Goal: Task Accomplishment & Management: Use online tool/utility

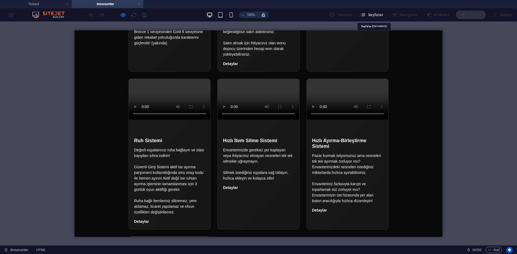
click at [370, 17] on span "Sayfalar" at bounding box center [371, 14] width 23 height 5
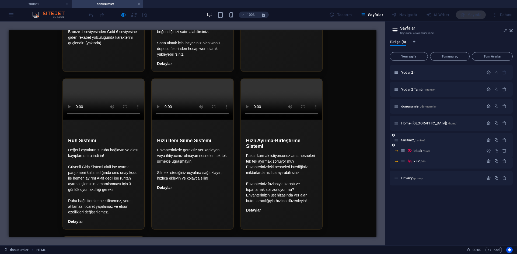
click at [412, 143] on div "tanitim2 /tanitim2" at bounding box center [450, 140] width 123 height 15
click at [411, 143] on div "tanitim2 /tanitim2" at bounding box center [439, 140] width 90 height 6
click at [411, 140] on span "tanitim2 /tanitim2" at bounding box center [413, 140] width 24 height 4
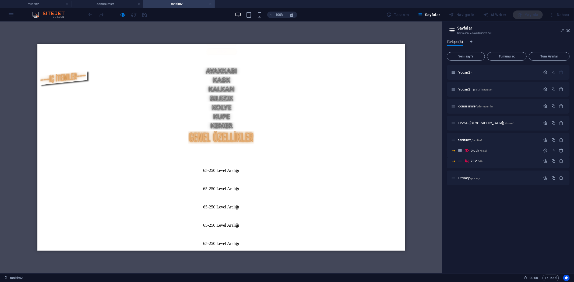
scroll to position [209, 0]
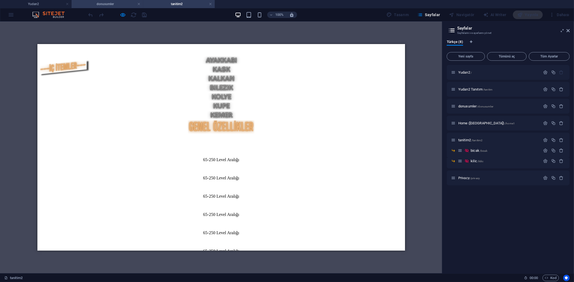
click at [116, 3] on h4 "donusumler" at bounding box center [108, 4] width 72 height 6
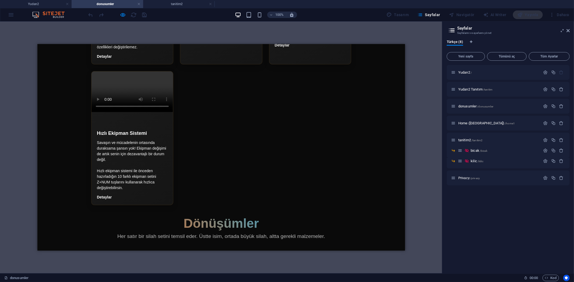
scroll to position [2176, 0]
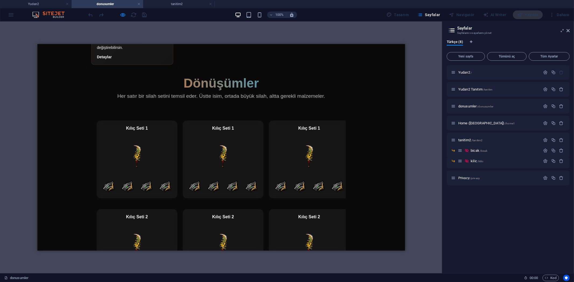
click at [260, 195] on section "Kılıç Seti 1 Kılıç Seti 1 Kılıç Seti 1 Kılıç Seti 1 Kılıç Seti 1 Kılıç Seti 1 K…" at bounding box center [221, 209] width 260 height 199
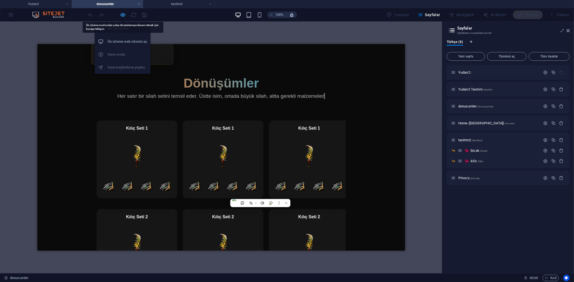
select select "px"
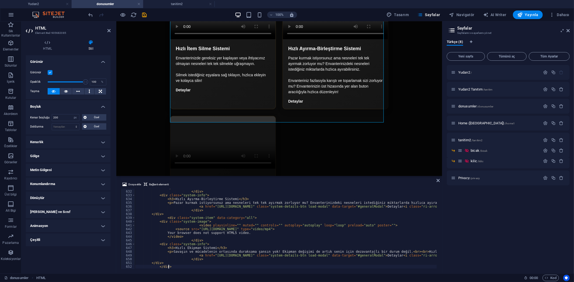
scroll to position [2412, 0]
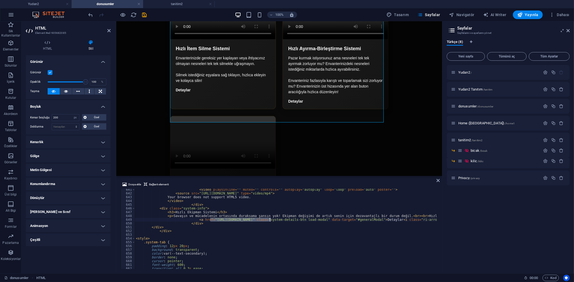
drag, startPoint x: 210, startPoint y: 220, endPoint x: 295, endPoint y: 221, distance: 84.7
drag, startPoint x: 438, startPoint y: 230, endPoint x: 438, endPoint y: 242, distance: 12.1
click at [438, 242] on div "Dosya ekle Bağlantı elementi </div> 641 642 643 644 645 646 647 648 649 650 651…" at bounding box center [279, 225] width 326 height 97
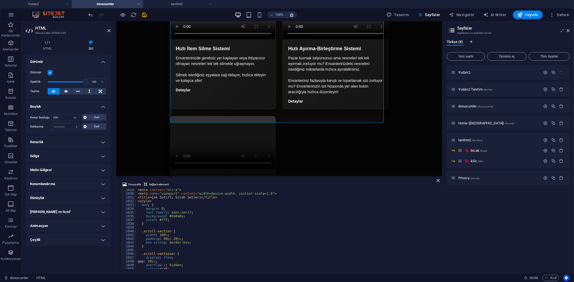
scroll to position [3854, 0]
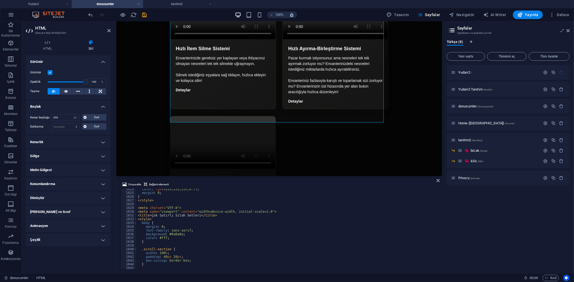
type textarea "<meta charset="UTF-8">"
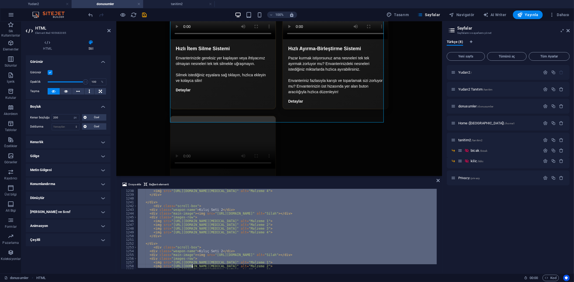
scroll to position [4572, 0]
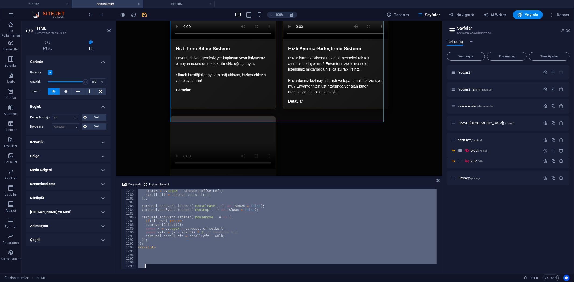
drag, startPoint x: 138, startPoint y: 208, endPoint x: 193, endPoint y: 296, distance: 103.8
click at [193, 254] on html "Yudan2 Yudan2 donusumler tanitim2 Sik Kullanilanlar Elementler Sütunlar İçerik …" at bounding box center [287, 141] width 574 height 282
paste textarea
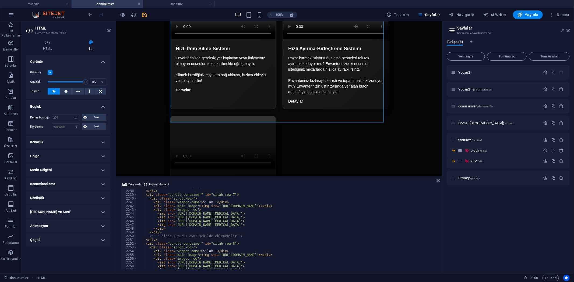
scroll to position [8282, 0]
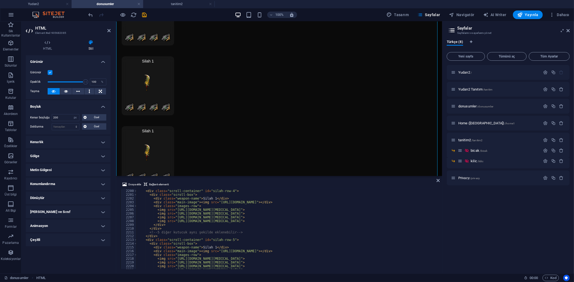
click at [126, 14] on div at bounding box center [117, 14] width 60 height 9
click at [125, 14] on icon "button" at bounding box center [123, 15] width 6 height 6
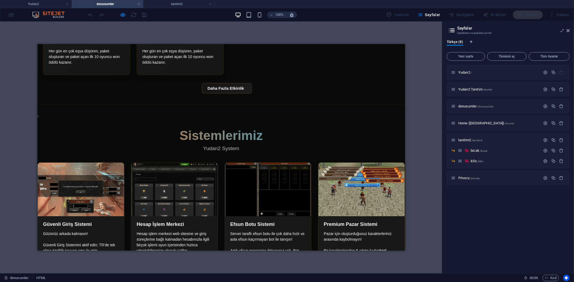
scroll to position [1384, 0]
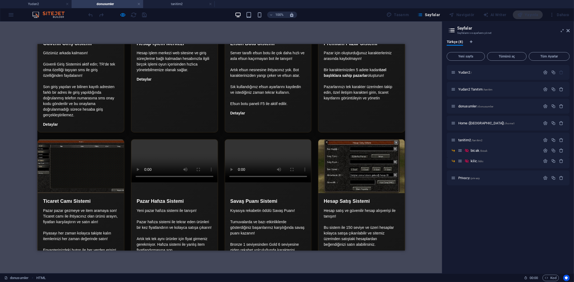
scroll to position [1410, 0]
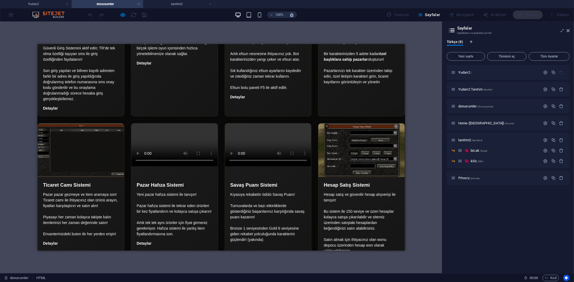
drag, startPoint x: 183, startPoint y: 120, endPoint x: 221, endPoint y: 122, distance: 38.0
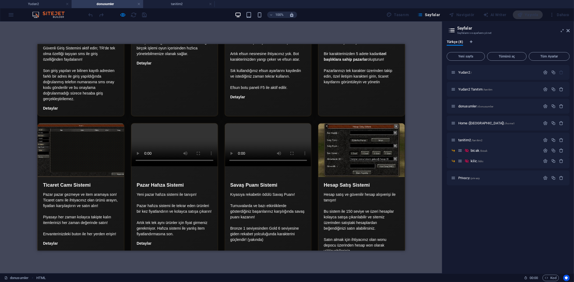
drag, startPoint x: 250, startPoint y: 121, endPoint x: 282, endPoint y: 121, distance: 32.8
drag, startPoint x: 307, startPoint y: 119, endPoint x: 338, endPoint y: 119, distance: 31.2
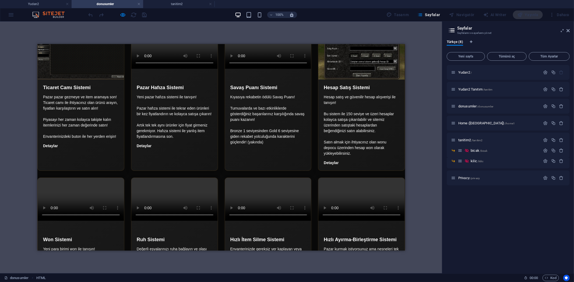
scroll to position [1440, 0]
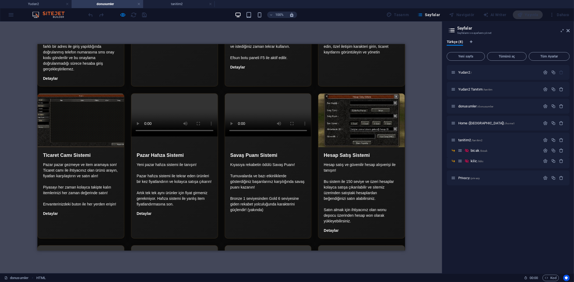
drag, startPoint x: 147, startPoint y: 90, endPoint x: 195, endPoint y: 89, distance: 47.9
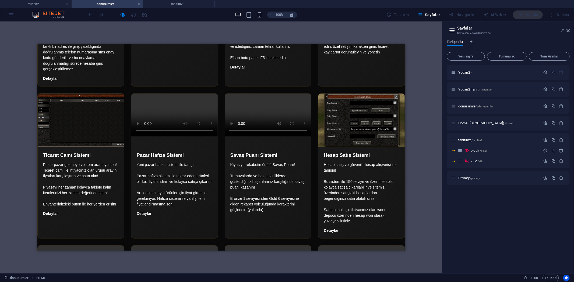
drag, startPoint x: 152, startPoint y: 89, endPoint x: 115, endPoint y: 91, distance: 36.9
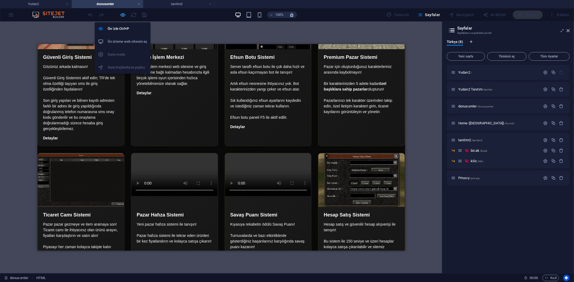
click at [121, 15] on icon "button" at bounding box center [123, 15] width 6 height 6
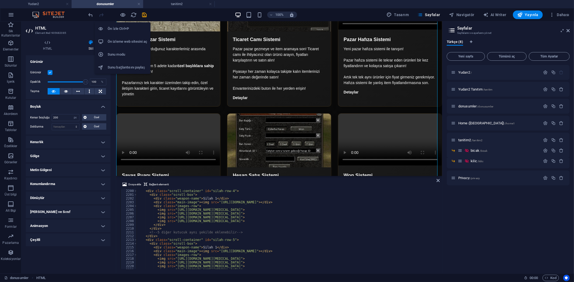
select select "DISABLED_OPTION_VALUE"
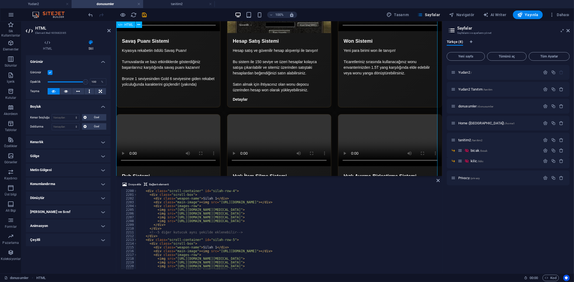
scroll to position [1721, 0]
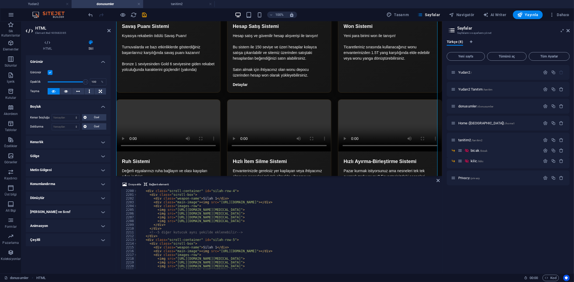
click at [140, 14] on div at bounding box center [117, 14] width 60 height 9
click at [144, 15] on icon "save" at bounding box center [145, 15] width 6 height 6
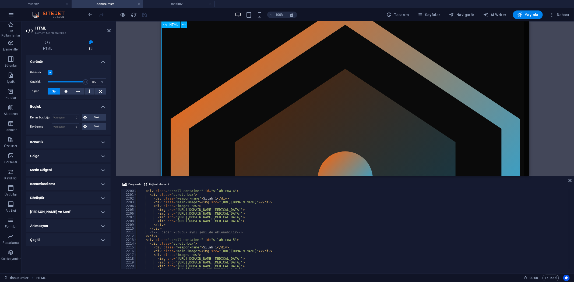
scroll to position [0, 0]
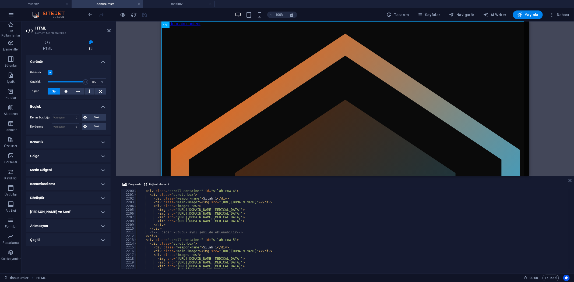
click at [516, 182] on icon at bounding box center [569, 181] width 3 height 4
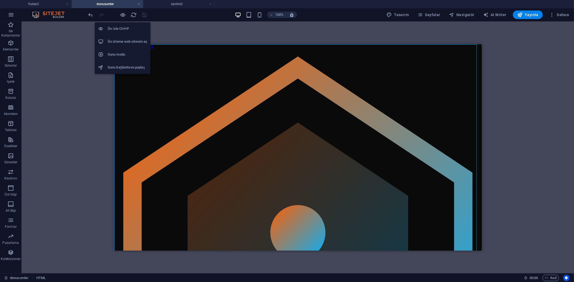
click at [126, 14] on div at bounding box center [117, 14] width 60 height 9
click at [124, 15] on icon "button" at bounding box center [123, 15] width 6 height 6
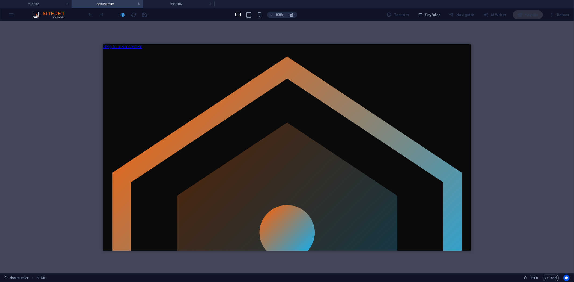
click at [124, 12] on icon "button" at bounding box center [123, 15] width 6 height 6
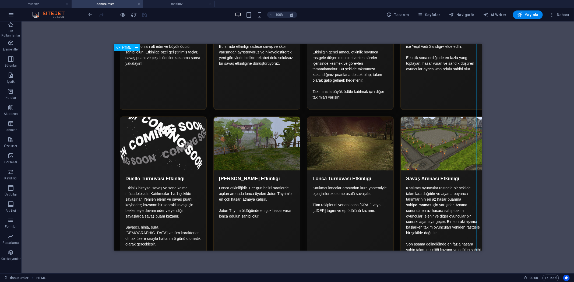
scroll to position [717, 0]
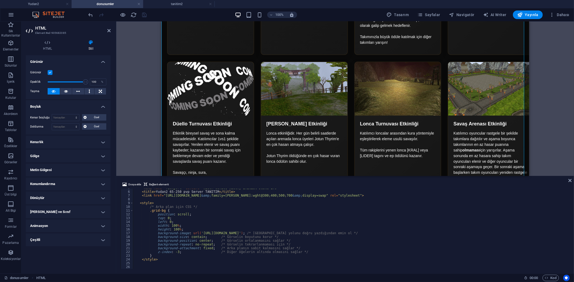
type textarea "background-image: url('[URL][DOMAIN_NAME]); /* Görsel yolunu doğru yazdığından …"
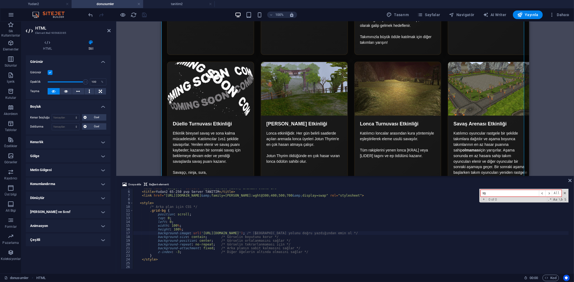
type input "s"
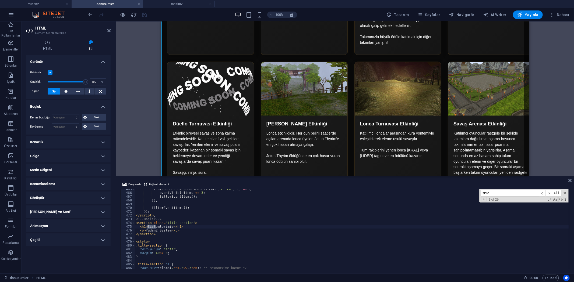
type input "siste"
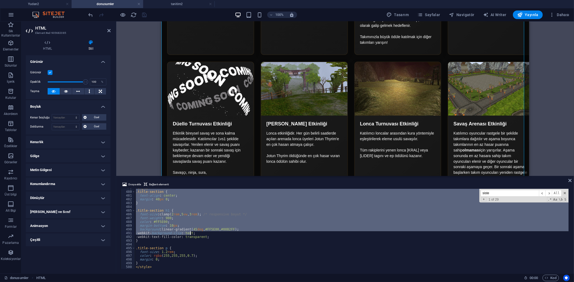
scroll to position [1821, 0]
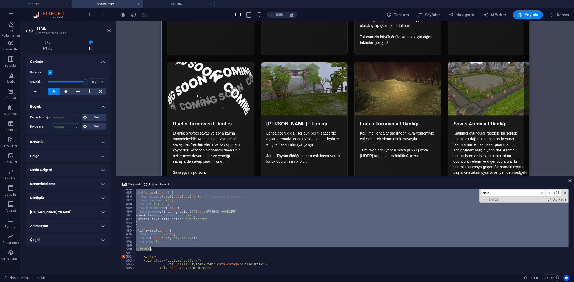
drag, startPoint x: 136, startPoint y: 219, endPoint x: 191, endPoint y: 251, distance: 64.1
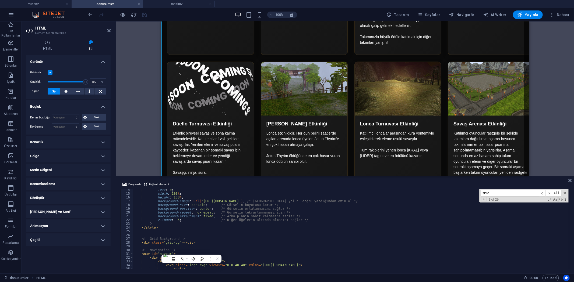
scroll to position [0, 0]
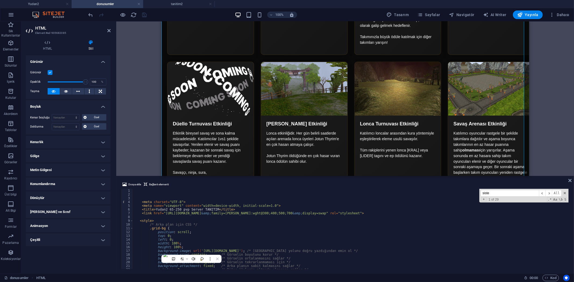
type textarea "<title>Yudan2 65-250 pvp Server TANITIM</title>"
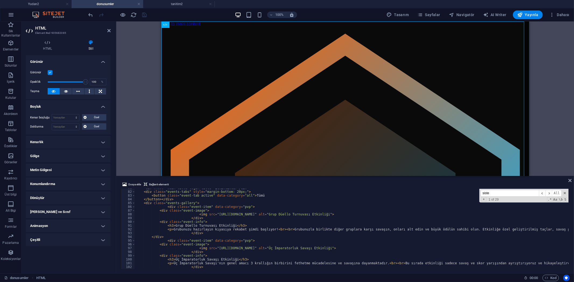
scroll to position [286, 0]
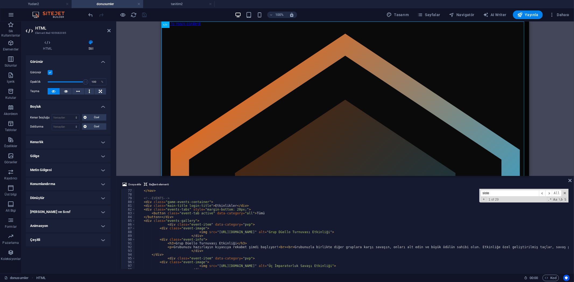
paste textarea "</style>"
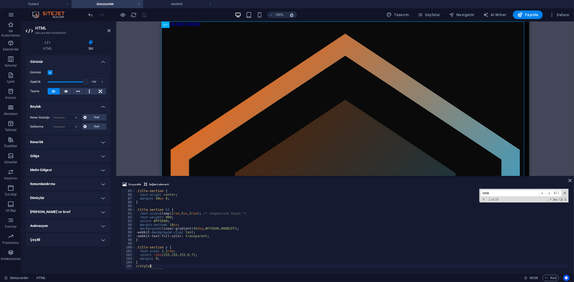
scroll to position [295, 0]
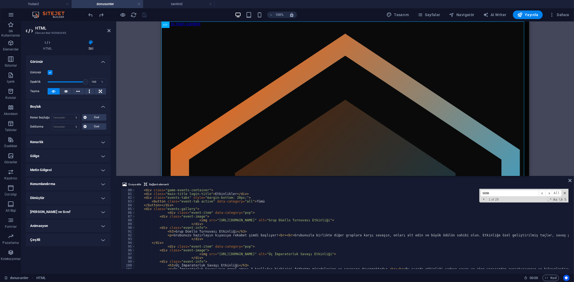
scroll to position [316, 0]
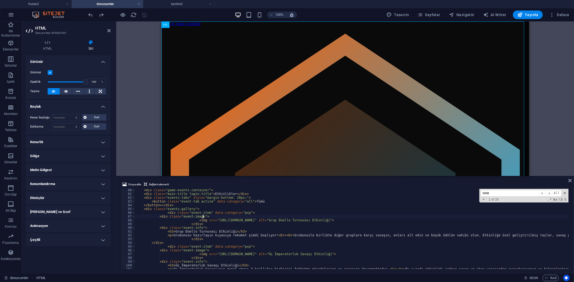
type textarea "</button></div>"
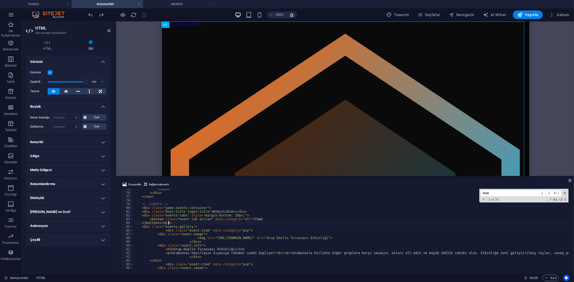
scroll to position [0, 0]
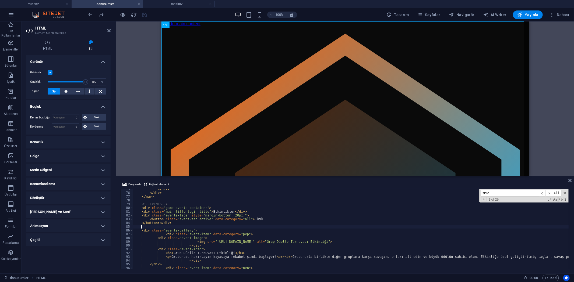
paste textarea "</style>"
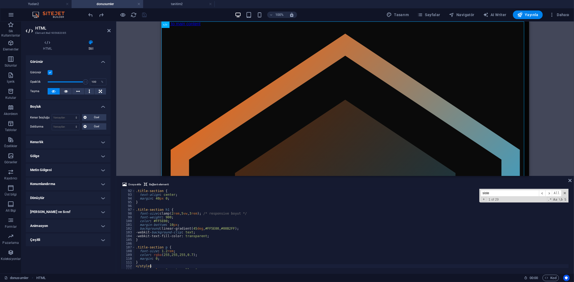
scroll to position [339, 0]
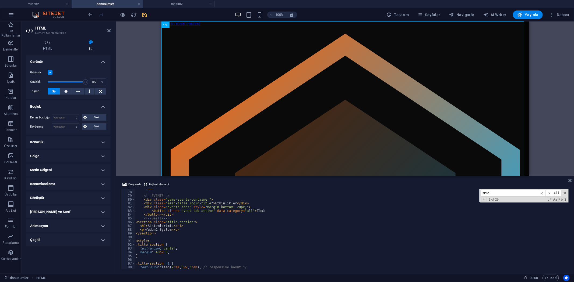
scroll to position [268, 0]
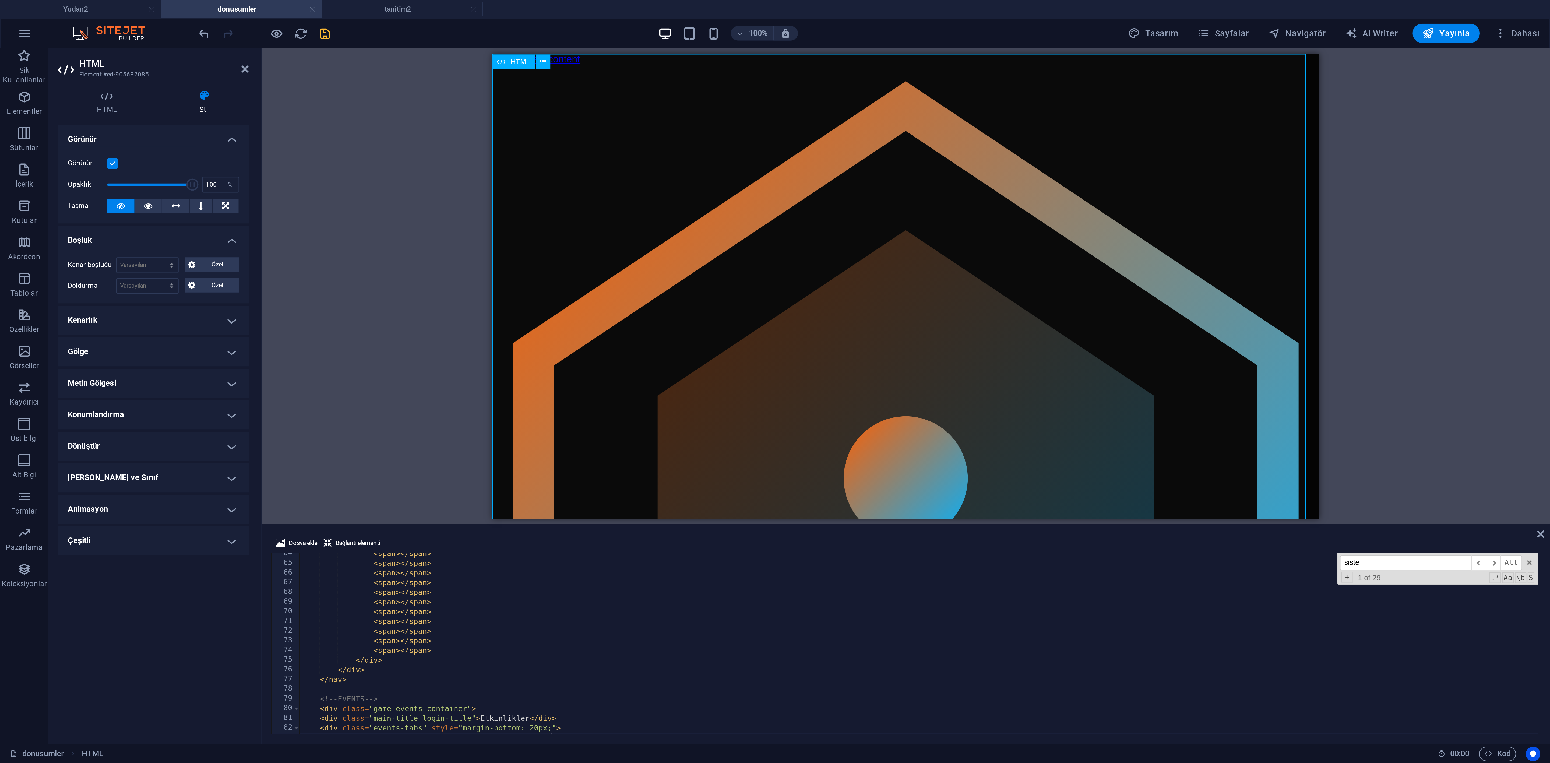
scroll to position [0, 0]
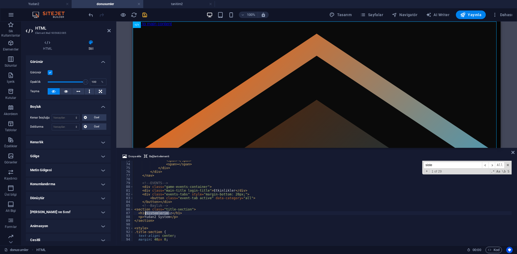
drag, startPoint x: 168, startPoint y: 214, endPoint x: 146, endPoint y: 213, distance: 22.4
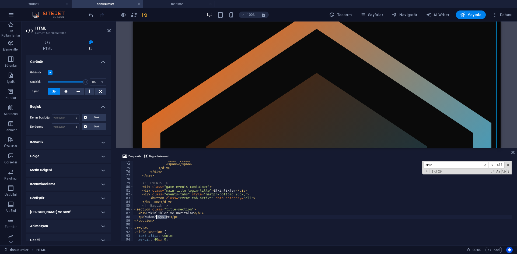
drag, startPoint x: 167, startPoint y: 218, endPoint x: 157, endPoint y: 217, distance: 10.3
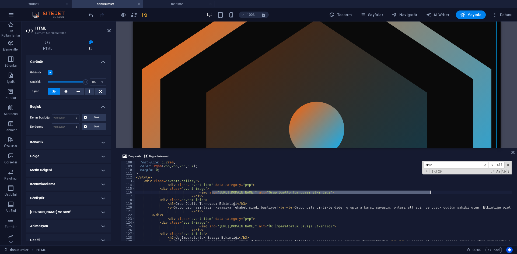
drag, startPoint x: 212, startPoint y: 191, endPoint x: 430, endPoint y: 194, distance: 217.9
click at [137, 156] on span "Dosya ekle" at bounding box center [134, 156] width 13 height 6
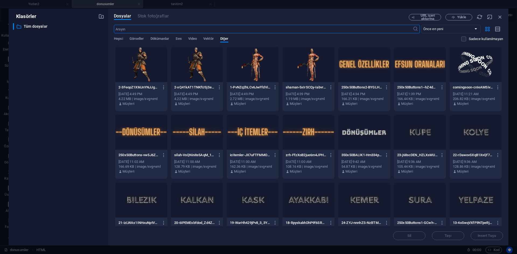
click at [157, 72] on div at bounding box center [141, 64] width 52 height 35
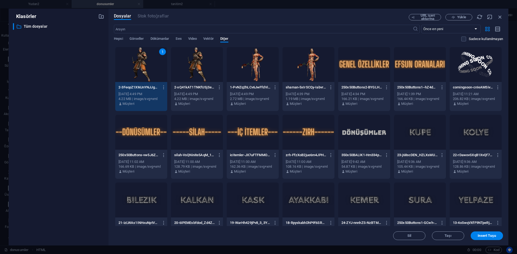
click at [157, 72] on div "1" at bounding box center [141, 64] width 52 height 35
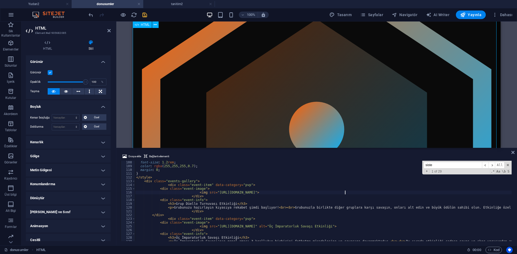
drag, startPoint x: 173, startPoint y: 204, endPoint x: 228, endPoint y: 204, distance: 55.2
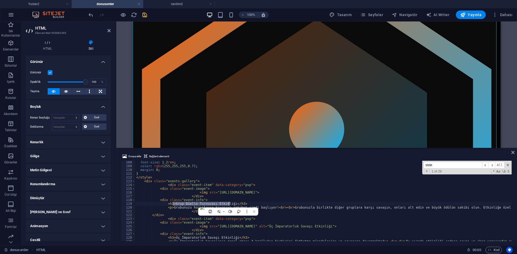
click at [220, 205] on div "font-size : 1.2 rem ; color : rgba ( 255 , 255 , 255 , 0.7 ) ; margin : 0 ; } <…" at bounding box center [323, 201] width 376 height 80
drag, startPoint x: 229, startPoint y: 204, endPoint x: 172, endPoint y: 205, distance: 56.5
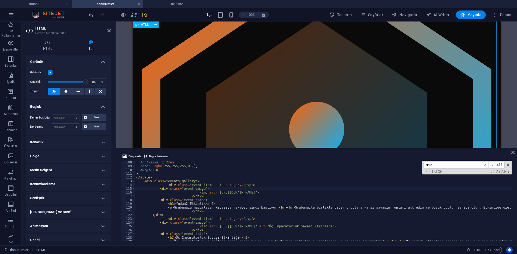
drag, startPoint x: 171, startPoint y: 208, endPoint x: 267, endPoint y: 208, distance: 95.8
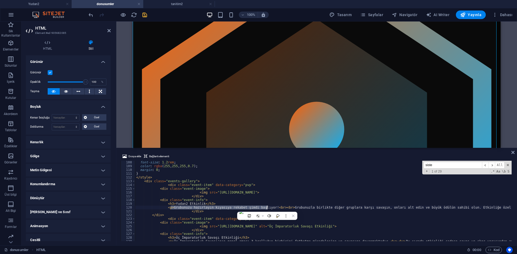
scroll to position [415, 0]
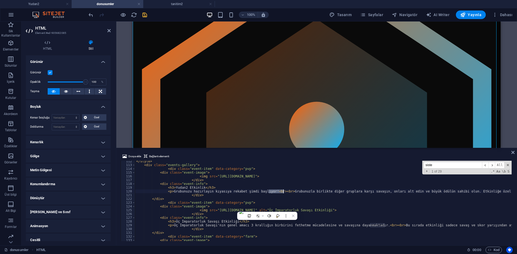
drag, startPoint x: 268, startPoint y: 190, endPoint x: 282, endPoint y: 192, distance: 14.6
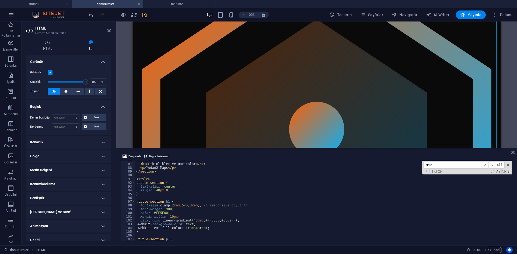
scroll to position [288, 0]
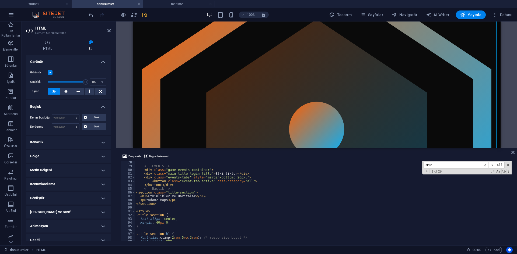
type textarea "</button></div>"
paste textarea "<br><br>"
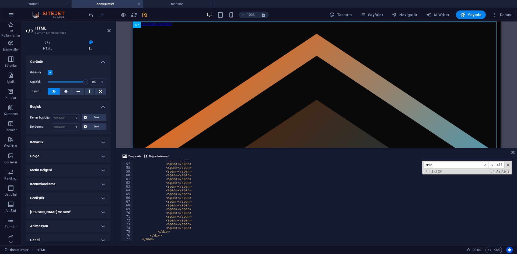
scroll to position [224, 0]
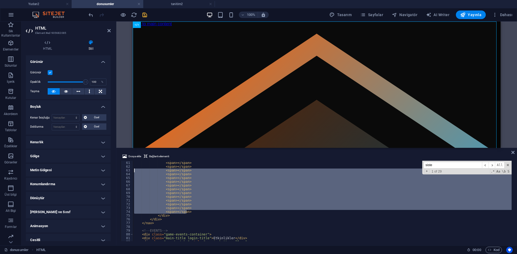
drag, startPoint x: 189, startPoint y: 211, endPoint x: 134, endPoint y: 171, distance: 67.6
type textarea "<span></span> <span></span>"
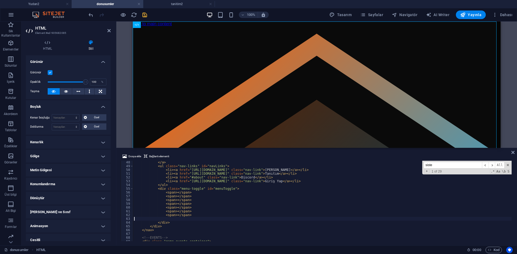
scroll to position [192, 0]
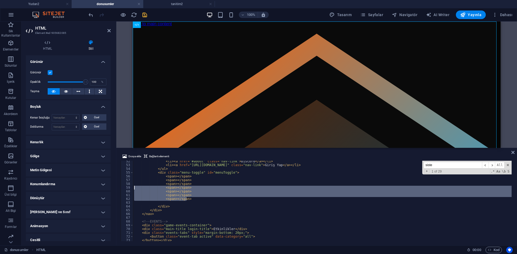
drag, startPoint x: 190, startPoint y: 198, endPoint x: 135, endPoint y: 189, distance: 56.4
type textarea "<span></span> <span></span>"
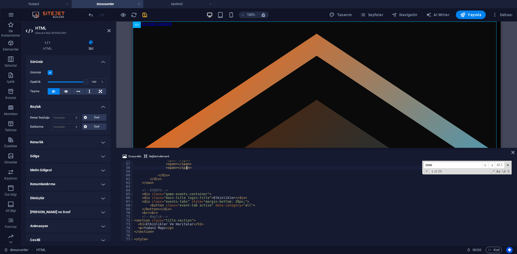
scroll to position [225, 0]
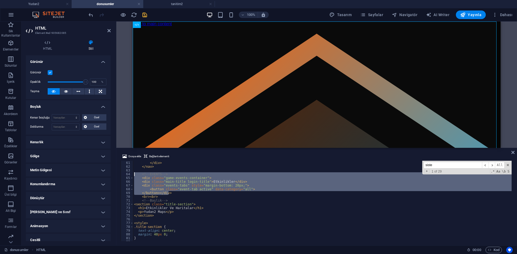
drag, startPoint x: 171, startPoint y: 192, endPoint x: 123, endPoint y: 174, distance: 51.4
click at [123, 174] on div "<span></span> 60 61 62 63 64 65 66 67 68 69 70 71 72 73 74 75 76 77 78 79 80 81…" at bounding box center [317, 201] width 392 height 80
type textarea "<!-- EVENTS --> <div class="game-events-container">"
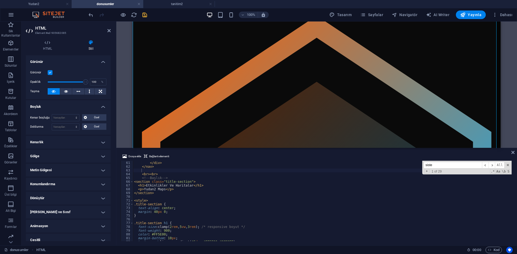
scroll to position [0, 0]
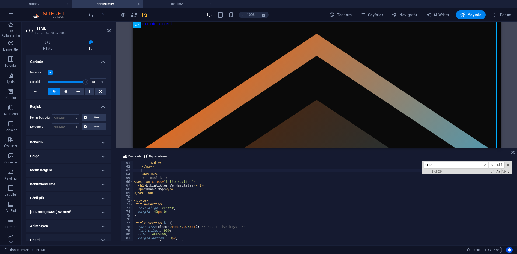
type textarea "<br><br>"
drag, startPoint x: 159, startPoint y: 176, endPoint x: 131, endPoint y: 173, distance: 28.6
click at [131, 173] on div "<br><br> 60 61 62 63 64 65 66 67 68 69 70 71 72 73 74 75 76 77 78 79 80 81 82 8…" at bounding box center [317, 201] width 392 height 80
paste textarea "<br><br>"
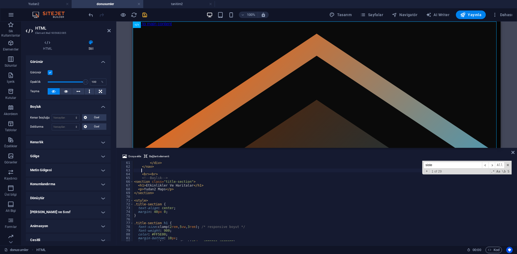
scroll to position [225, 0]
type textarea "<br><br>"
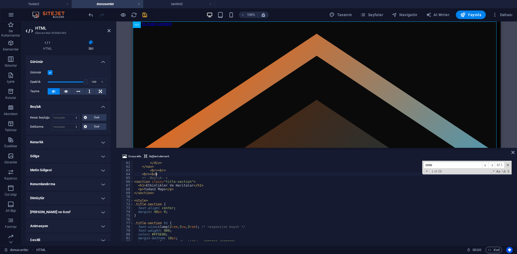
scroll to position [0, 0]
paste textarea "<br><br>"
type textarea "<br><br>"
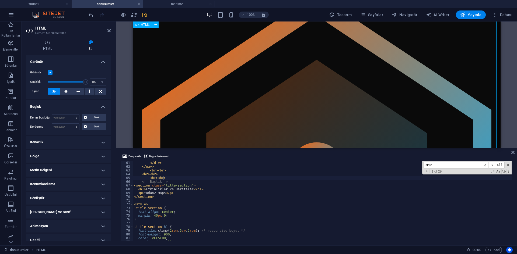
scroll to position [0, 0]
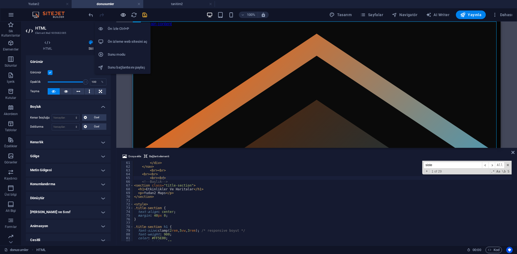
click at [122, 13] on icon "button" at bounding box center [123, 15] width 6 height 6
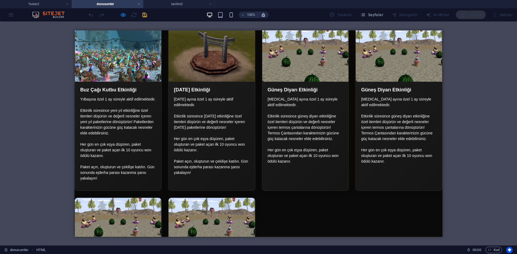
scroll to position [807, 0]
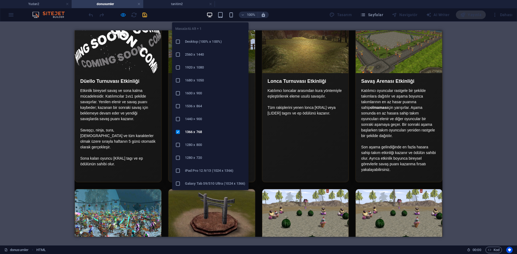
click at [203, 52] on h6 "2560 x 1440" at bounding box center [215, 54] width 60 height 6
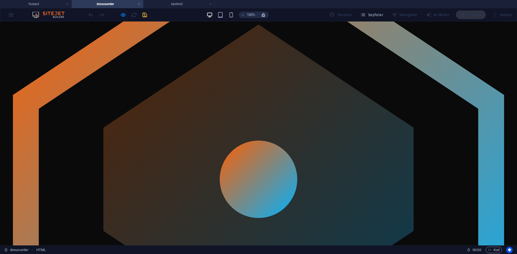
scroll to position [0, 0]
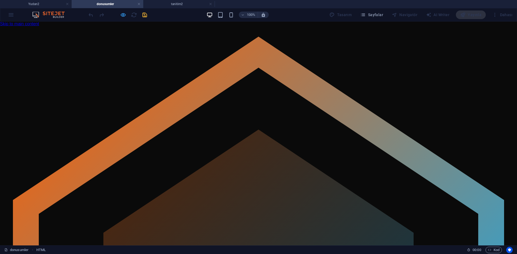
click at [122, 17] on icon "button" at bounding box center [123, 15] width 6 height 6
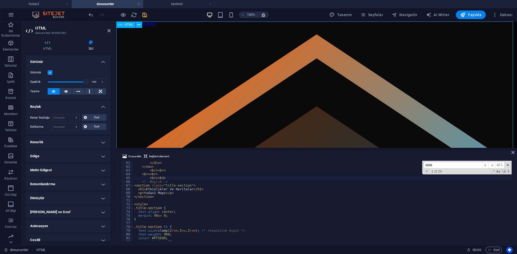
click at [62, 120] on select "Varsayılan otomatik px % rem vw vh Özel" at bounding box center [65, 118] width 27 height 6
select select "px"
click at [71, 115] on select "Varsayılan otomatik px % rem vw vh Özel" at bounding box center [65, 118] width 27 height 6
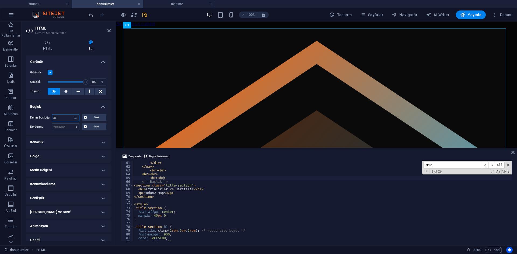
drag, startPoint x: 60, startPoint y: 116, endPoint x: 35, endPoint y: 116, distance: 25.3
click at [35, 116] on div "Kenar boşluğu 25 Varsayılan otomatik px % rem vw vh Özel Özel" at bounding box center [68, 117] width 76 height 7
type input "50"
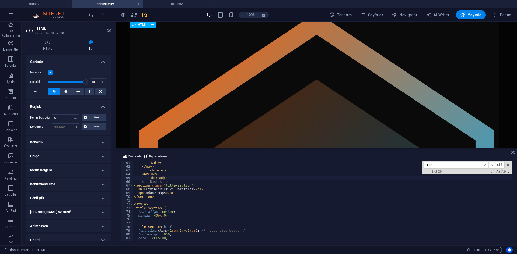
scroll to position [27, 0]
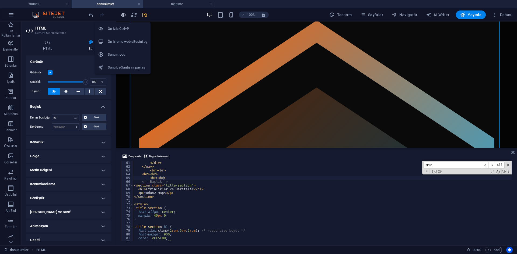
click at [123, 14] on icon "button" at bounding box center [123, 15] width 6 height 6
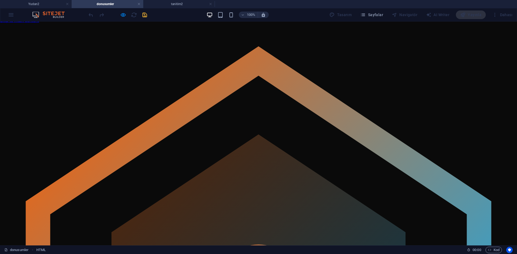
scroll to position [0, 0]
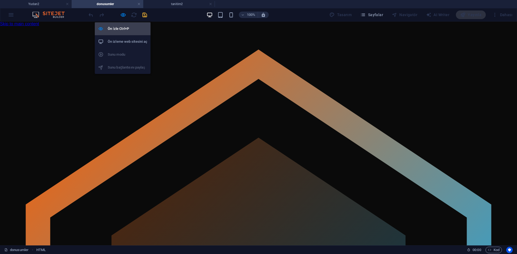
click at [121, 15] on icon "button" at bounding box center [123, 15] width 6 height 6
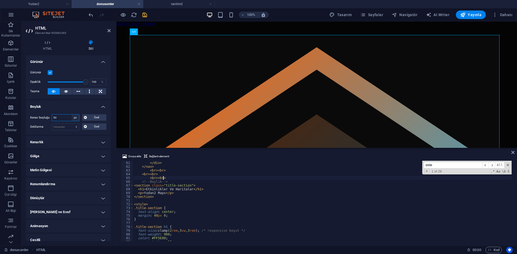
click at [75, 118] on select "Varsayılan otomatik px % rem vw vh Özel" at bounding box center [76, 118] width 8 height 6
select select "rem"
click at [72, 115] on select "Varsayılan otomatik px % rem vw vh Özel" at bounding box center [76, 118] width 8 height 6
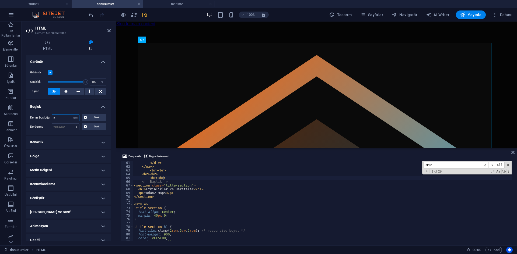
drag, startPoint x: 62, startPoint y: 118, endPoint x: 37, endPoint y: 116, distance: 25.1
click at [37, 116] on div "Kenar boşluğu 5 Varsayılan otomatik px % rem vw vh Özel Özel" at bounding box center [68, 117] width 76 height 7
type input "15"
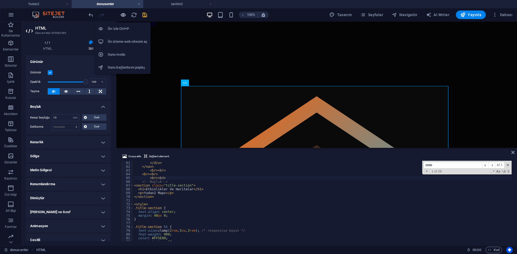
click at [124, 16] on icon "button" at bounding box center [123, 15] width 6 height 6
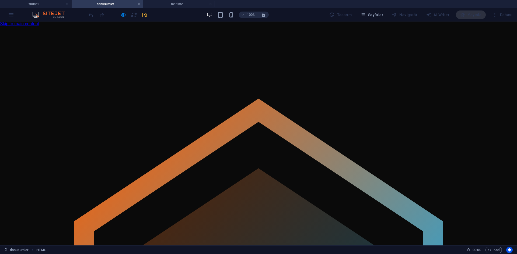
click at [65, 91] on div at bounding box center [258, 91] width 387 height 0
click at [123, 15] on icon "button" at bounding box center [123, 15] width 6 height 6
select select "rem"
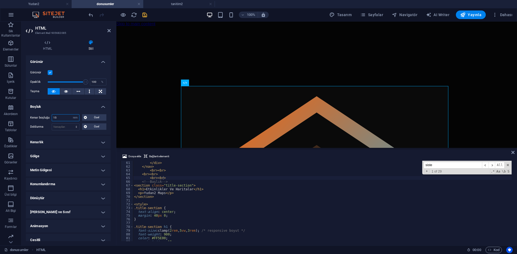
drag, startPoint x: 63, startPoint y: 117, endPoint x: 42, endPoint y: 116, distance: 21.3
click at [42, 117] on div "Kenar boşluğu 15 Varsayılan otomatik px % rem vw vh Özel Özel" at bounding box center [68, 117] width 76 height 7
type input "10"
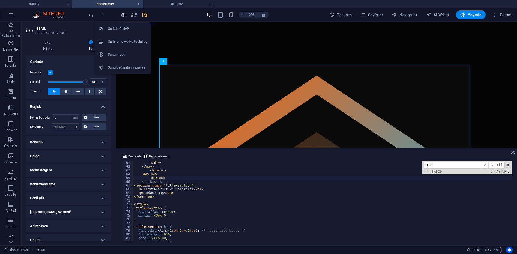
click at [123, 14] on icon "button" at bounding box center [123, 15] width 6 height 6
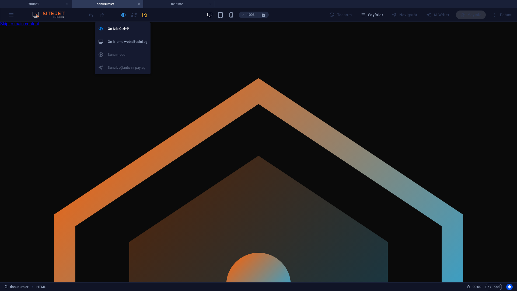
click at [123, 16] on icon "button" at bounding box center [123, 15] width 6 height 6
select select "rem"
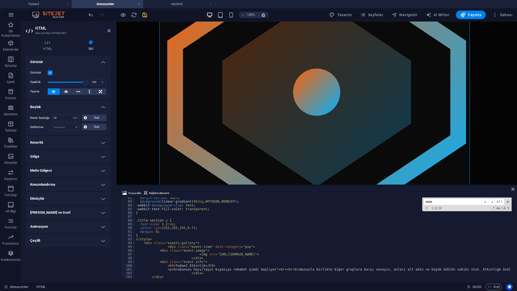
scroll to position [323, 0]
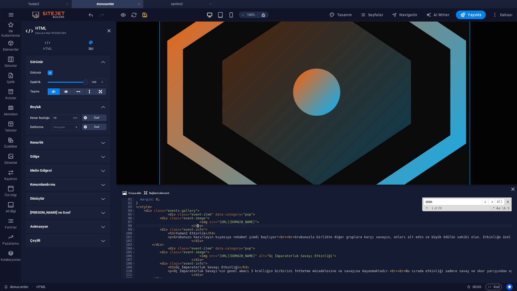
scroll to position [339, 0]
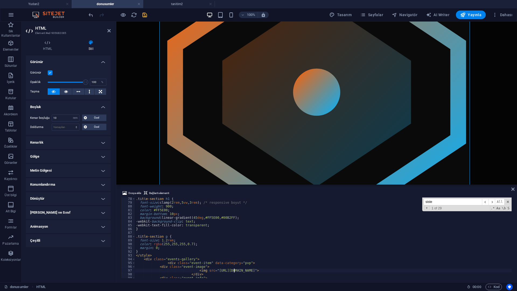
scroll to position [274, 0]
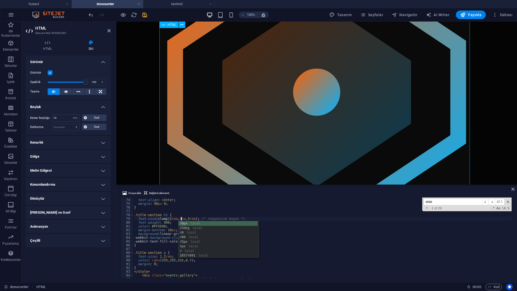
type textarea "font-size: clamp(2rem, 4vw, 3rem); /* responsive boyut */"
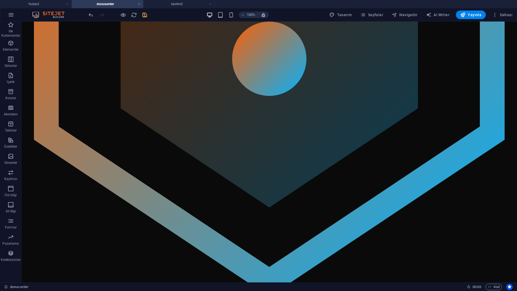
scroll to position [0, 0]
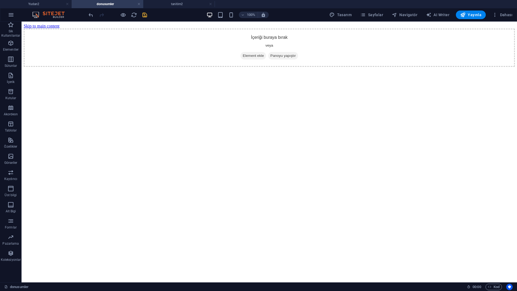
click at [221, 69] on html "Skip to main content İçeriği buraya bırak veya Element ekle Panoyu yapıştır" at bounding box center [269, 45] width 495 height 47
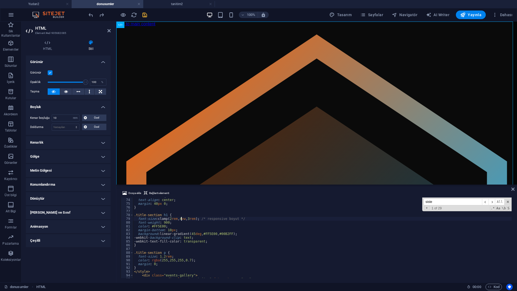
select select "DISABLED_OPTION_VALUE"
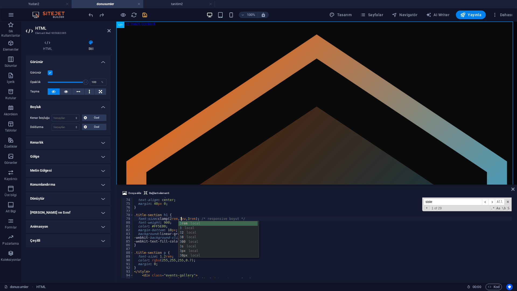
scroll to position [0, 4]
type textarea "font-size: clamp(2rem, 3vw, 3rem); /* responsive boyut */"
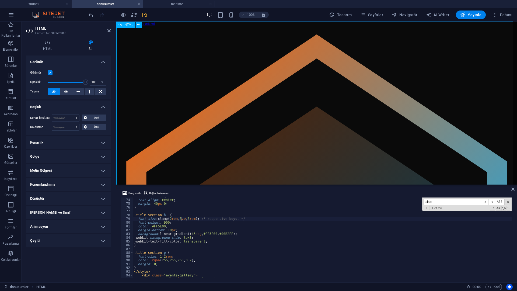
scroll to position [27, 0]
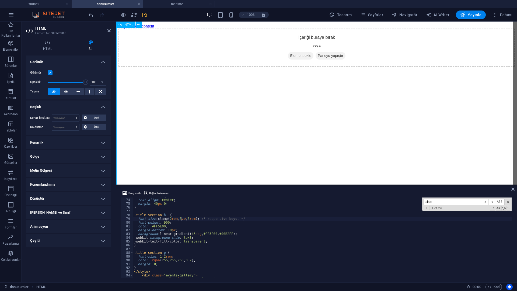
scroll to position [0, 0]
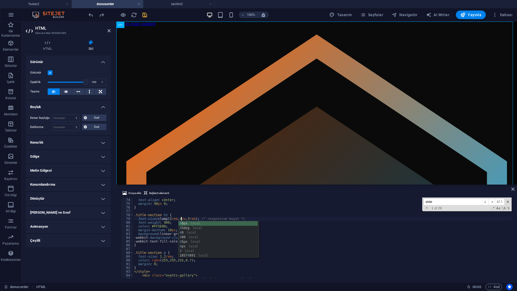
scroll to position [0, 4]
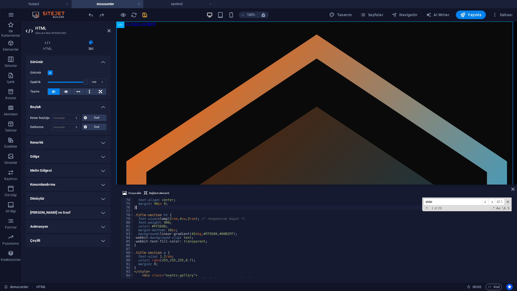
click at [218, 196] on div "Dosya ekle Bağlantı elementi" at bounding box center [317, 194] width 392 height 8
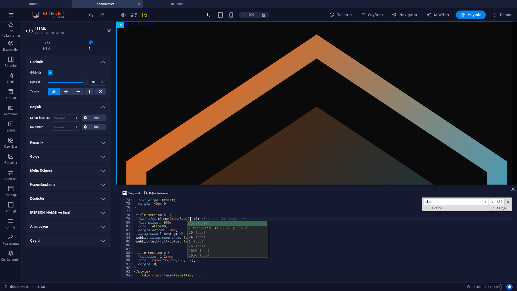
scroll to position [0, 5]
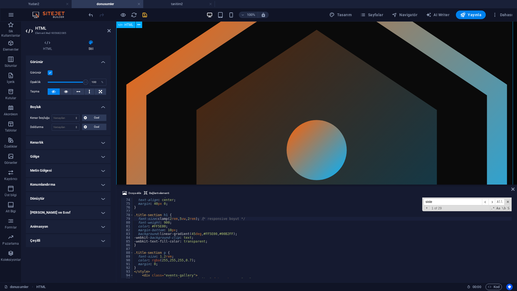
scroll to position [54, 0]
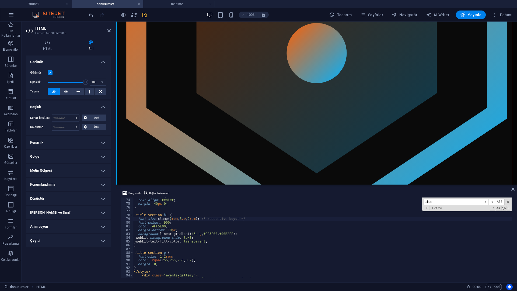
scroll to position [188, 0]
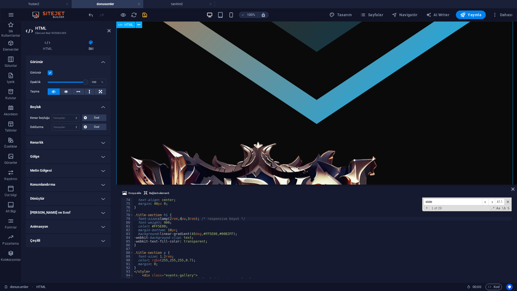
scroll to position [296, 0]
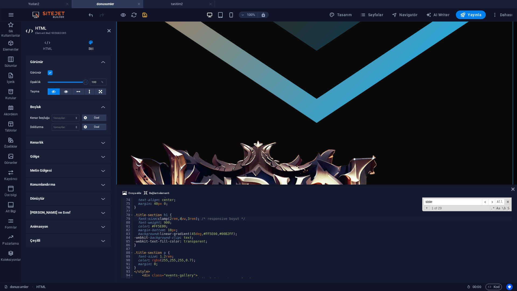
drag, startPoint x: 166, startPoint y: 222, endPoint x: 162, endPoint y: 222, distance: 3.8
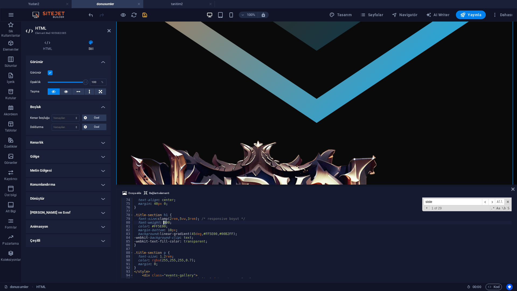
click at [162, 222] on div ".title-section { text-align : center ; margin : 40 px 0 ; } .title-section h1 {…" at bounding box center [322, 237] width 378 height 80
drag, startPoint x: 161, startPoint y: 222, endPoint x: 165, endPoint y: 222, distance: 4.3
click at [165, 222] on div ".title-section { text-align : center ; margin : 40 px 0 ; } .title-section h1 {…" at bounding box center [322, 237] width 378 height 80
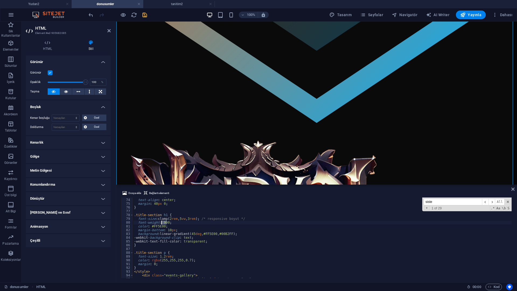
drag, startPoint x: 166, startPoint y: 222, endPoint x: 162, endPoint y: 222, distance: 4.0
drag, startPoint x: 171, startPoint y: 214, endPoint x: 174, endPoint y: 225, distance: 11.4
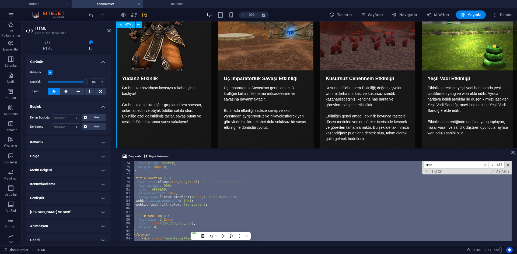
scroll to position [673, 0]
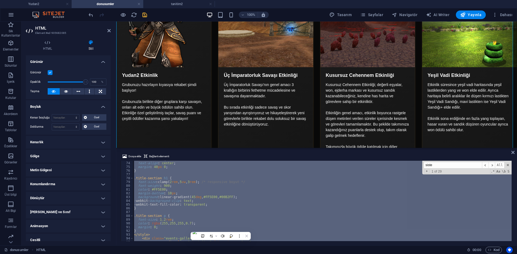
click at [249, 194] on div ".title-section { text-align : center ; margin : 40 px 0 ; } .title-section h1 {…" at bounding box center [322, 201] width 378 height 80
type textarea "margin-bottom: 10px;"
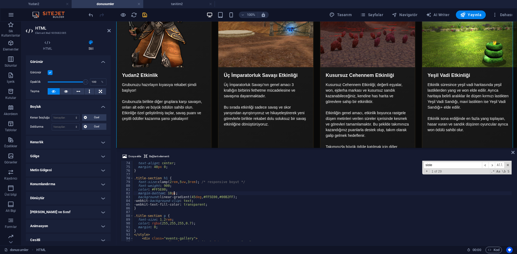
scroll to position [274, 0]
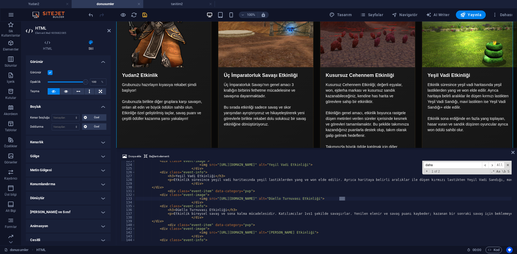
scroll to position [799, 0]
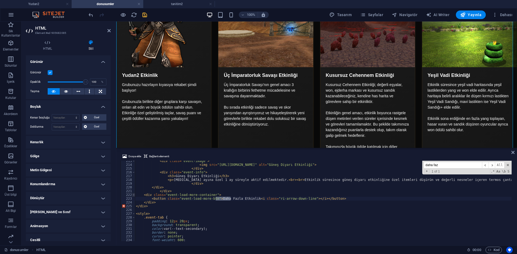
type input "daha faz"
click at [132, 196] on span at bounding box center [133, 195] width 3 height 4
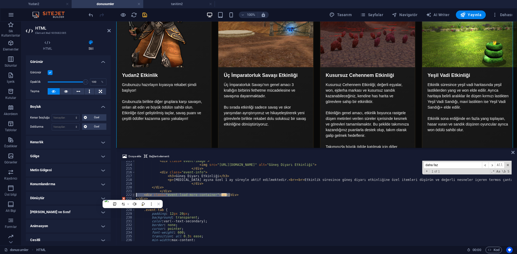
drag, startPoint x: 242, startPoint y: 196, endPoint x: 135, endPoint y: 194, distance: 107.4
click at [135, 194] on div "<button class="event-load-more-btn">Daha Fazla Etkinlik <i class="ri-arrow-down…" at bounding box center [317, 201] width 392 height 80
type textarea "<div class="event-load-more-container"> <button class="event-load-more-btn">Dah…"
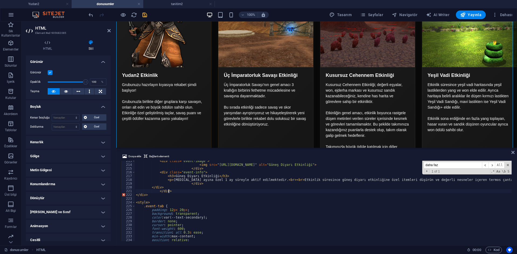
type textarea "</div>"
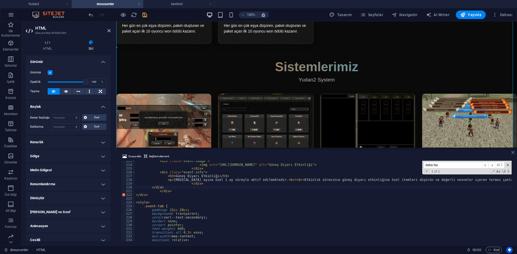
click at [513, 154] on icon at bounding box center [512, 152] width 3 height 4
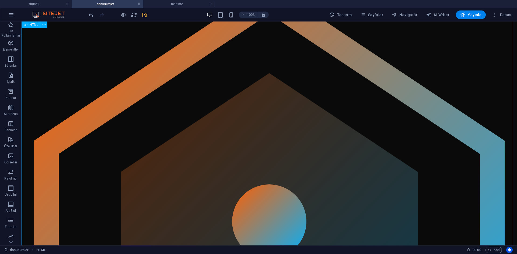
scroll to position [0, 0]
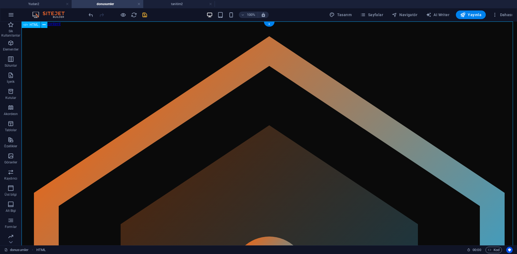
click at [124, 14] on icon "button" at bounding box center [123, 15] width 6 height 6
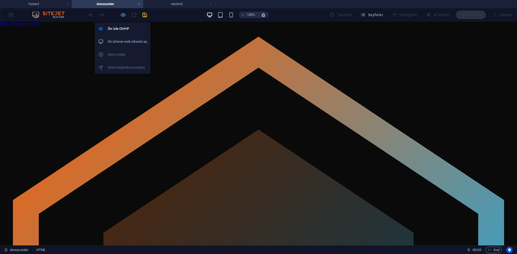
click at [120, 13] on icon "button" at bounding box center [123, 15] width 6 height 6
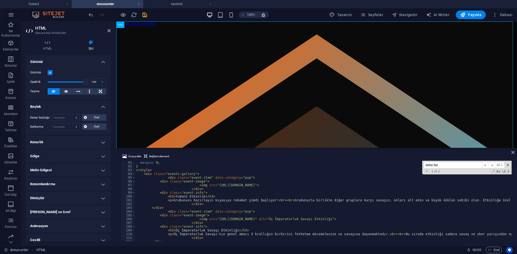
scroll to position [339, 0]
click at [132, 173] on span at bounding box center [133, 174] width 3 height 4
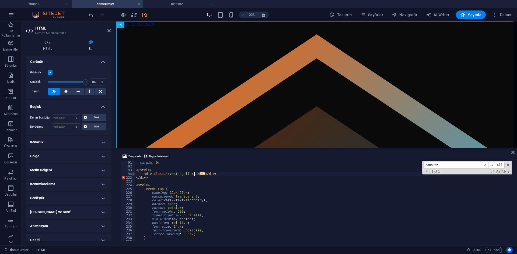
click at [132, 173] on span at bounding box center [133, 174] width 3 height 4
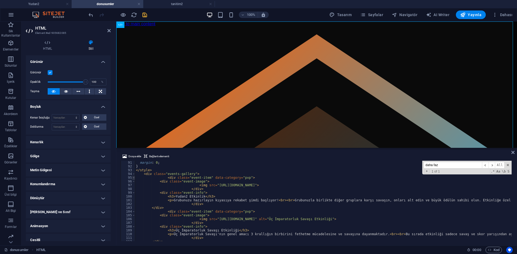
click at [133, 179] on span at bounding box center [133, 178] width 3 height 4
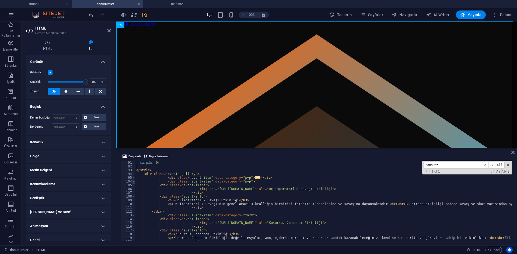
click at [133, 182] on span at bounding box center [133, 182] width 3 height 4
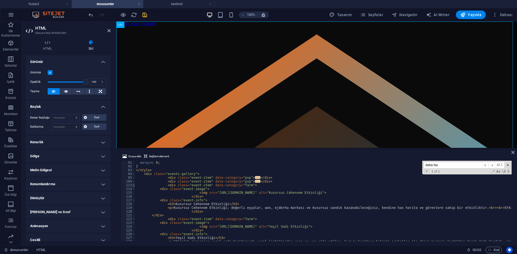
click at [134, 186] on span at bounding box center [133, 185] width 3 height 4
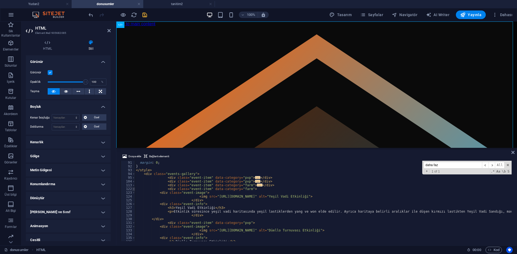
click at [134, 189] on span at bounding box center [133, 189] width 3 height 4
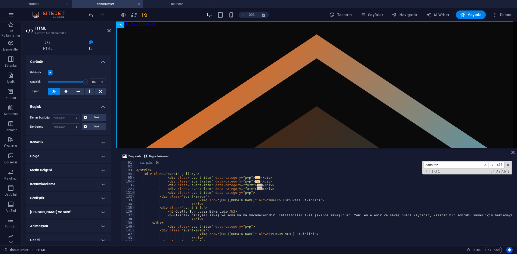
drag, startPoint x: 134, startPoint y: 193, endPoint x: 133, endPoint y: 197, distance: 4.3
click at [134, 193] on span at bounding box center [133, 193] width 3 height 4
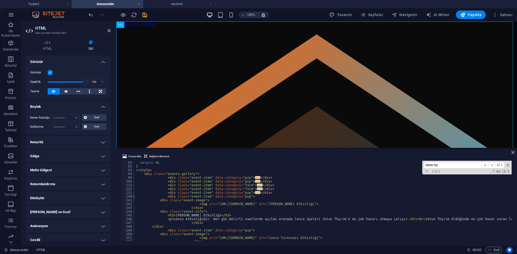
click at [133, 197] on span at bounding box center [133, 197] width 3 height 4
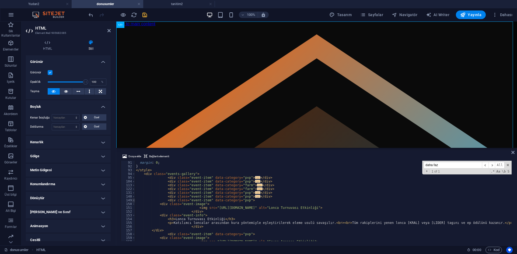
click at [134, 201] on span at bounding box center [133, 201] width 3 height 4
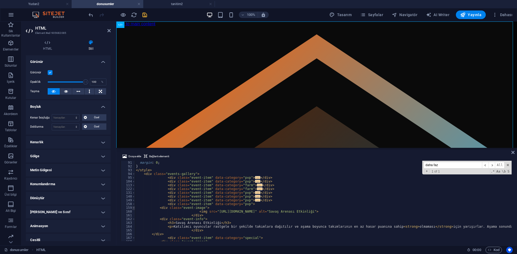
drag, startPoint x: 134, startPoint y: 204, endPoint x: 133, endPoint y: 207, distance: 3.1
click at [134, 204] on span at bounding box center [133, 204] width 3 height 4
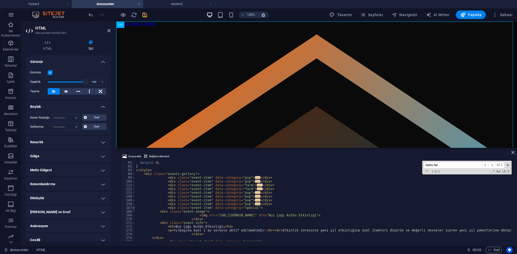
click at [133, 209] on span at bounding box center [133, 208] width 3 height 4
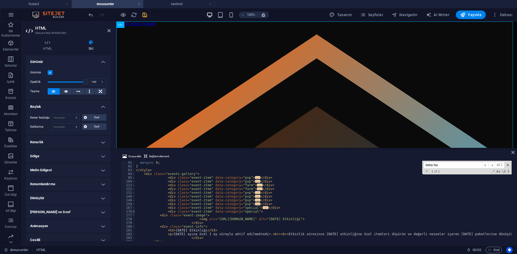
click at [133, 213] on span at bounding box center [133, 212] width 3 height 4
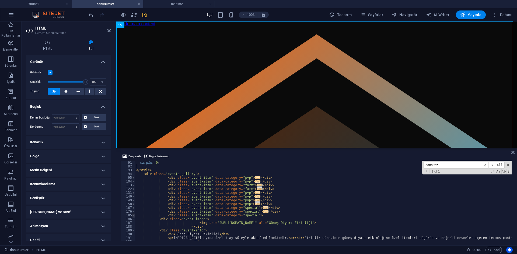
click at [133, 216] on span at bounding box center [133, 216] width 3 height 4
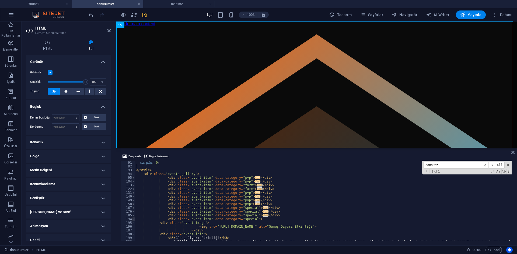
click at [133, 220] on span at bounding box center [133, 219] width 3 height 4
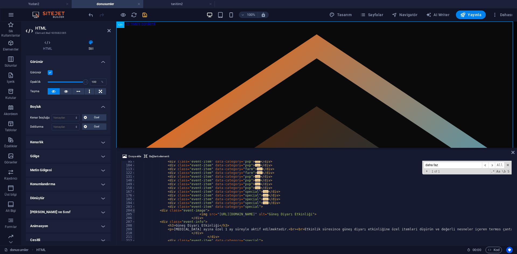
click at [133, 212] on span at bounding box center [133, 211] width 3 height 4
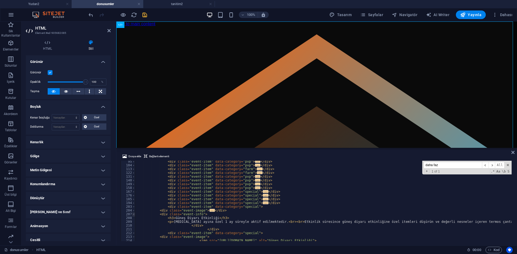
click at [133, 216] on span at bounding box center [133, 215] width 3 height 4
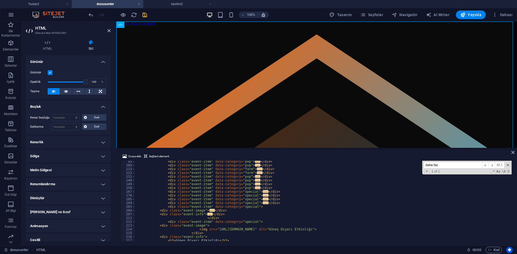
scroll to position [371, 0]
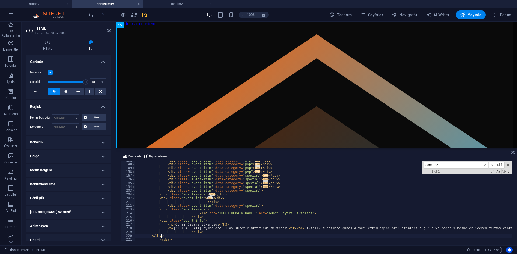
click at [157, 193] on div "< div class = "event-item" data-category = "pvp" > ... </ div > < div class = "…" at bounding box center [498, 202] width 727 height 87
click at [157, 196] on div "< div class = "event-item" data-category = "pvp" > ... </ div > < div class = "…" at bounding box center [498, 202] width 727 height 87
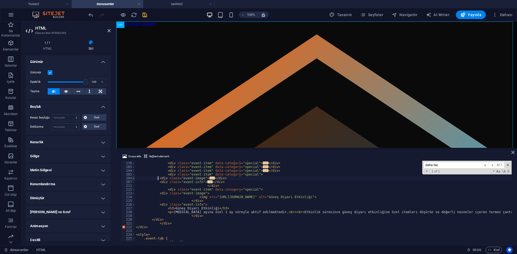
click at [133, 178] on span at bounding box center [133, 178] width 3 height 4
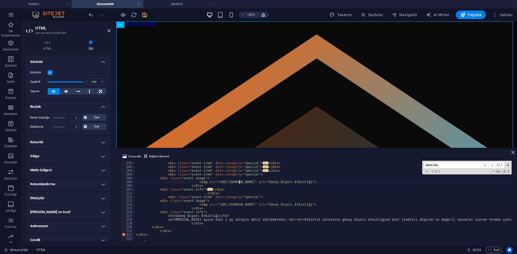
click at [239, 183] on div "< div class = "event-item" data-category = "special" > ... </ div > < div class…" at bounding box center [498, 201] width 727 height 87
click at [132, 190] on span at bounding box center [133, 190] width 3 height 4
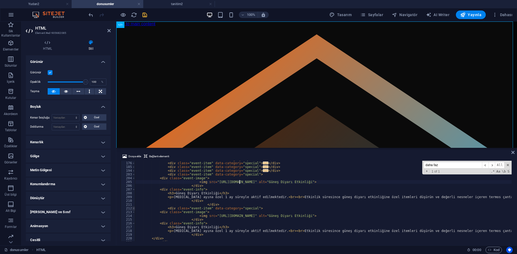
click at [134, 208] on span at bounding box center [133, 209] width 3 height 4
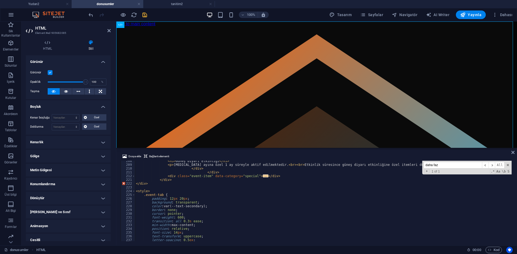
scroll to position [420, 0]
click at [133, 176] on span at bounding box center [133, 176] width 3 height 4
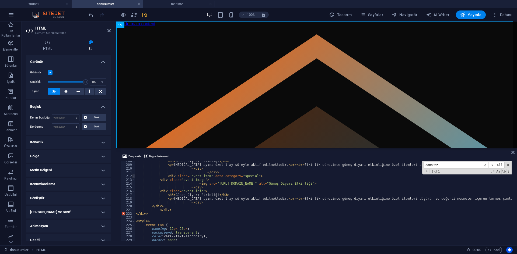
click at [133, 176] on span at bounding box center [133, 176] width 3 height 4
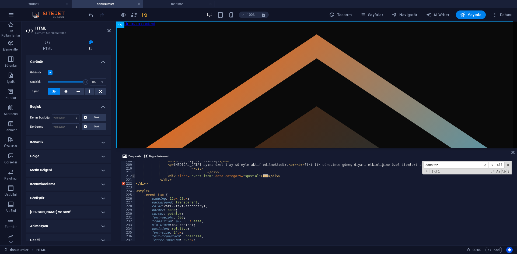
click at [133, 176] on span at bounding box center [133, 176] width 3 height 4
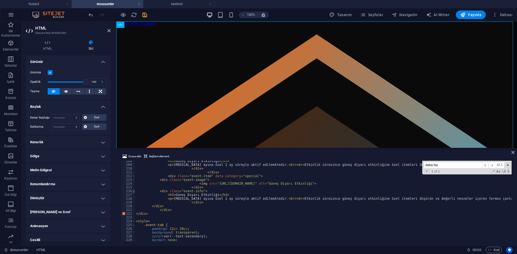
click at [134, 193] on span at bounding box center [133, 191] width 3 height 4
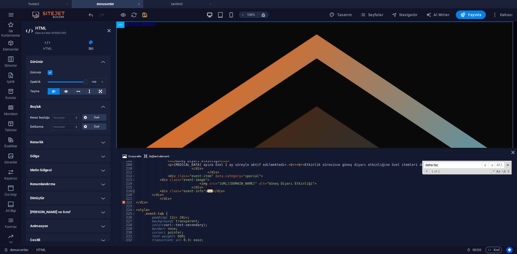
click at [134, 193] on span at bounding box center [133, 191] width 3 height 4
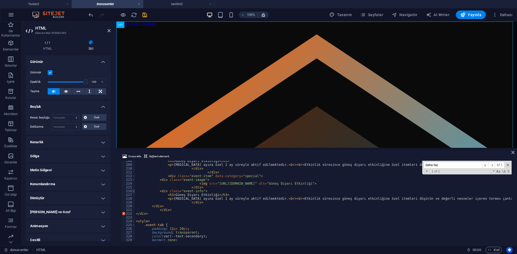
scroll to position [436, 0]
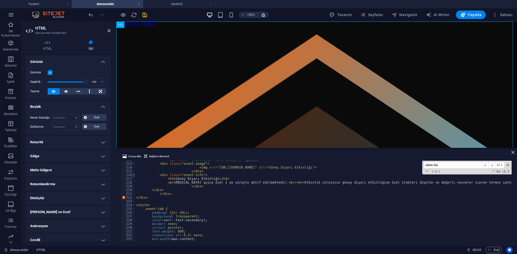
click at [132, 174] on span at bounding box center [133, 175] width 3 height 4
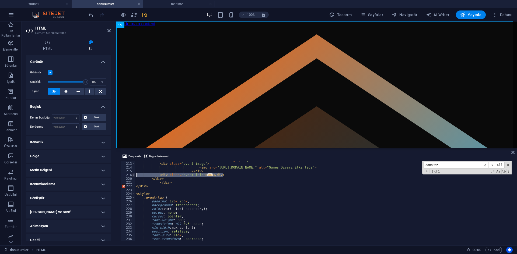
drag, startPoint x: 223, startPoint y: 176, endPoint x: 134, endPoint y: 175, distance: 89.6
click at [134, 175] on div "<img src="[URL][DOMAIN_NAME]" alt="Güneş Diyarı Etkinliği"> 212 213 214 215 216…" at bounding box center [317, 201] width 392 height 80
type textarea "<div class="event-info"> <h3>Güneş Diyarı Etkinliği</h3>"
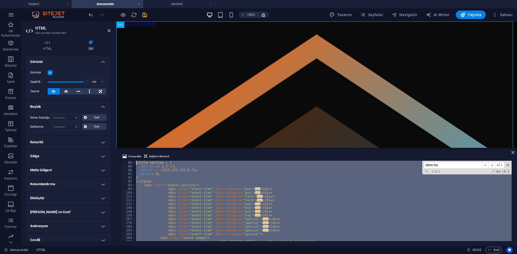
scroll to position [320, 0]
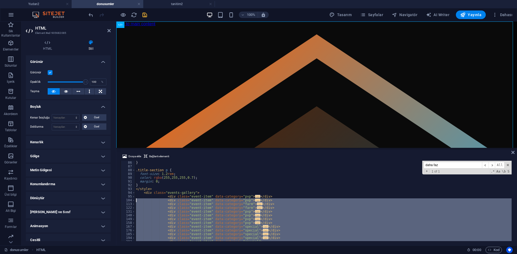
drag, startPoint x: 150, startPoint y: 207, endPoint x: 132, endPoint y: 200, distance: 19.1
click at [132, 200] on div "86 87 88 89 90 91 92 93 94 95 104 113 122 131 140 149 158 167 176 185 194 203 2…" at bounding box center [317, 201] width 392 height 80
type textarea "<div class="event-item" data-category="pvp"> <div class="event-image">"
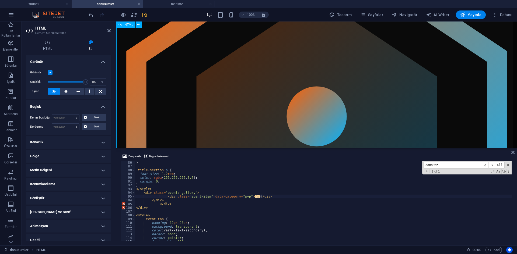
scroll to position [108, 0]
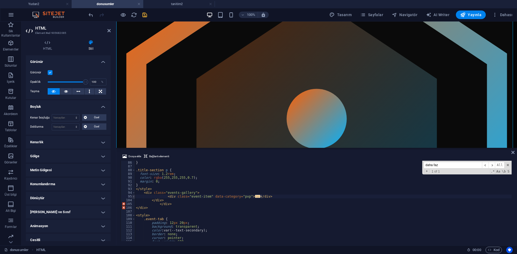
click at [133, 196] on span at bounding box center [133, 197] width 3 height 4
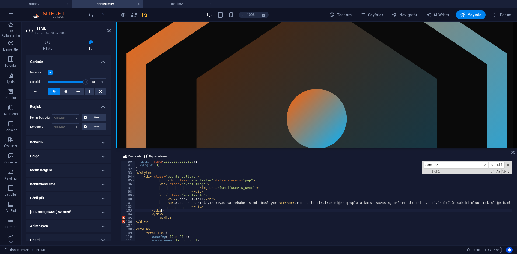
scroll to position [336, 0]
drag, startPoint x: 171, startPoint y: 203, endPoint x: 267, endPoint y: 203, distance: 96.0
click at [267, 203] on div "color : rgba ( 255 , 255 , 255 , 0.7 ) ; margin : 0 ; } </ style > < div class …" at bounding box center [498, 203] width 727 height 87
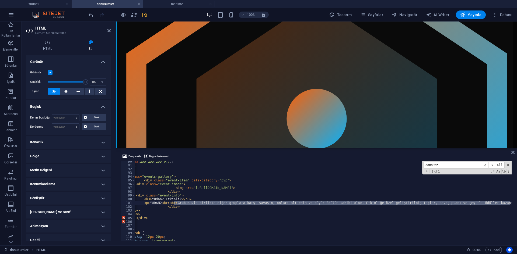
scroll to position [0, 34]
drag, startPoint x: 198, startPoint y: 202, endPoint x: 502, endPoint y: 203, distance: 304.3
click at [502, 203] on div "color : rgba ( 255 , 255 , 255 , 0.7 ) ; margin : 0 ; } </ style > < div class …" at bounding box center [463, 203] width 727 height 87
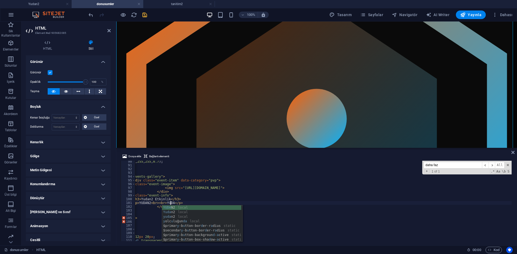
scroll to position [0, 6]
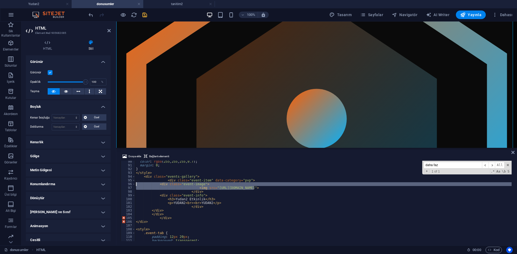
drag, startPoint x: 205, startPoint y: 188, endPoint x: 89, endPoint y: 186, distance: 116.2
click at [89, 186] on div "HTML Element #ed-905682085 HTML Stil HTML Doğrudan web sitesi üzerinde HTML ekl…" at bounding box center [269, 134] width 495 height 224
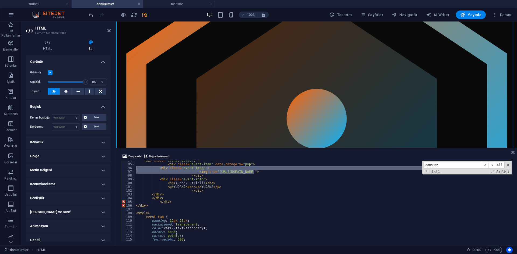
scroll to position [352, 0]
type textarea "</div>"
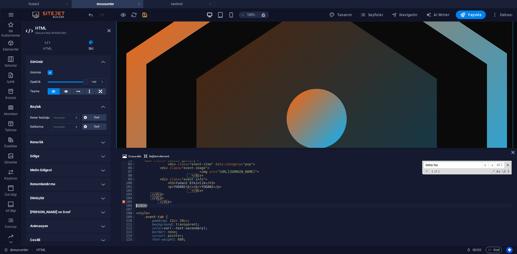
drag, startPoint x: 149, startPoint y: 206, endPoint x: 135, endPoint y: 206, distance: 14.3
click at [135, 206] on div "</div> 94 95 96 97 98 99 100 101 102 103 104 105 106 107 108 109 110 111 112 11…" at bounding box center [317, 201] width 392 height 80
type textarea "</div>"
drag, startPoint x: 173, startPoint y: 202, endPoint x: 156, endPoint y: 201, distance: 16.4
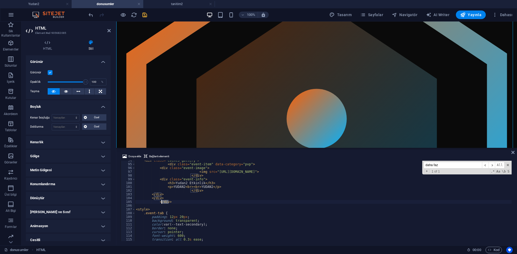
click at [156, 201] on div "< div class = "events-gallery" > < div class = "event-item" data-category = "pv…" at bounding box center [498, 202] width 727 height 87
click at [172, 203] on div "< div class = "events-gallery" > < div class = "event-item" data-category = "pv…" at bounding box center [323, 201] width 376 height 80
click at [140, 207] on div "< div class = "events-gallery" > < div class = "event-item" data-category = "pv…" at bounding box center [498, 202] width 727 height 87
click at [177, 203] on div "< div class = "events-gallery" > < div class = "event-item" data-category = "pv…" at bounding box center [498, 202] width 727 height 87
click at [168, 213] on div "< div class = "events-gallery" > < div class = "event-item" data-category = "pv…" at bounding box center [498, 202] width 727 height 87
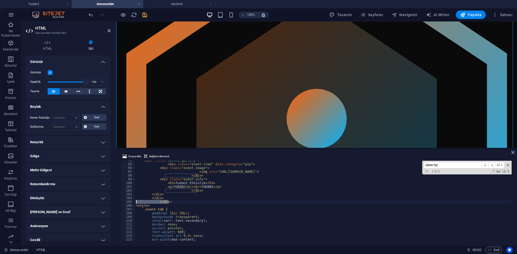
drag, startPoint x: 171, startPoint y: 202, endPoint x: 132, endPoint y: 202, distance: 39.5
click at [132, 202] on div "padding: 12px 20px; 94 95 96 97 98 99 100 101 102 103 104 105 106 107 108 109 1…" at bounding box center [317, 201] width 392 height 80
type textarea "</div>"
click at [175, 207] on div "< div class = "events-gallery" > < div class = "event-item" data-category = "pv…" at bounding box center [498, 202] width 727 height 87
click at [149, 198] on div "< div class = "events-gallery" > < div class = "event-item" data-category = "pv…" at bounding box center [498, 202] width 727 height 87
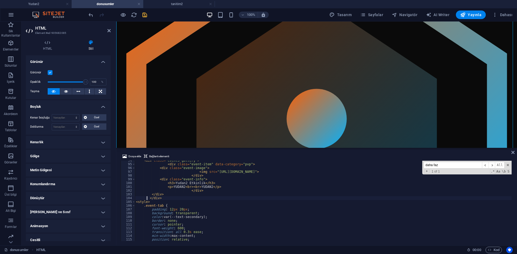
click at [181, 217] on div "< div class = "events-gallery" > < div class = "event-item" data-category = "pv…" at bounding box center [498, 202] width 727 height 87
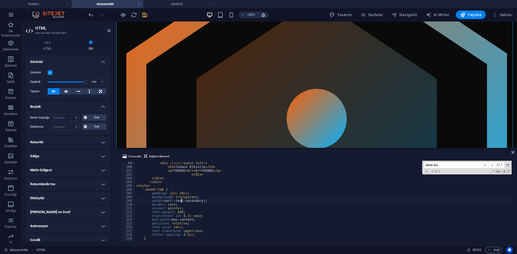
scroll to position [369, 0]
click at [147, 182] on div "</ div > < div class = "event-info" > < h3 > Yudan2 Etkinlik </ h3 > < p > YUDA…" at bounding box center [498, 201] width 727 height 87
click at [162, 204] on div "</ div > < div class = "event-info" > < h3 > Yudan2 Etkinlik </ h3 > < p > YUDA…" at bounding box center [498, 201] width 727 height 87
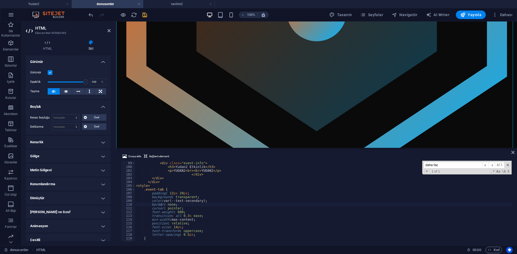
scroll to position [352, 0]
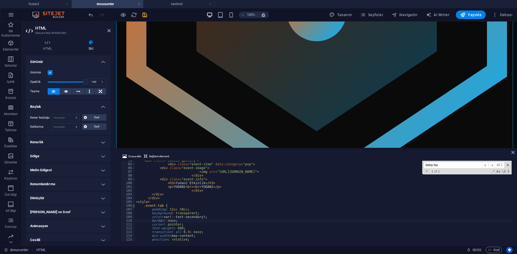
click at [132, 205] on span at bounding box center [133, 206] width 3 height 4
click at [133, 211] on span at bounding box center [133, 213] width 3 height 4
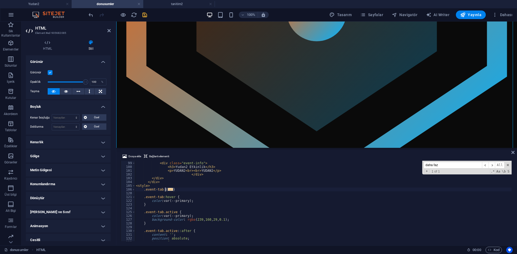
click at [132, 197] on div "121" at bounding box center [128, 197] width 15 height 4
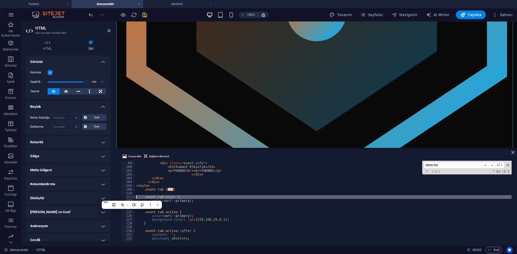
click at [133, 197] on span at bounding box center [133, 197] width 3 height 4
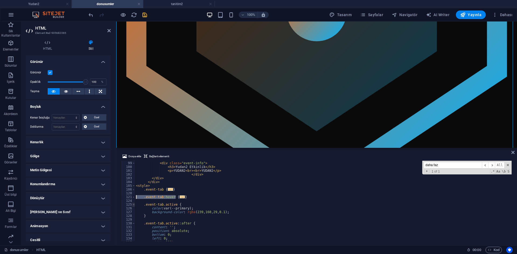
click at [133, 205] on span at bounding box center [133, 205] width 3 height 4
click at [133, 212] on span at bounding box center [133, 212] width 3 height 4
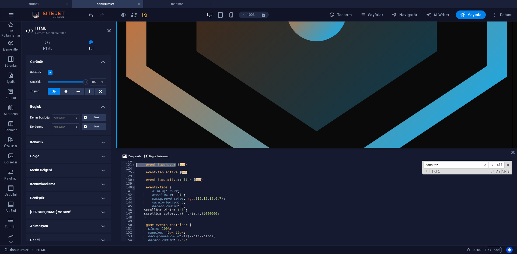
click at [133, 187] on span at bounding box center [133, 188] width 3 height 4
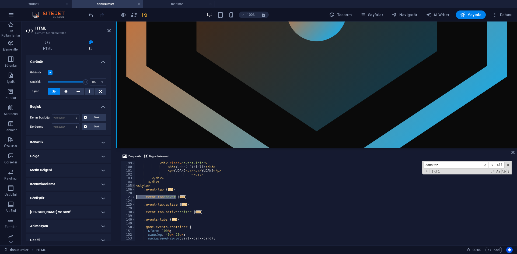
click at [133, 186] on span at bounding box center [133, 186] width 3 height 4
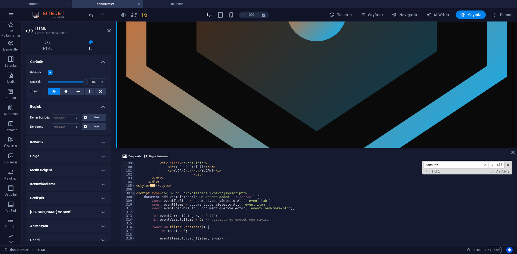
click at [134, 195] on span at bounding box center [133, 194] width 3 height 4
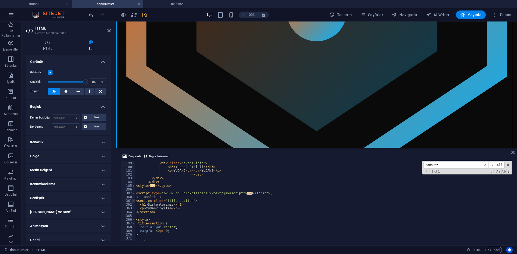
click at [134, 200] on span at bounding box center [133, 201] width 3 height 4
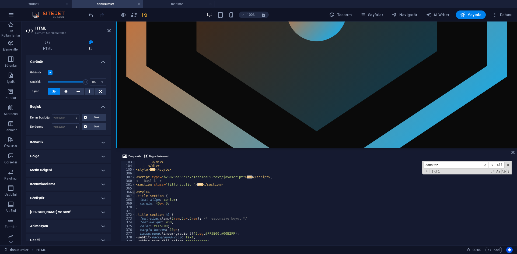
click at [133, 191] on span at bounding box center [133, 192] width 3 height 4
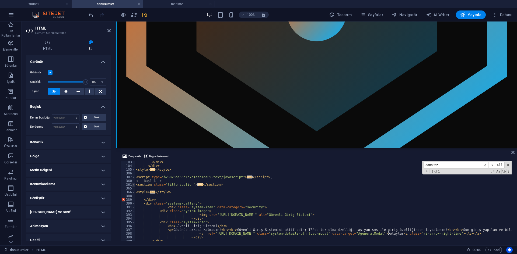
click at [134, 185] on span at bounding box center [133, 185] width 3 height 4
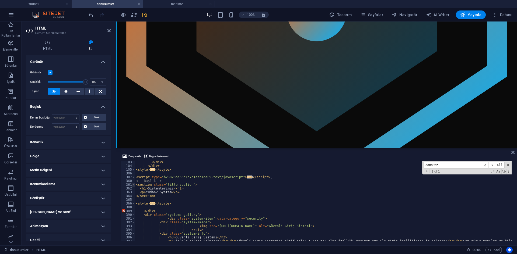
click at [134, 185] on span at bounding box center [133, 185] width 3 height 4
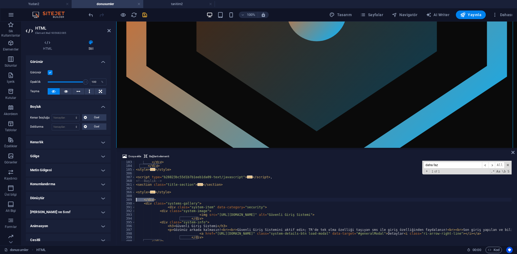
drag, startPoint x: 147, startPoint y: 201, endPoint x: 133, endPoint y: 201, distance: 14.0
click at [133, 201] on div ".event-tab:hover { color: var(--primary); 103 104 105 306 307 360 361 365 366 3…" at bounding box center [317, 201] width 392 height 80
type textarea "</div>"
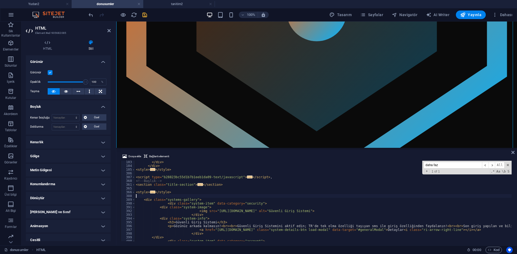
click at [191, 195] on div "</ div > </ div > < style > ... </ style > < script type = "b28823bc55d1b7b1eeb…" at bounding box center [498, 203] width 727 height 87
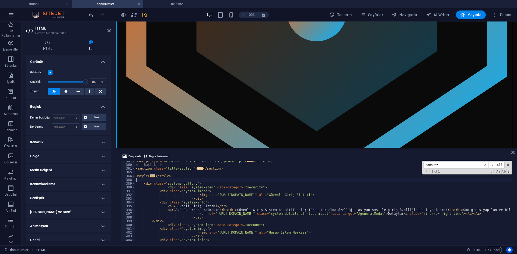
click at [174, 191] on div "< script type = "b28823bc55d1b7b1eeb1da09-text/javascript" > ... </ script > , …" at bounding box center [498, 202] width 727 height 87
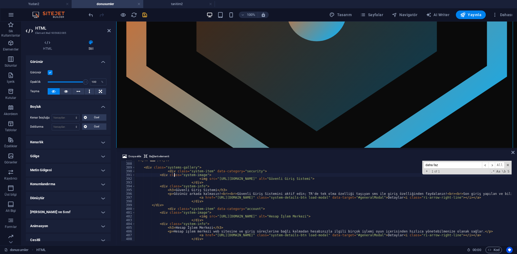
click at [213, 178] on div "< style > ... </ style > < div class = "systems-gallery" > < div class = "syste…" at bounding box center [498, 201] width 727 height 87
drag, startPoint x: 213, startPoint y: 179, endPoint x: 362, endPoint y: 180, distance: 149.8
click at [362, 180] on div "< style > ... </ style > < div class = "systems-gallery" > < div class = "syste…" at bounding box center [498, 201] width 727 height 87
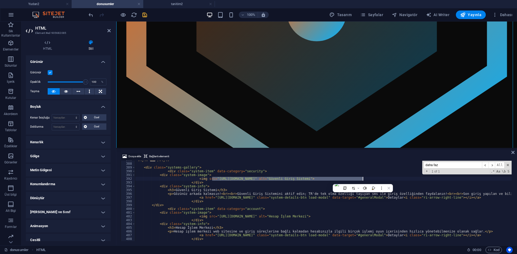
click at [137, 155] on span "Dosya ekle" at bounding box center [134, 156] width 13 height 6
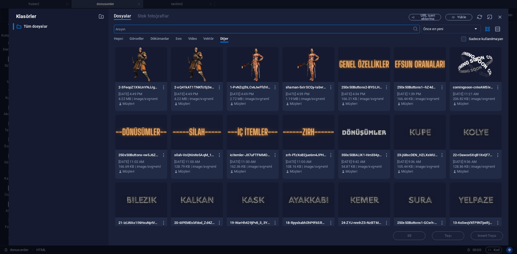
click at [259, 68] on div at bounding box center [253, 64] width 52 height 35
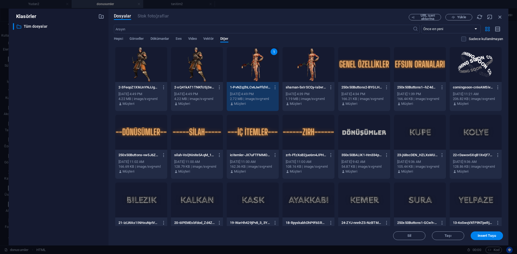
click at [259, 68] on div "1" at bounding box center [253, 64] width 52 height 35
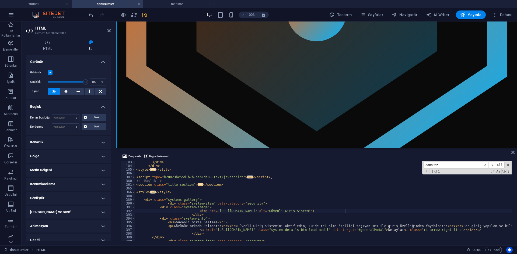
scroll to position [401, 0]
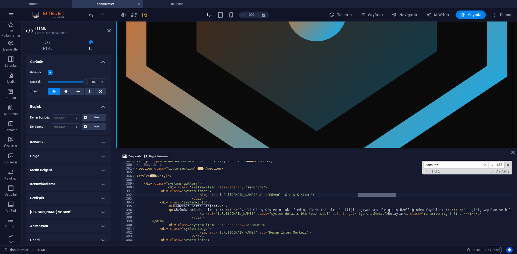
drag, startPoint x: 358, startPoint y: 196, endPoint x: 395, endPoint y: 196, distance: 37.4
click at [395, 196] on div "< script type = "b28823bc55d1b7b1eeb1da09-text/javascript" > ... </ script > , …" at bounding box center [498, 202] width 727 height 87
click at [361, 196] on div "< script type = "b28823bc55d1b7b1eeb1da09-text/javascript" > ... </ script > , …" at bounding box center [498, 202] width 727 height 87
click at [335, 216] on div "< script type = "b28823bc55d1b7b1eeb1da09-text/javascript" > ... </ script > , …" at bounding box center [498, 202] width 727 height 87
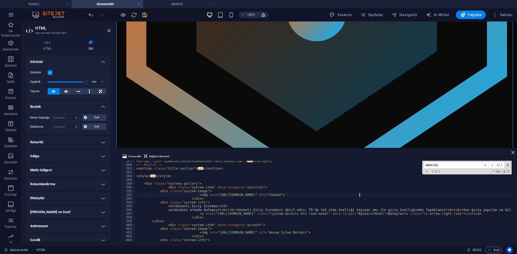
scroll to position [0, 5]
drag, startPoint x: 173, startPoint y: 206, endPoint x: 210, endPoint y: 206, distance: 36.3
click at [210, 206] on div "< script type = "b28823bc55d1b7b1eeb1da09-text/javascript" > ... </ script > , …" at bounding box center [498, 202] width 727 height 87
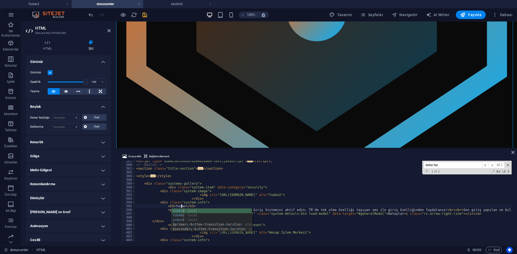
scroll to position [0, 4]
click at [266, 213] on div "< script type = "b28823bc55d1b7b1eeb1da09-text/javascript" > ... </ script > , …" at bounding box center [498, 202] width 727 height 87
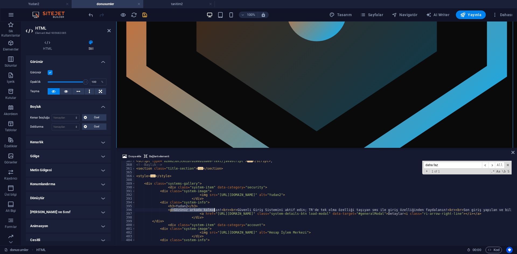
drag, startPoint x: 171, startPoint y: 211, endPoint x: 214, endPoint y: 211, distance: 43.0
click at [214, 211] on div "< script type = "b28823bc55d1b7b1eeb1da09-text/javascript" > ... </ script > , …" at bounding box center [498, 202] width 727 height 87
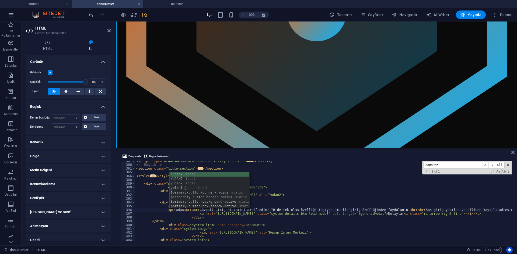
scroll to position [0, 3]
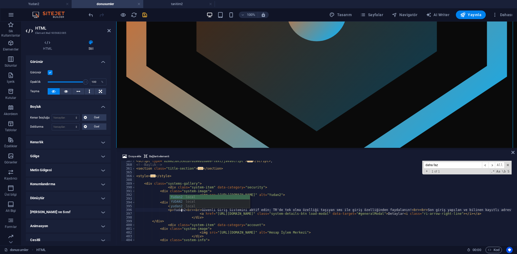
click at [271, 210] on div "< script type = "b28823bc55d1b7b1eeb1da09-text/javascript" > ... </ script > , …" at bounding box center [498, 202] width 727 height 87
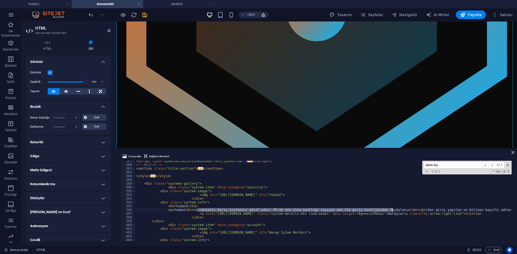
drag, startPoint x: 198, startPoint y: 209, endPoint x: 391, endPoint y: 210, distance: 192.9
click at [391, 210] on div "< script type = "b28823bc55d1b7b1eeb1da09-text/javascript" > ... </ script > , …" at bounding box center [498, 202] width 727 height 87
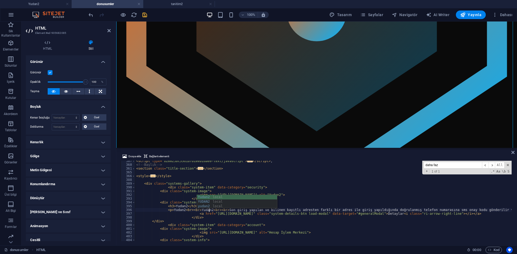
click at [396, 217] on div "< script type = "b28823bc55d1b7b1eeb1da09-text/javascript" > ... </ script > , …" at bounding box center [498, 202] width 727 height 87
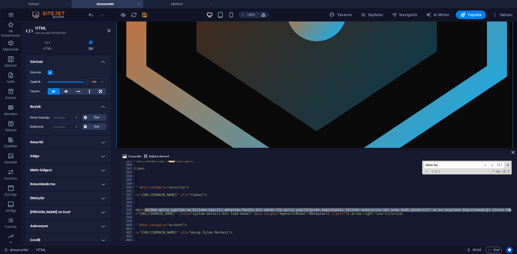
scroll to position [0, 104]
drag, startPoint x: 224, startPoint y: 209, endPoint x: 501, endPoint y: 210, distance: 277.1
click at [501, 210] on div "< script type = "b28823bc55d1b7b1eeb1da09-text/javascript" > ... </ script > , …" at bounding box center [394, 202] width 727 height 87
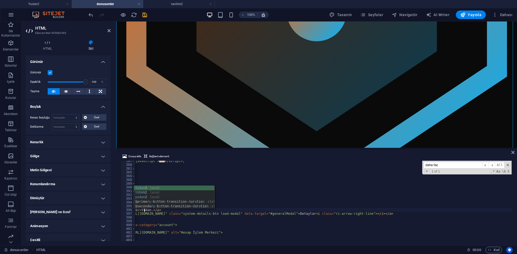
scroll to position [0, 8]
click at [427, 215] on div "< script type = "b28823bc55d1b7b1eeb1da09-text/javascript" > ... </ script > , …" at bounding box center [410, 202] width 727 height 87
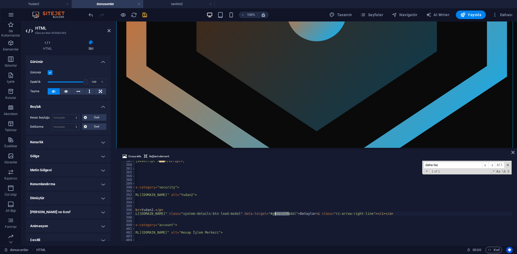
scroll to position [0, 0]
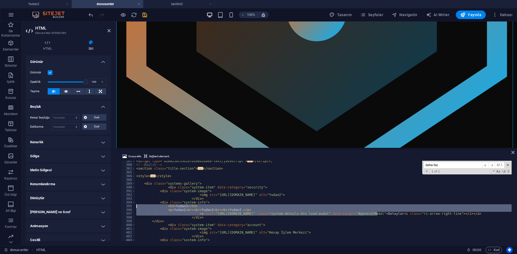
drag, startPoint x: 289, startPoint y: 215, endPoint x: 49, endPoint y: 205, distance: 240.2
click at [49, 205] on div "HTML Element #ed-905682085 HTML Stil HTML Doğrudan web sitesi üzerinde HTML ekl…" at bounding box center [269, 134] width 495 height 224
click at [208, 219] on div "< script type = "b28823bc55d1b7b1eeb1da09-text/javascript" > ... </ script > , …" at bounding box center [498, 202] width 727 height 87
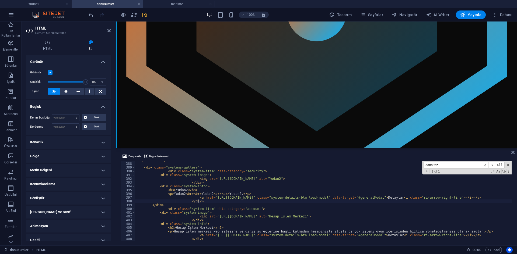
scroll to position [417, 0]
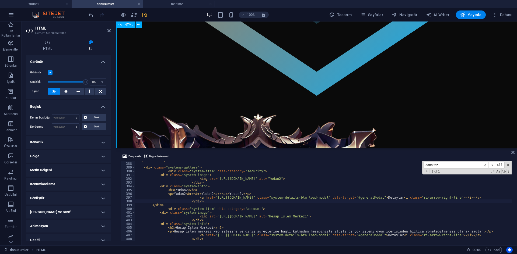
scroll to position [296, 0]
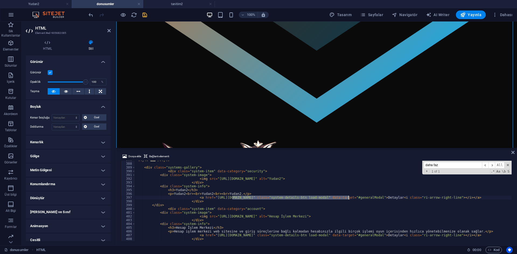
drag, startPoint x: 235, startPoint y: 196, endPoint x: 348, endPoint y: 196, distance: 113.5
click at [348, 196] on div "< style > ... </ style > < div class = "systems-gallery" > < div class = "syste…" at bounding box center [498, 201] width 727 height 87
click at [258, 189] on div "< style > ... </ style > < div class = "systems-gallery" > < div class = "syste…" at bounding box center [498, 201] width 727 height 87
click at [252, 197] on div "< style > ... </ style > < div class = "systems-gallery" > < div class = "syste…" at bounding box center [498, 201] width 727 height 87
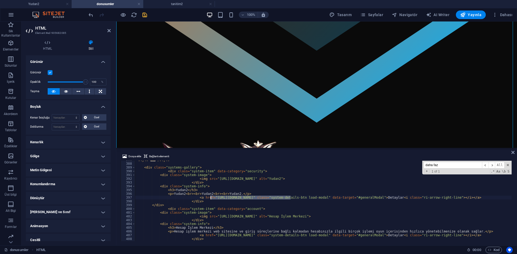
drag, startPoint x: 291, startPoint y: 198, endPoint x: 210, endPoint y: 199, distance: 80.7
click at [210, 199] on div "< style > ... </ style > < div class = "systems-gallery" > < div class = "syste…" at bounding box center [498, 201] width 727 height 87
click at [243, 187] on div "< style > ... </ style > < div class = "systems-gallery" > < div class = "syste…" at bounding box center [498, 201] width 727 height 87
drag, startPoint x: 427, startPoint y: 198, endPoint x: 135, endPoint y: 196, distance: 292.2
click at [135, 196] on div "< style > ... </ style > < div class = "systems-gallery" > < div class = "syste…" at bounding box center [498, 201] width 727 height 87
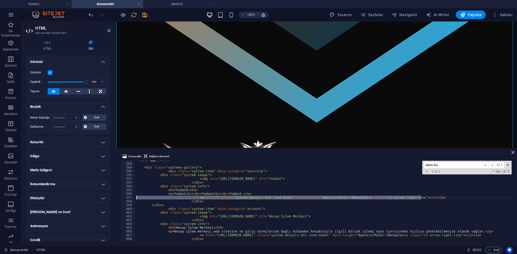
type textarea "<a href="" class="system-details-btn load-modal" data-target="#generalModal">De…"
click at [192, 170] on div "< style > ... </ style > < div class = "systems-gallery" > < div class = "syste…" at bounding box center [498, 201] width 727 height 87
type textarea "<div class="system-item" data-category="security">"
click at [176, 200] on div "< style > ... </ style > < div class = "systems-gallery" > < div class = "syste…" at bounding box center [498, 201] width 727 height 87
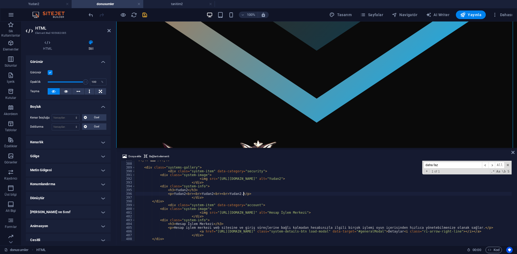
click at [194, 179] on div "< style > ... </ style > < div class = "systems-gallery" > < div class = "syste…" at bounding box center [498, 201] width 727 height 87
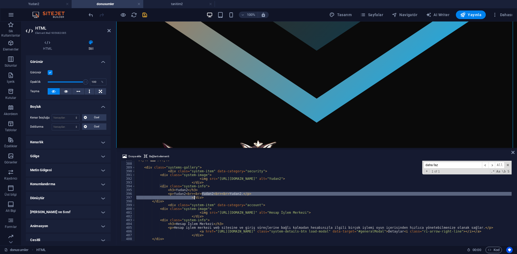
drag, startPoint x: 201, startPoint y: 196, endPoint x: 192, endPoint y: 196, distance: 9.4
click at [192, 196] on div "< style > ... </ style > < div class = "systems-gallery" > < div class = "syste…" at bounding box center [498, 201] width 727 height 87
click at [201, 197] on div "< style > ... </ style > < div class = "systems-gallery" > < div class = "syste…" at bounding box center [498, 201] width 727 height 87
type textarea "</div>"
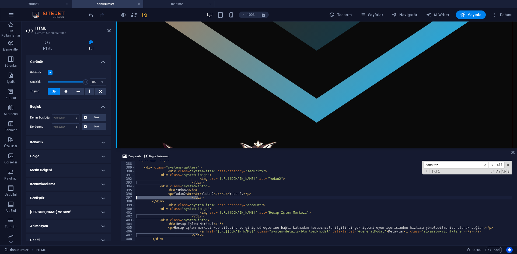
drag, startPoint x: 197, startPoint y: 197, endPoint x: 129, endPoint y: 198, distance: 67.8
click at [129, 198] on div "</div> 366 388 389 390 391 392 393 394 395 396 397 398 399 400 401 402 403 404 …" at bounding box center [317, 201] width 392 height 80
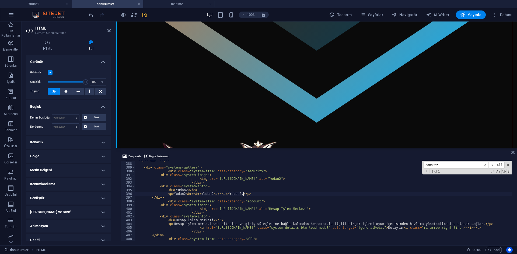
click at [200, 184] on div "< style > ... </ style > < div class = "systems-gallery" > < div class = "syste…" at bounding box center [498, 201] width 727 height 87
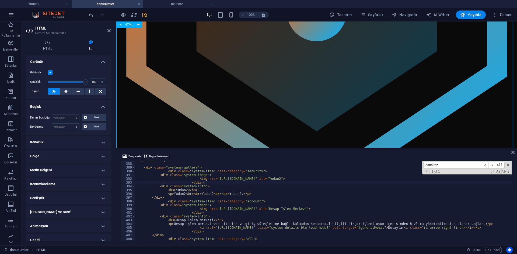
scroll to position [1377, 0]
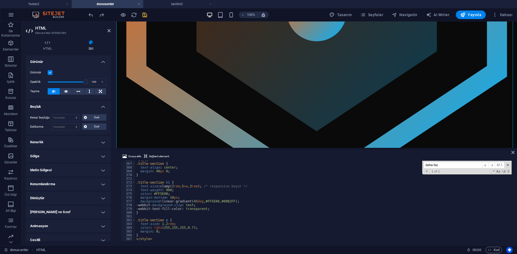
click at [268, 197] on div "< style > .title-section { text-align : center ; margin : 40 px 0 ; } .title-se…" at bounding box center [498, 201] width 727 height 87
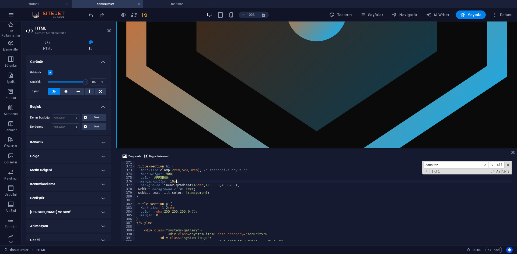
scroll to position [1410, 0]
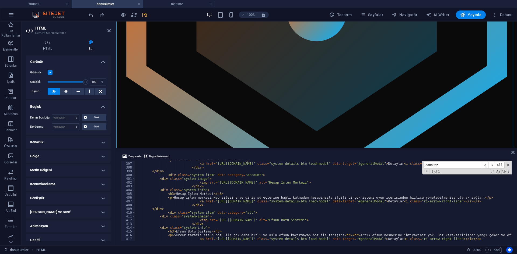
scroll to position [1458, 0]
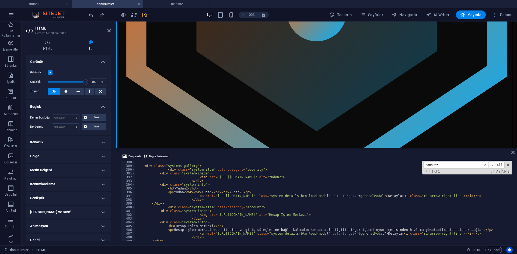
click at [227, 186] on div "< div class = "systems-gallery" > < div class = "system-item" data-category = "…" at bounding box center [498, 203] width 727 height 87
click at [215, 201] on div "< div class = "systems-gallery" > < div class = "system-item" data-category = "…" at bounding box center [498, 203] width 727 height 87
drag, startPoint x: 509, startPoint y: 196, endPoint x: 426, endPoint y: 196, distance: 83.4
click at [426, 196] on div "< div class = "systems-gallery" > < div class = "system-item" data-category = "…" at bounding box center [498, 203] width 727 height 87
click at [408, 195] on div "< div class = "systems-gallery" > < div class = "system-item" data-category = "…" at bounding box center [498, 203] width 727 height 87
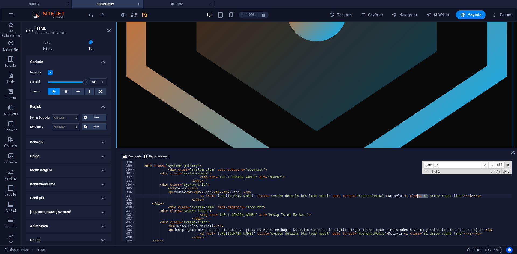
drag, startPoint x: 429, startPoint y: 195, endPoint x: 416, endPoint y: 196, distance: 12.9
click at [416, 196] on div "< div class = "systems-gallery" > < div class = "system-item" data-category = "…" at bounding box center [498, 203] width 727 height 87
click at [396, 194] on div "< div class = "systems-gallery" > < div class = "system-item" data-category = "…" at bounding box center [498, 203] width 727 height 87
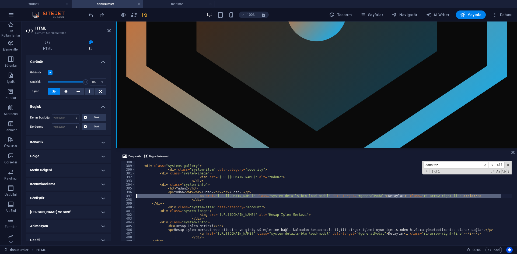
drag, startPoint x: 505, startPoint y: 197, endPoint x: 133, endPoint y: 197, distance: 372.1
click at [133, 197] on div "<p>Yudan2 <br><br>Yudan2<br><br>Yudan2.</p> 388 389 390 391 392 393 394 395 396…" at bounding box center [317, 201] width 392 height 80
type textarea "<a href="[URL][DOMAIN_NAME]" class="system-details-btn load-modal" data-target=…"
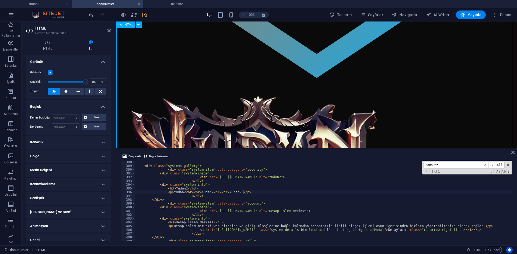
scroll to position [350, 0]
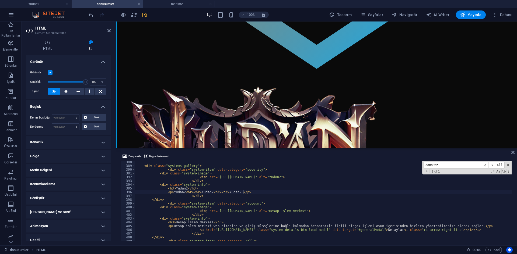
type textarea "</div>"
drag, startPoint x: 206, startPoint y: 196, endPoint x: 130, endPoint y: 195, distance: 75.6
click at [130, 195] on div "</div> 388 389 390 391 392 393 394 395 396 397 398 399 400 401 402 403 404 405 …" at bounding box center [317, 201] width 392 height 80
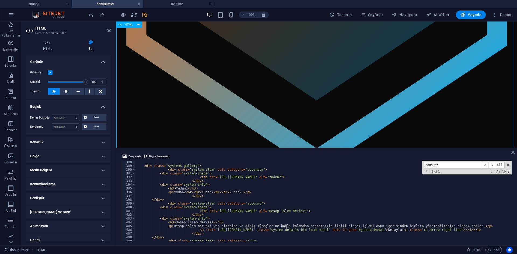
scroll to position [269, 0]
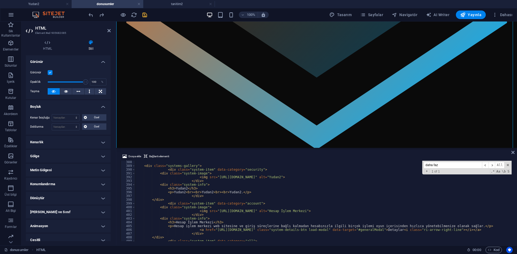
click at [219, 197] on div "< div class = "systems-gallery" > < div class = "system-item" data-category = "…" at bounding box center [498, 203] width 727 height 87
click at [236, 213] on div "< div class = "systems-gallery" > < div class = "system-item" data-category = "…" at bounding box center [498, 203] width 727 height 87
drag, startPoint x: 212, startPoint y: 211, endPoint x: 359, endPoint y: 213, distance: 147.2
click at [359, 213] on div "< div class = "systems-gallery" > < div class = "system-item" data-category = "…" at bounding box center [498, 203] width 727 height 87
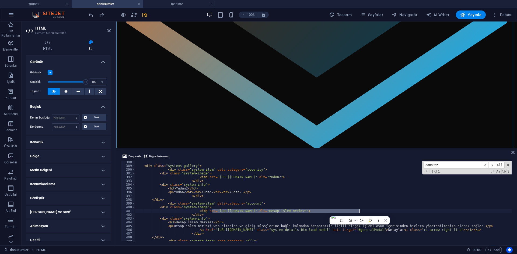
click at [405, 208] on div "< div class = "systems-gallery" > < div class = "system-item" data-category = "…" at bounding box center [498, 203] width 727 height 87
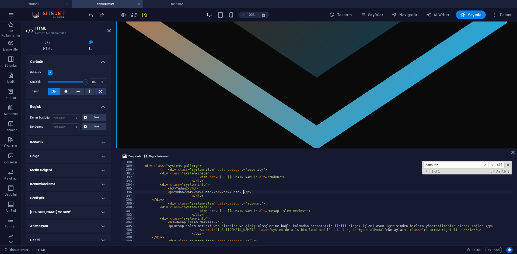
click at [257, 193] on div "< div class = "systems-gallery" > < div class = "system-item" data-category = "…" at bounding box center [498, 203] width 727 height 87
click at [266, 149] on div at bounding box center [316, 148] width 400 height 1
click at [258, 188] on div "< div class = "systems-gallery" > < div class = "system-item" data-category = "…" at bounding box center [498, 203] width 727 height 87
click at [215, 195] on div "< div class = "systems-gallery" > < div class = "system-item" data-category = "…" at bounding box center [498, 203] width 727 height 87
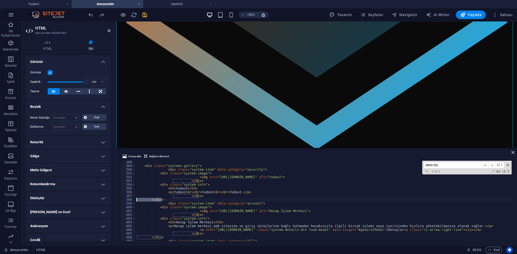
drag, startPoint x: 169, startPoint y: 200, endPoint x: 122, endPoint y: 199, distance: 46.6
click at [122, 199] on div "</div> 388 389 390 391 392 393 394 395 396 397 398 399 400 401 402 403 404 405 …" at bounding box center [317, 201] width 392 height 80
type textarea "</div>"
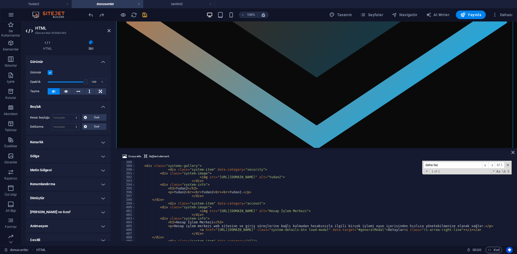
click at [244, 193] on div "< div class = "systems-gallery" > < div class = "system-item" data-category = "…" at bounding box center [498, 203] width 727 height 87
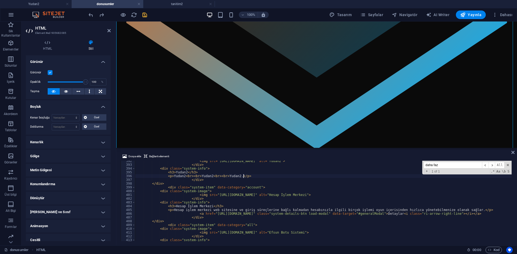
click at [211, 178] on div "< img src = "[URL][DOMAIN_NAME]" alt = "Yudan2" > </ div > < div class = "syste…" at bounding box center [498, 202] width 727 height 87
drag, startPoint x: 187, startPoint y: 180, endPoint x: 160, endPoint y: 181, distance: 27.4
click at [160, 181] on div "< img src = "[URL][DOMAIN_NAME]" alt = "Yudan2" > </ div > < div class = "syste…" at bounding box center [498, 202] width 727 height 87
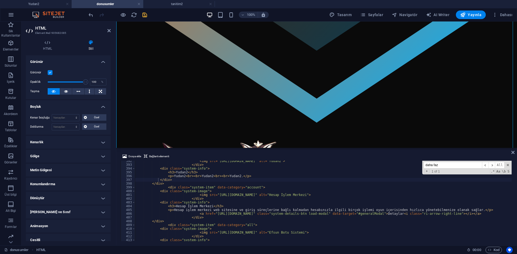
click at [253, 188] on div "< img src = "[URL][DOMAIN_NAME]" alt = "Yudan2" > </ div > < div class = "syste…" at bounding box center [498, 202] width 727 height 87
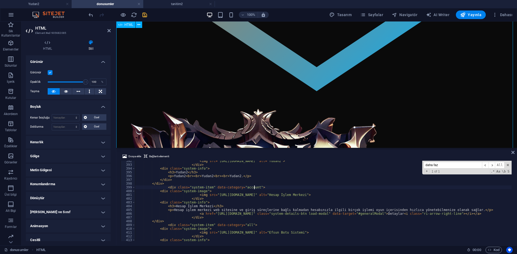
scroll to position [323, 0]
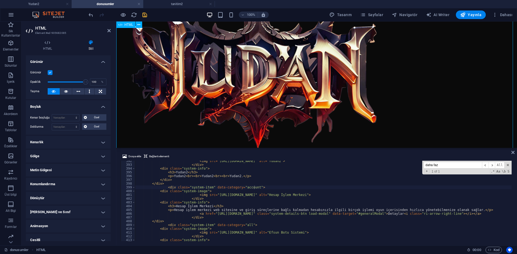
scroll to position [430, 0]
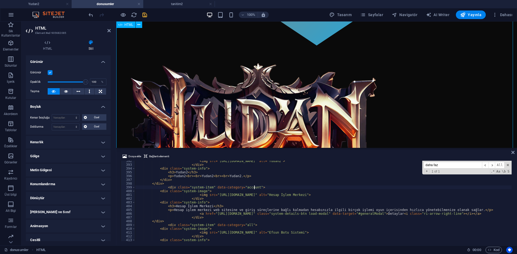
scroll to position [377, 0]
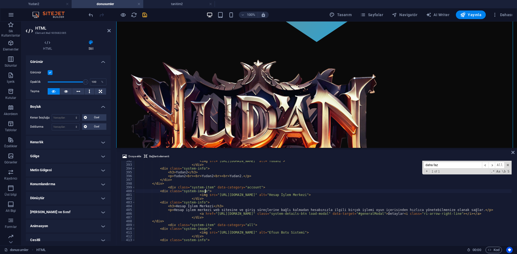
click at [222, 190] on div "< img src = "[URL][DOMAIN_NAME]" alt = "Yudan2" > </ div > < div class = "syste…" at bounding box center [498, 202] width 727 height 87
click at [269, 193] on div "< img src = "[URL][DOMAIN_NAME]" alt = "Yudan2" > </ div > < div class = "syste…" at bounding box center [498, 202] width 727 height 87
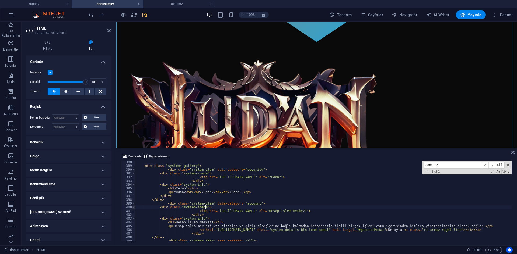
click at [134, 207] on span at bounding box center [133, 208] width 3 height 4
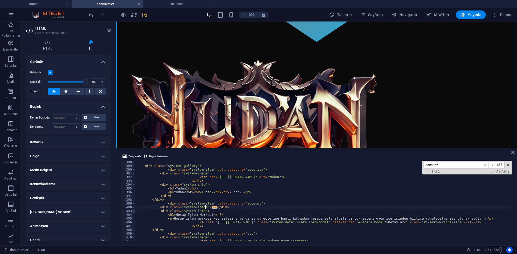
click at [134, 211] on span at bounding box center [133, 211] width 3 height 4
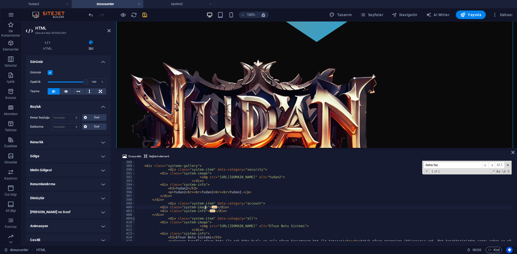
click at [133, 218] on span at bounding box center [133, 219] width 3 height 4
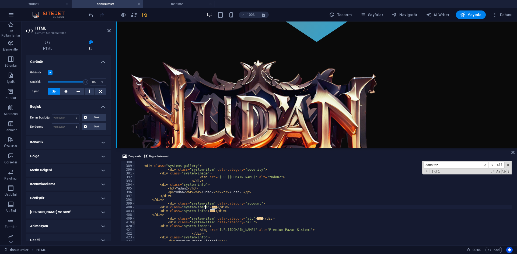
click at [134, 223] on span at bounding box center [133, 223] width 3 height 4
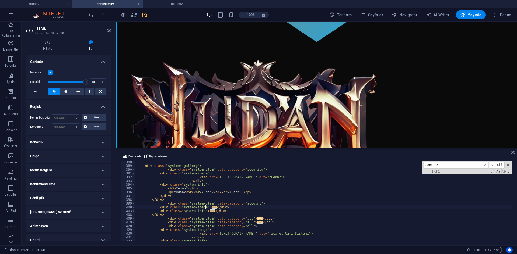
scroll to position [1474, 0]
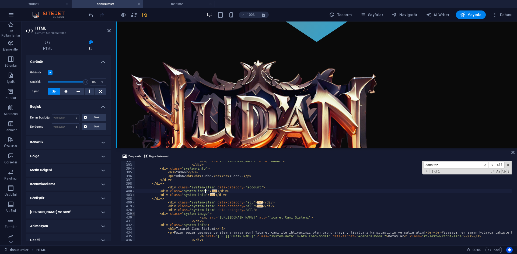
drag, startPoint x: 134, startPoint y: 214, endPoint x: 134, endPoint y: 222, distance: 8.3
click at [134, 214] on span at bounding box center [133, 214] width 3 height 4
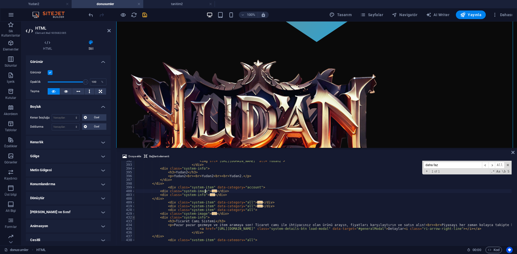
click at [133, 218] on span at bounding box center [133, 218] width 3 height 4
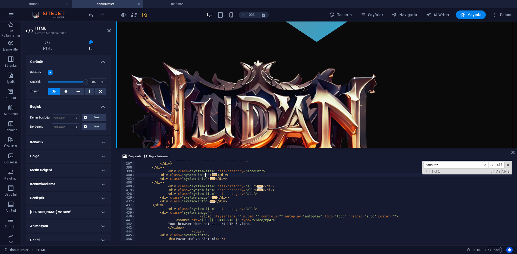
scroll to position [1507, 0]
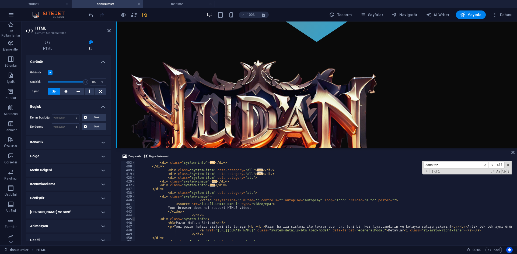
click at [133, 219] on span at bounding box center [133, 219] width 3 height 4
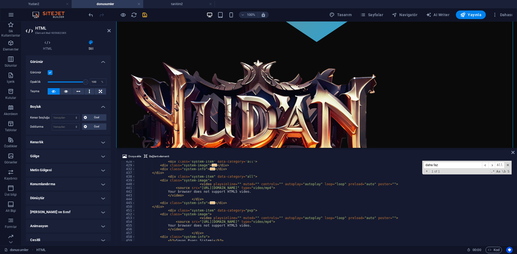
scroll to position [1539, 0]
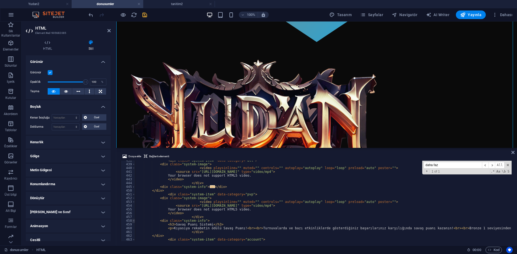
click at [134, 220] on span at bounding box center [133, 221] width 3 height 4
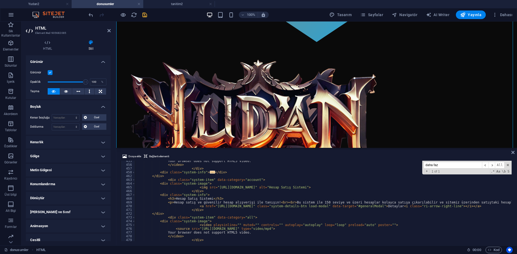
scroll to position [1587, 0]
click at [132, 179] on div "463" at bounding box center [128, 180] width 15 height 4
type textarea "<div class="system-item" data-category="account"> <div class="system-image">"
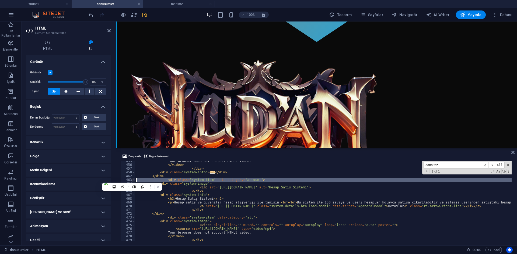
click at [133, 180] on span at bounding box center [133, 180] width 3 height 4
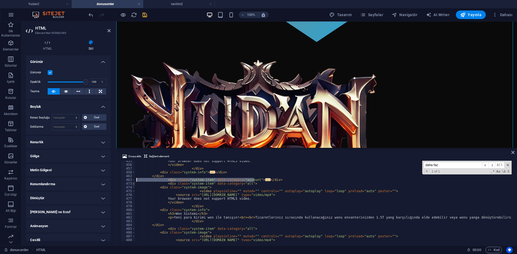
click at [134, 185] on span at bounding box center [133, 184] width 3 height 4
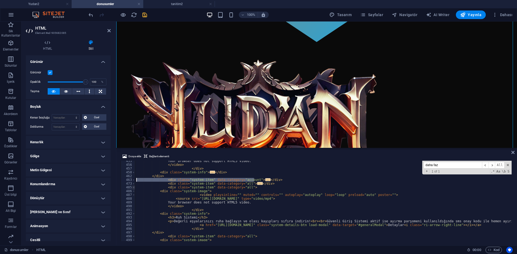
click at [134, 188] on span at bounding box center [133, 188] width 3 height 4
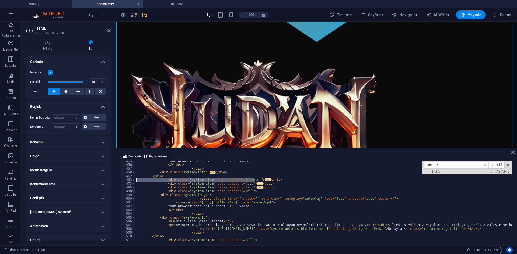
click at [133, 192] on span at bounding box center [133, 191] width 3 height 4
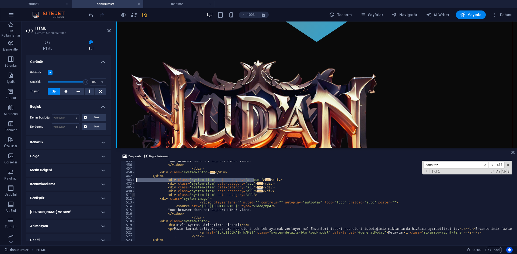
click at [134, 196] on span at bounding box center [133, 195] width 3 height 4
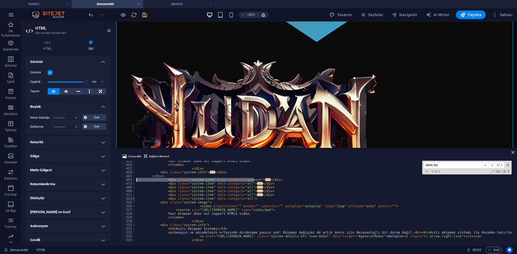
click at [133, 200] on span at bounding box center [133, 199] width 3 height 4
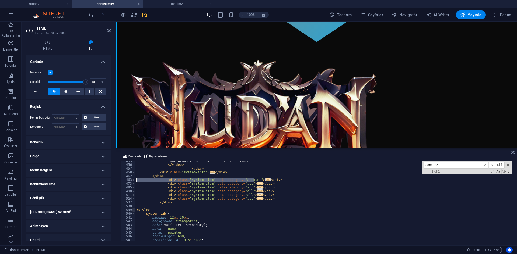
click at [133, 210] on span at bounding box center [133, 210] width 3 height 4
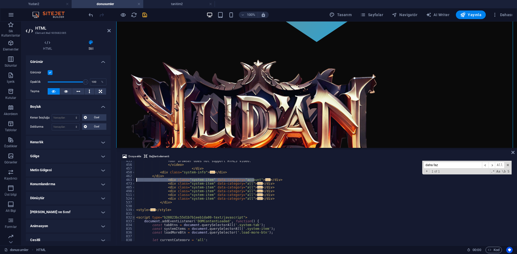
click at [133, 218] on span at bounding box center [133, 218] width 3 height 4
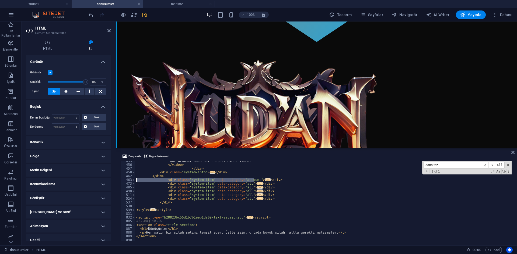
click at [133, 222] on div "885" at bounding box center [128, 222] width 15 height 4
click at [134, 225] on span at bounding box center [133, 225] width 3 height 4
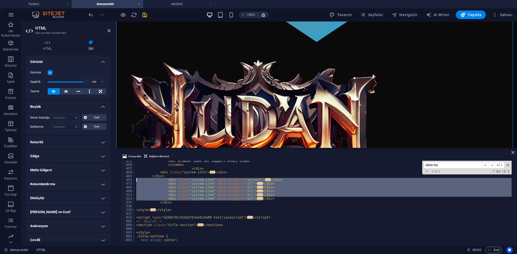
drag, startPoint x: 270, startPoint y: 200, endPoint x: 131, endPoint y: 178, distance: 140.3
click at [131, 178] on div "<div class="system-item" data-category="account"> <div class="system-image"> 45…" at bounding box center [317, 201] width 392 height 80
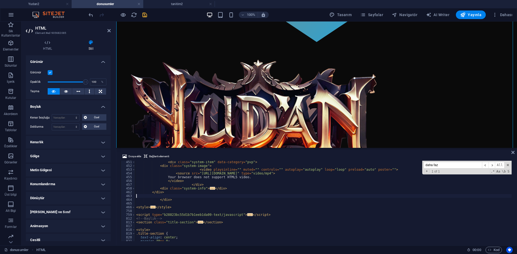
scroll to position [1555, 0]
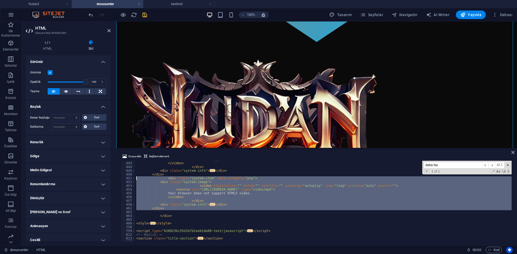
drag, startPoint x: 151, startPoint y: 213, endPoint x: 137, endPoint y: 179, distance: 36.7
click at [137, 179] on div "Your browser does not support HTML5 video. </ video > </ div > < div class = "s…" at bounding box center [388, 201] width 506 height 87
type textarea "<div class="system-item" data-category="pvp"> <div class="system-image">"
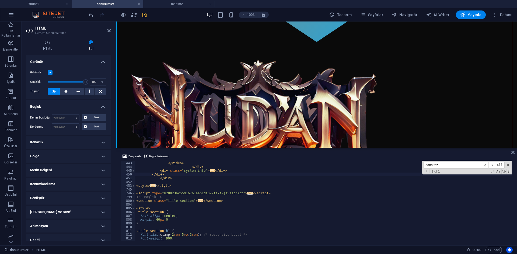
scroll to position [1523, 0]
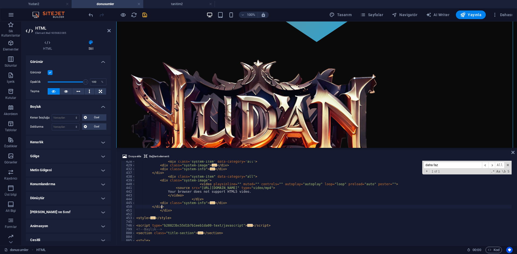
click at [189, 205] on div "< div class = "system-item" data-category = "all" > < div class = "system-image…" at bounding box center [388, 203] width 506 height 87
click at [202, 184] on div "< div class = "system-item" data-category = "all" > < div class = "system-image…" at bounding box center [388, 203] width 506 height 87
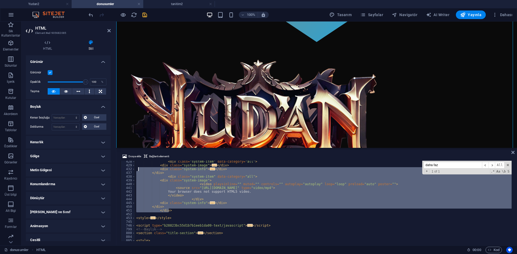
drag, startPoint x: 173, startPoint y: 211, endPoint x: 138, endPoint y: 170, distance: 53.7
click at [138, 170] on div "< div class = "system-item" data-category = "all" > < div class = "system-image…" at bounding box center [388, 203] width 506 height 87
type textarea "<div class="system-info"> <h3>Ticaret Camı Sistemi</h3>"
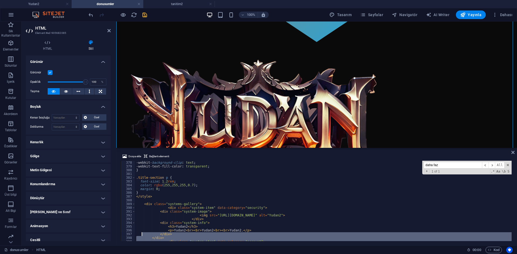
scroll to position [1457, 0]
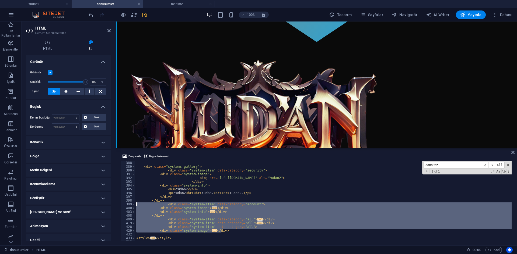
drag, startPoint x: 225, startPoint y: 198, endPoint x: 135, endPoint y: 205, distance: 90.1
click at [135, 205] on div "</ style > < div class = "systems-gallery" > < div class = "system-item" data-c…" at bounding box center [388, 200] width 506 height 87
type textarea "<div class="system-item" data-category="account"> <div class="system-image">"
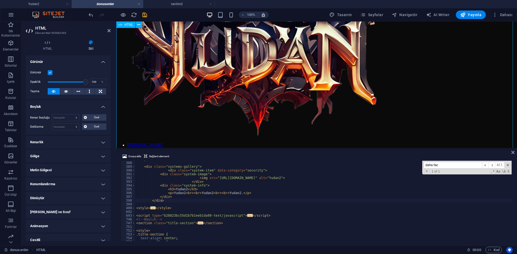
scroll to position [511, 0]
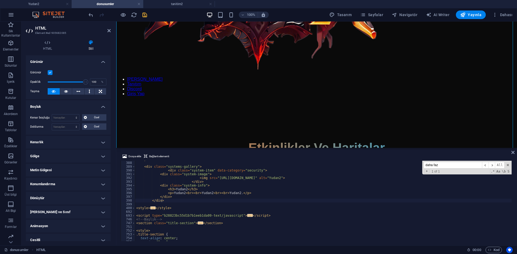
click at [241, 179] on div "</ style > < div class = "systems-gallery" > < div class = "system-item" data-c…" at bounding box center [388, 200] width 506 height 87
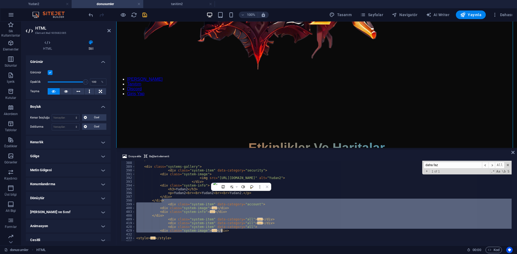
click at [195, 213] on div "</ style > < div class = "systems-gallery" > < div class = "system-item" data-c…" at bounding box center [323, 201] width 376 height 80
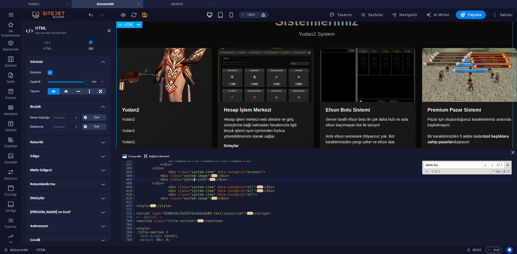
scroll to position [807, 0]
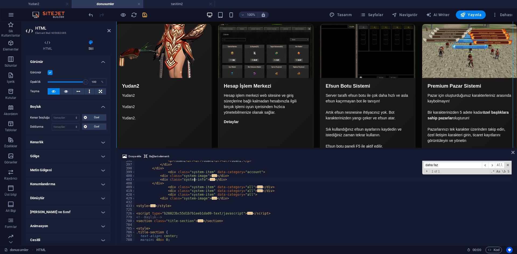
click at [270, 182] on div "< p > Yudan2 < br > < br > Yudan2 < br > < br > Yudan2. </ p > </ div > </ div …" at bounding box center [388, 202] width 506 height 87
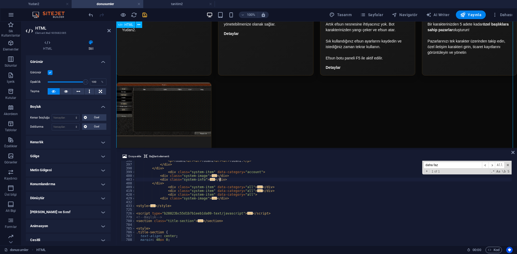
scroll to position [915, 0]
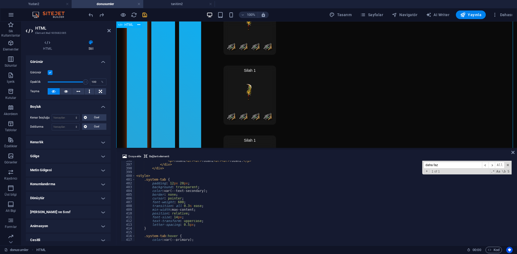
scroll to position [1049, 0]
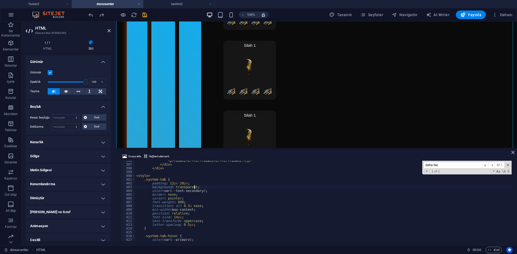
click at [258, 189] on div "< p > Yudan2 < br > < br > Yudan2 < br > < br > Yudan2. </ p > </ div > </ div …" at bounding box center [388, 202] width 506 height 87
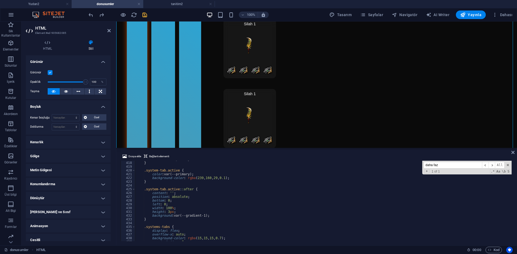
scroll to position [1619, 0]
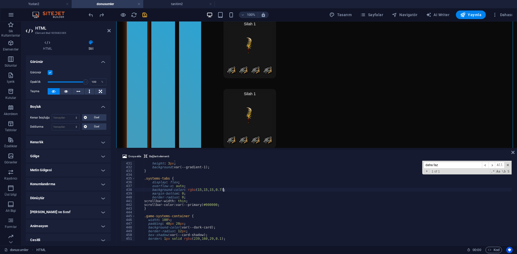
click at [271, 189] on div "width : 100 % ; height : 3 px ; background : var(--gradient-1) ; } .systems-tab…" at bounding box center [388, 201] width 506 height 87
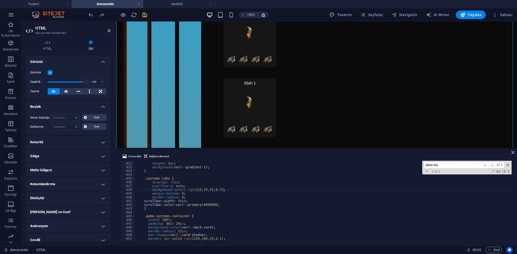
scroll to position [1667, 0]
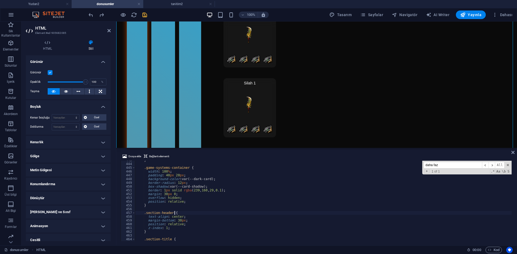
click at [228, 214] on div "} .game-systems-container { width : 100 % ; padding : 40 px 20 px ; background-…" at bounding box center [388, 201] width 506 height 87
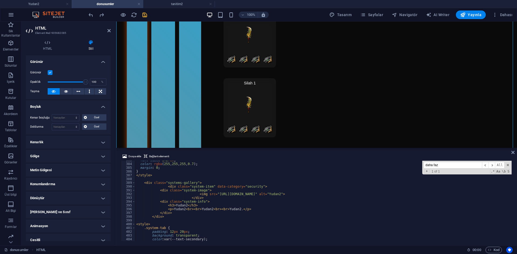
scroll to position [1473, 0]
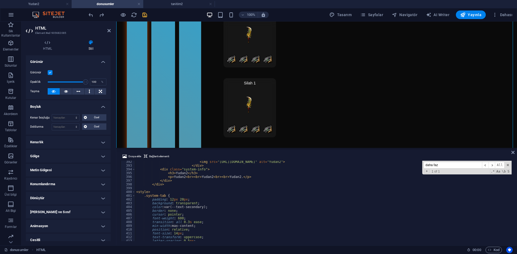
click at [209, 179] on div "< img src = "[URL][DOMAIN_NAME]" alt = "Yudan2" > </ div > < div class = "syste…" at bounding box center [388, 203] width 506 height 87
click at [210, 194] on div "< img src = "[URL][DOMAIN_NAME]" alt = "Yudan2" > </ div > < div class = "syste…" at bounding box center [388, 203] width 506 height 87
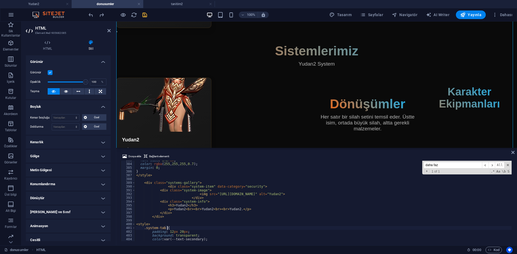
scroll to position [1457, 0]
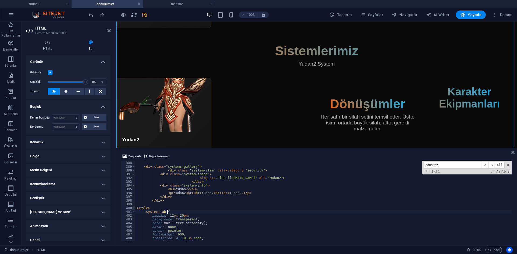
click at [133, 209] on span at bounding box center [133, 208] width 3 height 4
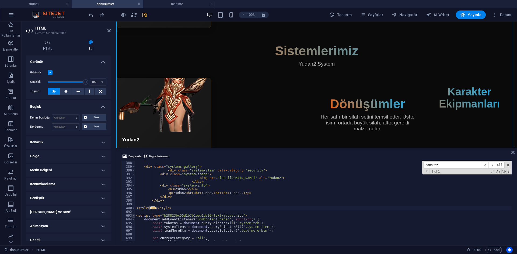
click at [134, 217] on span at bounding box center [133, 216] width 3 height 4
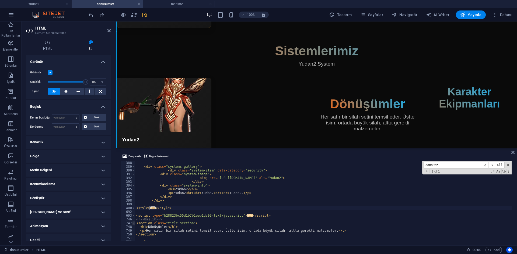
click at [134, 223] on span at bounding box center [133, 223] width 3 height 4
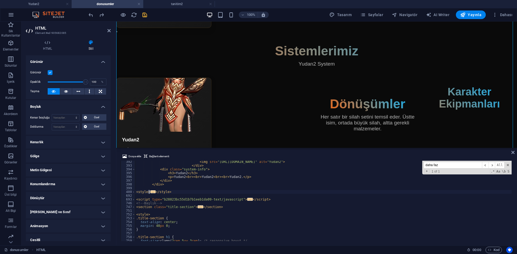
scroll to position [1506, 0]
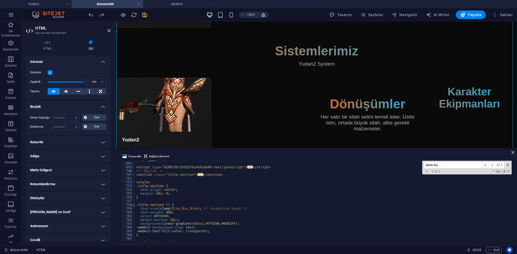
click at [134, 206] on span at bounding box center [133, 205] width 3 height 4
click at [133, 213] on span at bounding box center [133, 213] width 3 height 4
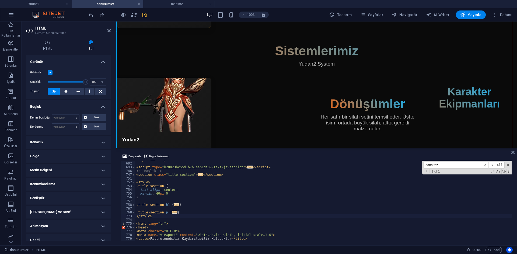
click at [165, 216] on div "< style > ... </ style > < script type = "b28823bc55d1b7b1eeb1da09-text/javascr…" at bounding box center [388, 201] width 506 height 87
type textarea "</html>"
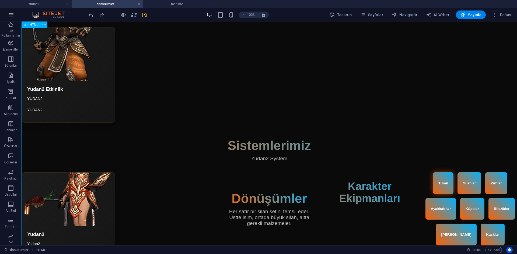
scroll to position [639, 0]
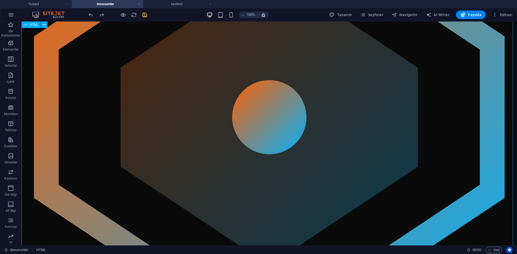
scroll to position [155, 0]
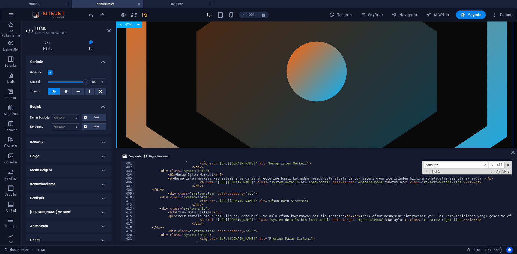
scroll to position [316, 0]
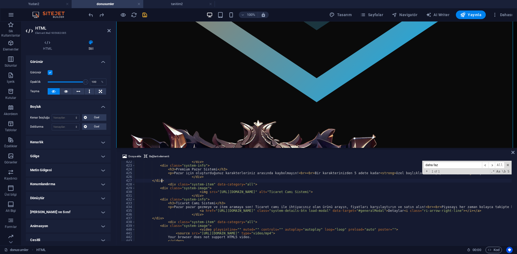
click at [225, 182] on div "</ div > < div class = "system-info" > < h3 > Premium Pazar Sistemi </ h3 > < p…" at bounding box center [498, 203] width 727 height 87
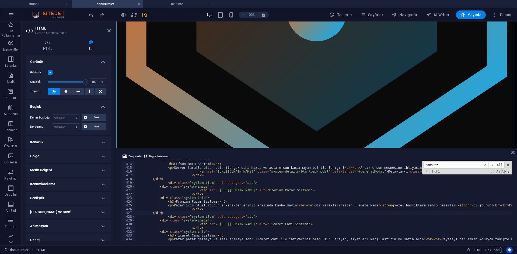
scroll to position [1522, 0]
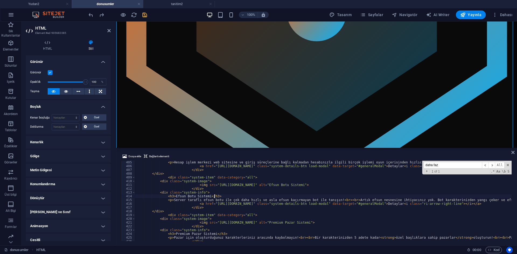
click at [240, 195] on div "< p > Hesap işlem merkezi web sitesine ve giriş süreçlerine bağlı kalmadan hesa…" at bounding box center [498, 204] width 727 height 87
type textarea "<h3>Efsun Botu Sistemi</h3>"
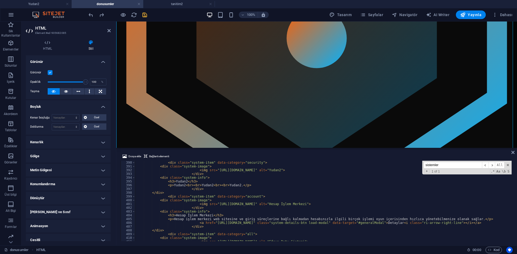
scroll to position [1465, 0]
type input "sistemler"
click at [134, 196] on span at bounding box center [133, 197] width 3 height 4
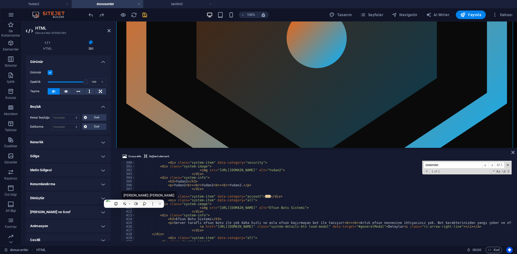
click at [173, 189] on div "< div class = "system-item" data-category = "security" > < div class = "system-…" at bounding box center [498, 204] width 727 height 87
click at [133, 203] on span at bounding box center [133, 204] width 3 height 4
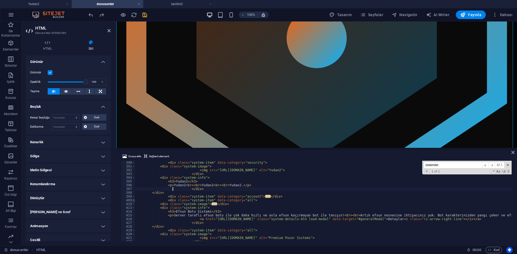
click at [134, 200] on span at bounding box center [133, 201] width 3 height 4
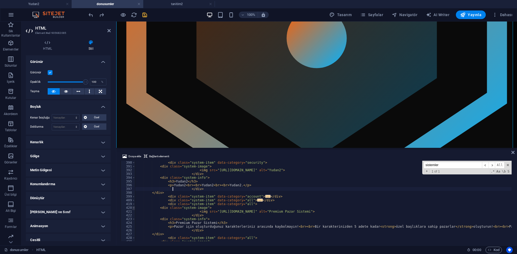
click at [134, 207] on span at bounding box center [133, 208] width 3 height 4
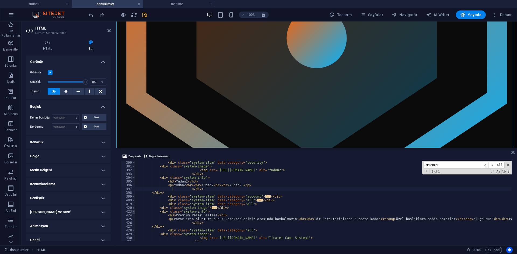
click at [133, 212] on span at bounding box center [133, 212] width 3 height 4
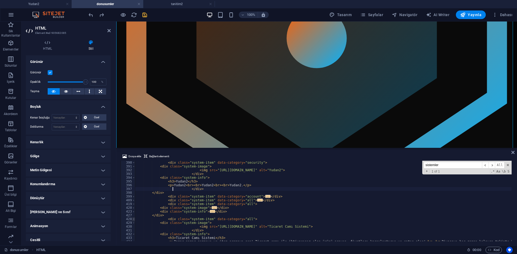
click at [133, 220] on span at bounding box center [133, 219] width 3 height 4
click at [134, 224] on span at bounding box center [133, 223] width 3 height 4
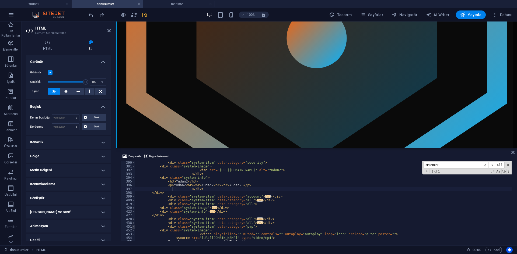
click at [133, 228] on span at bounding box center [133, 227] width 3 height 4
click at [133, 231] on span at bounding box center [133, 231] width 3 height 4
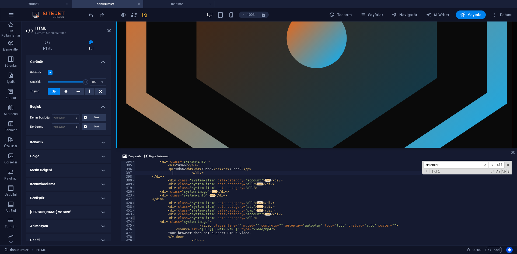
click at [133, 218] on span at bounding box center [133, 218] width 3 height 4
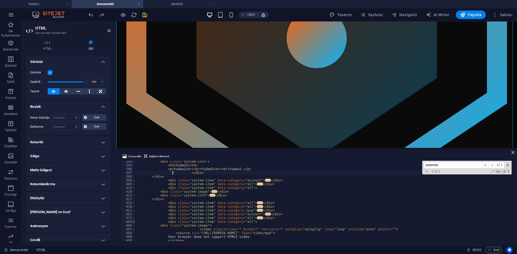
click at [134, 223] on span at bounding box center [133, 222] width 3 height 4
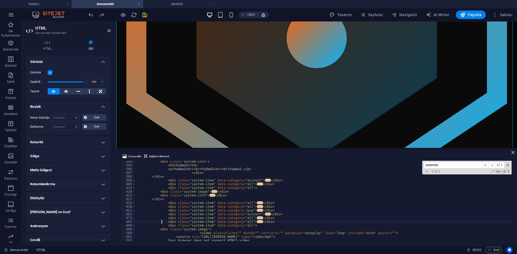
click at [162, 221] on div "< div class = "system-info" > < h3 > Yudan2 </ h3 > < p > Yudan2 < br > < br > …" at bounding box center [422, 203] width 575 height 87
type textarea "</html>"
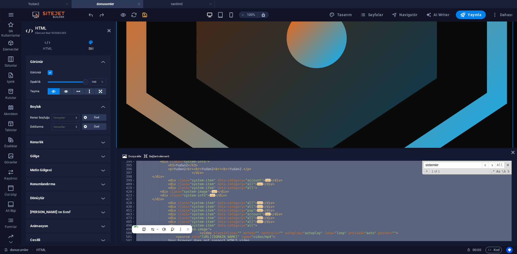
paste textarea
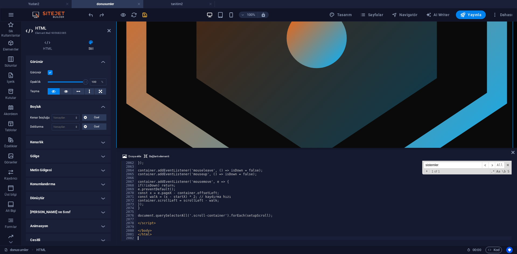
scroll to position [7762, 0]
click at [300, 197] on div "scrollLeft = container.scrollLeft; }); container.addEventListener('mouseleave',…" at bounding box center [390, 200] width 506 height 87
type textarea "const walk = (x - startX) * 2; // kaydırma hızı"
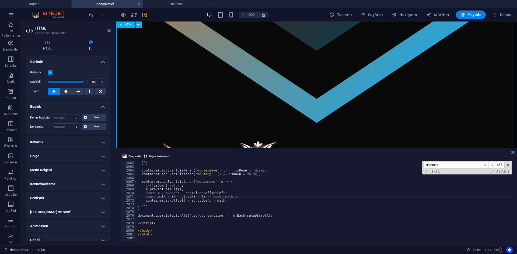
scroll to position [188, 0]
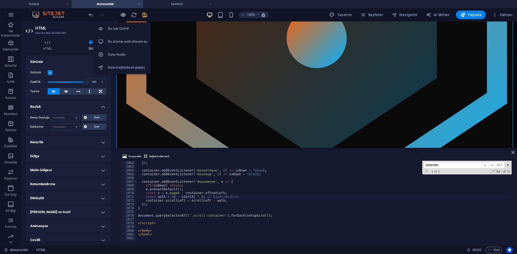
click at [123, 14] on icon "button" at bounding box center [123, 15] width 6 height 6
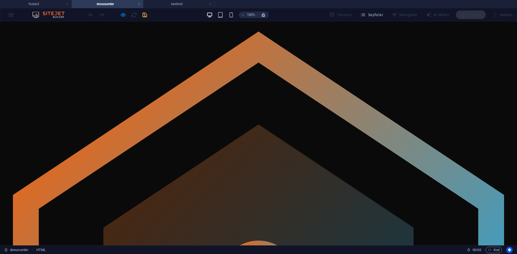
scroll to position [0, 0]
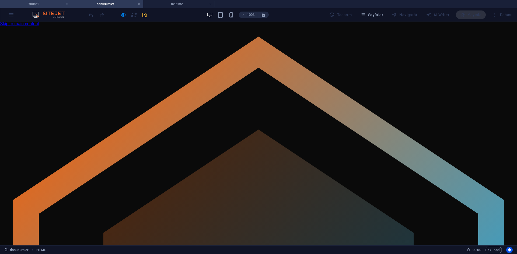
click at [44, 4] on h4 "Yudan2" at bounding box center [36, 4] width 72 height 6
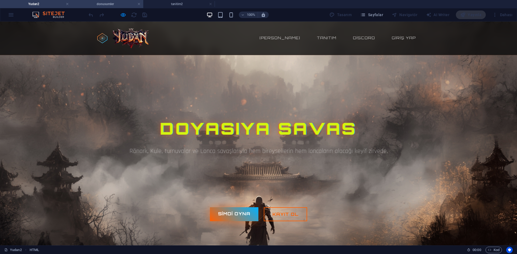
drag, startPoint x: 117, startPoint y: 6, endPoint x: 158, endPoint y: 53, distance: 62.7
click at [117, 6] on h4 "donusumler" at bounding box center [108, 4] width 72 height 6
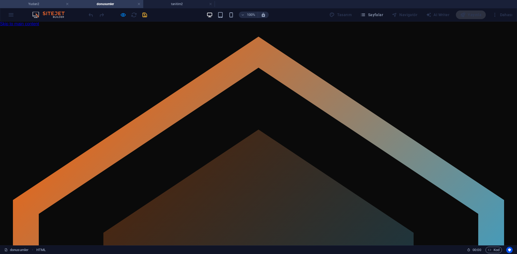
click at [52, 3] on h4 "Yudan2" at bounding box center [36, 4] width 72 height 6
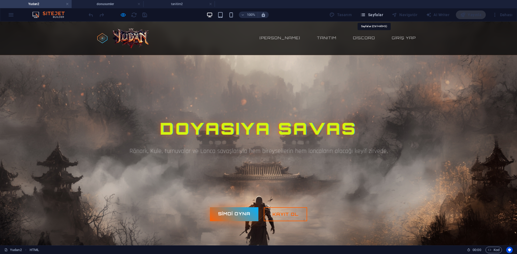
click at [374, 13] on span "Sayfalar" at bounding box center [371, 14] width 23 height 5
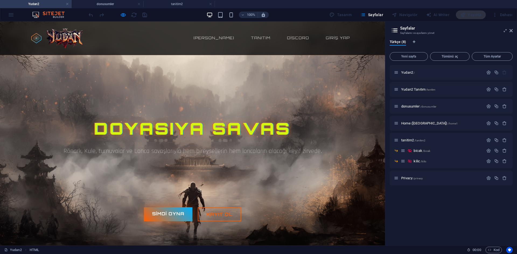
click at [256, 73] on div "Doyasıya Savas Rönark, Kule, turnuvalar ve Lonca savaşlarıyla hem bireysellerin…" at bounding box center [192, 141] width 323 height 197
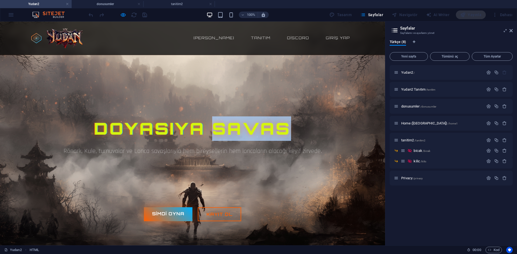
click at [256, 73] on div "Doyasıya Savas Rönark, Kule, turnuvalar ve Lonca savaşlarıyla hem bireysellerin…" at bounding box center [192, 141] width 323 height 197
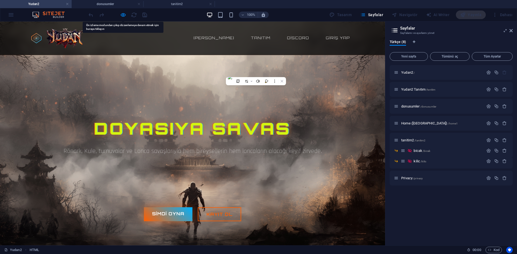
drag, startPoint x: 126, startPoint y: 91, endPoint x: 122, endPoint y: 39, distance: 52.6
click at [126, 91] on div "Doyasıya Savas Rönark, Kule, turnuvalar ve Lonca savaşlarıyla hem bireysellerin…" at bounding box center [192, 141] width 323 height 197
click at [119, 17] on div at bounding box center [117, 14] width 60 height 9
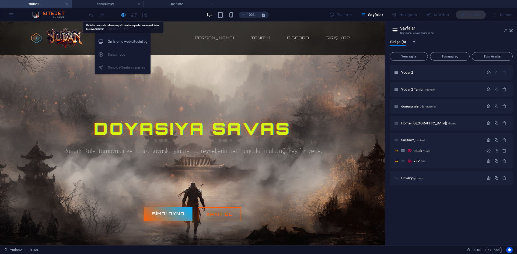
click at [121, 15] on icon "button" at bounding box center [123, 15] width 6 height 6
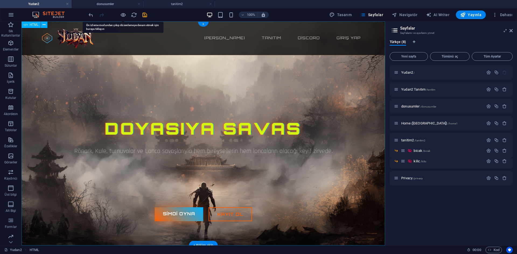
click at [246, 99] on div "Yudan2 65-250 pvp Server Ana sayfa Tanıtım Discord Giriş Yap Doyasıya Savas Rön…" at bounding box center [203, 134] width 363 height 224
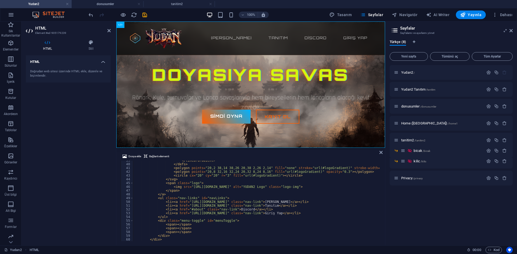
scroll to position [145, 0]
click at [274, 206] on div "</ linearGradient > </ defs > < polygon points = "20,2 38,14 38,26 20,38 2,26 2…" at bounding box center [333, 202] width 401 height 87
click at [225, 201] on div "</ linearGradient > </ defs > < polygon points = "20,2 38,14 38,26 20,38 2,26 2…" at bounding box center [333, 202] width 401 height 87
click at [235, 206] on div "</ linearGradient > </ defs > < polygon points = "20,2 38,14 38,26 20,38 2,26 2…" at bounding box center [333, 202] width 401 height 87
type textarea "<li><a href="[URL][DOMAIN_NAME]" class="nav-link">Tanıtım</a></li>"
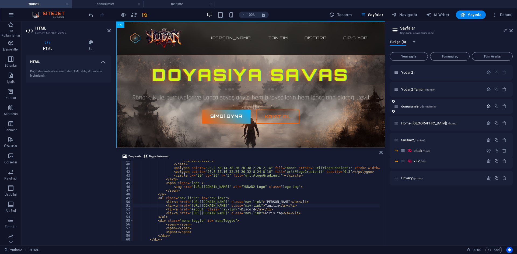
click at [489, 106] on icon "button" at bounding box center [488, 106] width 5 height 5
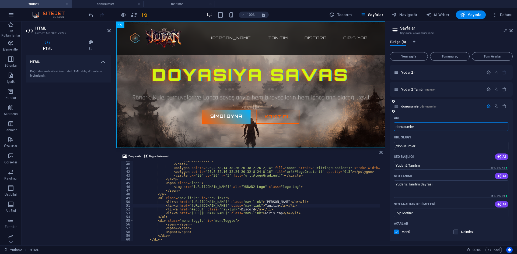
scroll to position [145, 0]
drag, startPoint x: 423, startPoint y: 147, endPoint x: 397, endPoint y: 146, distance: 26.1
click at [397, 146] on input "/donusumler" at bounding box center [451, 146] width 114 height 9
type input "/tanitimm"
drag, startPoint x: 438, startPoint y: 128, endPoint x: 424, endPoint y: 128, distance: 14.5
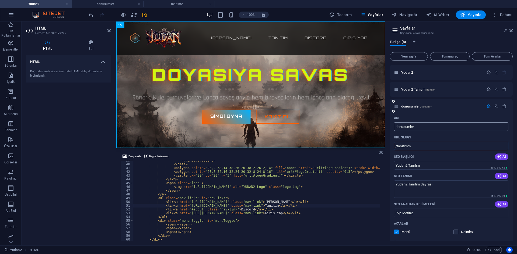
click at [438, 128] on input "donusumler" at bounding box center [451, 126] width 114 height 9
drag, startPoint x: 535, startPoint y: 148, endPoint x: 373, endPoint y: 123, distance: 164.2
click at [425, 129] on input "donusumler" at bounding box center [451, 126] width 114 height 9
drag, startPoint x: 536, startPoint y: 148, endPoint x: 383, endPoint y: 125, distance: 154.8
type input "Yudan2 Tanıtım"
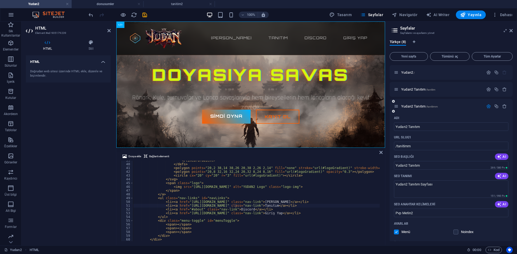
click at [413, 117] on div "Adı" at bounding box center [451, 118] width 114 height 9
click at [427, 165] on input "Yudan2 Tanıtım" at bounding box center [451, 165] width 114 height 9
click at [443, 188] on textarea "Yudan2 Tanıtım Sayfası" at bounding box center [451, 189] width 114 height 17
click at [420, 145] on input "/tanitimm" at bounding box center [451, 146] width 114 height 9
drag, startPoint x: 419, startPoint y: 148, endPoint x: 390, endPoint y: 146, distance: 29.1
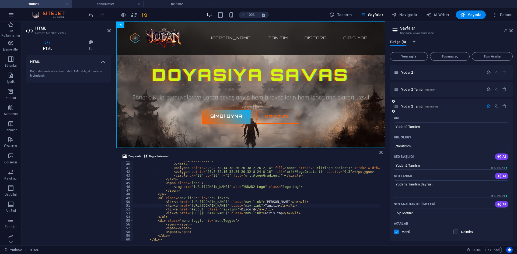
click at [390, 146] on div "Adı Yudan2 Tanıtım ​ URL SLUG'ı /tanitimm ​ SEO Başlığı AI Yudan2 Tanıtım ​ 269…" at bounding box center [450, 218] width 123 height 208
click at [240, 205] on div "</ linearGradient > </ defs > < polygon points = "20,2 38,14 38,26 20,38 2,26 2…" at bounding box center [333, 202] width 401 height 87
drag, startPoint x: 236, startPoint y: 205, endPoint x: 221, endPoint y: 207, distance: 14.9
click at [221, 207] on div "</ linearGradient > </ defs > < polygon points = "20,2 38,14 38,26 20,38 2,26 2…" at bounding box center [333, 202] width 401 height 87
paste textarea "/tanitimm"
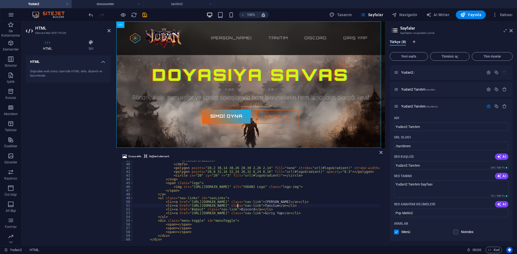
scroll to position [0, 8]
drag, startPoint x: 260, startPoint y: 206, endPoint x: 271, endPoint y: 209, distance: 12.0
click at [260, 206] on div "</ linearGradient > </ defs > < polygon points = "20,2 38,14 38,26 20,38 2,26 2…" at bounding box center [333, 202] width 401 height 87
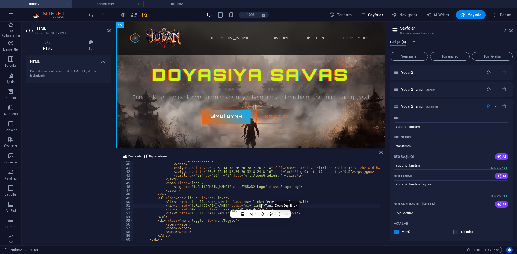
click at [305, 204] on div "</ linearGradient > </ defs > < polygon points = "20,2 38,14 38,26 20,38 2,26 2…" at bounding box center [333, 202] width 401 height 87
type textarea "<li><a href="[URL][DOMAIN_NAME]" class="nav-link">[PERSON_NAME]</a></li>"
click at [146, 15] on icon "save" at bounding box center [145, 15] width 6 height 6
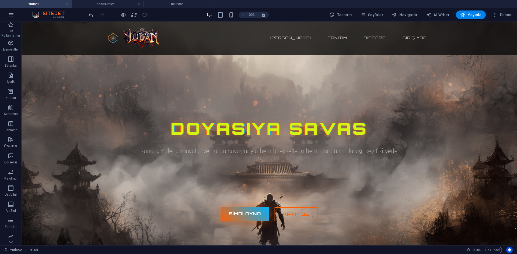
click at [108, 4] on h4 "donusumler" at bounding box center [108, 4] width 72 height 6
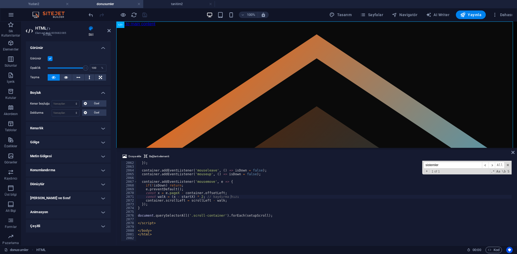
click at [49, 3] on h4 "Yudan2" at bounding box center [36, 4] width 72 height 6
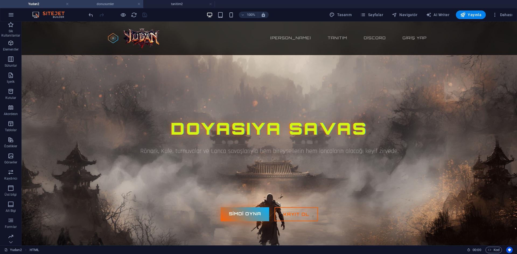
click at [128, 5] on h4 "donusumler" at bounding box center [108, 4] width 72 height 6
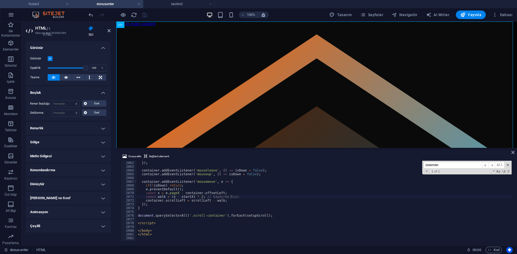
click at [56, 2] on h4 "Yudan2" at bounding box center [36, 4] width 72 height 6
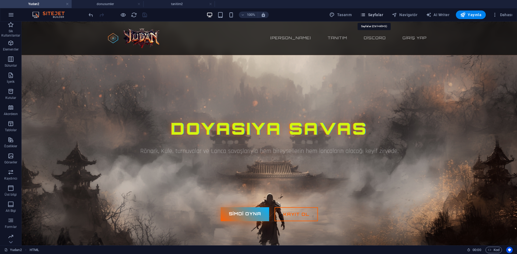
click at [367, 17] on button "Sayfalar" at bounding box center [371, 14] width 27 height 9
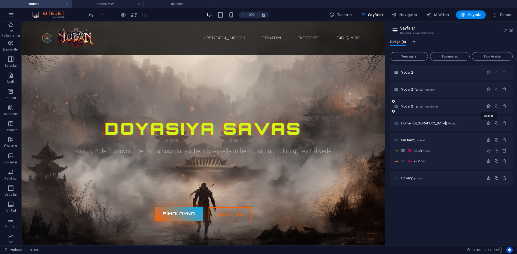
click at [487, 107] on icon "button" at bounding box center [488, 106] width 5 height 5
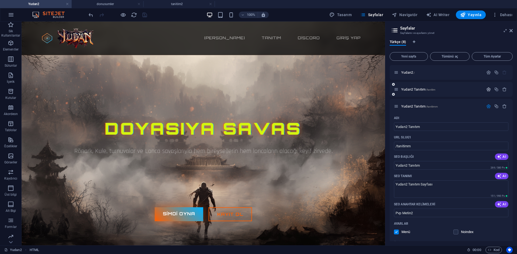
click at [486, 91] on icon "button" at bounding box center [488, 89] width 5 height 5
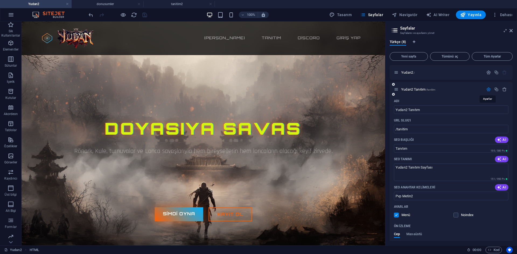
click at [487, 90] on icon "button" at bounding box center [488, 89] width 5 height 5
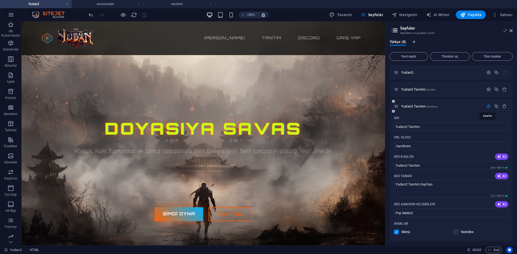
click at [488, 106] on icon "button" at bounding box center [488, 106] width 5 height 5
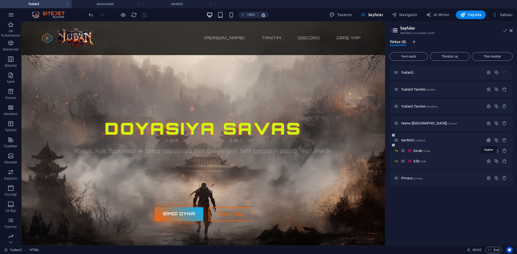
click at [489, 141] on icon "button" at bounding box center [488, 140] width 5 height 5
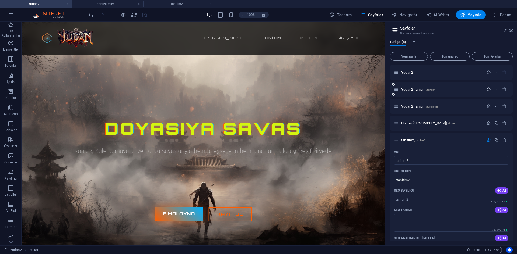
click at [486, 89] on icon "button" at bounding box center [488, 89] width 5 height 5
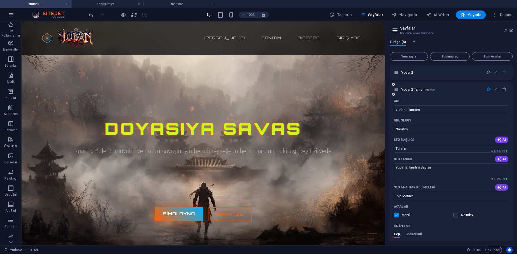
click at [416, 89] on span "Yudan2 Tanıtım /tanitim" at bounding box center [418, 89] width 34 height 4
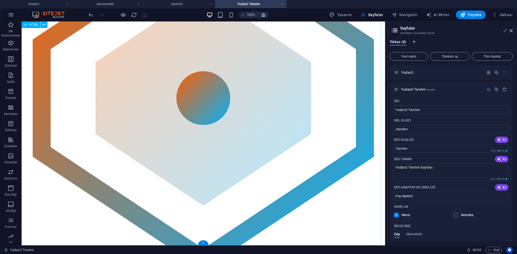
scroll to position [0, 0]
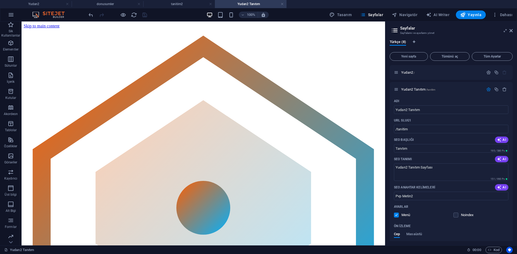
drag, startPoint x: 180, startPoint y: 4, endPoint x: 225, endPoint y: 8, distance: 45.1
click at [247, 5] on h4 "Yudan2 Tanıtım" at bounding box center [251, 4] width 72 height 6
click at [188, 3] on h4 "tanitim2" at bounding box center [179, 4] width 72 height 6
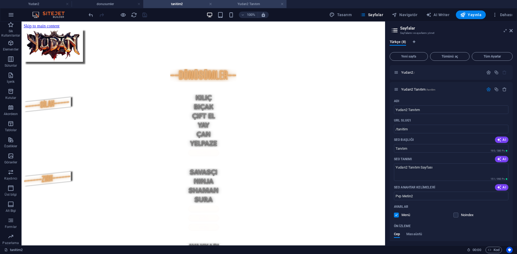
scroll to position [204, 0]
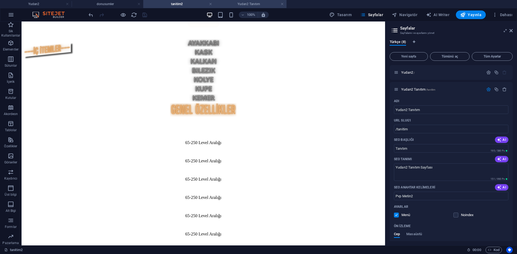
click at [259, 7] on li "Yudan2 Tanıtım" at bounding box center [251, 4] width 72 height 8
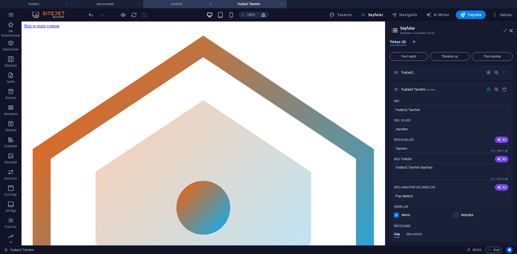
click at [190, 4] on h4 "tanitim2" at bounding box center [179, 4] width 72 height 6
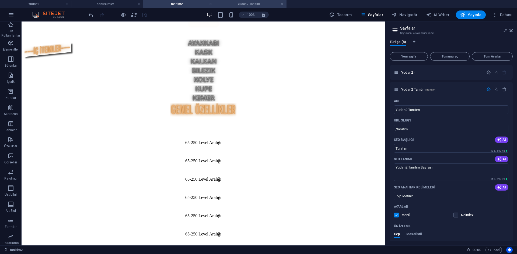
click at [245, 3] on h4 "Yudan2 Tanıtım" at bounding box center [251, 4] width 72 height 6
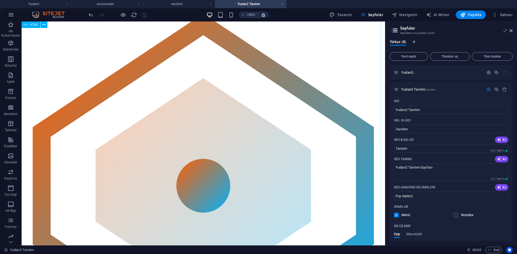
scroll to position [0, 0]
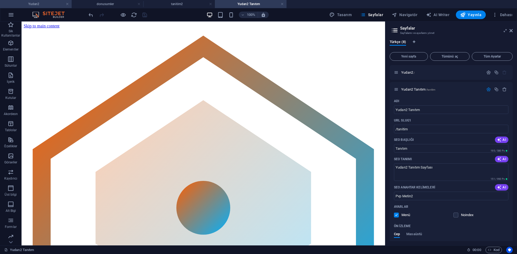
click at [38, 3] on h4 "Yudan2" at bounding box center [36, 4] width 72 height 6
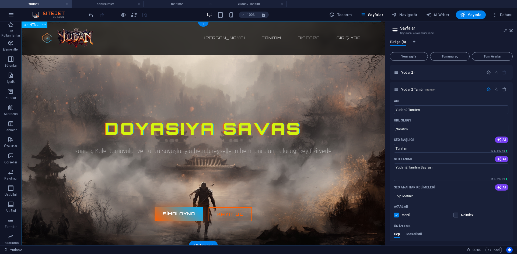
click at [280, 104] on div "Yudan2 65-250 pvp Server Ana sayfa Tanıtım Discord Giriş Yap Doyasıya Savas Rön…" at bounding box center [203, 134] width 363 height 224
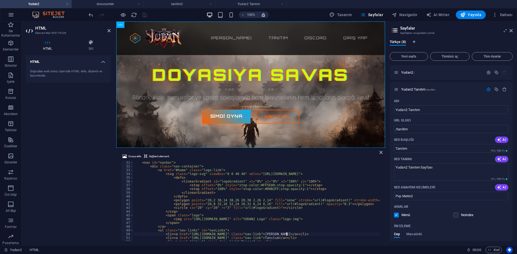
scroll to position [145, 0]
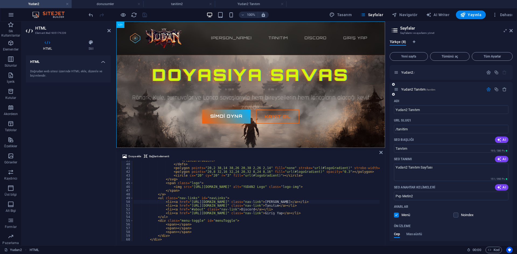
click at [489, 89] on icon "button" at bounding box center [488, 89] width 5 height 5
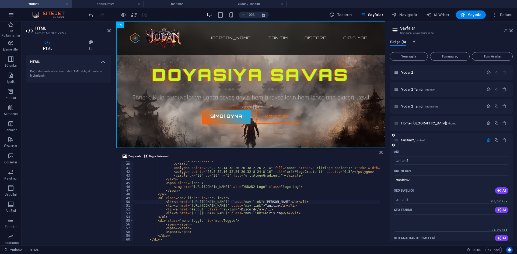
click at [488, 137] on div at bounding box center [496, 140] width 24 height 6
click at [488, 140] on icon "button" at bounding box center [488, 140] width 5 height 5
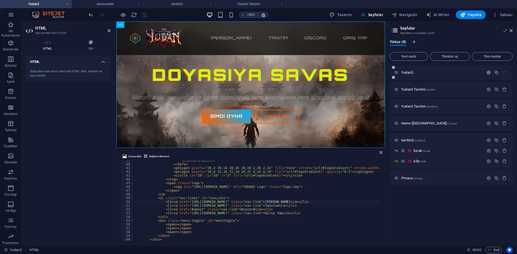
click at [485, 70] on button "button" at bounding box center [488, 72] width 8 height 5
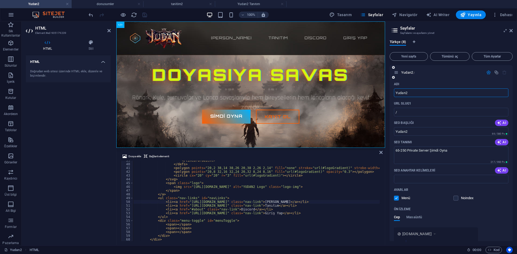
click at [487, 71] on icon "button" at bounding box center [488, 72] width 5 height 5
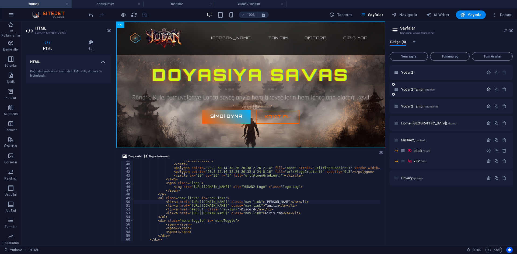
click at [486, 89] on icon "button" at bounding box center [488, 89] width 5 height 5
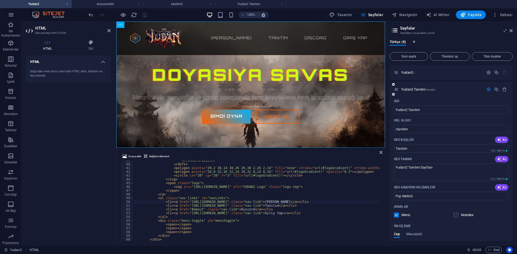
click at [411, 135] on div "Adı Yudan2 Tanıtım ​ URL SLUG'ı /tanitim ​ SEO Başlığı AI Tanıtım ​ 195 / 580 P…" at bounding box center [450, 197] width 123 height 200
click at [413, 130] on input "/tanitim" at bounding box center [451, 129] width 114 height 9
click at [487, 90] on icon "button" at bounding box center [488, 89] width 5 height 5
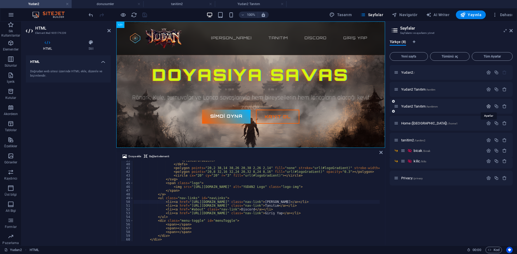
click at [488, 106] on icon "button" at bounding box center [488, 106] width 5 height 5
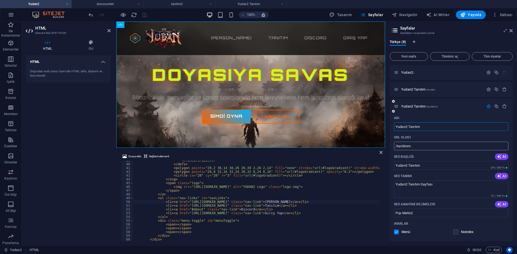
click at [416, 147] on input "/tanitimm" at bounding box center [451, 146] width 114 height 9
drag, startPoint x: 418, startPoint y: 147, endPoint x: 396, endPoint y: 146, distance: 21.8
click at [396, 146] on input "/tanitimm" at bounding box center [451, 146] width 114 height 9
click at [423, 146] on input "/tanitimm" at bounding box center [451, 146] width 114 height 9
click at [489, 108] on icon "button" at bounding box center [488, 106] width 5 height 5
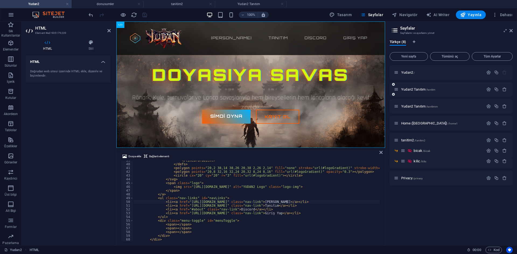
click at [484, 90] on button "button" at bounding box center [488, 89] width 8 height 5
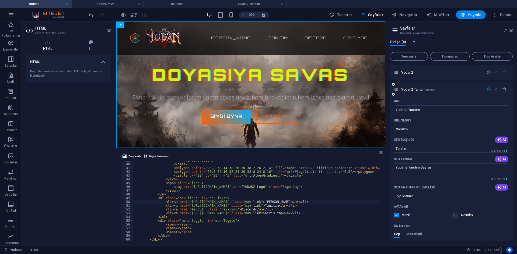
drag, startPoint x: 411, startPoint y: 131, endPoint x: 397, endPoint y: 131, distance: 14.0
click at [397, 131] on input "/tanitim" at bounding box center [451, 129] width 114 height 9
type input "/geneloz"
drag, startPoint x: 423, startPoint y: 109, endPoint x: 395, endPoint y: 107, distance: 27.5
click at [395, 107] on input "Yudan2 Tanıtım" at bounding box center [451, 109] width 114 height 9
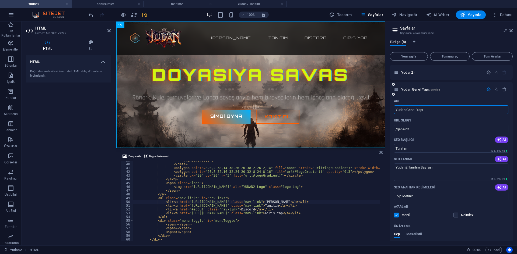
drag, startPoint x: 415, startPoint y: 111, endPoint x: 408, endPoint y: 111, distance: 7.5
click at [408, 111] on input "Yudan Genel Yapı" at bounding box center [451, 109] width 114 height 9
type input "Yudan Yapı"
click at [411, 128] on input "/geneloz" at bounding box center [451, 129] width 114 height 9
drag, startPoint x: 414, startPoint y: 129, endPoint x: 397, endPoint y: 129, distance: 16.4
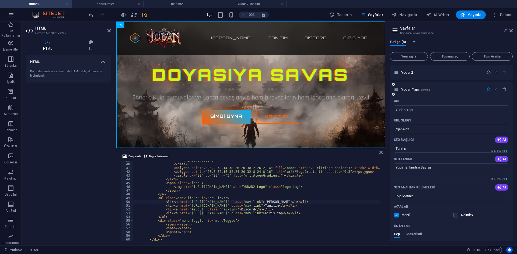
click at [397, 129] on input "/geneloz" at bounding box center [451, 129] width 114 height 9
type input "/yapi"
click at [417, 150] on input "Tanıtım" at bounding box center [451, 148] width 114 height 9
drag, startPoint x: 405, startPoint y: 146, endPoint x: 394, endPoint y: 145, distance: 10.6
click at [394, 145] on input "Tanıtım" at bounding box center [451, 148] width 114 height 9
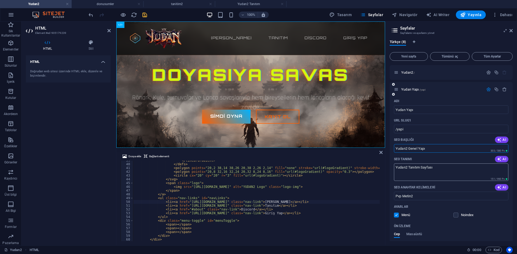
type input "Yudan2 Genel Yapı"
click at [443, 173] on textarea "Yudan2 Tanıtım Sayfası" at bounding box center [451, 172] width 114 height 17
type textarea "<li><a href="https://yudan2.com//tanitimm" class="nav-link">Tanıtım</a></li>"
click at [222, 206] on div "</ linearGradient > </ defs > < polygon points = "20,2 38,14 38,26 20,38 2,26 2…" at bounding box center [333, 202] width 401 height 87
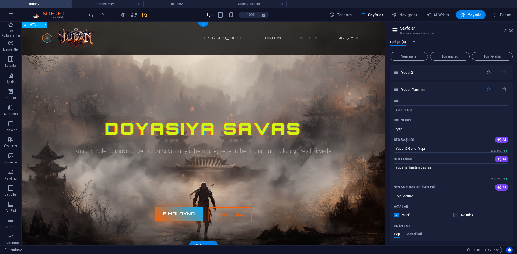
click at [230, 165] on div "Yudan2 65-250 pvp Server Ana sayfa Tanıtım Discord Giriş Yap Doyasıya Savas Rön…" at bounding box center [203, 134] width 363 height 224
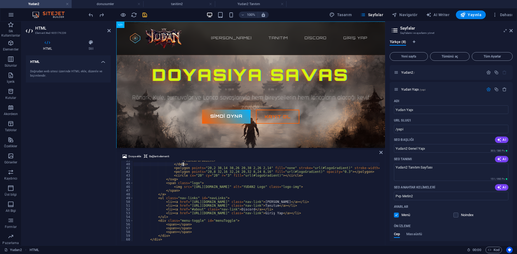
click at [230, 165] on div "</ linearGradient > </ defs > < polygon points = "20,2 38,14 38,26 20,38 2,26 2…" at bounding box center [333, 202] width 401 height 87
click at [222, 206] on div "</ linearGradient > </ defs > < polygon points = "20,2 38,14 38,26 20,38 2,26 2…" at bounding box center [333, 202] width 401 height 87
click at [236, 205] on div "</ linearGradient > </ defs > < polygon points = "20,2 38,14 38,26 20,38 2,26 2…" at bounding box center [333, 202] width 401 height 87
drag, startPoint x: 245, startPoint y: 210, endPoint x: 233, endPoint y: 210, distance: 12.1
click at [233, 210] on div "</ linearGradient > </ defs > < polygon points = "20,2 38,14 38,26 20,38 2,26 2…" at bounding box center [333, 202] width 401 height 87
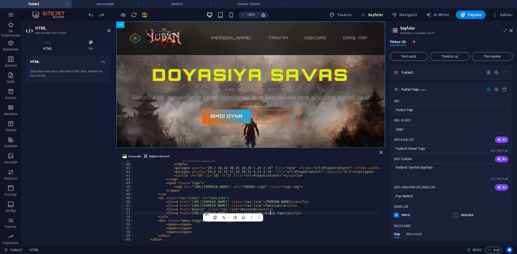
drag, startPoint x: 270, startPoint y: 215, endPoint x: 274, endPoint y: 215, distance: 4.0
click at [271, 215] on div "</ linearGradient > </ defs > < polygon points = "20,2 38,14 38,26 20,38 2,26 2…" at bounding box center [333, 202] width 401 height 87
drag, startPoint x: 275, startPoint y: 214, endPoint x: 260, endPoint y: 214, distance: 15.1
click at [260, 214] on div "</ linearGradient > </ defs > < polygon points = "20,2 38,14 38,26 20,38 2,26 2…" at bounding box center [333, 202] width 401 height 87
drag, startPoint x: 245, startPoint y: 211, endPoint x: 233, endPoint y: 210, distance: 11.6
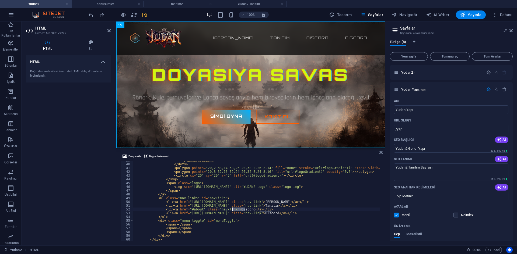
click at [231, 209] on div "</ linearGradient > </ defs > < polygon points = "20,2 38,14 38,26 20,38 2,26 2…" at bounding box center [333, 202] width 401 height 87
click at [233, 210] on div "</ linearGradient > </ defs > < polygon points = "20,2 38,14 38,26 20,38 2,26 2…" at bounding box center [256, 201] width 246 height 80
drag, startPoint x: 233, startPoint y: 210, endPoint x: 244, endPoint y: 210, distance: 11.3
click at [244, 210] on div "</ linearGradient > </ defs > < polygon points = "20,2 38,14 38,26 20,38 2,26 2…" at bounding box center [333, 202] width 401 height 87
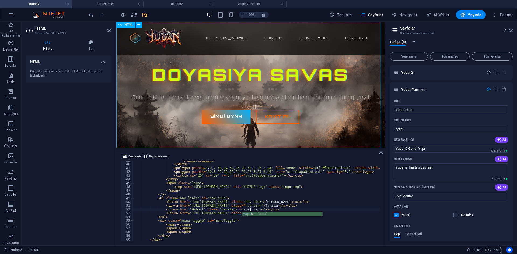
type textarea "<li><a href="#about" class="nav-link">Genel Yapı</a></li>"
click at [295, 113] on div "Yudan2 65-250 pvp Server Ana sayfa Tanıtım Genel Yapı Discord Doyasıya Savas Rö…" at bounding box center [250, 85] width 268 height 126
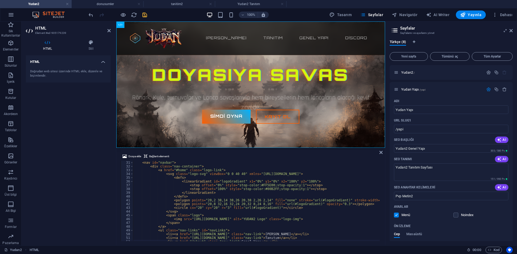
scroll to position [113, 0]
click at [441, 91] on p "Yudan Yapı /yapi" at bounding box center [441, 89] width 81 height 3
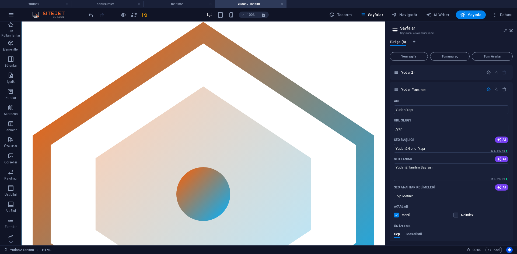
scroll to position [0, 0]
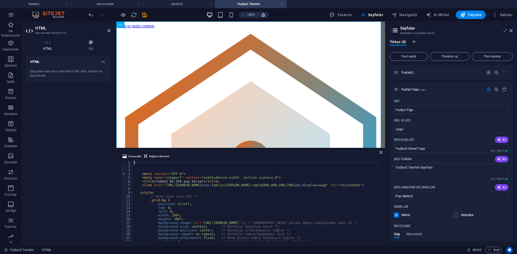
click at [231, 205] on div "< meta charset = "UTF-8" > < meta name = "viewport" content = "width=device-wid…" at bounding box center [333, 204] width 401 height 87
type textarea "</section>"
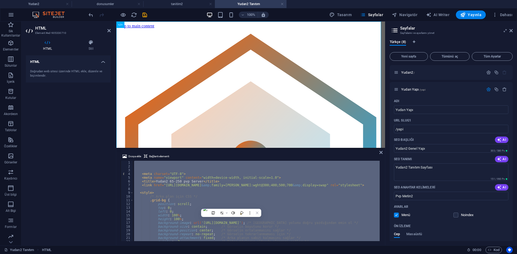
click at [116, 5] on h4 "donusumler" at bounding box center [108, 4] width 72 height 6
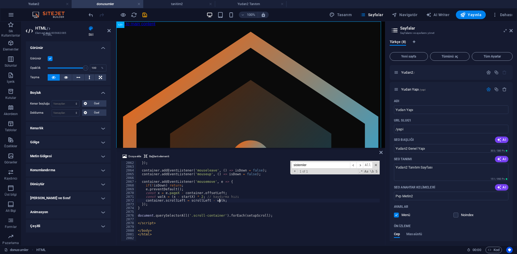
click at [232, 200] on div "scrollLeft = container . scrollLeft ; }) ; container . addEventListener ( 'mous…" at bounding box center [390, 200] width 506 height 87
type textarea "</html>"
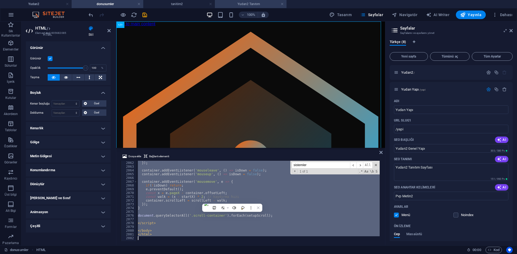
click at [244, 1] on h4 "Yudan2 Tanıtım" at bounding box center [251, 4] width 72 height 6
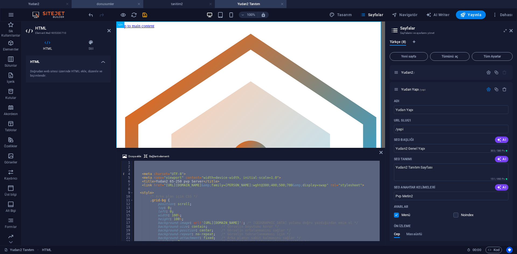
drag, startPoint x: 111, startPoint y: 3, endPoint x: 47, endPoint y: 74, distance: 96.2
click at [111, 3] on h4 "donusumler" at bounding box center [108, 4] width 72 height 6
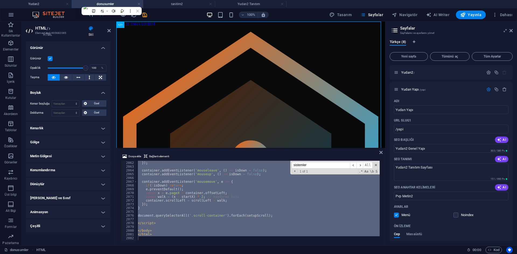
click at [217, 213] on div "scrollLeft = container . scrollLeft ; }) ; container . addEventListener ( 'mous…" at bounding box center [258, 201] width 243 height 80
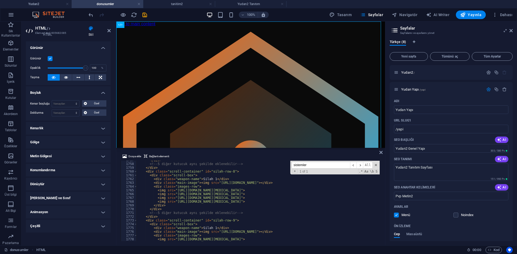
scroll to position [6616, 0]
drag, startPoint x: 376, startPoint y: 164, endPoint x: 377, endPoint y: 184, distance: 20.2
click at [376, 164] on span at bounding box center [376, 165] width 4 height 4
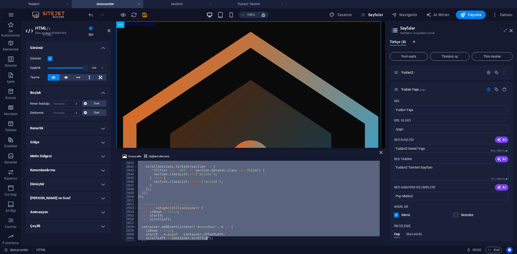
scroll to position [7762, 0]
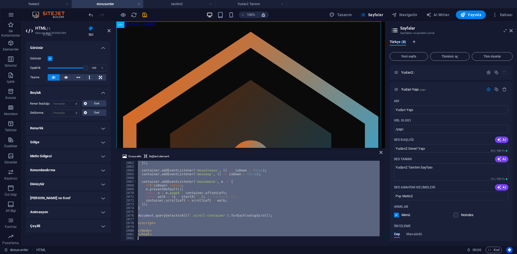
drag, startPoint x: 134, startPoint y: 197, endPoint x: 268, endPoint y: 267, distance: 151.3
click at [268, 254] on html "Yudan2 Yudan2 donusumler tanitim2 Yudan2 Tanıtım Sik Kullanilanlar Elementler S…" at bounding box center [258, 127] width 517 height 254
type textarea "</html>"
click at [185, 6] on h4 "tanitim2" at bounding box center [179, 4] width 72 height 6
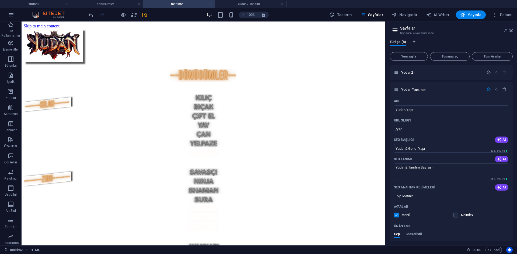
scroll to position [204, 0]
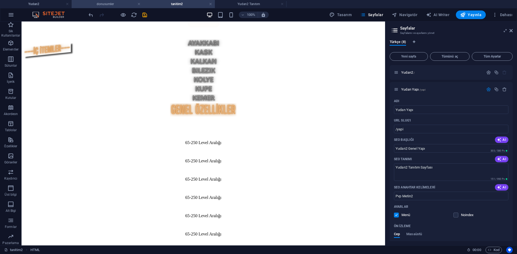
click at [115, 5] on h4 "donusumler" at bounding box center [108, 4] width 72 height 6
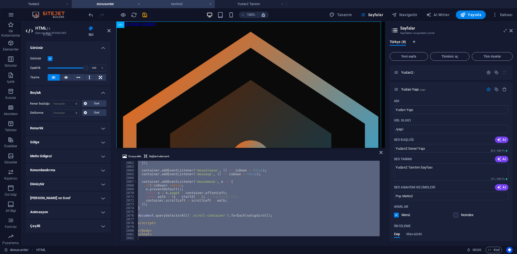
scroll to position [0, 0]
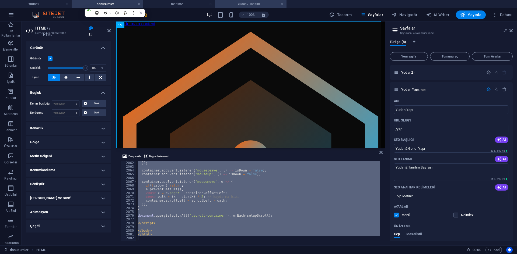
click at [232, 4] on h4 "Yudan2 Tanıtım" at bounding box center [251, 4] width 72 height 6
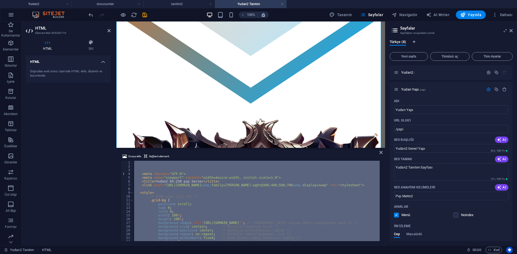
scroll to position [188, 0]
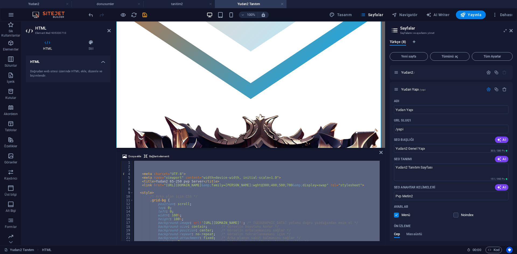
click at [247, 185] on div "< meta charset = "UTF-8" > < meta name = "viewport" content = "width=device-wid…" at bounding box center [256, 201] width 246 height 80
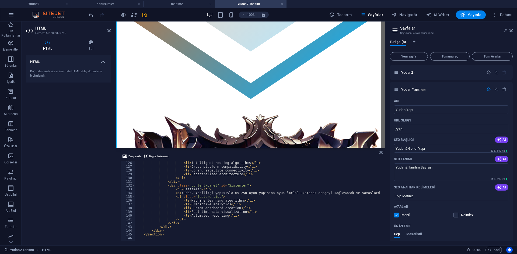
scroll to position [471, 0]
click at [239, 215] on div "< li > 200+ global data centers </ li > < li > Intelligent routing algorithms <…" at bounding box center [335, 200] width 401 height 87
click at [164, 235] on div "< li > 200+ global data centers </ li > < li > Intelligent routing algorithms <…" at bounding box center [335, 200] width 401 height 87
type textarea "</section>"
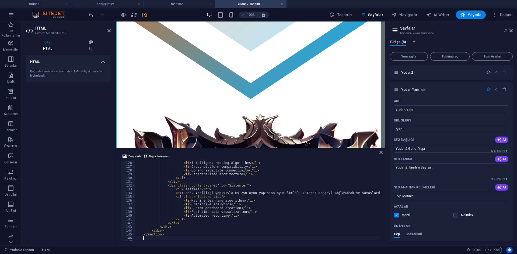
paste textarea
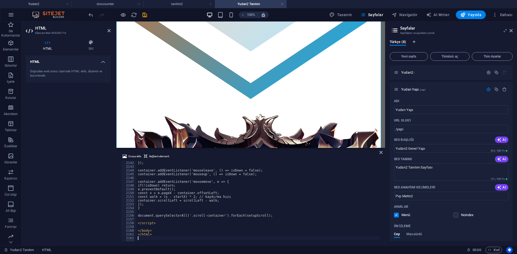
scroll to position [8063, 0]
click at [273, 132] on div "Yudan2 65-250 pvp Server Ana sayfa Tanıtım Discord Giriş Yap 🔒--Tanıtım--🔒 ⚡ Ge…" at bounding box center [250, 200] width 264 height 721
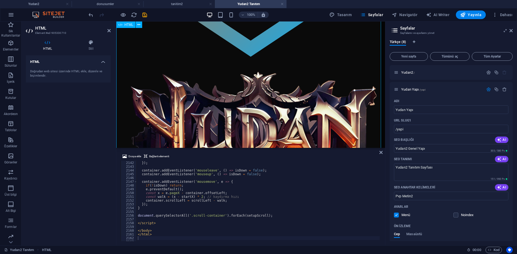
scroll to position [269, 0]
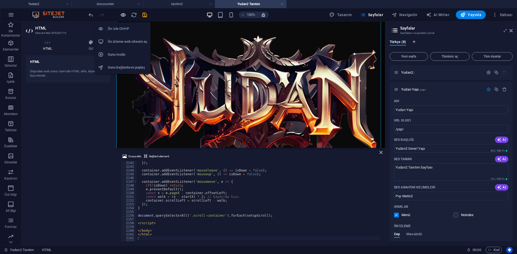
click at [124, 16] on icon "button" at bounding box center [123, 15] width 6 height 6
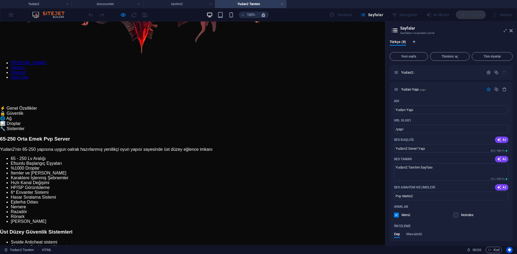
scroll to position [511, 0]
click at [513, 28] on aside "Sayfalar Sayfalarını ve ayarlarını yönet Türkçe (8) Yeni sayfa Tümünü aç Tüm Ay…" at bounding box center [451, 134] width 132 height 224
click at [512, 28] on h2 "Sayfalar" at bounding box center [456, 28] width 112 height 5
click at [510, 30] on icon at bounding box center [510, 31] width 3 height 4
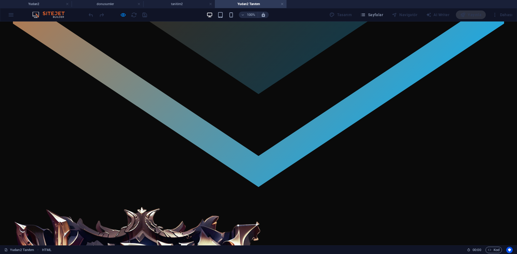
scroll to position [296, 0]
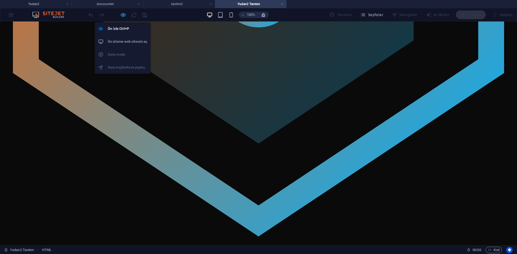
click at [123, 14] on icon "button" at bounding box center [123, 15] width 6 height 6
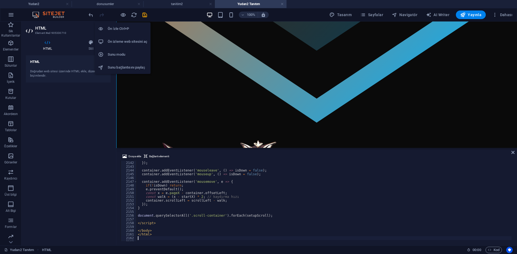
scroll to position [8063, 0]
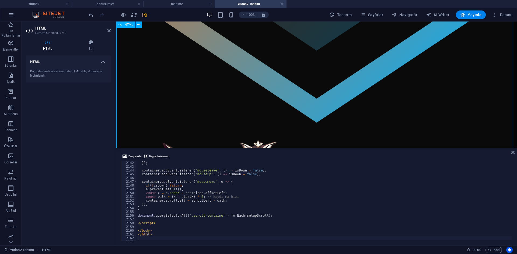
click at [52, 40] on icon at bounding box center [47, 42] width 43 height 5
click at [86, 45] on icon at bounding box center [90, 42] width 39 height 5
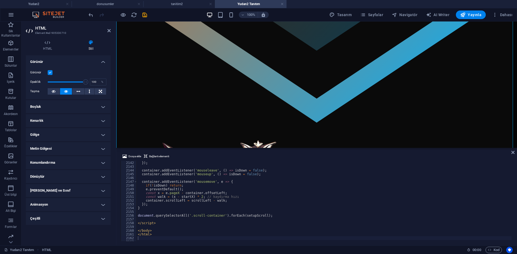
click at [58, 122] on h4 "Kenarlık" at bounding box center [68, 120] width 85 height 13
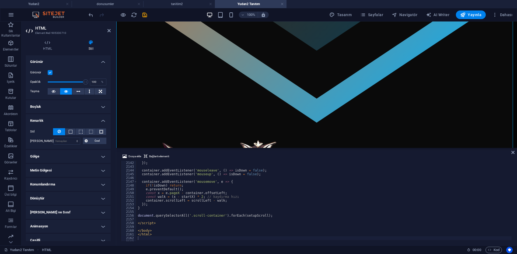
click at [61, 118] on h4 "Kenarlık" at bounding box center [68, 119] width 85 height 10
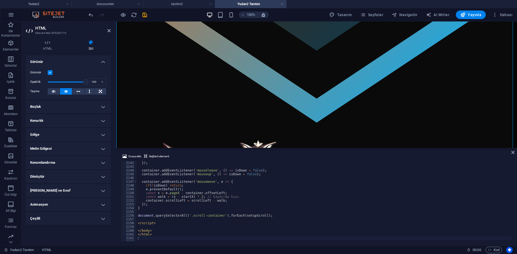
click at [58, 105] on h4 "Boşluk" at bounding box center [68, 106] width 85 height 13
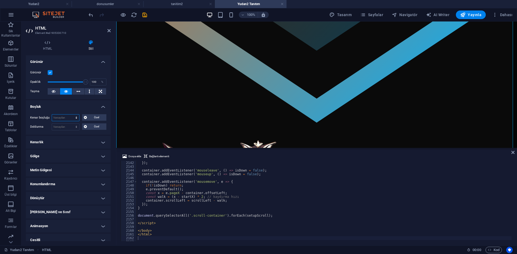
click at [63, 120] on select "Varsayılan otomatik px % rem vw vh Özel" at bounding box center [65, 118] width 27 height 6
select select "px"
click at [71, 115] on select "Varsayılan otomatik px % rem vw vh Özel" at bounding box center [65, 118] width 27 height 6
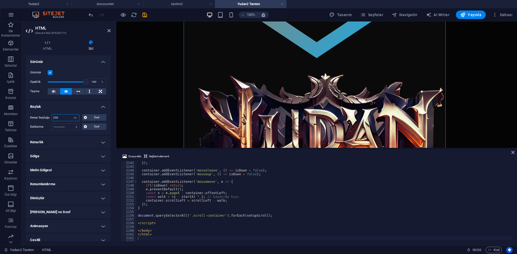
drag, startPoint x: 63, startPoint y: 118, endPoint x: 43, endPoint y: 116, distance: 20.2
click at [43, 116] on div "Kenar boşluğu 250 Varsayılan otomatik px % rem vw vh Özel Özel" at bounding box center [68, 117] width 76 height 7
type input "150"
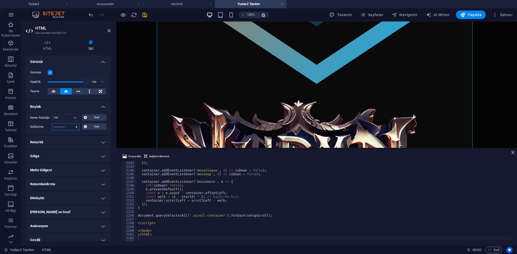
click at [64, 126] on select "Varsayılan px rem % vh vw Özel" at bounding box center [65, 127] width 27 height 6
select select "px"
click at [71, 124] on select "Varsayılan px rem % vh vw Özel" at bounding box center [65, 127] width 27 height 6
type input "50"
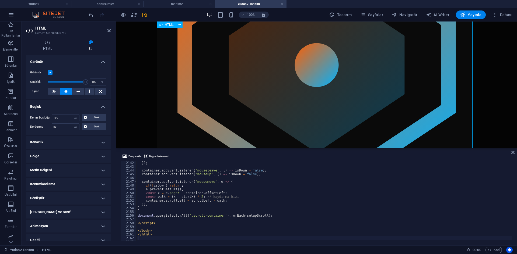
scroll to position [0, 0]
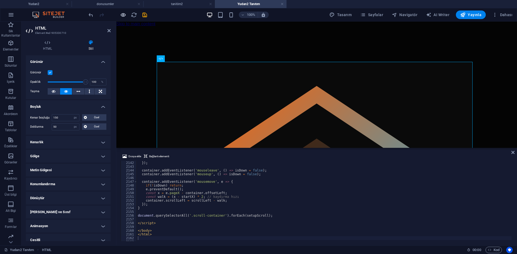
click at [123, 16] on icon "button" at bounding box center [123, 15] width 6 height 6
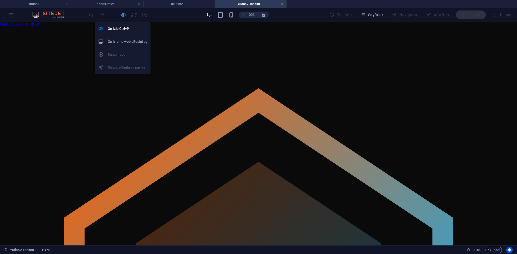
click at [122, 13] on icon "button" at bounding box center [123, 15] width 6 height 6
select select "px"
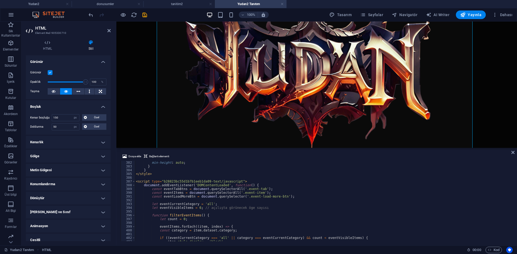
scroll to position [1516, 0]
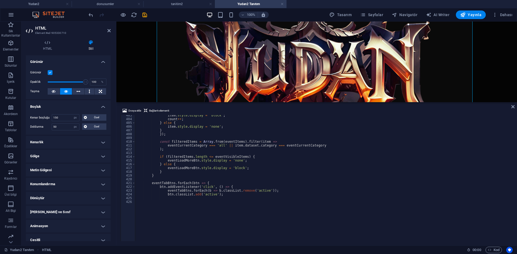
drag, startPoint x: 238, startPoint y: 149, endPoint x: 245, endPoint y: 97, distance: 53.0
click at [245, 102] on div at bounding box center [316, 102] width 400 height 1
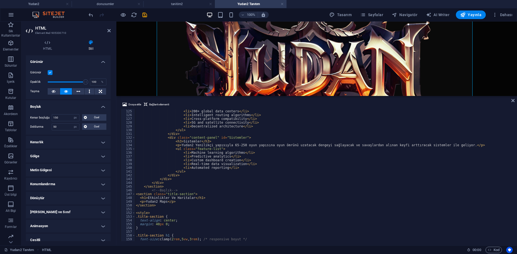
scroll to position [515, 0]
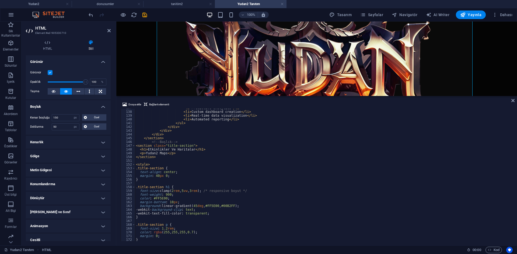
click at [179, 177] on div "< li > Predictive analytics </ li > < li > Custom dashboard creation </ li > < …" at bounding box center [388, 175] width 506 height 139
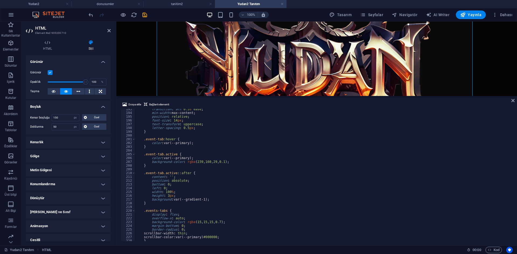
scroll to position [725, 0]
click at [200, 172] on div "transition : all 0.3 s ease ; min-width : max-content ; position : relative ; f…" at bounding box center [388, 176] width 506 height 139
type textarea ".event-tab.active::after {"
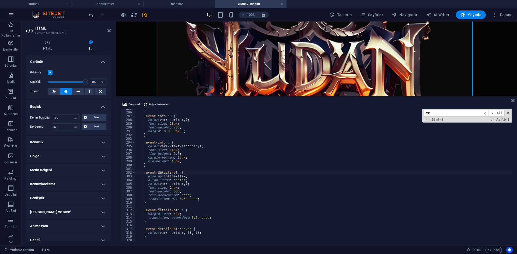
scroll to position [488, 0]
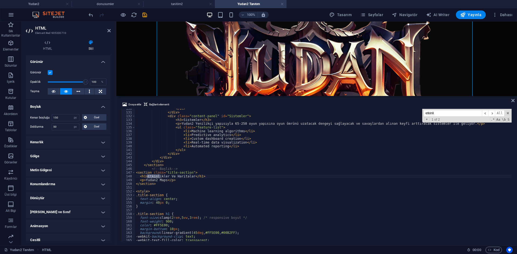
type input "etkinli"
click at [200, 174] on div "</ ul > </ div > < div class = "content-panel" id = "Sistemler" > < h3 > Sistem…" at bounding box center [388, 176] width 506 height 139
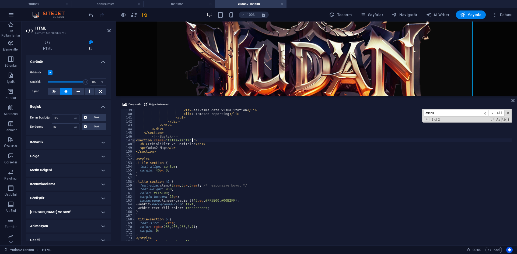
click at [133, 140] on span at bounding box center [133, 141] width 3 height 4
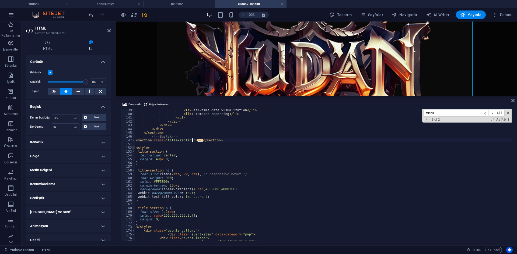
click at [132, 148] on span at bounding box center [133, 148] width 3 height 4
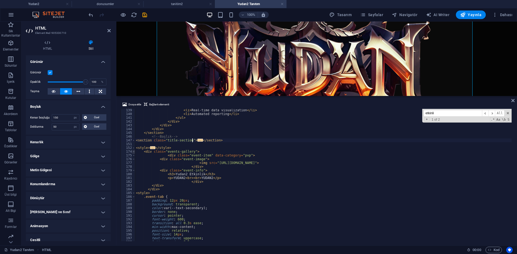
click at [133, 152] on span at bounding box center [133, 152] width 3 height 4
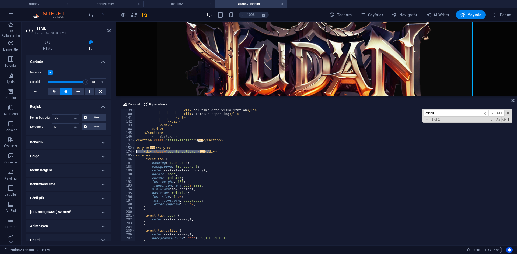
drag, startPoint x: 218, startPoint y: 152, endPoint x: 136, endPoint y: 150, distance: 82.9
click at [136, 150] on div "< li > Real-time data visualization </ li > < li > Automated reporting </ li > …" at bounding box center [388, 177] width 506 height 139
click at [214, 151] on div "< li > Real-time data visualization </ li > < li > Automated reporting </ li > …" at bounding box center [323, 175] width 376 height 132
type textarea "</div>"
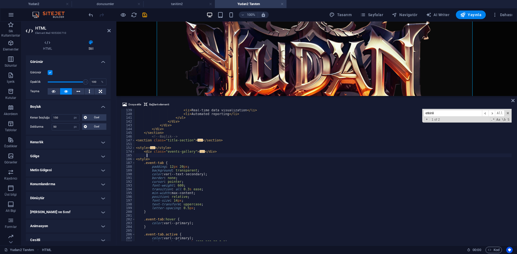
paste textarea "</div>"
type textarea "</div>"
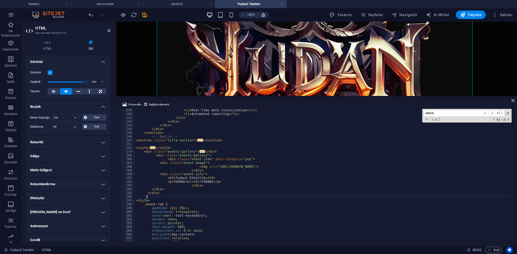
paste textarea "</div>"
type textarea "</div>"
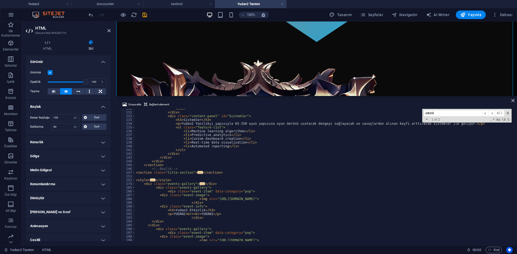
scroll to position [504, 0]
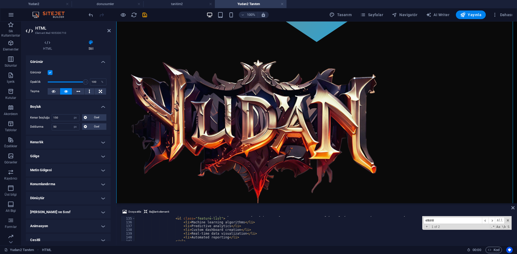
drag, startPoint x: 132, startPoint y: 74, endPoint x: 249, endPoint y: 206, distance: 175.9
click at [249, 206] on div "HTML Dosya ekle Bağlantı elementi </div> 134 135 136 137 138 139 140 141 142 14…" at bounding box center [316, 134] width 400 height 224
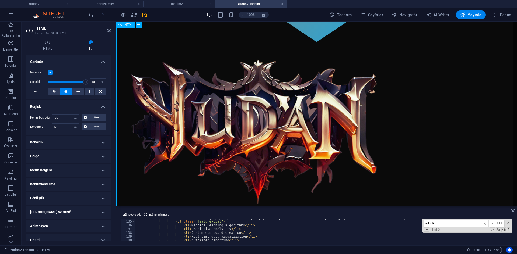
select select "DISABLED_OPTION_VALUE"
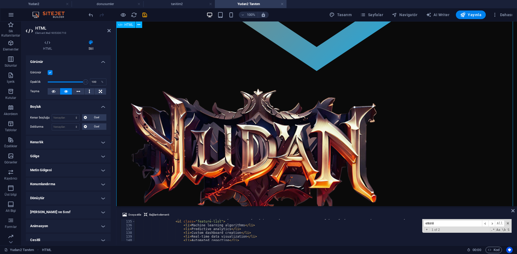
scroll to position [350, 0]
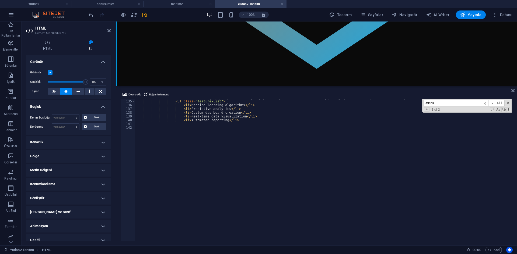
drag, startPoint x: 243, startPoint y: 207, endPoint x: 142, endPoint y: 61, distance: 177.2
click at [259, 83] on div "HTML Dosya ekle Bağlantı elementi </div> 134 135 136 137 138 139 140 141 142 < …" at bounding box center [316, 134] width 400 height 224
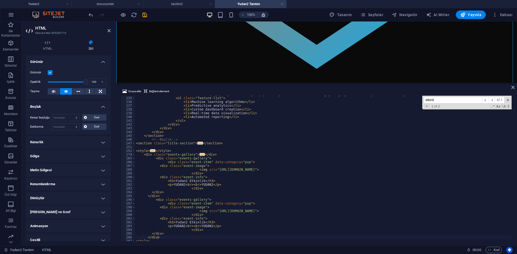
click at [245, 170] on div "< p > Yudan2 Yenilikçi yapısıyla 65-250 oyun yapısına oyun ömrünü uzatacak deng…" at bounding box center [388, 169] width 506 height 152
click at [133, 150] on span at bounding box center [133, 151] width 3 height 4
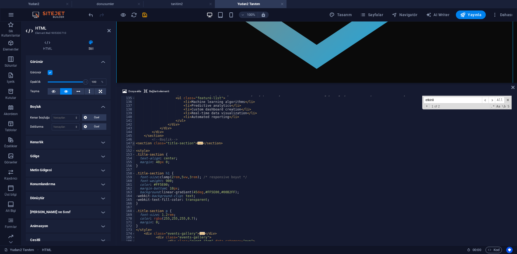
click at [133, 145] on span at bounding box center [133, 144] width 3 height 4
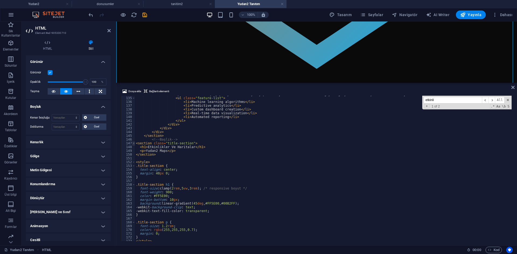
click at [133, 144] on span at bounding box center [133, 144] width 3 height 4
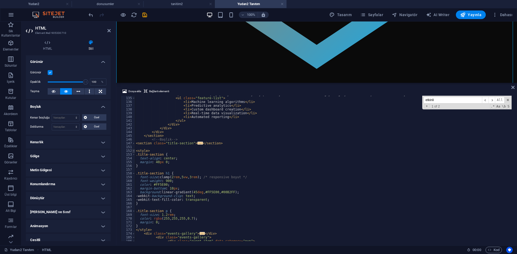
click at [133, 152] on span at bounding box center [133, 151] width 3 height 4
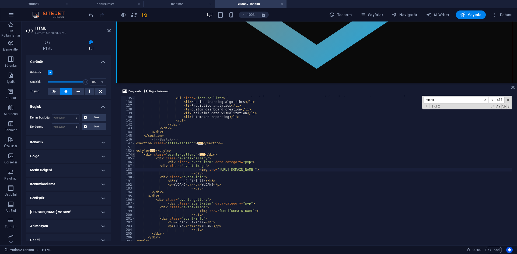
click at [133, 155] on span at bounding box center [133, 155] width 3 height 4
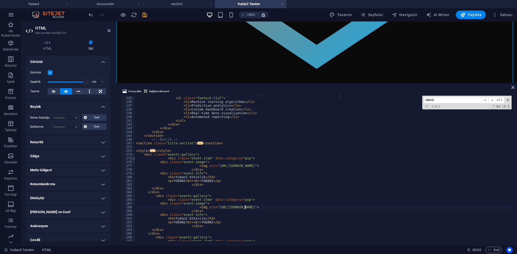
click at [133, 158] on span at bounding box center [133, 159] width 3 height 4
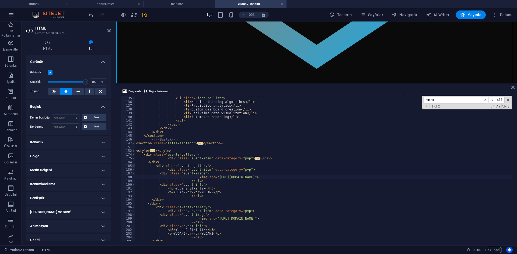
click at [133, 167] on span at bounding box center [133, 166] width 3 height 4
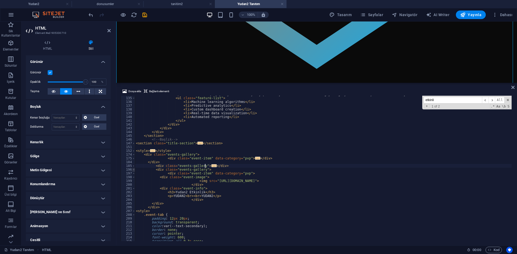
click at [133, 171] on span at bounding box center [133, 170] width 3 height 4
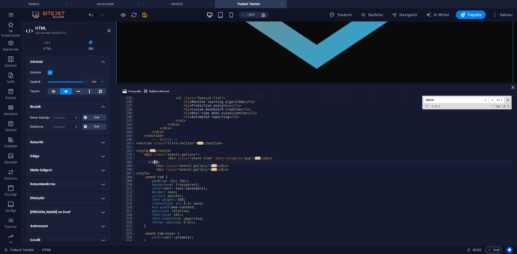
drag, startPoint x: 164, startPoint y: 162, endPoint x: 153, endPoint y: 164, distance: 10.4
click at [153, 164] on div "< p > Yudan2 Yenilikçi yapısıyla 65-250 oyun yapısına oyun ömrünü uzatacak deng…" at bounding box center [388, 169] width 506 height 152
type textarea "</div>"
click at [199, 162] on div "< p > Yudan2 Yenilikçi yapısıyla 65-250 oyun yapısına oyun ömrünü uzatacak deng…" at bounding box center [323, 169] width 376 height 146
drag, startPoint x: 161, startPoint y: 162, endPoint x: 132, endPoint y: 161, distance: 29.1
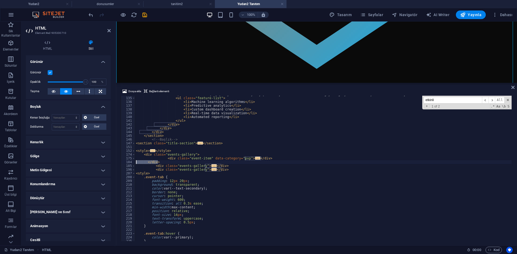
click at [132, 161] on div "</div> 134 135 136 137 138 139 140 141 142 143 144 145 146 147 151 152 174 175 …" at bounding box center [317, 169] width 392 height 146
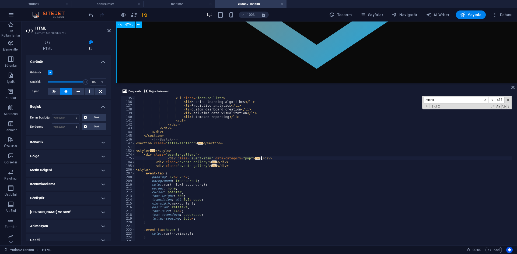
click at [151, 161] on div "< p > Yudan2 Yenilikçi yapısıyla 65-250 oyun yapısına oyun ömrünü uzatacak deng…" at bounding box center [388, 169] width 506 height 152
click at [150, 167] on div "< p > Yudan2 Yenilikçi yapısıyla 65-250 oyun yapısına oyun ömrünü uzatacak deng…" at bounding box center [388, 169] width 506 height 152
drag, startPoint x: 161, startPoint y: 164, endPoint x: 161, endPoint y: 170, distance: 6.7
click at [161, 164] on div "< p > Yudan2 Yenilikçi yapısıyla 65-250 oyun yapısına oyun ömrünü uzatacak deng…" at bounding box center [388, 169] width 506 height 152
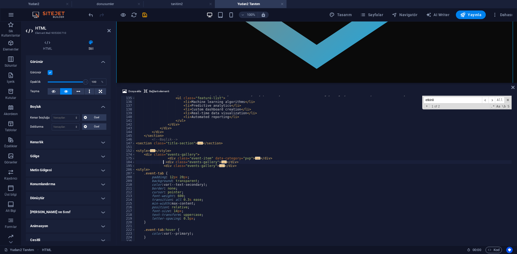
scroll to position [0, 2]
click at [160, 168] on div "< p > Yudan2 Yenilikçi yapısıyla 65-250 oyun yapısına oyun ömrünü uzatacak deng…" at bounding box center [388, 169] width 506 height 152
drag, startPoint x: 160, startPoint y: 164, endPoint x: 161, endPoint y: 168, distance: 3.7
click at [160, 164] on div "< p > Yudan2 Yenilikçi yapısıyla 65-250 oyun yapısına oyun ömrünü uzatacak deng…" at bounding box center [388, 169] width 506 height 152
click at [161, 168] on div "< p > Yudan2 Yenilikçi yapısıyla 65-250 oyun yapısına oyun ömrünü uzatacak deng…" at bounding box center [388, 169] width 506 height 152
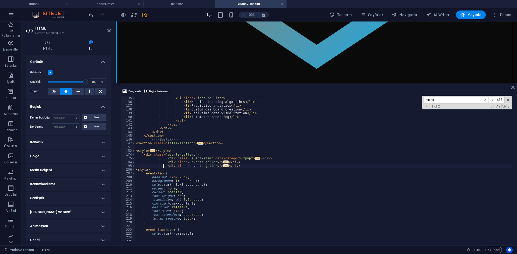
click at [252, 168] on div "< p > Yudan2 Yenilikçi yapısıyla 65-250 oyun yapısına oyun ömrünü uzatacak deng…" at bounding box center [388, 169] width 506 height 152
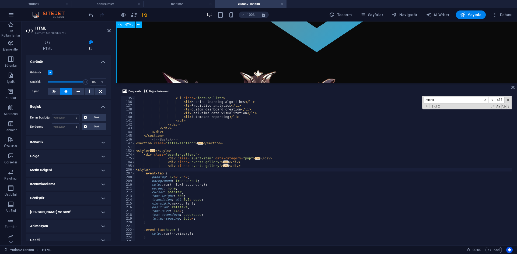
scroll to position [350, 0]
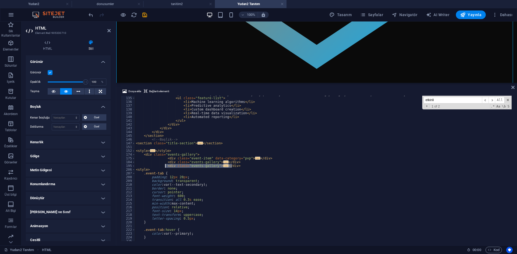
drag, startPoint x: 235, startPoint y: 167, endPoint x: 165, endPoint y: 166, distance: 69.7
click at [165, 166] on div "< p > Yudan2 Yenilikçi yapısıyla 65-250 oyun yapısına oyun ömrünü uzatacak deng…" at bounding box center [388, 169] width 506 height 152
click at [236, 166] on div "< p > Yudan2 Yenilikçi yapısıyla 65-250 oyun yapısına oyun ömrünü uzatacak deng…" at bounding box center [323, 169] width 376 height 146
paste textarea "<div class="events-gallery">"
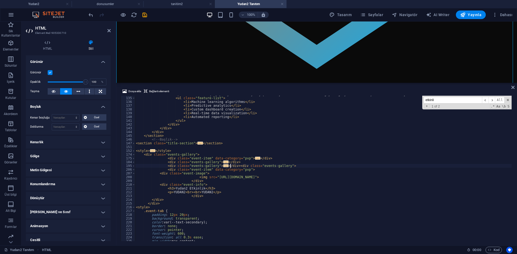
click at [231, 166] on div "< p > Yudan2 Yenilikçi yapısıyla 65-250 oyun yapısına oyun ömrünü uzatacak deng…" at bounding box center [388, 169] width 506 height 152
click at [232, 167] on div "< p > Yudan2 Yenilikçi yapısıyla 65-250 oyun yapısına oyun ömrünü uzatacak deng…" at bounding box center [388, 169] width 506 height 152
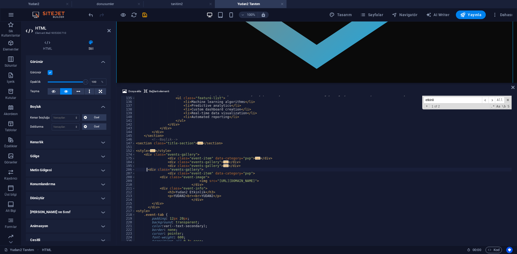
click at [163, 166] on div "< p > Yudan2 Yenilikçi yapısıyla 65-250 oyun yapısına oyun ömrünü uzatacak deng…" at bounding box center [388, 169] width 506 height 152
drag, startPoint x: 163, startPoint y: 166, endPoint x: 147, endPoint y: 167, distance: 15.3
click at [147, 167] on div "< p > Yudan2 Yenilikçi yapısıyla 65-250 oyun yapısına oyun ömrünü uzatacak deng…" at bounding box center [388, 169] width 506 height 152
drag, startPoint x: 165, startPoint y: 161, endPoint x: 149, endPoint y: 161, distance: 15.6
click at [149, 161] on div "< p > Yudan2 Yenilikçi yapısıyla 65-250 oyun yapısına oyun ömrünü uzatacak deng…" at bounding box center [388, 169] width 506 height 152
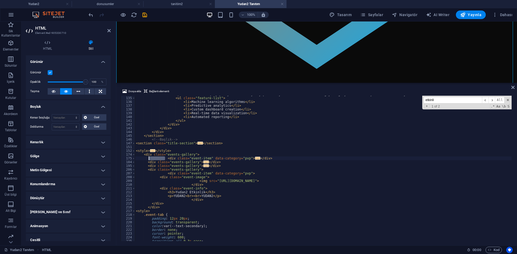
drag, startPoint x: 165, startPoint y: 158, endPoint x: 149, endPoint y: 158, distance: 15.6
click at [149, 158] on div "< p > Yudan2 Yenilikçi yapısıyla 65-250 oyun yapısına oyun ömrünü uzatacak deng…" at bounding box center [388, 169] width 506 height 152
click at [256, 175] on div "< p > Yudan2 Yenilikçi yapısıyla 65-250 oyun yapısına oyun ömrünü uzatacak deng…" at bounding box center [388, 169] width 506 height 152
click at [134, 174] on span at bounding box center [133, 174] width 3 height 4
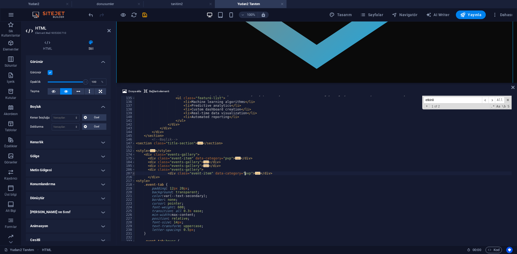
click at [134, 174] on span at bounding box center [133, 174] width 3 height 4
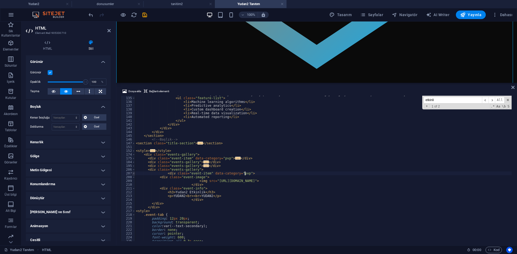
click at [134, 174] on span at bounding box center [133, 174] width 3 height 4
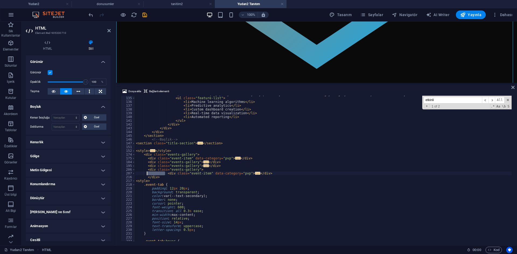
drag, startPoint x: 164, startPoint y: 173, endPoint x: 147, endPoint y: 172, distance: 17.0
click at [147, 172] on div "< p > Yudan2 Yenilikçi yapısıyla 65-250 oyun yapısına oyun ömrünü uzatacak deng…" at bounding box center [388, 169] width 506 height 152
click at [263, 176] on div "< p > Yudan2 Yenilikçi yapısıyla 65-250 oyun yapısına oyun ömrünü uzatacak deng…" at bounding box center [388, 169] width 506 height 152
click at [134, 174] on span at bounding box center [133, 174] width 3 height 4
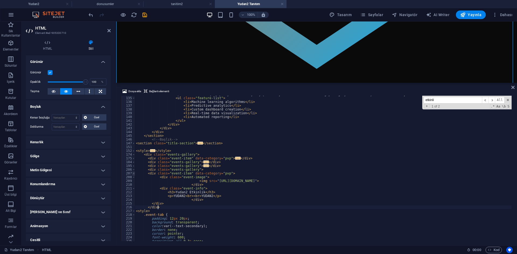
click at [134, 174] on span at bounding box center [133, 174] width 3 height 4
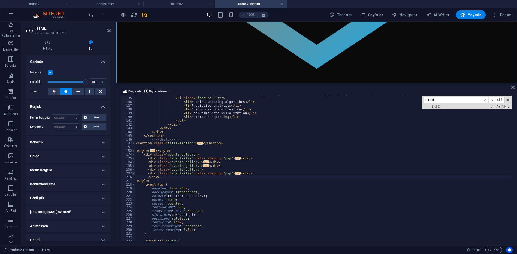
click at [134, 174] on span at bounding box center [133, 174] width 3 height 4
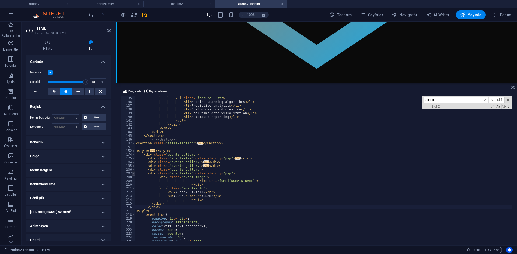
click at [134, 174] on span at bounding box center [133, 174] width 3 height 4
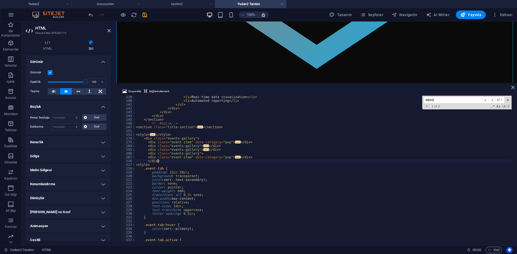
scroll to position [504, 0]
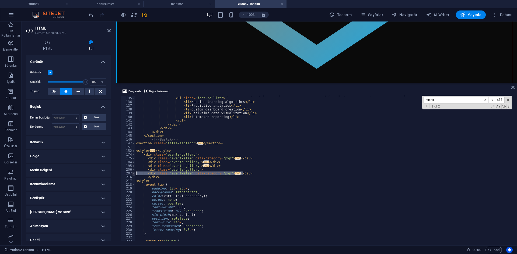
drag, startPoint x: 244, startPoint y: 174, endPoint x: 134, endPoint y: 172, distance: 109.5
click at [134, 172] on div "</div> 134 135 136 137 138 139 140 141 142 143 144 145 146 147 151 152 174 175 …" at bounding box center [317, 169] width 392 height 146
type textarea "<div class="event-item" data-category="pvp"> <div class="event-image">"
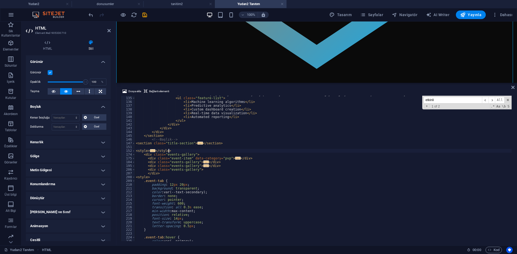
click at [271, 151] on div "< p > Yudan2 Yenilikçi yapısıyla 65-250 oyun yapısına oyun ömrünü uzatacak deng…" at bounding box center [388, 169] width 506 height 152
type textarea "<div class="events-gallery">"
click at [207, 171] on div "< p > Yudan2 Yenilikçi yapısıyla 65-250 oyun yapısına oyun ömrünü uzatacak deng…" at bounding box center [388, 169] width 506 height 152
drag, startPoint x: 223, startPoint y: 170, endPoint x: 126, endPoint y: 169, distance: 96.9
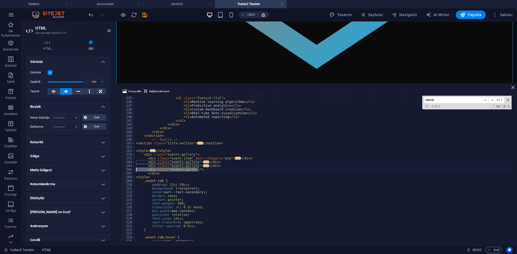
click at [126, 169] on div "<div class="events-gallery"> 134 135 136 137 138 139 140 141 142 143 144 145 14…" at bounding box center [317, 169] width 392 height 146
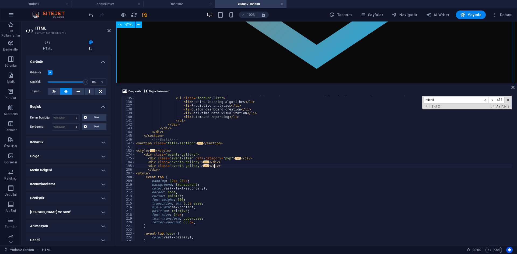
drag, startPoint x: 268, startPoint y: 69, endPoint x: 390, endPoint y: 120, distance: 132.4
click at [133, 159] on span at bounding box center [133, 159] width 3 height 4
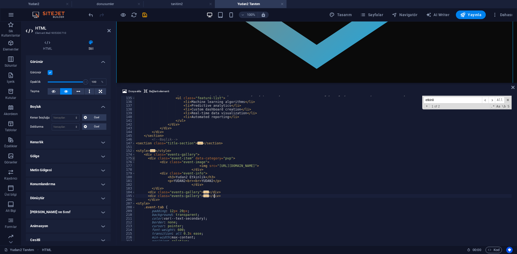
click at [133, 159] on span at bounding box center [133, 159] width 3 height 4
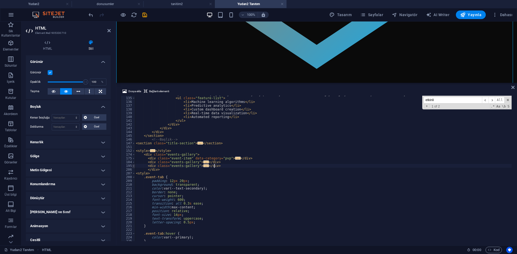
click at [132, 166] on span at bounding box center [133, 166] width 3 height 4
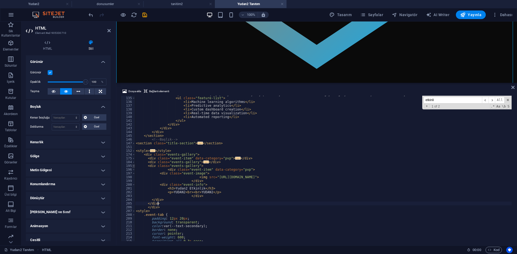
click at [132, 166] on span at bounding box center [133, 166] width 3 height 4
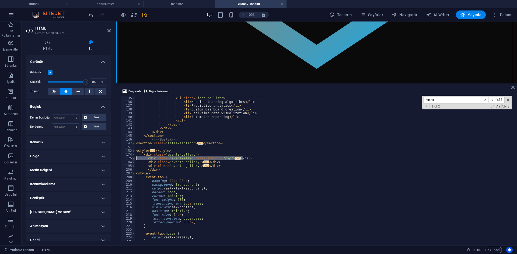
drag, startPoint x: 252, startPoint y: 160, endPoint x: 133, endPoint y: 157, distance: 119.2
click at [133, 157] on div "</div> 134 135 136 137 138 139 140 141 142 143 144 145 146 147 151 152 174 175 …" at bounding box center [317, 169] width 392 height 146
type textarea "<div class="event-item" data-category="pvp"> <div class="event-image">"
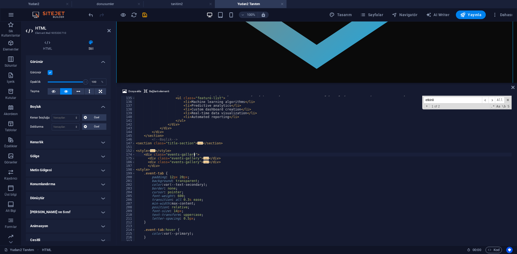
click at [235, 163] on div "< p > Yudan2 Yenilikçi yapısıyla 65-250 oyun yapısına oyun ömrünü uzatacak deng…" at bounding box center [388, 169] width 506 height 152
drag, startPoint x: 201, startPoint y: 154, endPoint x: 126, endPoint y: 155, distance: 74.8
click at [126, 155] on div "</div> 134 135 136 137 138 139 140 141 142 143 144 145 146 147 151 152 174 175 …" at bounding box center [317, 169] width 392 height 146
type textarea "<div class="events-gallery">"
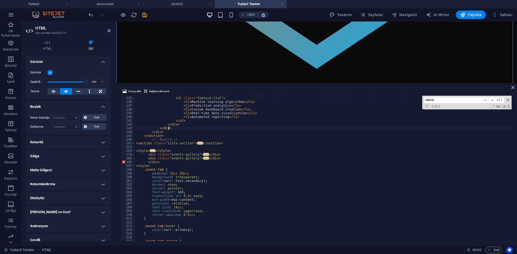
click at [251, 128] on div "< p > Yudan2 Yenilikçi yapısıyla 65-250 oyun yapısına oyun ömrünü uzatacak deng…" at bounding box center [388, 169] width 506 height 152
click at [214, 162] on div "< p > Yudan2 Yenilikçi yapısıyla 65-250 oyun yapısına oyun ömrünü uzatacak deng…" at bounding box center [388, 169] width 506 height 152
click at [201, 136] on div "< p > Yudan2 Yenilikçi yapısıyla 65-250 oyun yapısına oyun ömrünü uzatacak deng…" at bounding box center [388, 169] width 506 height 152
drag, startPoint x: 167, startPoint y: 163, endPoint x: 133, endPoint y: 160, distance: 34.3
click at [124, 161] on div "</section> 134 135 136 137 138 139 140 141 142 143 144 145 146 147 151 152 174 …" at bounding box center [317, 169] width 392 height 146
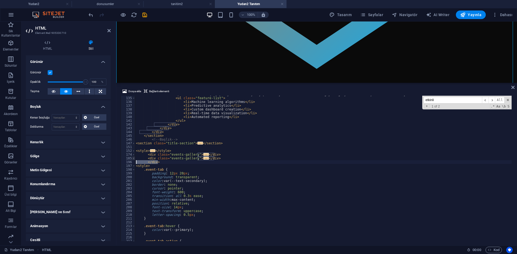
type textarea "</div>"
click at [240, 140] on div "< p > Yudan2 Yenilikçi yapısıyla 65-250 oyun yapısına oyun ömrünü uzatacak deng…" at bounding box center [388, 169] width 506 height 152
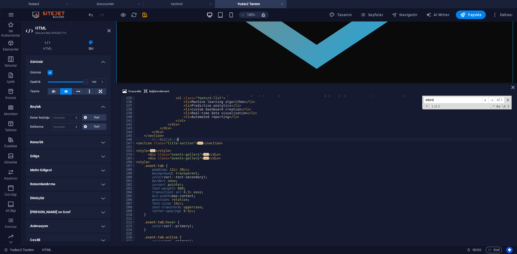
drag, startPoint x: 221, startPoint y: 160, endPoint x: 196, endPoint y: 160, distance: 25.6
click at [221, 160] on div "< p > Yudan2 Yenilikçi yapısıyla 65-250 oyun yapısına oyun ömrünü uzatacak deng…" at bounding box center [388, 169] width 506 height 152
click at [133, 154] on span at bounding box center [133, 155] width 3 height 4
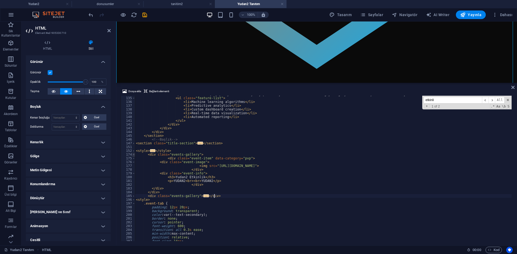
click at [133, 154] on span at bounding box center [133, 155] width 3 height 4
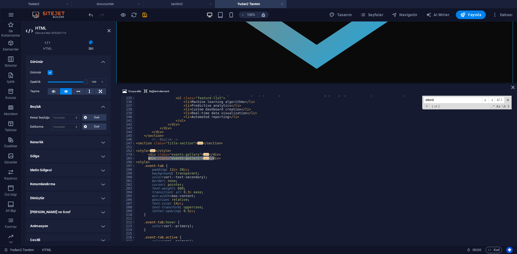
drag, startPoint x: 223, startPoint y: 158, endPoint x: 187, endPoint y: 117, distance: 54.9
click at [145, 159] on div "< p > Yudan2 Yenilikçi yapısıyla 65-250 oyun yapısına oyun ömrünü uzatacak deng…" at bounding box center [388, 169] width 506 height 152
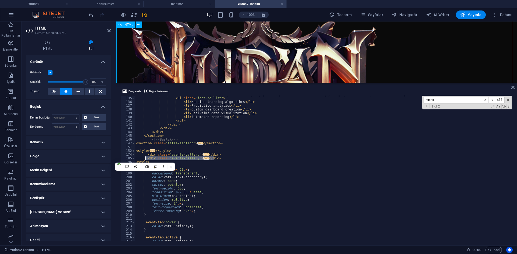
scroll to position [430, 0]
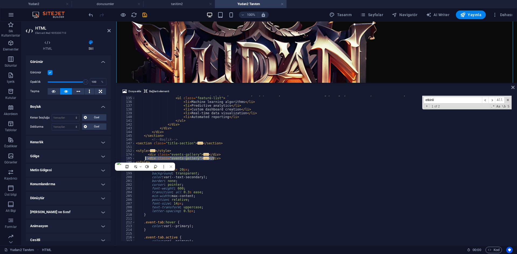
click at [233, 160] on div "< p > Yudan2 Yenilikçi yapısıyla 65-250 oyun yapısına oyun ömrünü uzatacak deng…" at bounding box center [323, 169] width 376 height 146
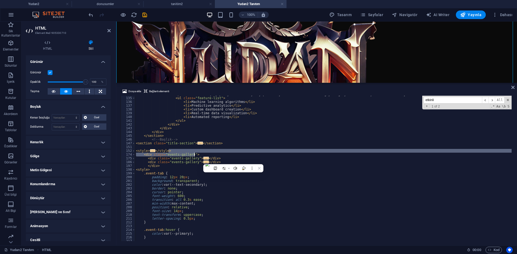
click at [233, 156] on div "< p > Yudan2 Yenilikçi yapısıyla 65-250 oyun yapısına oyun ömrünü uzatacak deng…" at bounding box center [323, 169] width 376 height 146
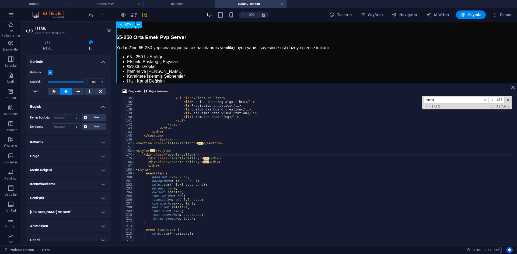
scroll to position [646, 0]
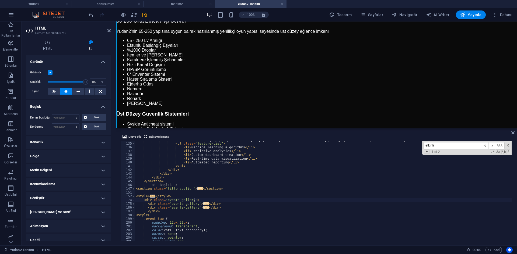
drag, startPoint x: 270, startPoint y: 83, endPoint x: 255, endPoint y: 161, distance: 79.5
click at [255, 161] on div "HTML Dosya ekle Bağlantı elementi <div class="events-gallery"> 134 135 136 137 …" at bounding box center [316, 134] width 400 height 224
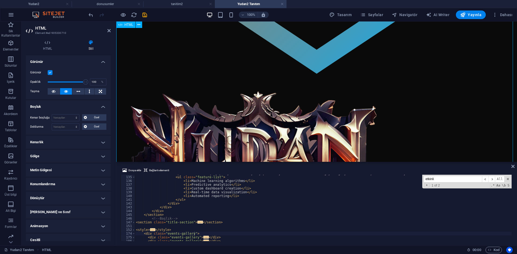
scroll to position [350, 0]
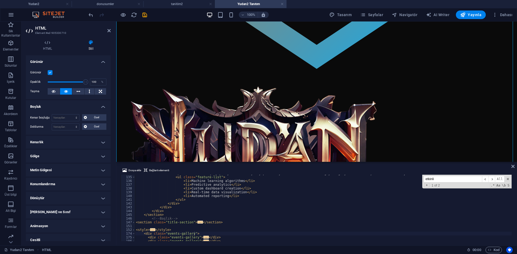
click at [207, 201] on div "< p > Yudan2 Yenilikçi yapısıyla 65-250 oyun yapısına oyun ömrünü uzatacak deng…" at bounding box center [388, 208] width 506 height 73
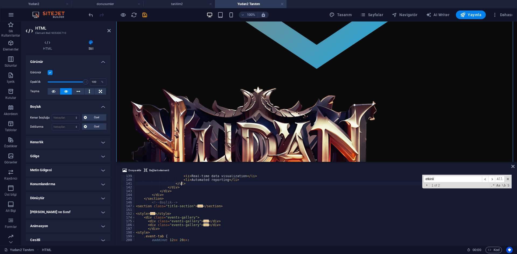
scroll to position [536, 0]
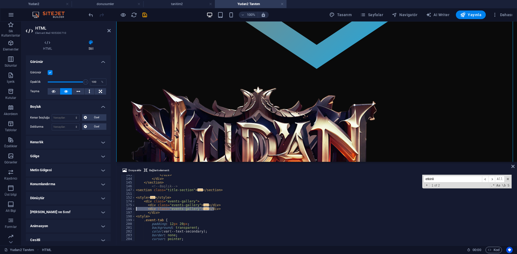
drag, startPoint x: 221, startPoint y: 209, endPoint x: 140, endPoint y: 209, distance: 81.5
click at [131, 209] on div "</ul> 143 144 145 146 147 151 152 174 175 186 197 198 199 200 201 202 203 204 2…" at bounding box center [317, 208] width 392 height 66
click at [221, 211] on div "</ div > </ div > </ section > <!-- Başlık --> < section class = "title-section…" at bounding box center [323, 208] width 376 height 66
type textarea "</div>"
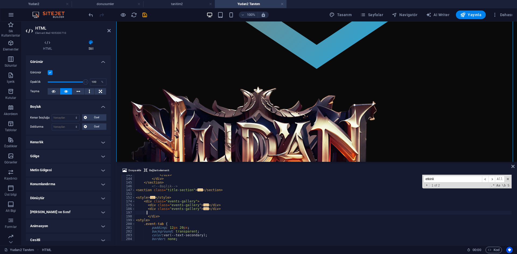
paste textarea "</div>"
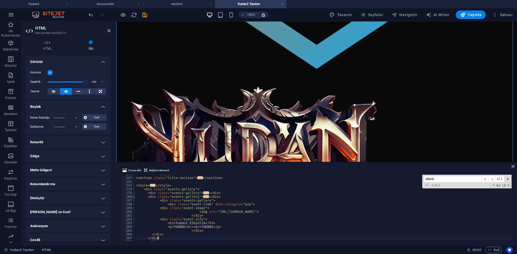
click at [133, 196] on span at bounding box center [133, 197] width 3 height 4
click at [134, 200] on span at bounding box center [133, 201] width 3 height 4
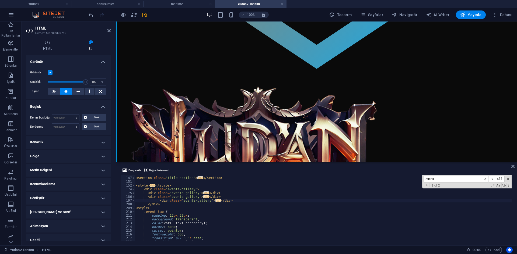
click at [242, 200] on div "<!-- Başlık --> < section class = "title-section" > ... </ section > < style > …" at bounding box center [388, 208] width 506 height 73
click at [133, 198] on span at bounding box center [133, 197] width 3 height 4
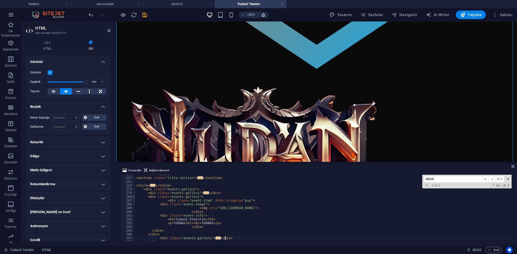
click at [133, 198] on span at bounding box center [133, 197] width 3 height 4
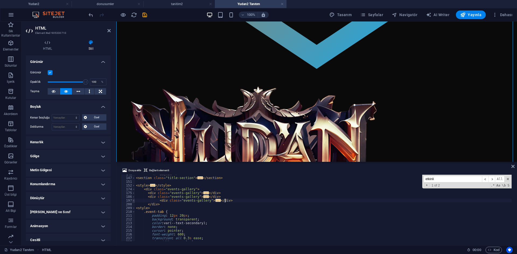
click at [133, 201] on span at bounding box center [133, 201] width 3 height 4
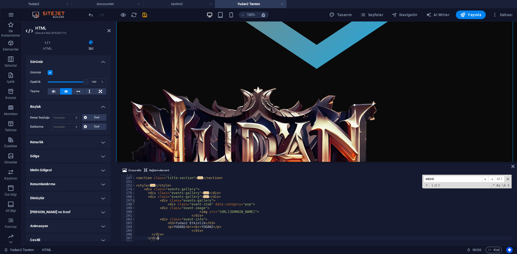
click at [133, 201] on span at bounding box center [133, 201] width 3 height 4
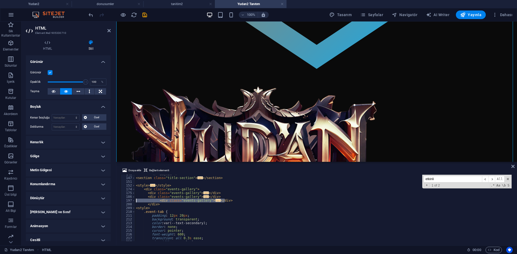
drag, startPoint x: 233, startPoint y: 201, endPoint x: 132, endPoint y: 200, distance: 101.7
click at [132, 200] on div "</div> 146 147 151 152 174 175 186 197 208 209 210 211 212 213 214 215 216 217 …" at bounding box center [317, 208] width 392 height 66
click at [230, 203] on div "<!-- Başlık --> < section class = "title-section" > ... </ section > < style > …" at bounding box center [388, 208] width 506 height 73
type textarea "</div>"
click at [232, 201] on div "<!-- Başlık --> < section class = "title-section" > ... </ section > < style > …" at bounding box center [388, 208] width 506 height 73
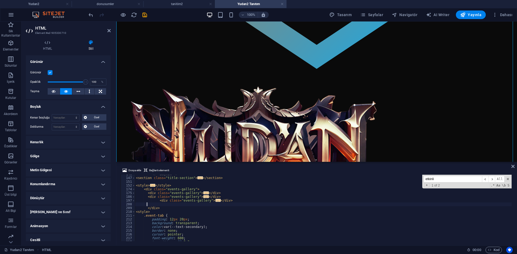
paste textarea "</div>"
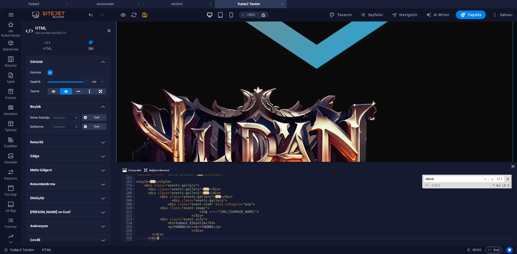
scroll to position [552, 0]
click at [133, 198] on span at bounding box center [133, 197] width 3 height 4
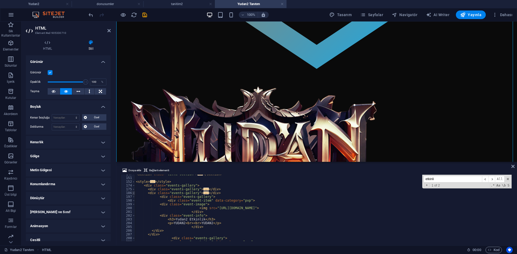
click at [133, 194] on span at bounding box center [133, 193] width 3 height 4
click at [133, 196] on span at bounding box center [133, 197] width 3 height 4
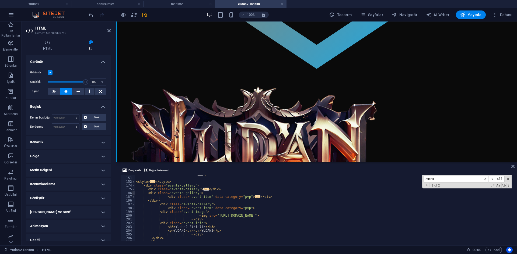
click at [134, 194] on span at bounding box center [133, 193] width 3 height 4
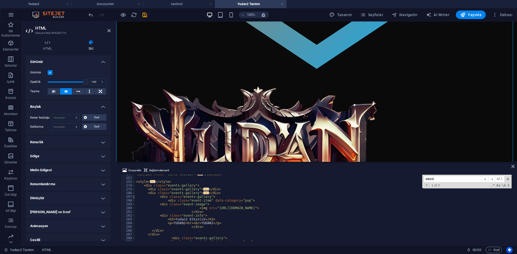
click at [134, 198] on span at bounding box center [133, 197] width 3 height 4
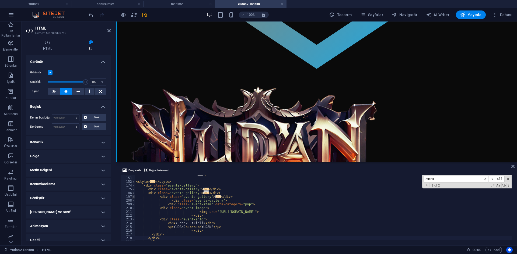
click at [133, 199] on span at bounding box center [133, 197] width 3 height 4
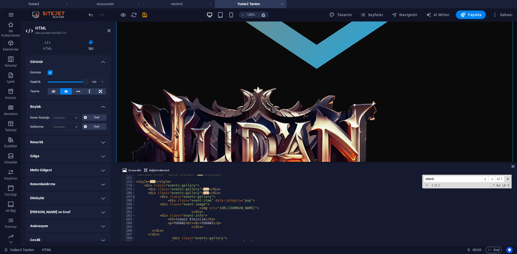
click at [134, 198] on span at bounding box center [133, 197] width 3 height 4
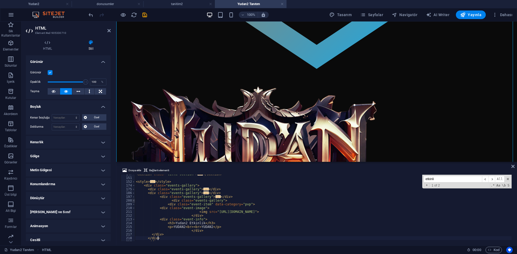
click at [134, 202] on span at bounding box center [133, 201] width 3 height 4
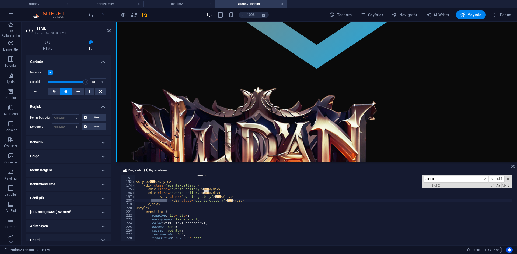
drag, startPoint x: 167, startPoint y: 202, endPoint x: 149, endPoint y: 202, distance: 18.0
click at [149, 202] on div "< section class = "title-section" > ... </ section > < style > ... </ style > <…" at bounding box center [388, 208] width 506 height 73
drag, startPoint x: 157, startPoint y: 198, endPoint x: 148, endPoint y: 196, distance: 9.3
click at [148, 196] on div "< section class = "title-section" > ... </ section > < style > ... </ style > <…" at bounding box center [388, 208] width 506 height 73
click at [150, 202] on div "< section class = "title-section" > ... </ section > < style > ... </ style > <…" at bounding box center [388, 208] width 506 height 73
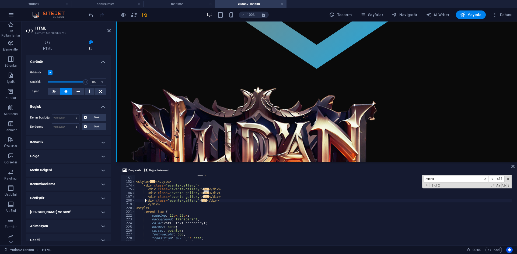
scroll to position [0, 1]
click at [239, 202] on div "< section class = "title-section" > ... </ section > < style > ... </ style > <…" at bounding box center [388, 208] width 506 height 73
type textarea "</div>"
click at [133, 186] on span at bounding box center [133, 186] width 3 height 4
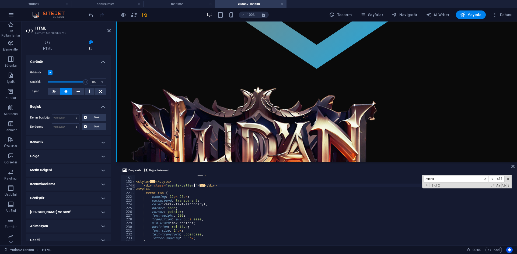
click at [133, 186] on span at bounding box center [133, 186] width 3 height 4
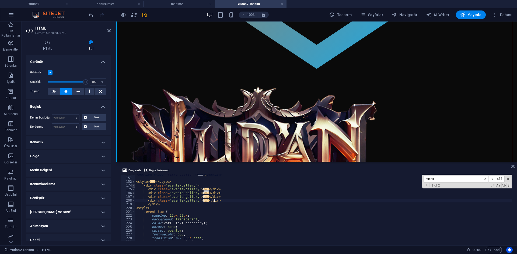
click at [133, 186] on span at bounding box center [133, 186] width 3 height 4
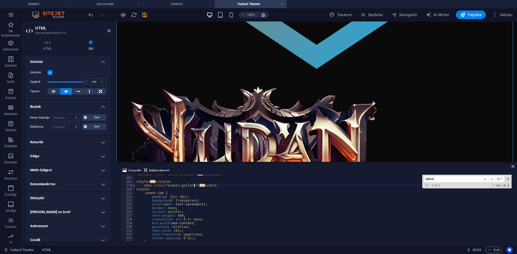
click at [133, 186] on span at bounding box center [133, 186] width 3 height 4
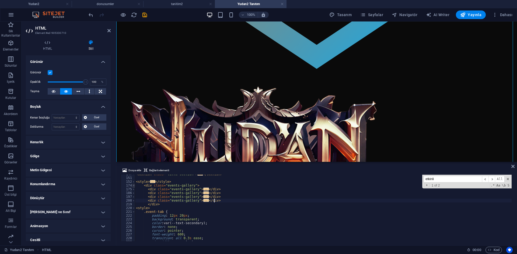
click at [133, 186] on span at bounding box center [133, 186] width 3 height 4
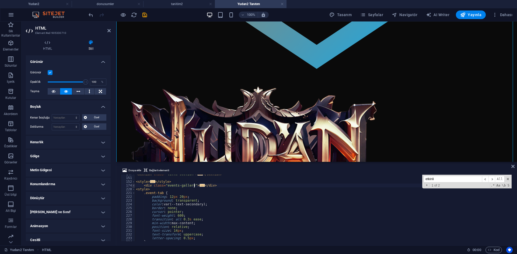
click at [133, 186] on span at bounding box center [133, 186] width 3 height 4
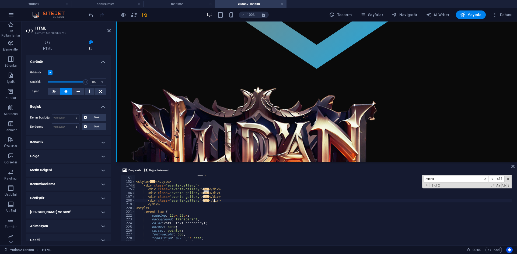
click at [133, 186] on span at bounding box center [133, 186] width 3 height 4
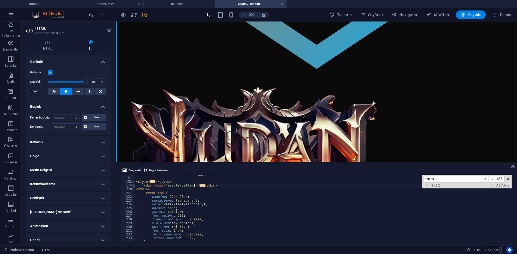
click at [133, 186] on span at bounding box center [133, 186] width 3 height 4
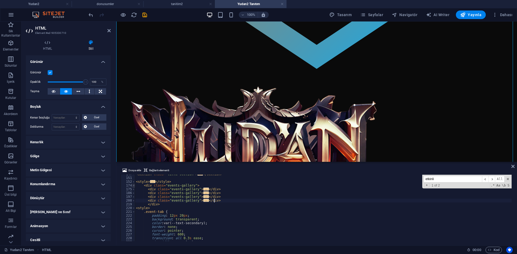
click at [133, 186] on span at bounding box center [133, 186] width 3 height 4
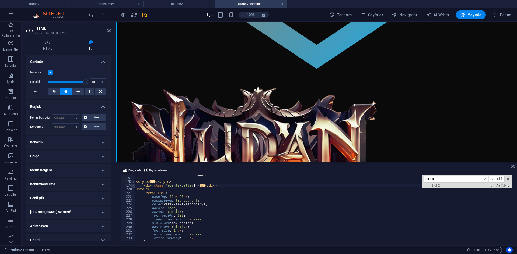
click at [133, 186] on span at bounding box center [133, 186] width 3 height 4
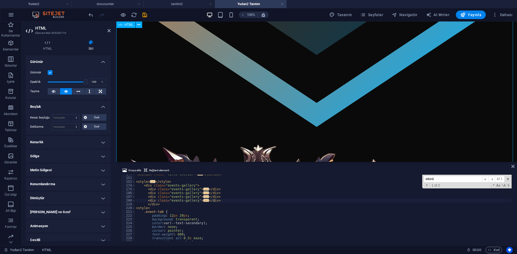
scroll to position [296, 0]
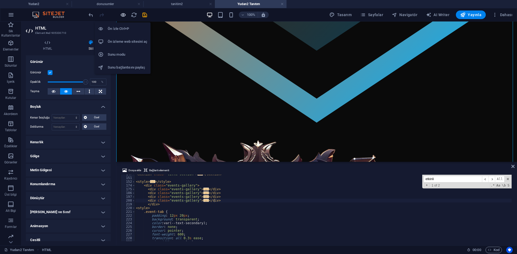
click at [124, 17] on icon "button" at bounding box center [123, 15] width 6 height 6
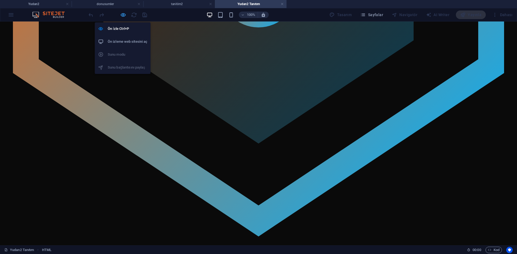
click at [124, 16] on icon "button" at bounding box center [123, 15] width 6 height 6
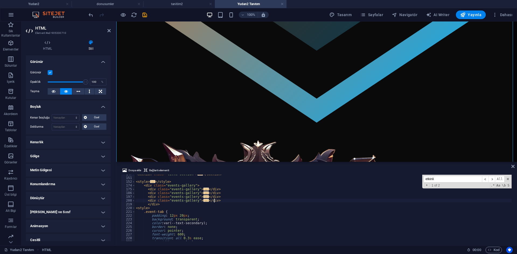
scroll to position [568, 0]
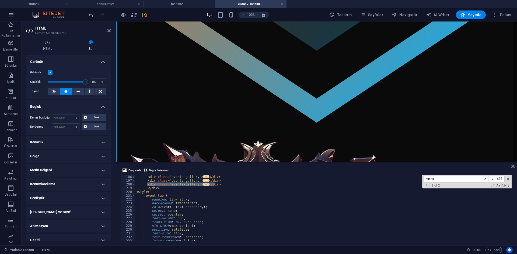
drag, startPoint x: 221, startPoint y: 185, endPoint x: 146, endPoint y: 183, distance: 74.5
click at [146, 183] on div "< div class = "events-gallery" > ... </ div > < div class = "events-gallery" > …" at bounding box center [388, 207] width 506 height 73
click at [220, 185] on div "< div class = "events-gallery" > ... </ div > < div class = "events-gallery" > …" at bounding box center [323, 208] width 376 height 66
type textarea "</div>"
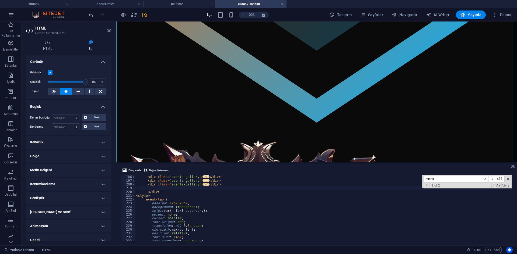
paste textarea "</div>"
type textarea "</div>"
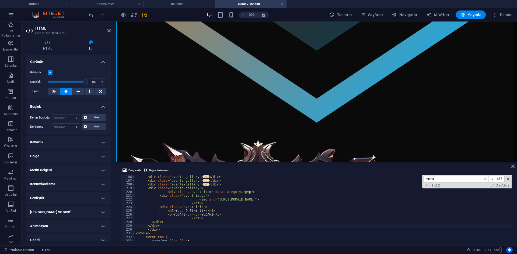
paste textarea "</div>"
type textarea "</div>"
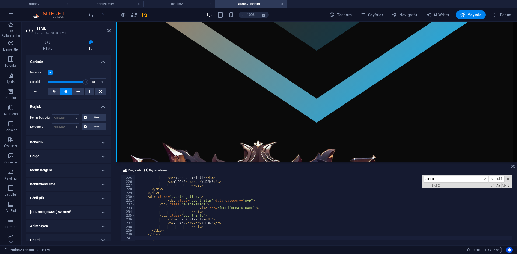
paste textarea "</div>"
type textarea "</div>"
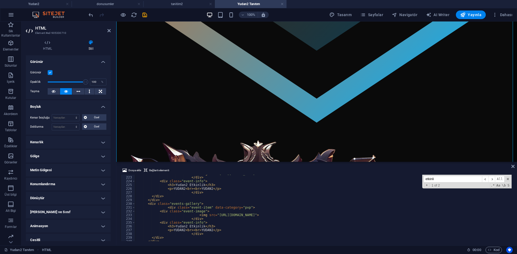
scroll to position [562, 0]
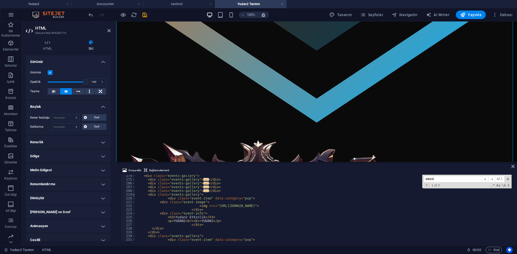
click at [134, 193] on span at bounding box center [133, 195] width 3 height 4
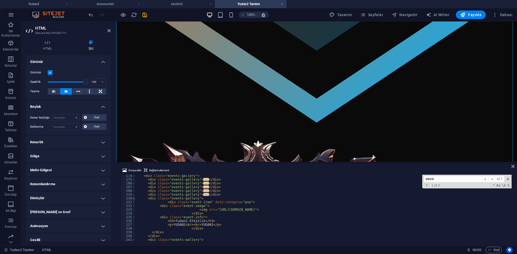
click at [134, 198] on span at bounding box center [133, 199] width 3 height 4
click at [133, 203] on span at bounding box center [133, 202] width 3 height 4
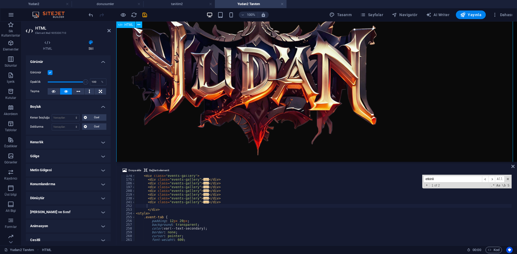
scroll to position [430, 0]
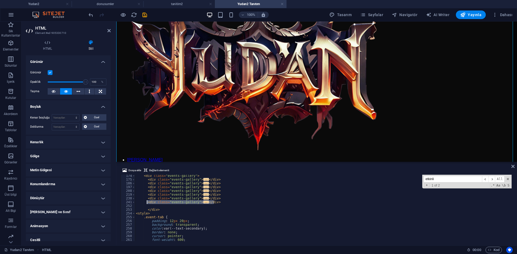
drag, startPoint x: 219, startPoint y: 203, endPoint x: 147, endPoint y: 201, distance: 71.8
click at [147, 201] on div "< div class = "events-gallery" > < div class = "events-gallery" > ... </ div > …" at bounding box center [388, 210] width 506 height 73
click at [218, 203] on div "< div class = "events-gallery" > < div class = "events-gallery" > ... </ div > …" at bounding box center [323, 208] width 376 height 66
type textarea "</div>"
paste textarea "</div>"
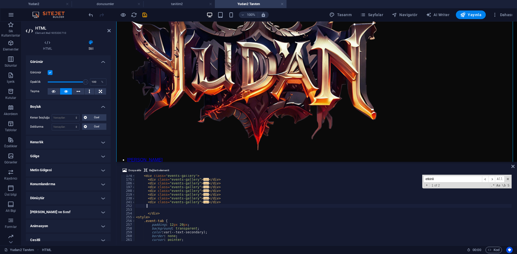
type textarea "</div>"
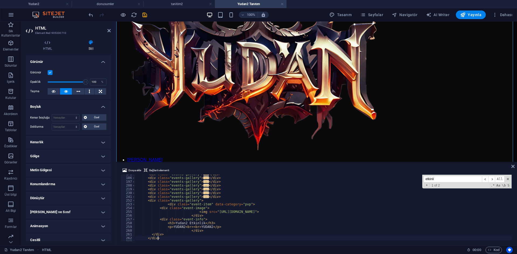
paste textarea "</div>"
type textarea "</div>"
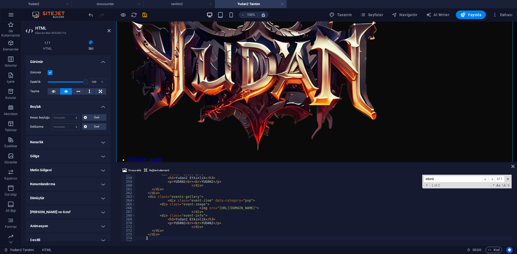
paste textarea "</div>"
type textarea "</div>"
paste textarea "</div>"
type textarea "</div>"
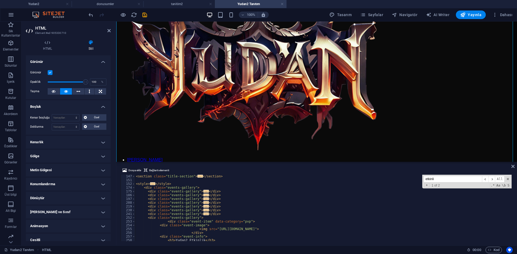
scroll to position [550, 0]
drag, startPoint x: 133, startPoint y: 218, endPoint x: 133, endPoint y: 223, distance: 5.4
click at [133, 218] on span at bounding box center [133, 218] width 3 height 4
click at [134, 222] on span at bounding box center [133, 222] width 3 height 4
drag, startPoint x: 133, startPoint y: 226, endPoint x: 134, endPoint y: 231, distance: 5.4
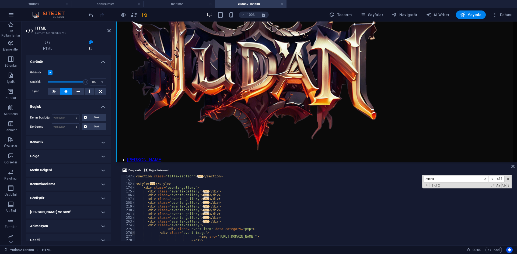
click at [133, 226] on span at bounding box center [133, 226] width 3 height 4
click at [133, 230] on span at bounding box center [133, 229] width 3 height 4
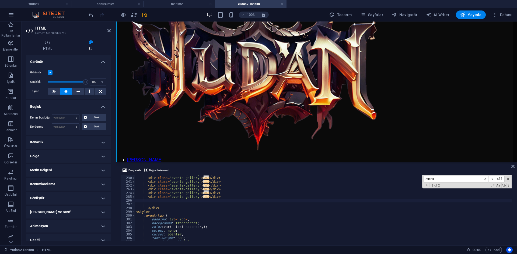
click at [231, 199] on div "< div class = "events-gallery" > ... </ div > < div class = "events-gallery" > …" at bounding box center [388, 208] width 506 height 73
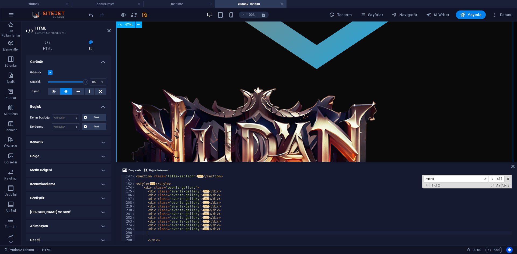
scroll to position [188, 0]
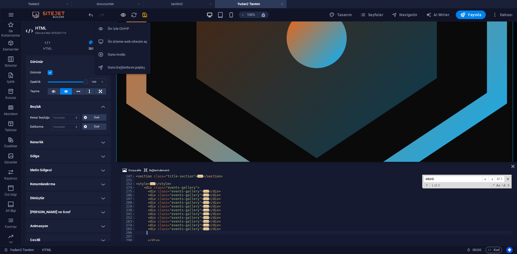
click at [125, 12] on icon "button" at bounding box center [123, 15] width 6 height 6
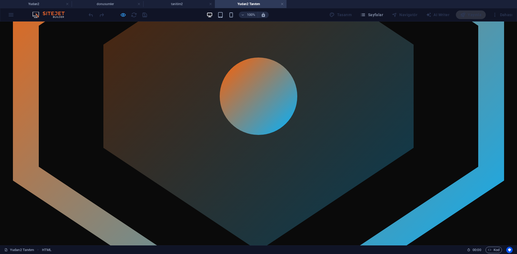
click at [121, 16] on icon "button" at bounding box center [123, 15] width 6 height 6
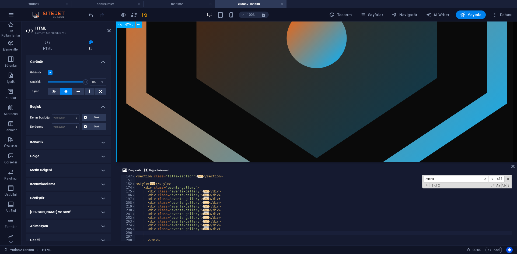
click at [53, 158] on h4 "Gölge" at bounding box center [68, 156] width 85 height 13
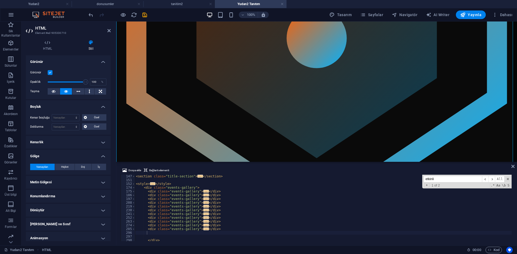
drag, startPoint x: 53, startPoint y: 158, endPoint x: 52, endPoint y: 145, distance: 13.3
click at [53, 159] on h4 "Gölge" at bounding box center [68, 155] width 85 height 10
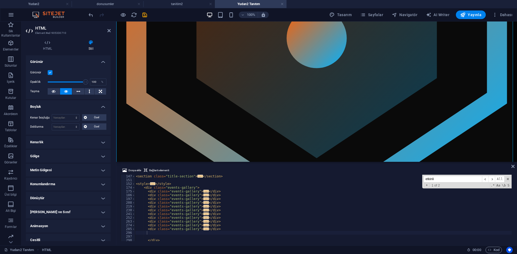
click at [52, 145] on h4 "Kenarlık" at bounding box center [68, 142] width 85 height 13
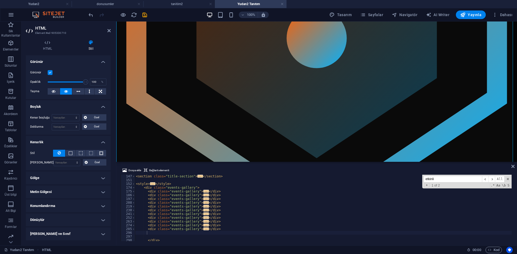
click at [52, 145] on h4 "Kenarlık" at bounding box center [68, 141] width 85 height 10
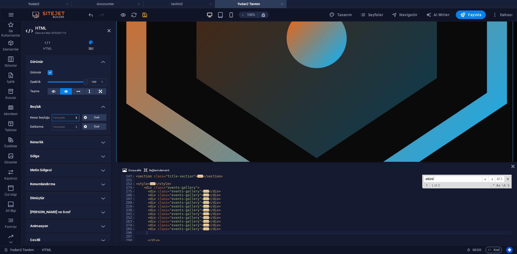
click at [65, 121] on select "Varsayılan otomatik px % rem vw vh Özel" at bounding box center [65, 118] width 27 height 6
select select "px"
click at [71, 115] on select "Varsayılan otomatik px % rem vw vh Özel" at bounding box center [65, 118] width 27 height 6
type input "50"
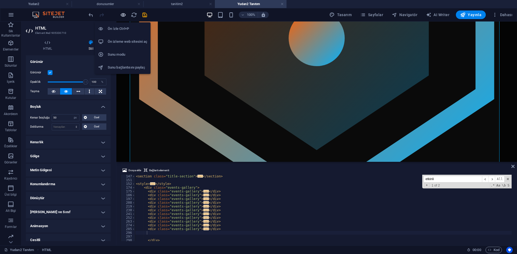
click at [124, 16] on icon "button" at bounding box center [123, 15] width 6 height 6
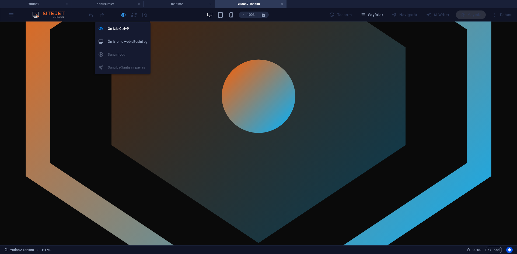
click at [125, 16] on icon "button" at bounding box center [123, 15] width 6 height 6
select select "px"
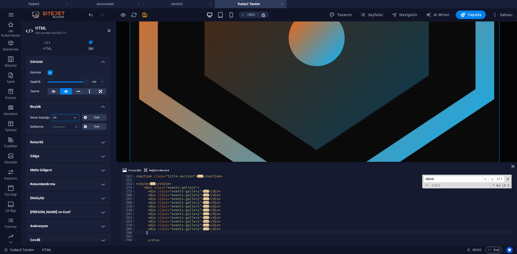
drag, startPoint x: 60, startPoint y: 117, endPoint x: 41, endPoint y: 114, distance: 19.1
click at [41, 114] on div "Kenar boşluğu 50 Varsayılan otomatik px % rem vw vh Özel Özel 50 otomatik px % …" at bounding box center [68, 122] width 85 height 25
type input "150"
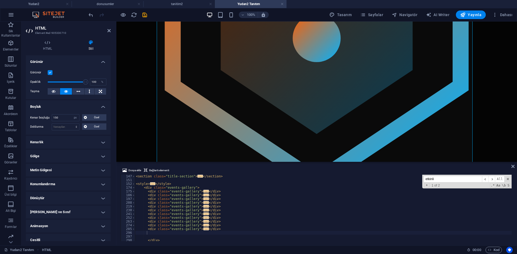
click at [127, 12] on div at bounding box center [117, 14] width 60 height 9
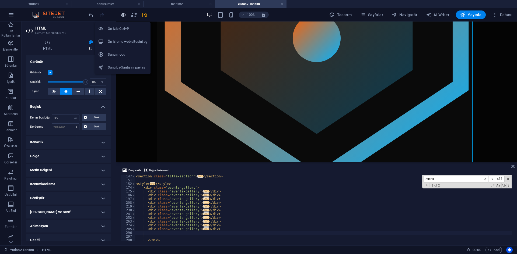
click at [124, 13] on icon "button" at bounding box center [123, 15] width 6 height 6
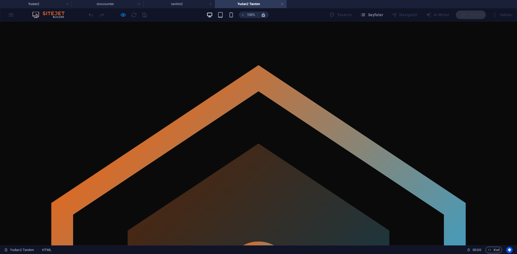
scroll to position [0, 0]
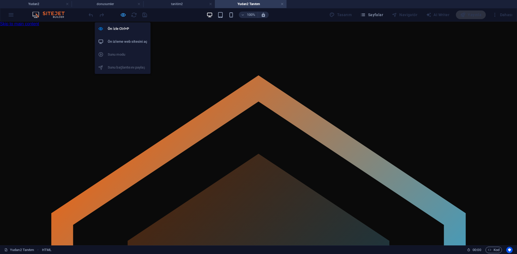
click at [122, 12] on icon "button" at bounding box center [123, 15] width 6 height 6
select select "px"
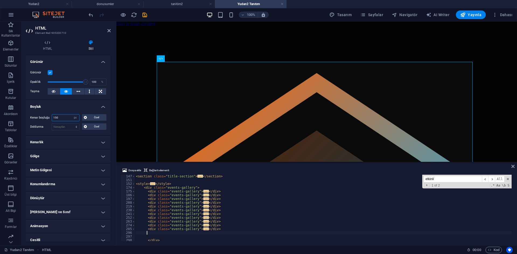
drag, startPoint x: 59, startPoint y: 118, endPoint x: 34, endPoint y: 113, distance: 24.6
click at [38, 115] on div "Kenar boşluğu 150 Varsayılan otomatik px % rem vw vh Özel Özel" at bounding box center [68, 117] width 76 height 7
type input "300"
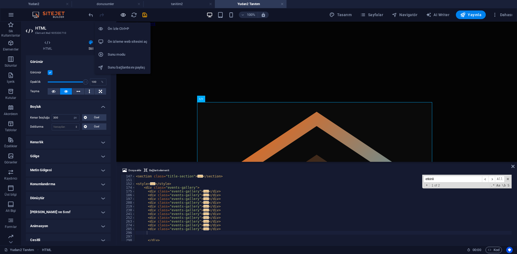
click at [123, 14] on icon "button" at bounding box center [123, 15] width 6 height 6
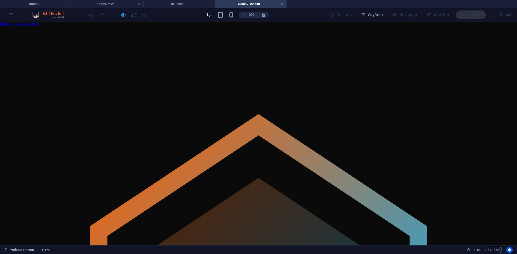
click at [124, 17] on icon "button" at bounding box center [123, 15] width 6 height 6
select select "px"
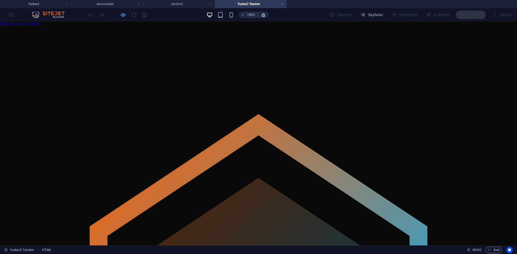
select select "px"
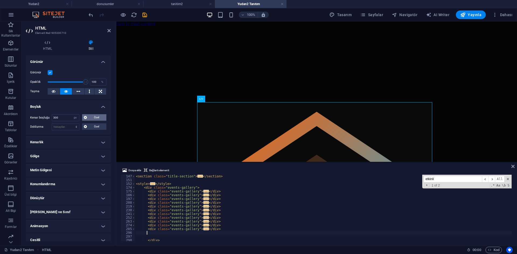
click at [86, 118] on button "Özel" at bounding box center [94, 117] width 24 height 6
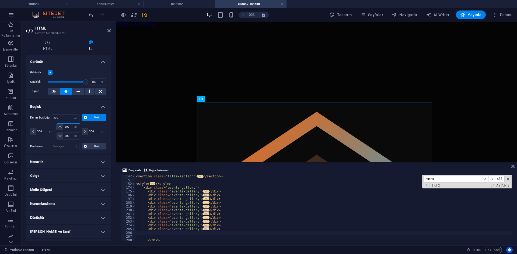
drag, startPoint x: 45, startPoint y: 125, endPoint x: 43, endPoint y: 125, distance: 3.0
click at [43, 125] on div "300 otomatik px % rem vw vh 300 otomatik px % rem vw vh 300 otomatik px % rem v…" at bounding box center [68, 131] width 76 height 16
type input "0"
select select "DISABLED_OPTION_VALUE"
drag, startPoint x: 89, startPoint y: 124, endPoint x: 95, endPoint y: 123, distance: 5.8
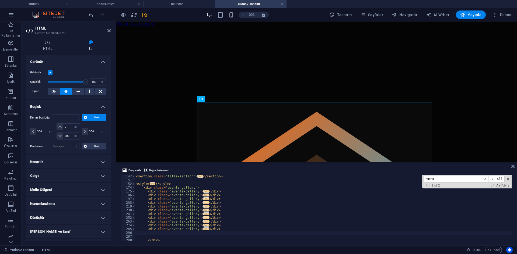
click at [90, 124] on div "300 otomatik px % rem vw vh" at bounding box center [93, 131] width 25 height 16
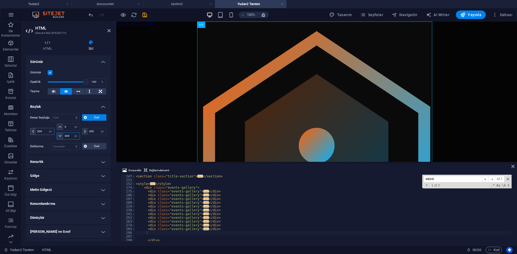
drag, startPoint x: 63, startPoint y: 136, endPoint x: 50, endPoint y: 135, distance: 13.0
click at [50, 135] on div "300 otomatik px % rem vw vh 0 otomatik px % rem vw vh 300 otomatik px % rem vw …" at bounding box center [68, 131] width 76 height 16
type input "0"
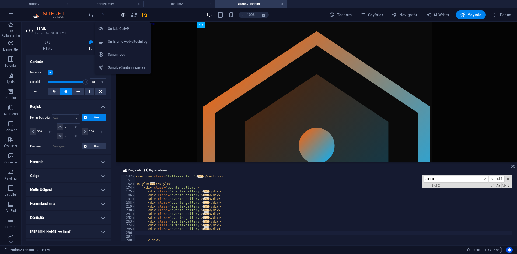
click at [121, 17] on icon "button" at bounding box center [123, 15] width 6 height 6
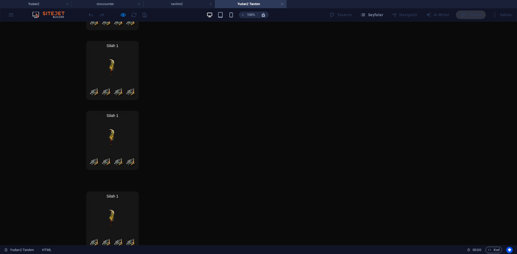
scroll to position [4008, 0]
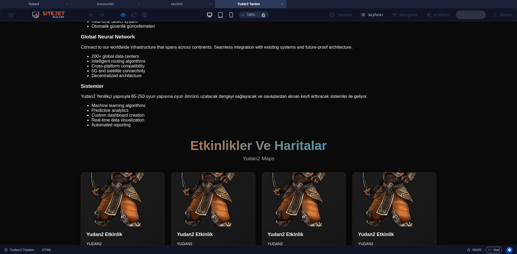
drag, startPoint x: 515, startPoint y: 153, endPoint x: 516, endPoint y: 72, distance: 81.8
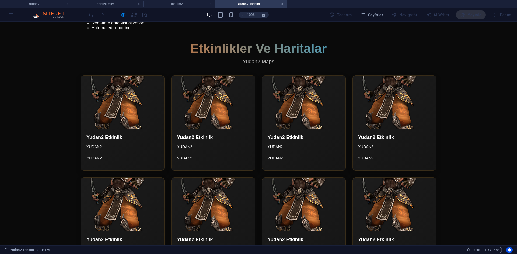
scroll to position [825, 0]
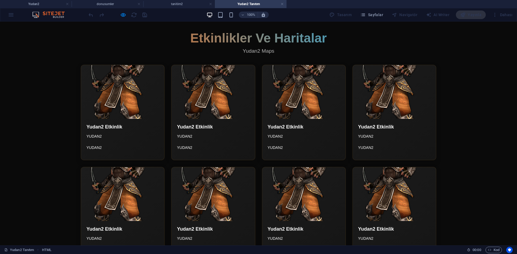
drag, startPoint x: 128, startPoint y: 97, endPoint x: 128, endPoint y: 94, distance: 3.5
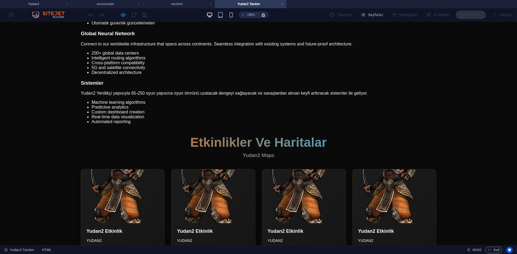
scroll to position [718, 0]
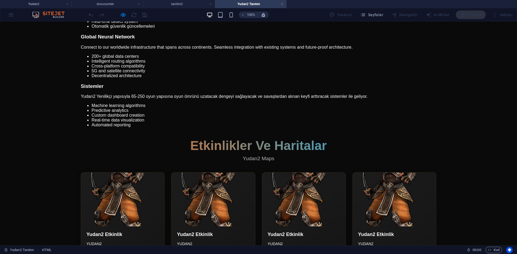
drag, startPoint x: 233, startPoint y: 154, endPoint x: 283, endPoint y: 157, distance: 49.9
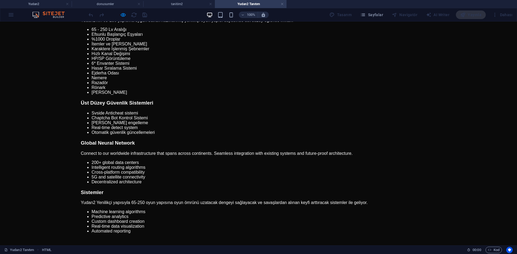
scroll to position [583, 0]
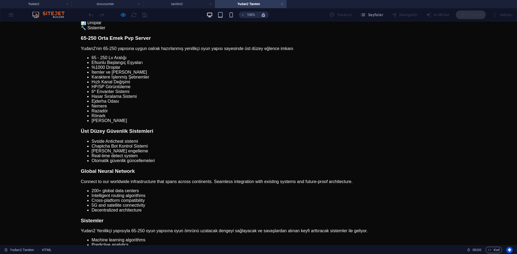
click at [119, 16] on div at bounding box center [117, 14] width 60 height 9
click at [120, 15] on icon "button" at bounding box center [123, 15] width 6 height 6
select select "px"
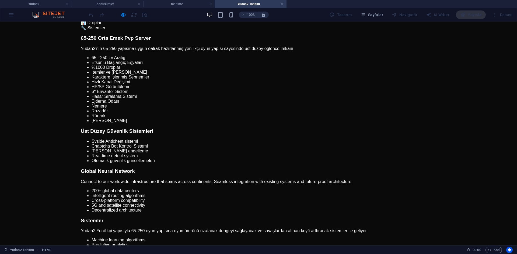
select select "px"
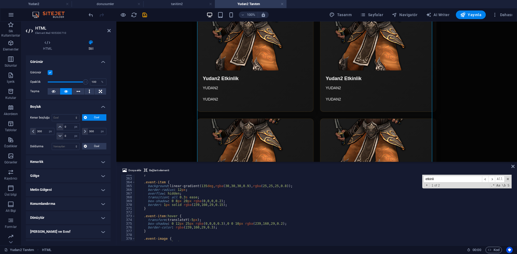
scroll to position [905, 0]
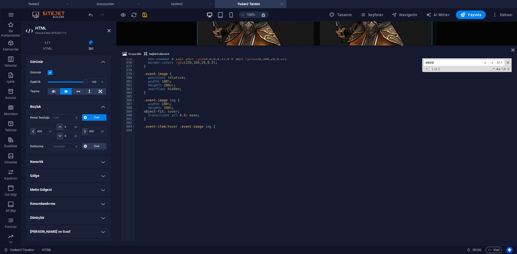
drag, startPoint x: 187, startPoint y: 162, endPoint x: 77, endPoint y: 23, distance: 177.4
click at [194, 44] on div "HTML Dosya ekle Bağlantı elementi 375 376 377 378 379 380 381 382 383 384 385 3…" at bounding box center [316, 134] width 400 height 224
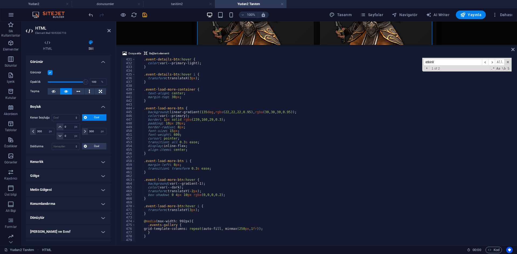
scroll to position [1196, 0]
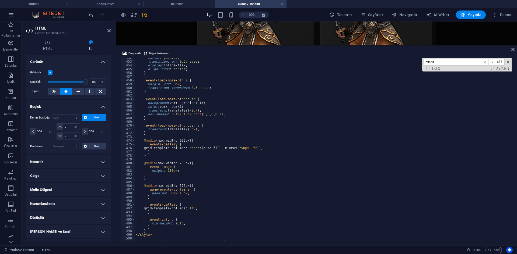
click at [201, 141] on div "cursor : pointer ; transition : all 0.3 s ease ; display : inline-flex ; align-…" at bounding box center [388, 151] width 506 height 190
type textarea "@media (max-width: 992px) {"
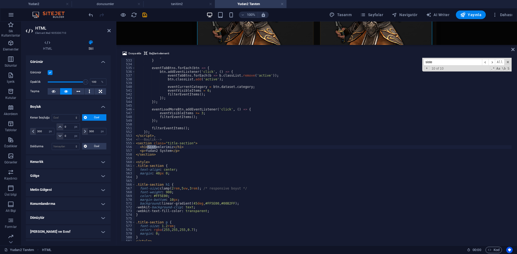
type input "siste"
click at [168, 157] on div "} } eventTabBtns . forEach ( btn => { btn . addEventListener ( 'click' , ( ) =>…" at bounding box center [388, 150] width 506 height 190
click at [134, 166] on span at bounding box center [133, 166] width 3 height 4
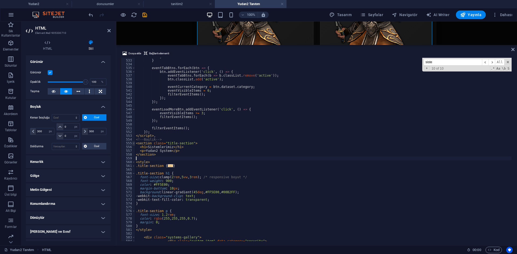
click at [134, 143] on span at bounding box center [133, 144] width 3 height 4
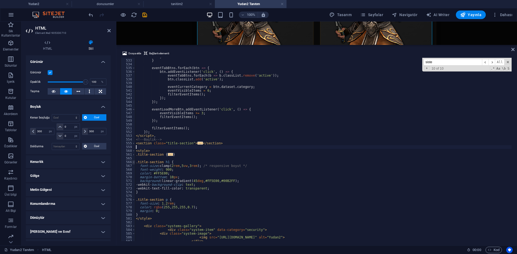
click at [133, 162] on span at bounding box center [133, 162] width 3 height 4
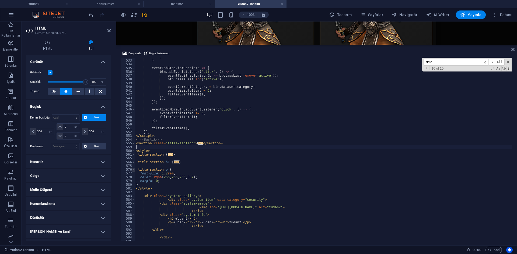
click at [133, 170] on span at bounding box center [133, 170] width 3 height 4
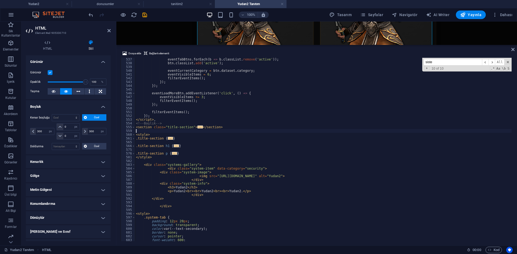
scroll to position [1547, 0]
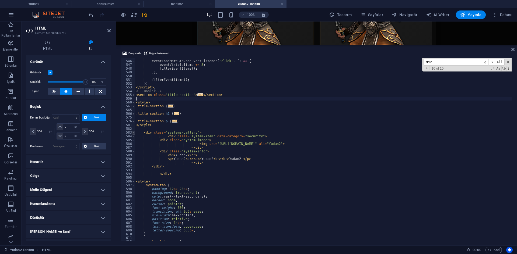
click at [133, 132] on span at bounding box center [133, 133] width 3 height 4
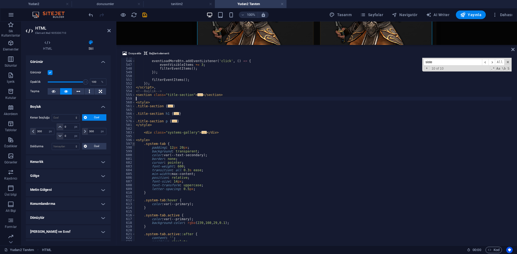
click at [134, 145] on span at bounding box center [133, 144] width 3 height 4
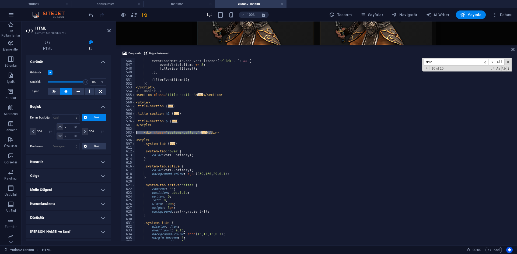
drag, startPoint x: 221, startPoint y: 132, endPoint x: 160, endPoint y: 136, distance: 60.6
click at [133, 133] on div "545 546 547 548 549 550 551 552 553 554 555 559 560 561 565 566 575 576 581 582…" at bounding box center [317, 149] width 392 height 183
click at [220, 134] on div "eventLoadMoreBtn . addEventListener ( 'click' , ( ) => { eventVisibleItems += 3…" at bounding box center [323, 149] width 376 height 183
type textarea "</div>"
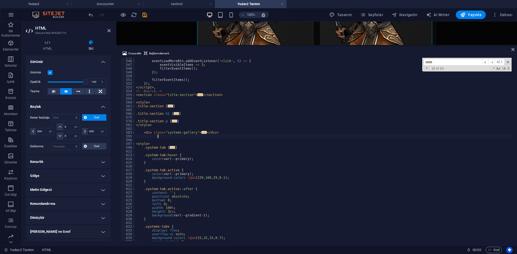
scroll to position [0, 1]
click at [134, 133] on span at bounding box center [133, 133] width 3 height 4
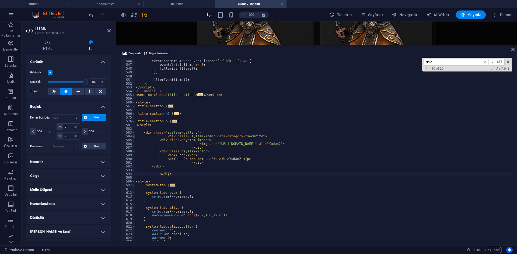
click at [133, 136] on span at bounding box center [133, 137] width 3 height 4
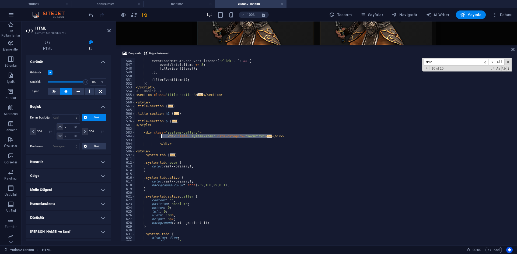
drag, startPoint x: 278, startPoint y: 136, endPoint x: 162, endPoint y: 136, distance: 115.7
click at [162, 136] on div "eventLoadMoreBtn . addEventListener ( 'click' , ( ) => { eventVisibleItems += 3…" at bounding box center [388, 150] width 506 height 190
click at [285, 136] on div "eventLoadMoreBtn . addEventListener ( 'click' , ( ) => { eventVisibleItems += 3…" at bounding box center [323, 149] width 376 height 183
type textarea "</div>"
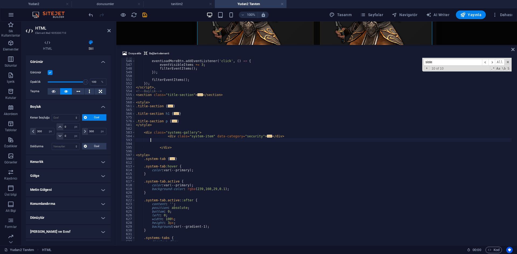
scroll to position [0, 1]
paste textarea "</div>"
type textarea "</div>"
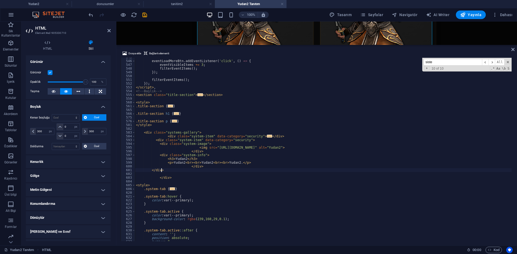
paste textarea "</div>"
type textarea "</div>"
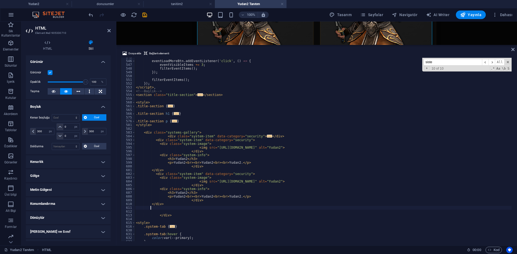
paste textarea "</div>"
type textarea "</div>"
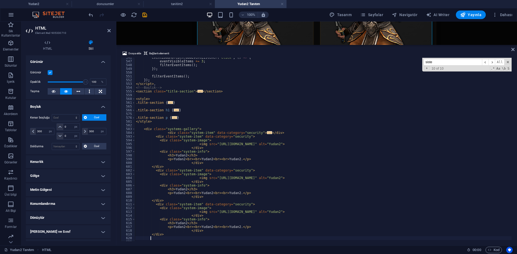
paste textarea "</div>"
type textarea "</div>"
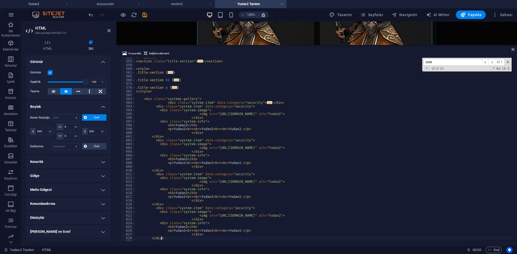
paste textarea "</div>"
type textarea "</div>"
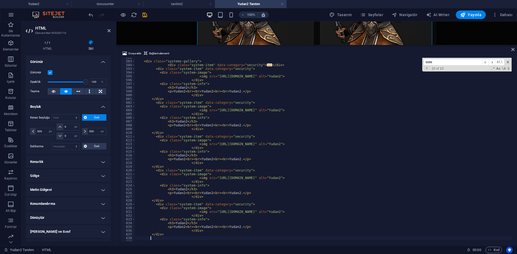
paste textarea "</div>"
type textarea "</div>"
paste textarea "</div>"
type textarea "</div>"
paste textarea "</div>"
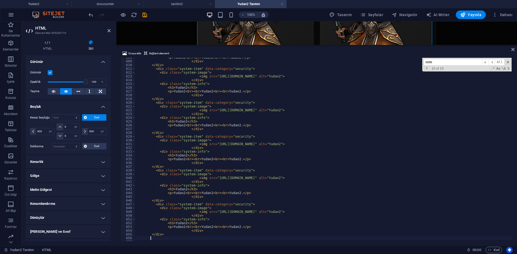
type textarea "</div>"
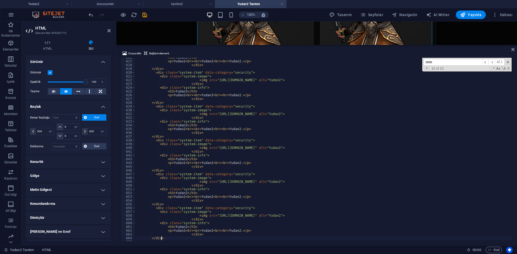
paste textarea "</div>"
type textarea "</div>"
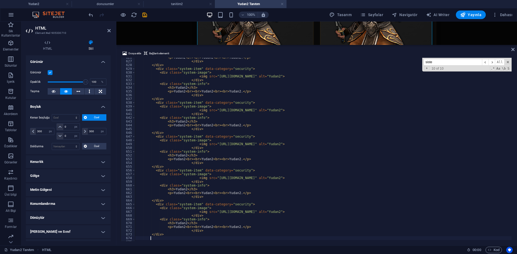
paste textarea "</div>"
type textarea "</div>"
paste textarea "</div>"
type textarea "</div>"
paste textarea "</div>"
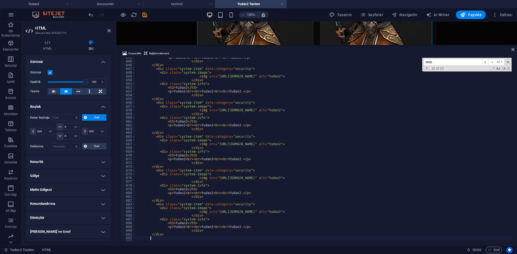
type textarea "</div>"
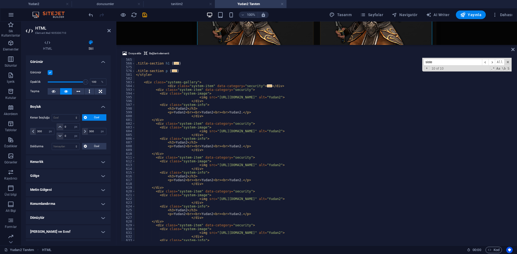
scroll to position [1516, 0]
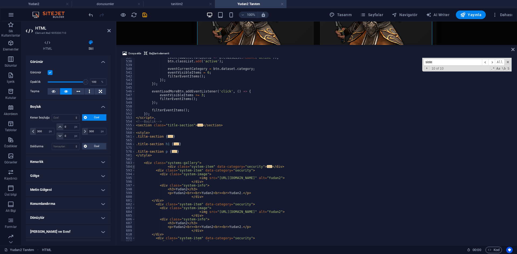
click at [133, 166] on span at bounding box center [133, 167] width 3 height 4
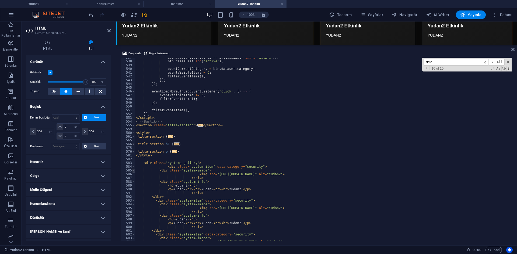
click at [133, 170] on span at bounding box center [133, 171] width 3 height 4
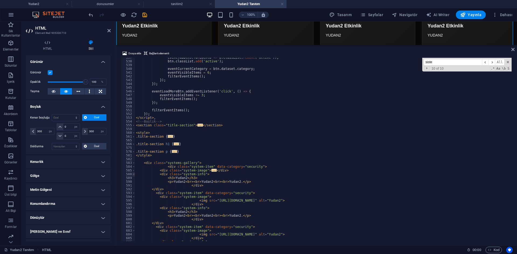
click at [134, 174] on span at bounding box center [133, 174] width 3 height 4
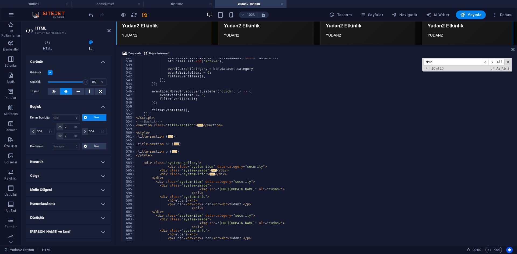
click at [134, 179] on div "592" at bounding box center [128, 178] width 15 height 4
click at [133, 182] on span at bounding box center [133, 182] width 3 height 4
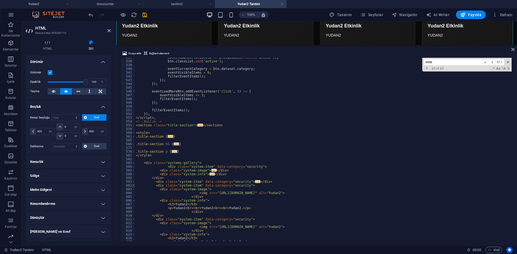
click at [134, 187] on span at bounding box center [133, 186] width 3 height 4
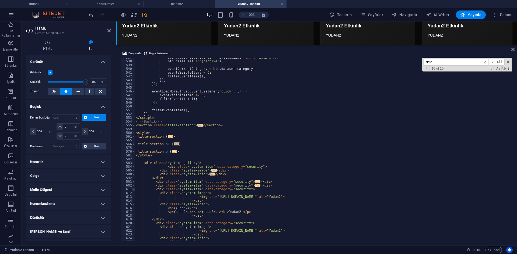
click at [134, 189] on span at bounding box center [133, 190] width 3 height 4
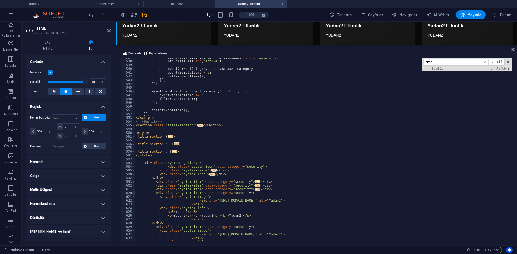
click at [134, 192] on span at bounding box center [133, 193] width 3 height 4
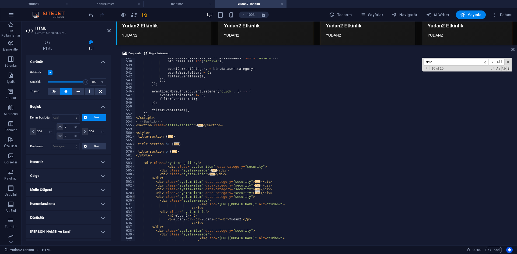
click at [134, 196] on span at bounding box center [133, 197] width 3 height 4
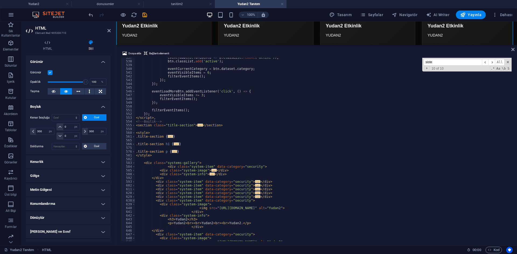
click at [134, 200] on span at bounding box center [133, 201] width 3 height 4
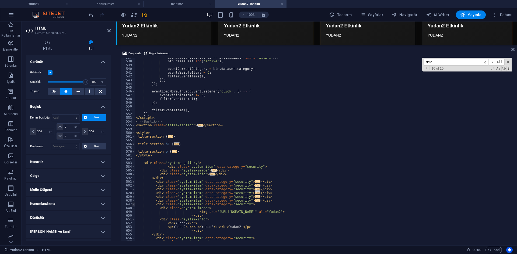
click at [134, 204] on span at bounding box center [133, 205] width 3 height 4
click at [133, 167] on span at bounding box center [133, 167] width 3 height 4
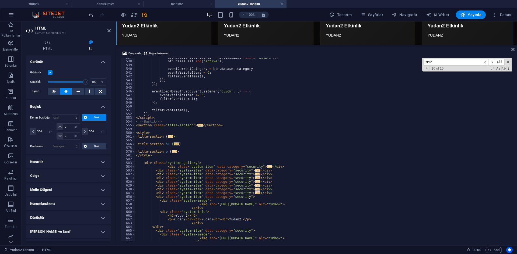
drag, startPoint x: 134, startPoint y: 200, endPoint x: 133, endPoint y: 207, distance: 6.7
click at [134, 200] on span at bounding box center [133, 201] width 3 height 4
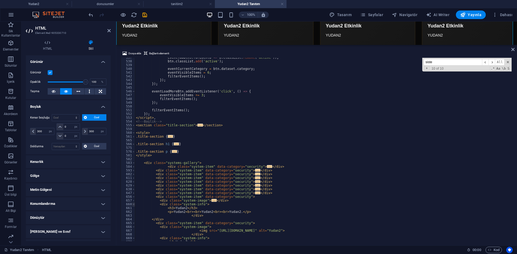
click at [133, 205] on span at bounding box center [133, 205] width 3 height 4
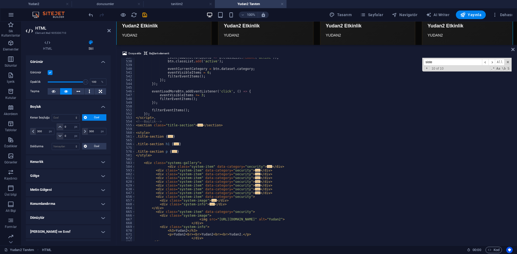
scroll to position [1548, 0]
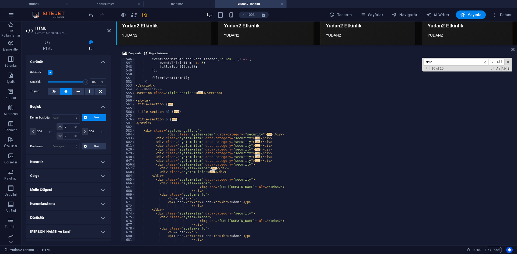
click at [134, 165] on span at bounding box center [133, 165] width 3 height 4
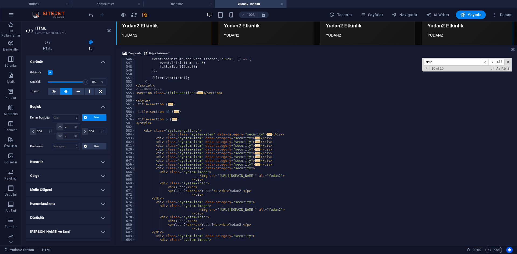
click at [134, 169] on span at bounding box center [133, 169] width 3 height 4
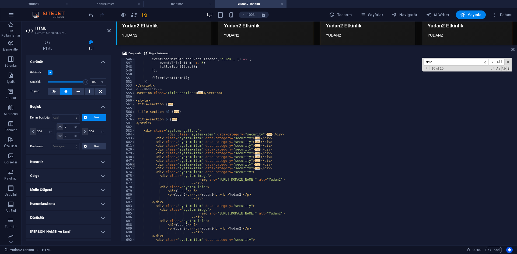
click at [134, 166] on span at bounding box center [133, 165] width 3 height 4
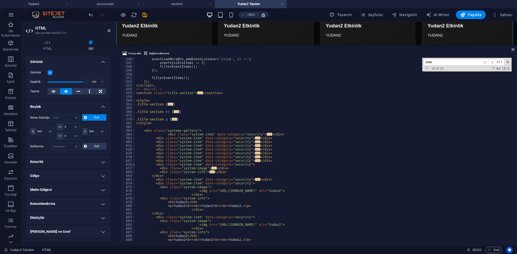
click at [133, 164] on span at bounding box center [133, 165] width 3 height 4
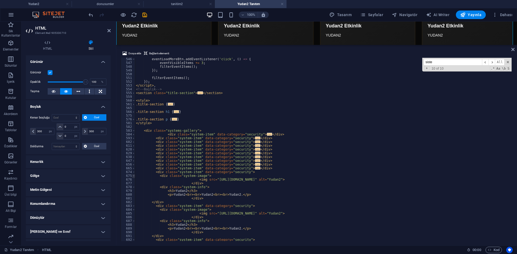
drag, startPoint x: 133, startPoint y: 171, endPoint x: 133, endPoint y: 178, distance: 6.7
click at [133, 171] on span at bounding box center [133, 172] width 3 height 4
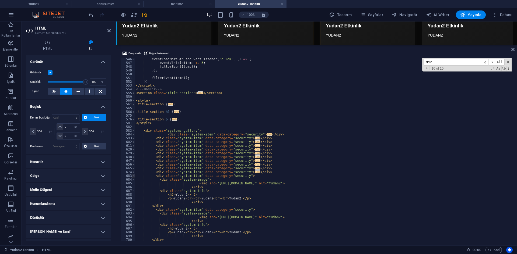
click at [133, 176] on span at bounding box center [133, 176] width 3 height 4
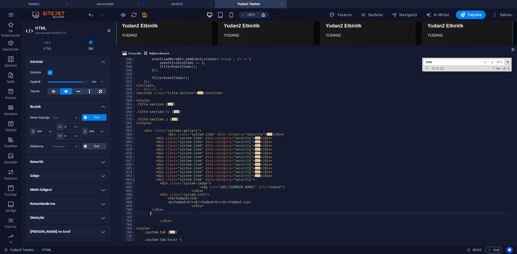
click at [134, 180] on span at bounding box center [133, 180] width 3 height 4
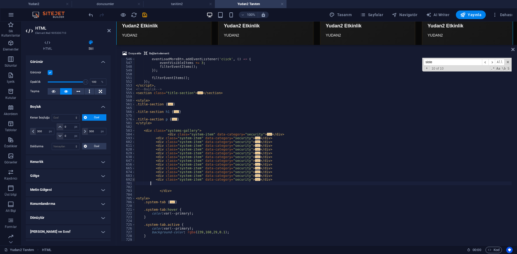
click at [134, 180] on span at bounding box center [133, 180] width 3 height 4
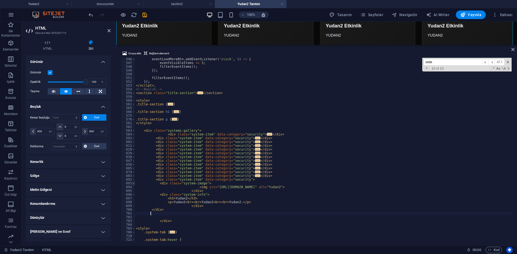
click at [132, 184] on span at bounding box center [133, 184] width 3 height 4
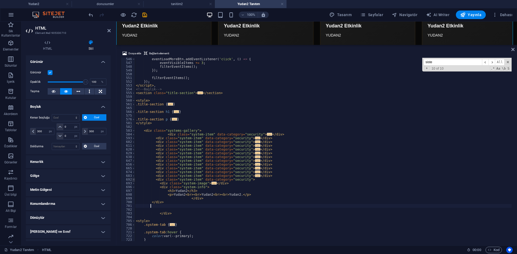
drag, startPoint x: 133, startPoint y: 179, endPoint x: 136, endPoint y: 189, distance: 9.9
click at [133, 180] on span at bounding box center [133, 180] width 3 height 4
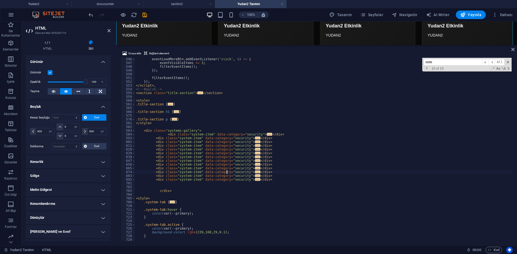
click at [227, 171] on div "eventLoadMoreBtn . addEventListener ( 'click' , ( ) => { eventVisibleItems += 3…" at bounding box center [388, 152] width 506 height 190
type textarea "<div class="system-item" data-category="security">"
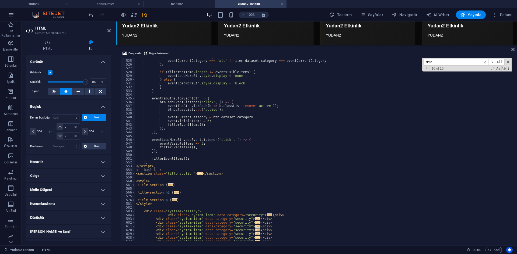
scroll to position [1452, 0]
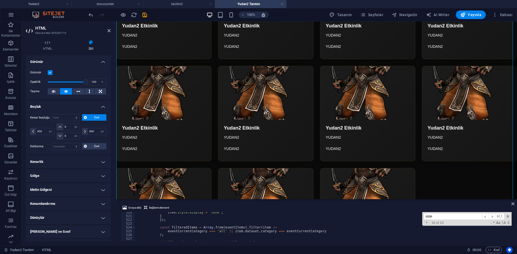
drag, startPoint x: 293, startPoint y: 45, endPoint x: 164, endPoint y: 177, distance: 184.2
click at [280, 199] on div "HTML Dosya ekle Bağlantı elementi <div class="system-item" data-category="secur…" at bounding box center [316, 134] width 400 height 224
select select "DISABLED_OPTION_VALUE"
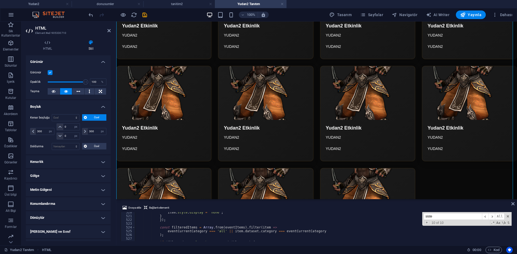
select select "DISABLED_OPTION_VALUE"
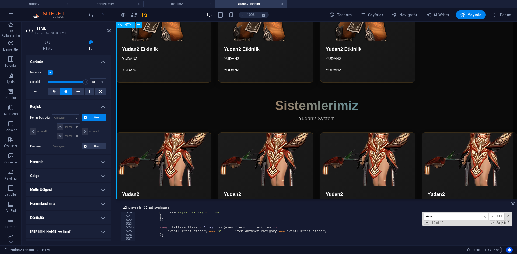
scroll to position [1268, 0]
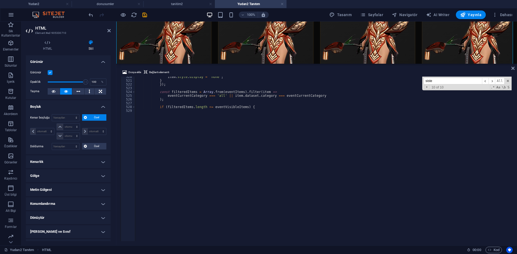
drag, startPoint x: 215, startPoint y: 200, endPoint x: 241, endPoint y: 54, distance: 147.9
click at [241, 54] on div "HTML Dosya ekle Bağlantı elementi <div class="system-item" data-category="secur…" at bounding box center [316, 134] width 400 height 224
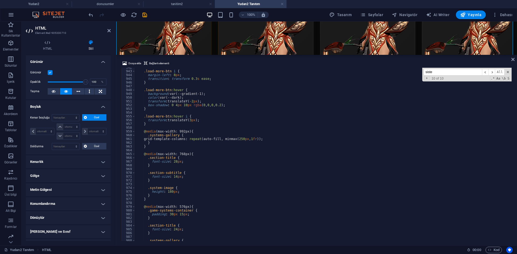
scroll to position [2533, 0]
type textarea "}"
click at [223, 165] on div ".load-more-btn i { margin-left : 8 px ; transition : transform 0.3 s ease ; } .…" at bounding box center [388, 156] width 506 height 180
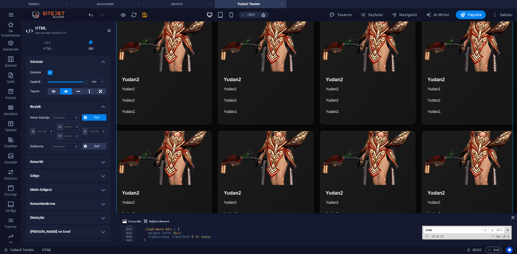
drag, startPoint x: 315, startPoint y: 55, endPoint x: 300, endPoint y: 214, distance: 159.1
click at [300, 214] on div "HTML Dosya ekle Bağlantı elementi } 942 943 944 945 946 947 948 949 950 951 952…" at bounding box center [316, 134] width 400 height 224
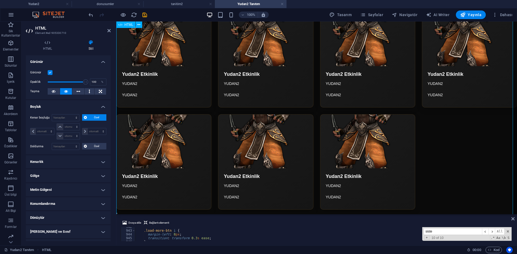
scroll to position [1052, 0]
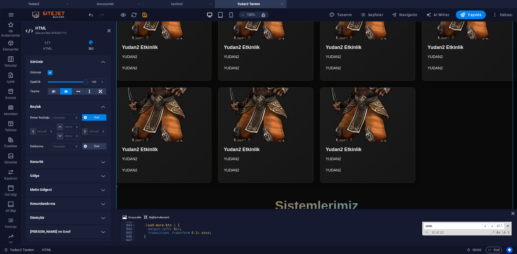
drag, startPoint x: 276, startPoint y: 215, endPoint x: 278, endPoint y: 221, distance: 6.1
click at [278, 210] on div at bounding box center [316, 209] width 400 height 1
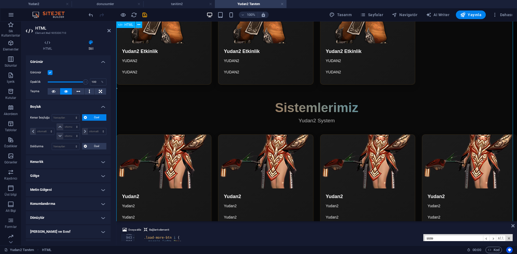
scroll to position [1133, 0]
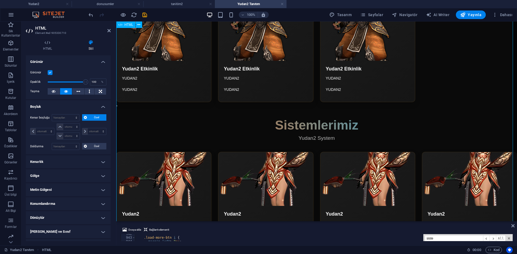
drag, startPoint x: 398, startPoint y: 243, endPoint x: 282, endPoint y: 174, distance: 134.9
drag, startPoint x: 289, startPoint y: 222, endPoint x: 291, endPoint y: 204, distance: 17.8
click at [291, 204] on div "HTML" at bounding box center [316, 122] width 400 height 201
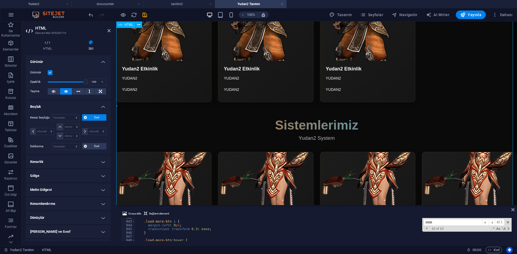
drag, startPoint x: 409, startPoint y: 227, endPoint x: 291, endPoint y: 164, distance: 133.6
drag, startPoint x: 296, startPoint y: 190, endPoint x: 297, endPoint y: 202, distance: 11.9
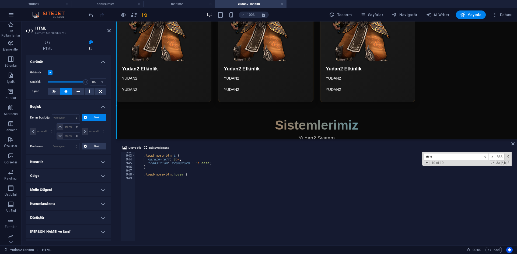
click at [295, 123] on div "HTML" at bounding box center [316, 81] width 400 height 118
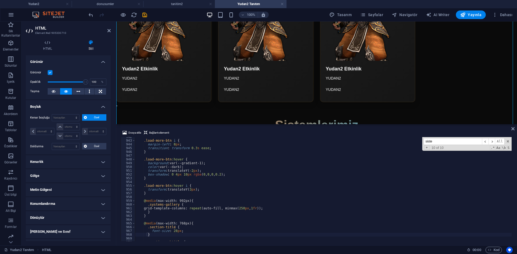
click at [270, 156] on div ".load-more-btn i { margin-left : 8 px ; transition : transform 0.3 s ease ; } .…" at bounding box center [388, 190] width 506 height 111
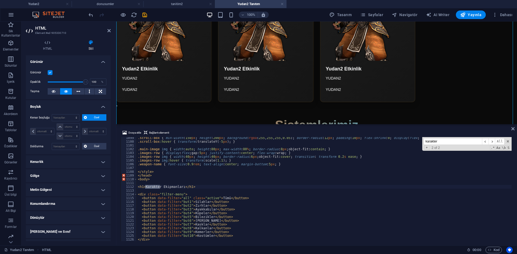
type input "karakter"
click at [189, 182] on div ".scroll-box { min-width : 150 px ; height : 200 px ; background : rgba ( 255 , …" at bounding box center [390, 191] width 506 height 111
drag, startPoint x: 202, startPoint y: 188, endPoint x: 131, endPoint y: 187, distance: 71.6
click at [131, 187] on div "1099 1100 1101 1102 1103 1104 1105 1106 1107 1108 1109 1110 1111 1112 1113 1114…" at bounding box center [317, 189] width 392 height 104
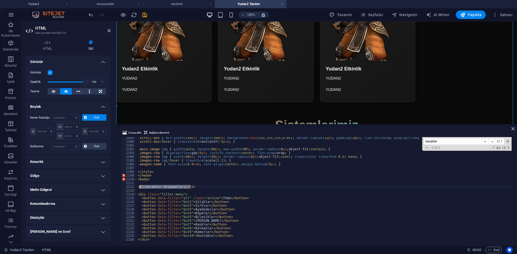
type textarea "<h1>Karakter Ekipmanları</h1>"
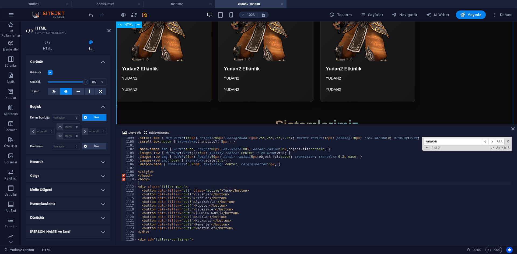
type textarea "<body>"
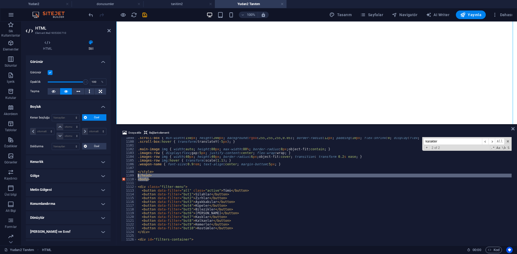
click at [129, 176] on div "<body> 1099 1100 1101 1102 1103 1104 1105 1106 1107 1108 1109 1110 1111 1112 11…" at bounding box center [317, 189] width 392 height 104
type textarea "</head> <body>"
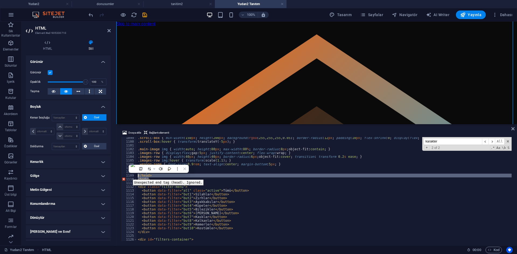
scroll to position [1133, 0]
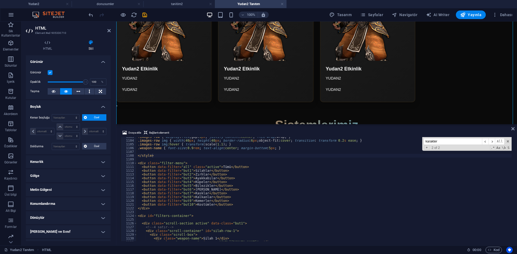
scroll to position [3140, 0]
click at [222, 179] on div ".images-row { display : flex ; gap : 5 px ; justify-content : center ; flex-wra…" at bounding box center [390, 190] width 506 height 111
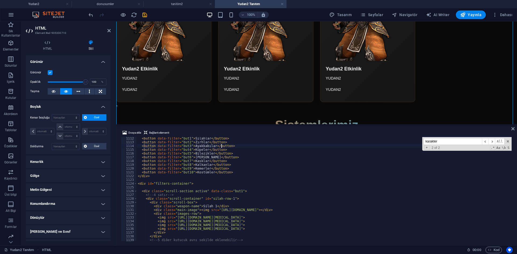
scroll to position [3204, 0]
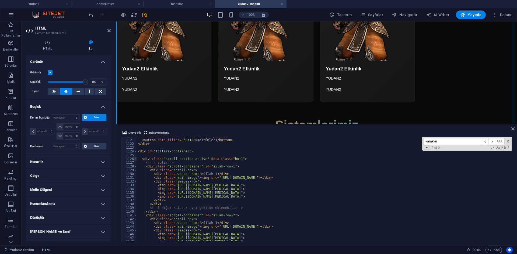
click at [134, 159] on span at bounding box center [135, 159] width 3 height 4
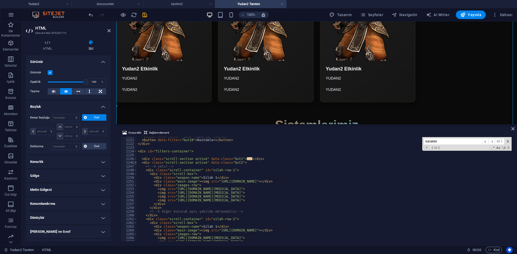
click at [134, 165] on div "1247" at bounding box center [129, 167] width 16 height 4
click at [134, 164] on span at bounding box center [135, 163] width 3 height 4
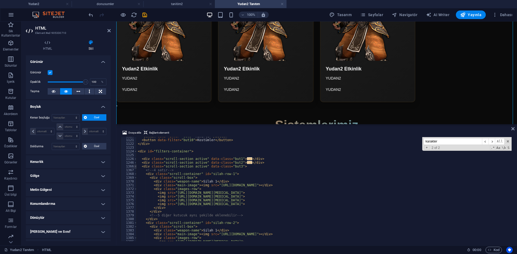
click at [134, 167] on span at bounding box center [135, 167] width 3 height 4
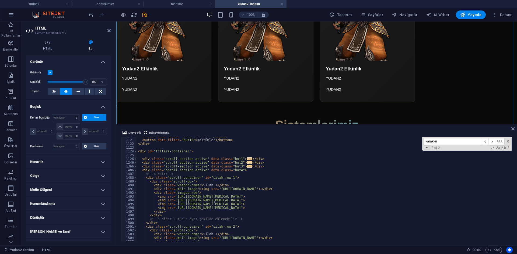
click at [135, 172] on div "1487" at bounding box center [129, 174] width 16 height 4
click at [135, 171] on span at bounding box center [135, 170] width 3 height 4
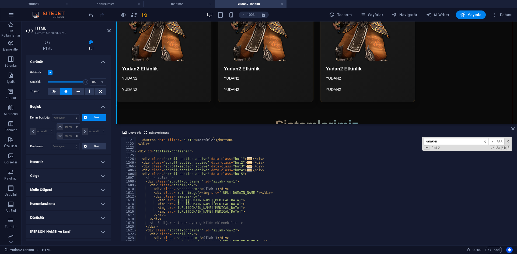
click at [135, 174] on span at bounding box center [135, 174] width 3 height 4
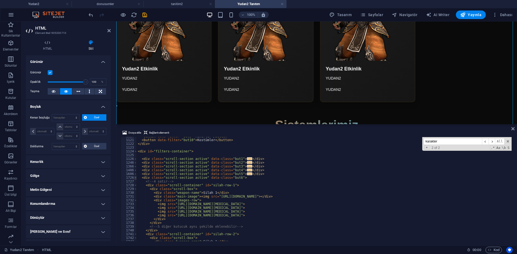
click at [136, 178] on span at bounding box center [135, 178] width 3 height 4
click at [135, 182] on span at bounding box center [135, 182] width 3 height 4
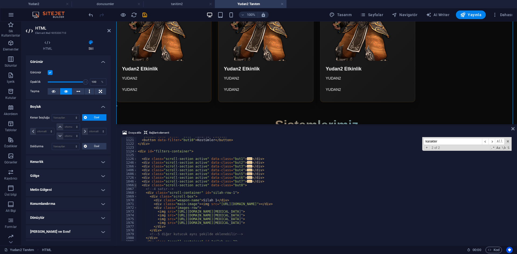
click at [135, 185] on span at bounding box center [135, 185] width 3 height 4
drag, startPoint x: 135, startPoint y: 190, endPoint x: 136, endPoint y: 194, distance: 3.5
click at [135, 188] on span at bounding box center [135, 189] width 3 height 4
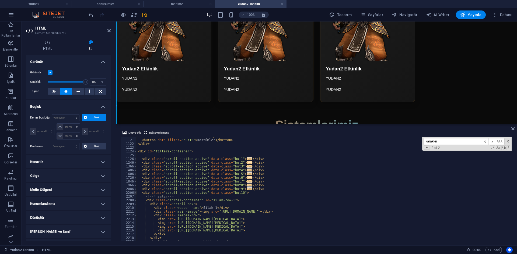
click at [135, 192] on span at bounding box center [135, 193] width 3 height 4
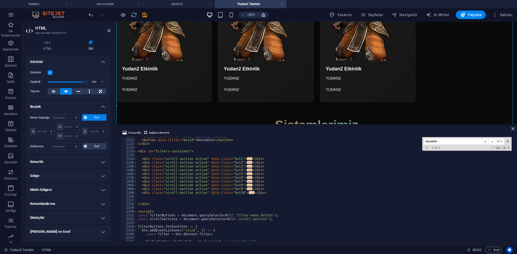
click at [135, 196] on div "2326" at bounding box center [129, 197] width 16 height 4
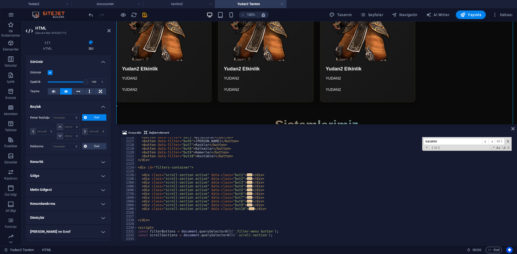
scroll to position [3188, 0]
click at [274, 190] on div "< button data-filter = "but5" > Bilezikler </ button > < button data-filter = "…" at bounding box center [390, 191] width 506 height 111
type textarea "</div>"
click at [271, 212] on div "< button data-filter = "but5" > Bilezikler </ button > < button data-filter = "…" at bounding box center [390, 191] width 506 height 111
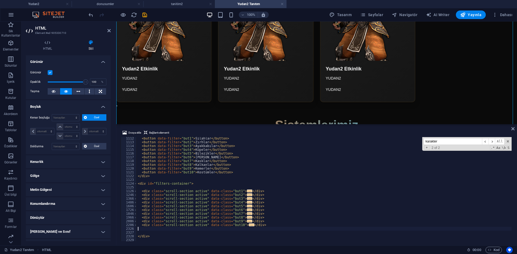
scroll to position [3172, 0]
click at [261, 190] on div "< button data-filter = "but1" > Silahlar </ button > < button data-filter = "bu…" at bounding box center [390, 192] width 506 height 111
type textarea "</div>"
click at [266, 187] on div "< button data-filter = "but1" > Silahlar </ button > < button data-filter = "bu…" at bounding box center [390, 192] width 506 height 111
click at [270, 182] on div "< button data-filter = "but1" > Silahlar </ button > < button data-filter = "bu…" at bounding box center [390, 192] width 506 height 111
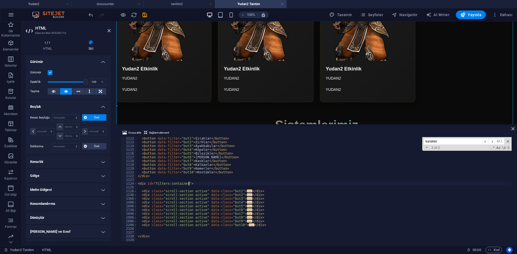
click at [273, 199] on div "< button data-filter = "but1" > Silahlar </ button > < button data-filter = "bu…" at bounding box center [390, 192] width 506 height 111
type textarea "</div>"
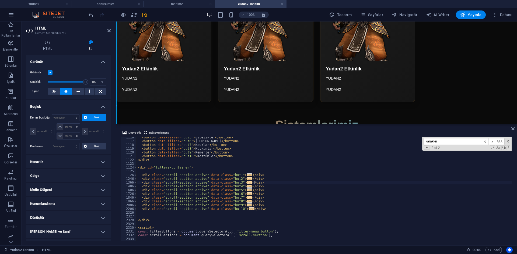
scroll to position [3188, 0]
click at [284, 172] on div "< button data-filter = "but5" > Bilezikler </ button > < button data-filter = "…" at bounding box center [390, 191] width 506 height 111
click at [142, 14] on icon "save" at bounding box center [145, 15] width 6 height 6
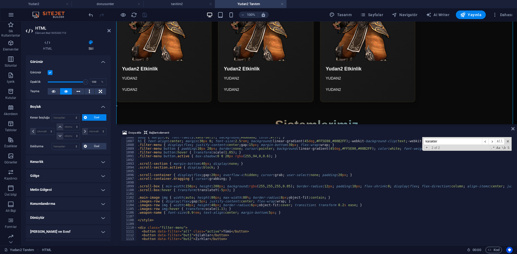
scroll to position [3043, 0]
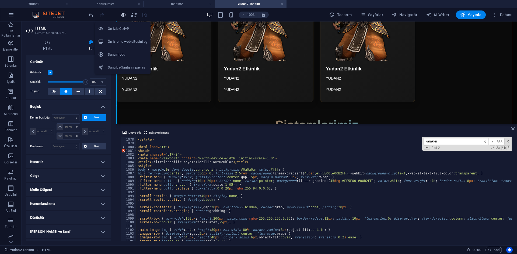
drag, startPoint x: 122, startPoint y: 14, endPoint x: 152, endPoint y: 18, distance: 30.7
click at [122, 14] on icon "button" at bounding box center [123, 15] width 6 height 6
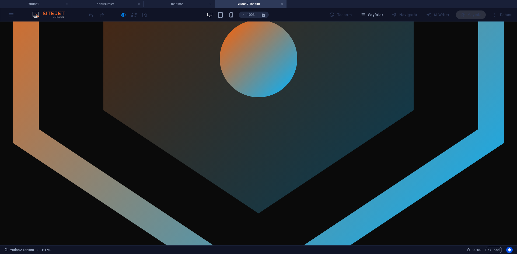
scroll to position [215, 0]
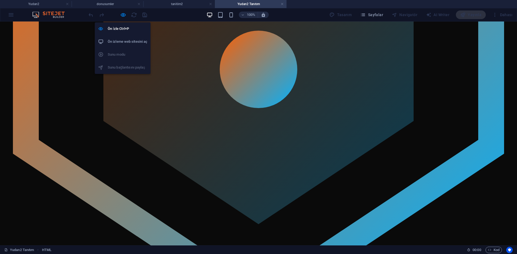
drag, startPoint x: 42, startPoint y: 37, endPoint x: 140, endPoint y: 40, distance: 97.7
click at [120, 13] on icon "button" at bounding box center [123, 15] width 6 height 6
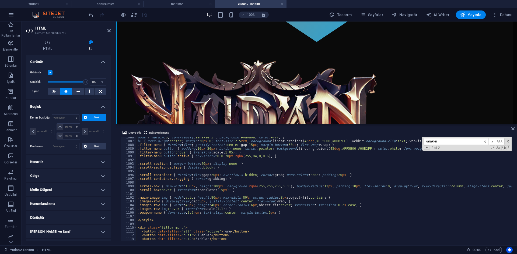
scroll to position [3140, 0]
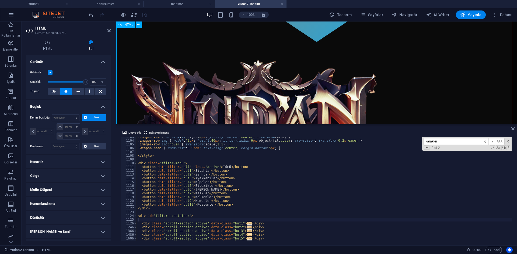
drag, startPoint x: 334, startPoint y: 102, endPoint x: 334, endPoint y: 97, distance: 5.6
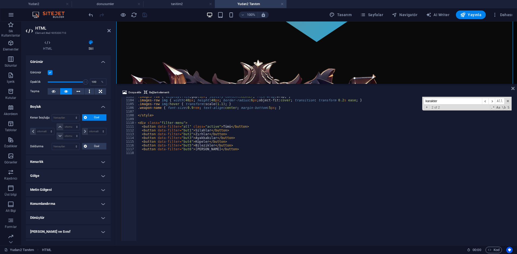
click at [300, 83] on div "HTML" at bounding box center [316, 53] width 400 height 62
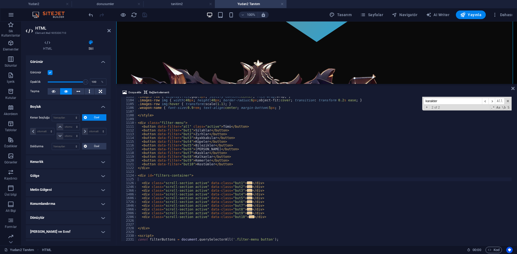
click at [255, 156] on div ".images-row { display : flex ; gap : 5 px ; justify-content : center ; flex-wra…" at bounding box center [390, 170] width 506 height 151
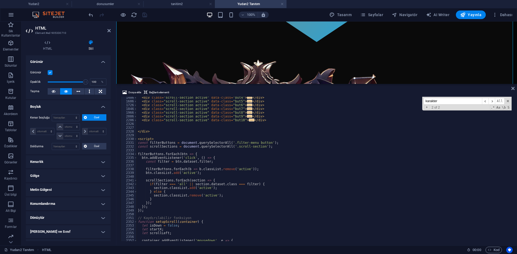
scroll to position [3188, 0]
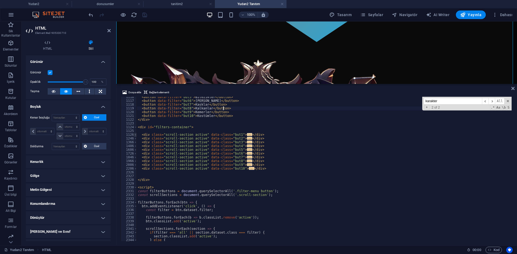
click at [136, 133] on div "1116 1117 1118 1119 1120 1121 1122 1123 1124 1125 1126 1246 1366 1486 1606 1726…" at bounding box center [129, 169] width 16 height 144
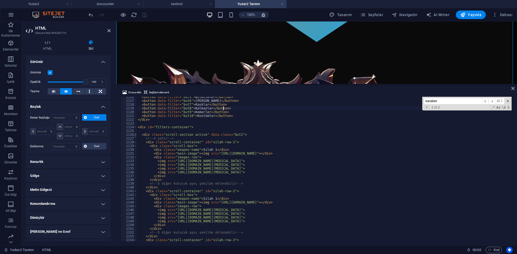
click at [136, 134] on span at bounding box center [135, 135] width 3 height 4
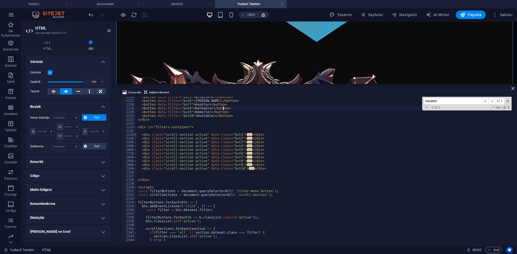
click at [136, 134] on span at bounding box center [135, 135] width 3 height 4
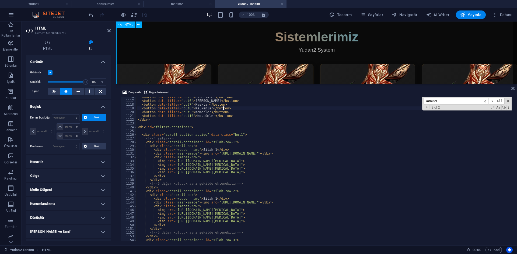
scroll to position [1211, 0]
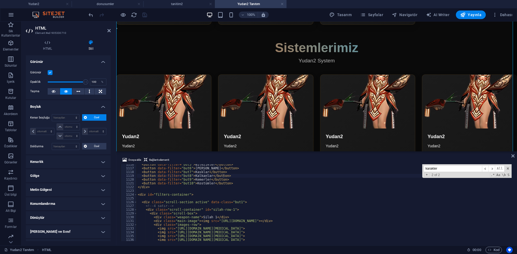
drag, startPoint x: 289, startPoint y: 84, endPoint x: 285, endPoint y: 151, distance: 66.8
click at [285, 151] on div "HTML Dosya ekle Bağlantı elementi <button data-filter="but8">Kalkanlar</button>…" at bounding box center [316, 134] width 400 height 224
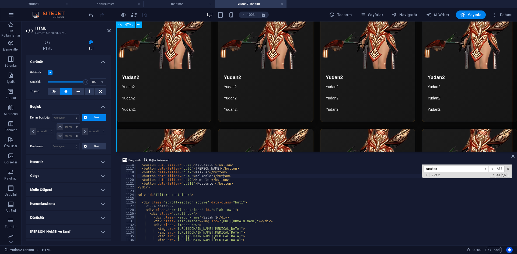
scroll to position [1264, 0]
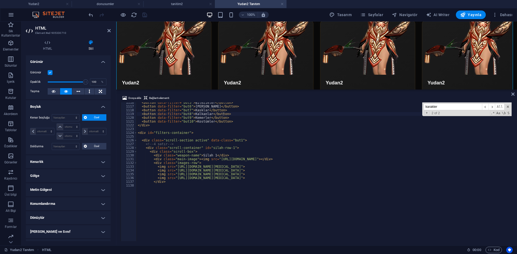
drag, startPoint x: 275, startPoint y: 152, endPoint x: 276, endPoint y: 89, distance: 63.5
click at [276, 84] on div "HTML Dosya ekle Bağlantı elementi <button data-filter="but8">Kalkanlar</button>…" at bounding box center [316, 134] width 400 height 224
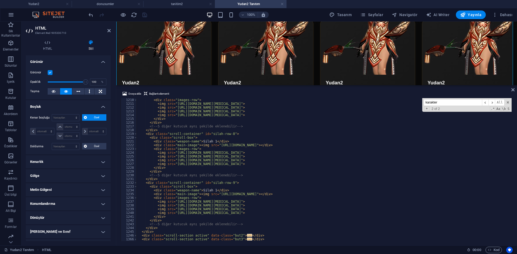
scroll to position [3540, 0]
click at [263, 176] on div "< div class = "images-row" > < img src = "https://cdn1.site-media.eu/images/0/1…" at bounding box center [390, 173] width 506 height 150
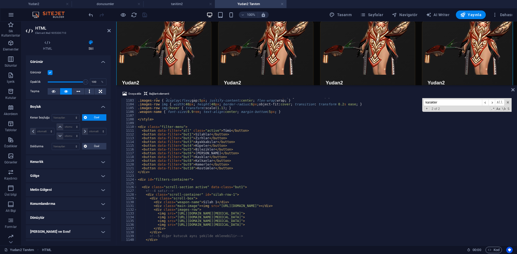
scroll to position [3153, 0]
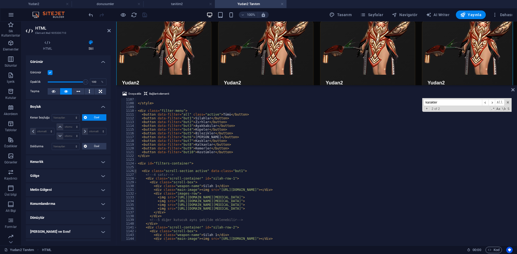
click at [134, 172] on span at bounding box center [135, 171] width 3 height 4
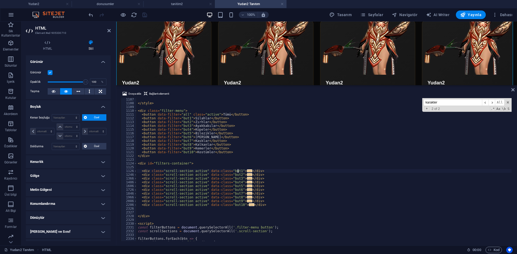
scroll to position [3185, 0]
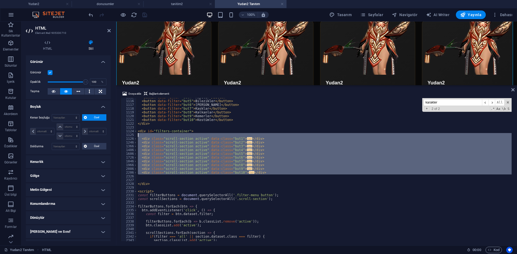
drag, startPoint x: 270, startPoint y: 175, endPoint x: 136, endPoint y: 136, distance: 138.8
click at [136, 136] on div "<!-- 5 diğer kutucuk aynı şekilde eklenebilir --> 1115 1116 1117 1118 1119 1120…" at bounding box center [317, 169] width 392 height 143
click at [285, 164] on div "< button data-filter = "but4" > Küpeler </ button > < button data-filter = "but…" at bounding box center [324, 169] width 374 height 143
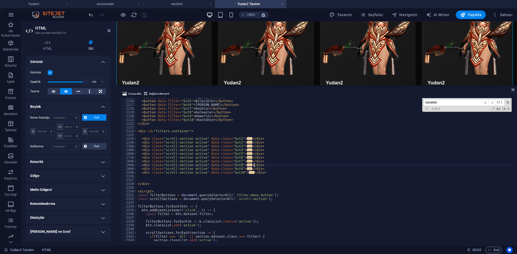
click at [247, 139] on span "..." at bounding box center [249, 138] width 5 height 3
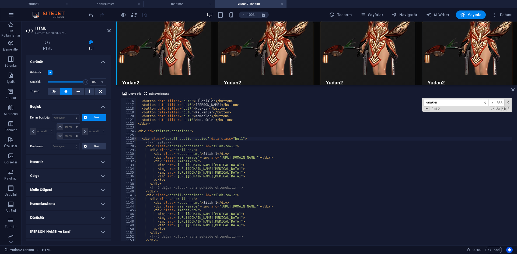
click at [135, 138] on span at bounding box center [135, 139] width 3 height 4
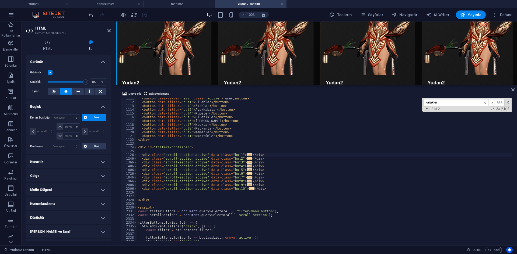
scroll to position [3169, 0]
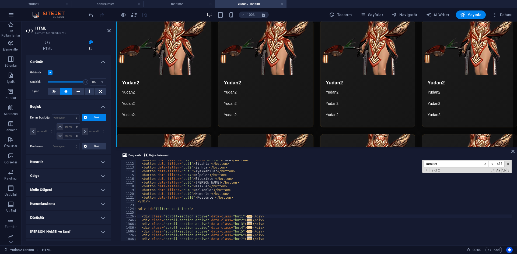
drag, startPoint x: 264, startPoint y: 86, endPoint x: 260, endPoint y: 179, distance: 93.5
click at [260, 179] on div "HTML Dosya ekle Bağlantı elementi <div class="scroll-section active" data-class…" at bounding box center [316, 134] width 400 height 224
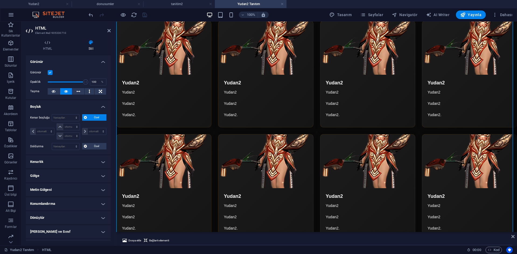
drag, startPoint x: 344, startPoint y: 181, endPoint x: 340, endPoint y: 233, distance: 52.9
click at [341, 238] on aside "Dosya ekle Bağlantı elementi <div class="scroll-section active" data-class="but…" at bounding box center [316, 238] width 400 height 13
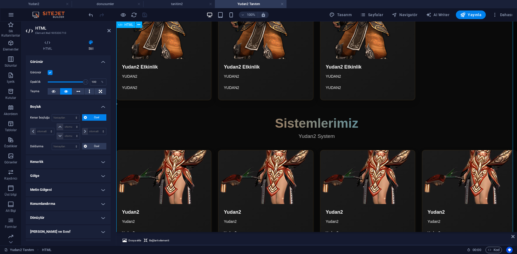
scroll to position [1130, 0]
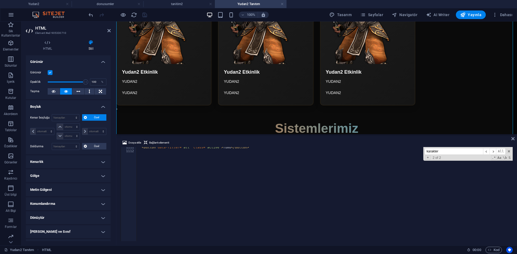
drag, startPoint x: 251, startPoint y: 233, endPoint x: 260, endPoint y: 121, distance: 112.3
click at [260, 119] on div "HTML Dosya ekle Bağlantı elementi <div class="scroll-section active" data-class…" at bounding box center [316, 134] width 400 height 224
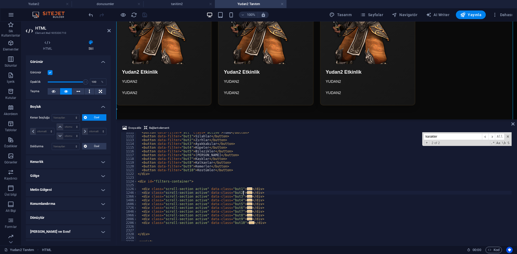
click at [243, 195] on div "< button data-filter = "all" class = "active" > Tümü </ button > < button data-…" at bounding box center [390, 189] width 506 height 116
type textarea "</div>"
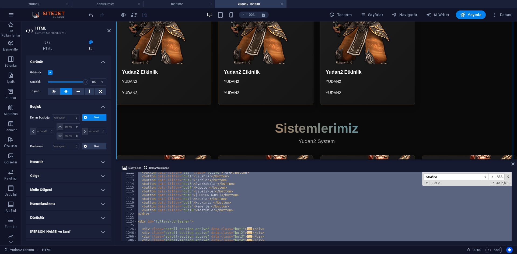
drag, startPoint x: 265, startPoint y: 119, endPoint x: 261, endPoint y: 166, distance: 47.0
click at [261, 166] on div "HTML Dosya ekle Bağlantı elementi 1111 1112 1113 1114 1115 1116 1117 1118 1119 …" at bounding box center [316, 134] width 400 height 224
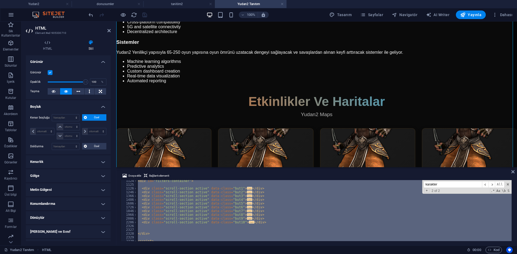
scroll to position [3218, 0]
click at [206, 218] on div "< div id = "filters-container" > < div class = "scroll-section active" data-cla…" at bounding box center [324, 210] width 374 height 61
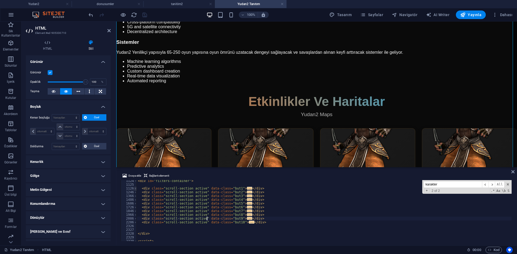
click at [135, 190] on span at bounding box center [135, 189] width 3 height 4
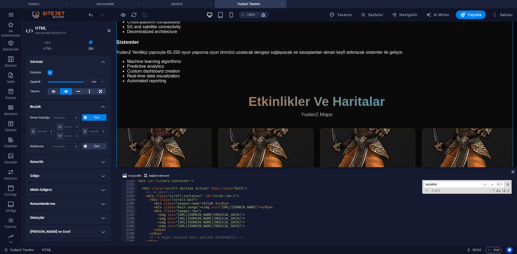
click at [194, 215] on div "< div id = "filters-container" > < div class = "scroll-section active" data-cla…" at bounding box center [390, 213] width 506 height 68
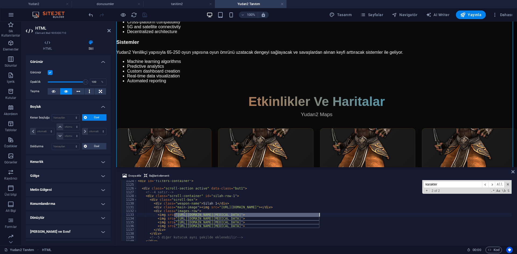
drag, startPoint x: 173, startPoint y: 213, endPoint x: 319, endPoint y: 214, distance: 145.8
click at [319, 214] on div "< div id = "filters-container" > < div class = "scroll-section active" data-cla…" at bounding box center [390, 213] width 506 height 68
click at [135, 175] on span "Dosya ekle" at bounding box center [134, 176] width 13 height 6
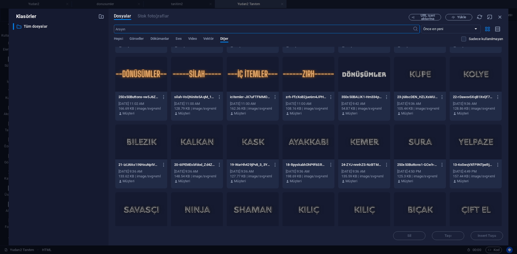
scroll to position [49, 0]
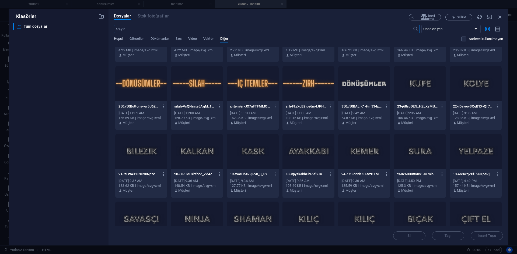
click at [119, 41] on span "Hepsi" at bounding box center [118, 40] width 9 height 8
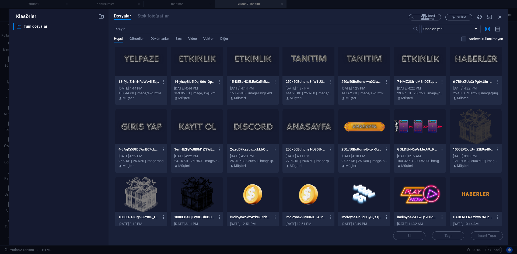
scroll to position [526, 0]
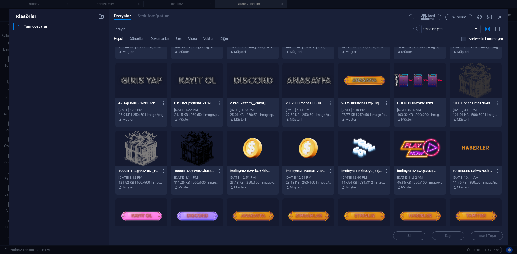
click at [253, 154] on div at bounding box center [253, 148] width 52 height 35
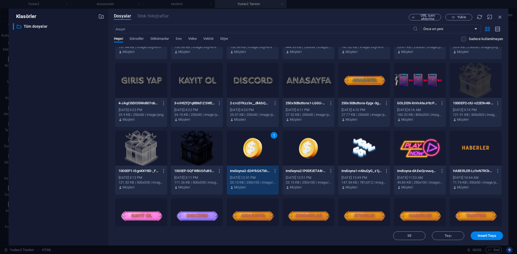
click at [253, 154] on div "1" at bounding box center [253, 148] width 52 height 35
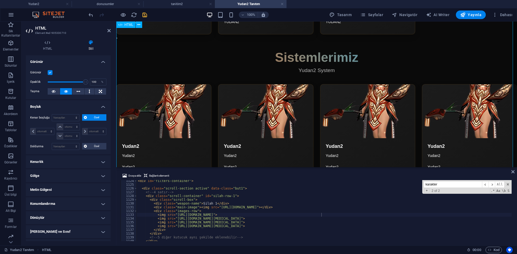
scroll to position [1211, 0]
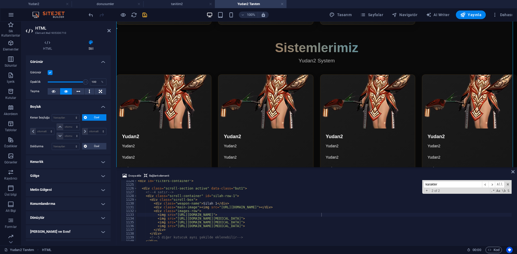
type textarea "<!-- 4 satır -->"
click at [300, 191] on div "< div id = "filters-container" > < div class = "scroll-section active" data-cla…" at bounding box center [390, 213] width 506 height 68
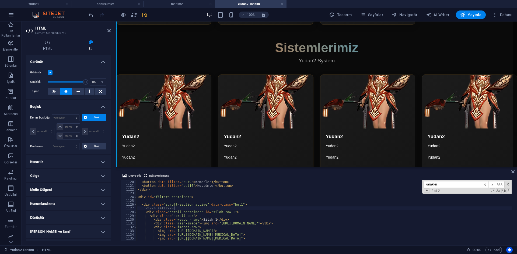
scroll to position [3234, 0]
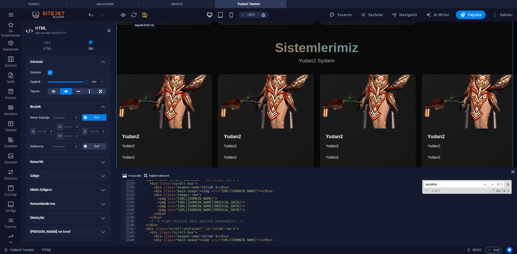
drag, startPoint x: 144, startPoint y: 15, endPoint x: 73, endPoint y: 38, distance: 74.7
click at [144, 15] on icon "save" at bounding box center [145, 15] width 6 height 6
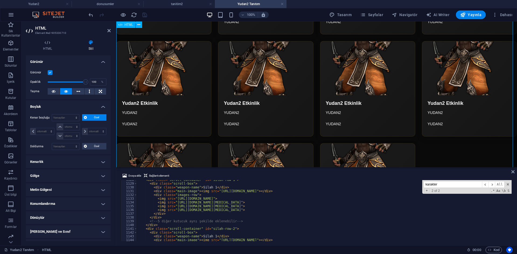
scroll to position [995, 0]
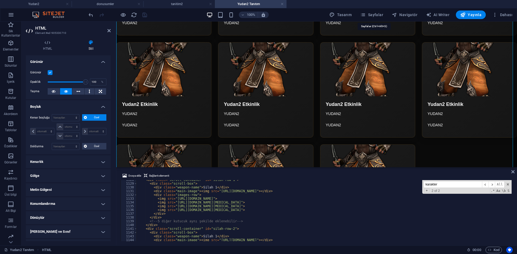
drag, startPoint x: 380, startPoint y: 14, endPoint x: 383, endPoint y: 20, distance: 6.7
click at [380, 14] on span "Sayfalar" at bounding box center [371, 14] width 23 height 5
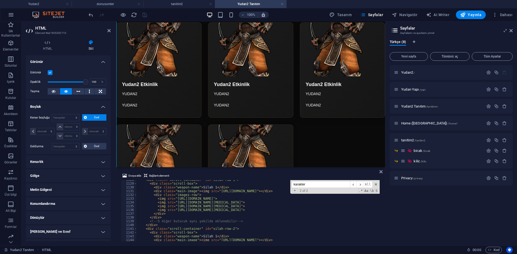
scroll to position [1111, 0]
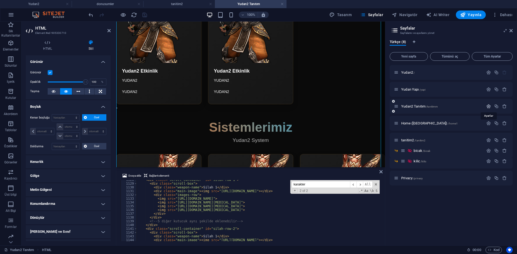
click at [490, 105] on icon "button" at bounding box center [488, 106] width 5 height 5
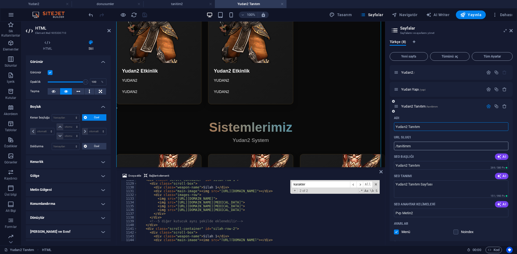
click at [417, 145] on input "/tanitimm" at bounding box center [451, 146] width 114 height 9
click at [489, 106] on icon "button" at bounding box center [488, 106] width 5 height 5
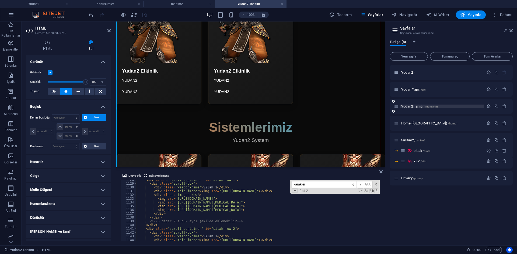
click at [437, 106] on span "/tanitimm" at bounding box center [432, 106] width 12 height 3
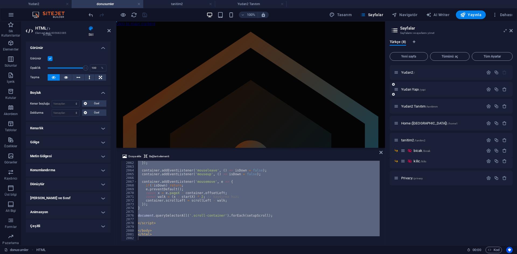
scroll to position [0, 0]
click at [489, 90] on icon "button" at bounding box center [488, 89] width 5 height 5
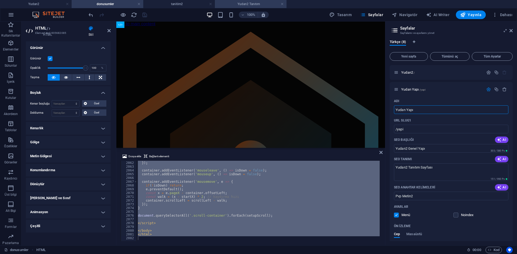
click at [247, 5] on h4 "Yudan2 Tanıtım" at bounding box center [251, 4] width 72 height 6
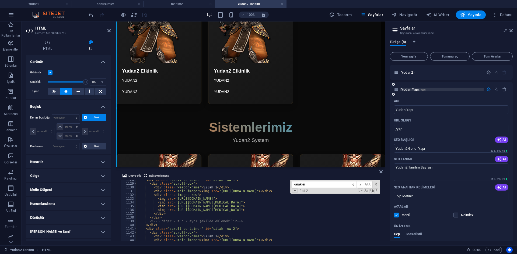
click at [430, 91] on div "Yudan Yapı /yapi" at bounding box center [439, 89] width 90 height 6
click at [429, 89] on p "Yudan Yapı /yapi" at bounding box center [441, 89] width 81 height 3
click at [282, 3] on link at bounding box center [281, 4] width 3 height 5
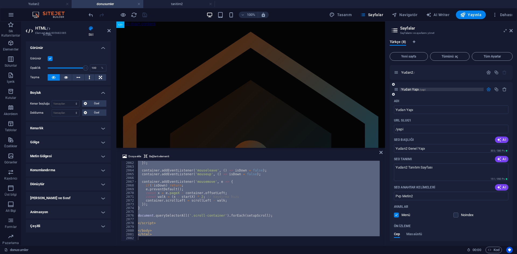
click at [423, 90] on span "/yapi" at bounding box center [422, 89] width 6 height 3
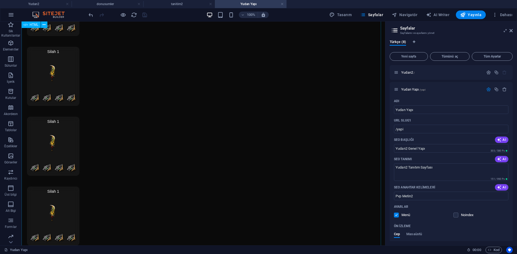
scroll to position [2152, 0]
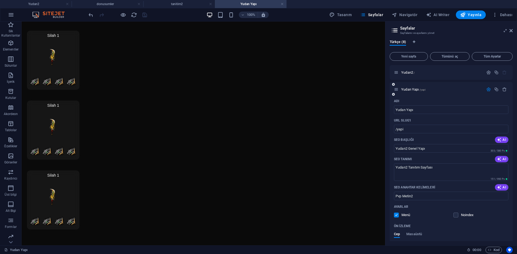
click at [486, 90] on icon "button" at bounding box center [488, 89] width 5 height 5
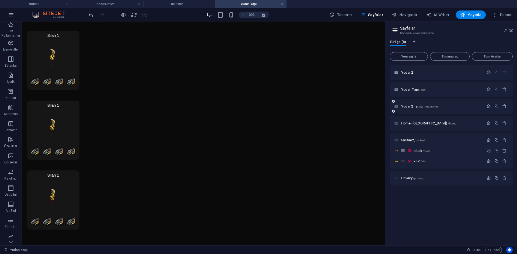
click at [505, 106] on icon "button" at bounding box center [504, 106] width 5 height 5
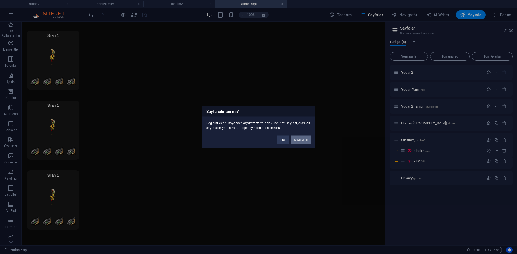
drag, startPoint x: 300, startPoint y: 143, endPoint x: 292, endPoint y: 116, distance: 27.6
click at [300, 143] on button "Sayfayı sil" at bounding box center [301, 140] width 20 height 8
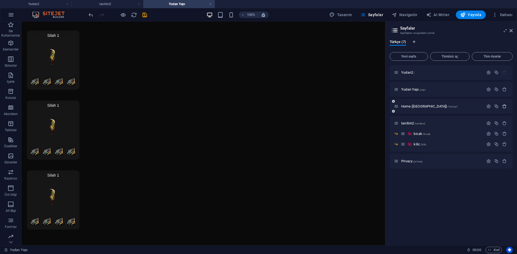
click at [504, 105] on icon "button" at bounding box center [504, 106] width 5 height 5
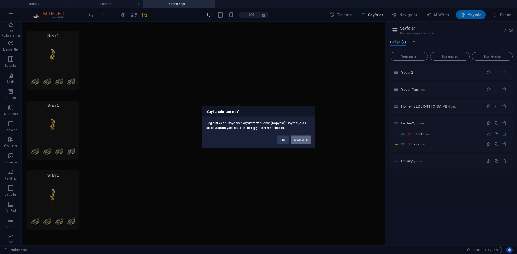
click at [306, 140] on button "Sayfayı sil" at bounding box center [301, 140] width 20 height 8
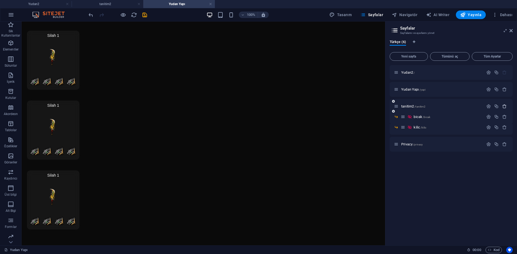
click at [505, 106] on icon "button" at bounding box center [504, 106] width 5 height 5
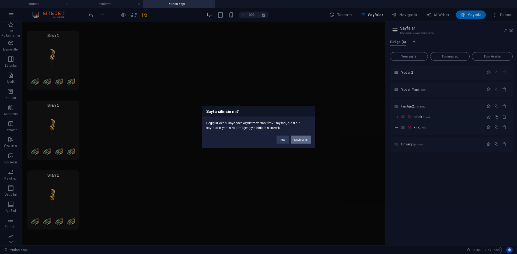
click at [306, 141] on button "Sayfayı sil" at bounding box center [301, 140] width 20 height 8
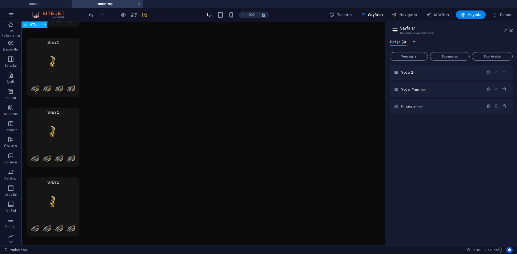
scroll to position [1910, 0]
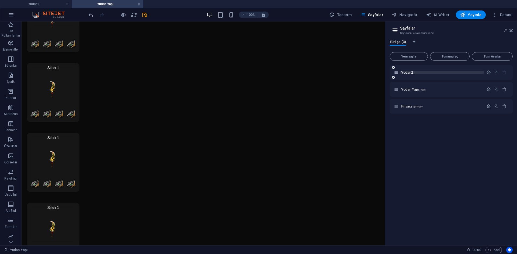
click at [415, 72] on p "Yudan2 /" at bounding box center [441, 72] width 81 height 3
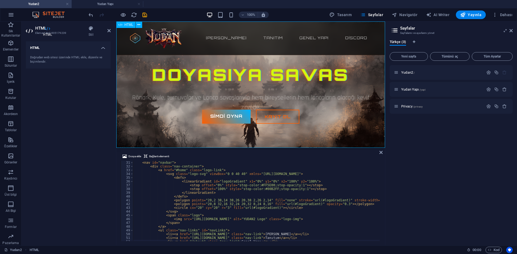
click at [312, 132] on div "Yudan2 65-250 pvp Server Ana sayfa Tanıtım Genel Yapı Discord Doyasıya Savas Rö…" at bounding box center [250, 85] width 268 height 126
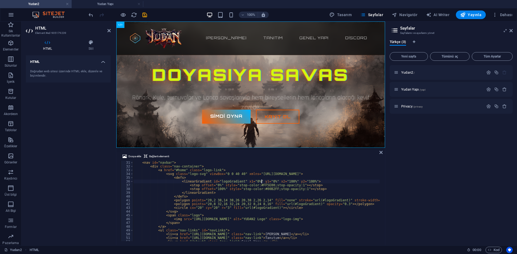
click at [261, 180] on div "< nav id = "navbar" > < div class = "nav-container" > < a href = "#home" class …" at bounding box center [333, 204] width 401 height 87
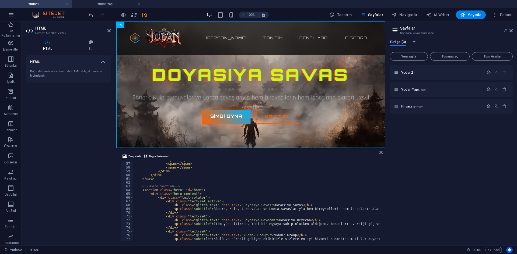
scroll to position [161, 0]
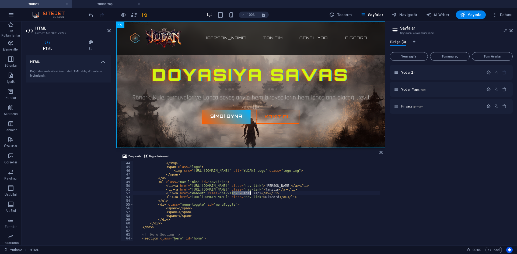
drag, startPoint x: 232, startPoint y: 193, endPoint x: 250, endPoint y: 195, distance: 17.8
click at [250, 195] on div "< circle cx = "20" cy = "20" r = "3" fill = "url(#logoGradient)" > </ circle > …" at bounding box center [333, 201] width 401 height 87
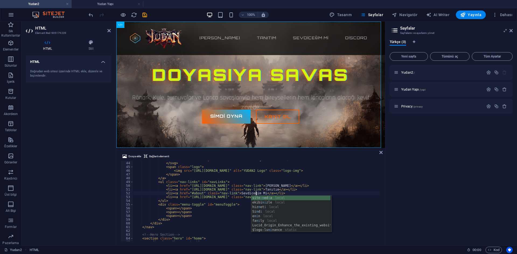
scroll to position [0, 10]
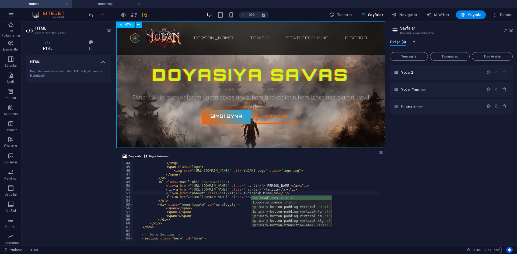
click at [288, 129] on div "Yudan2 65-250 pvp Server Ana sayfa Tanıtım Sevdiceğim Mine Discord Doyasıya Sav…" at bounding box center [250, 85] width 268 height 126
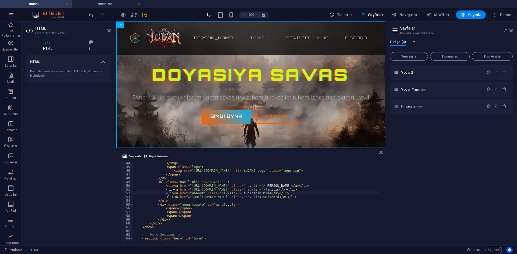
click at [247, 195] on div "< circle cx = "20" cy = "20" r = "3" fill = "url(#logoGradient)" > </ circle > …" at bounding box center [333, 201] width 401 height 87
click at [285, 111] on div "Yudan2 65-250 pvp Server Ana sayfa Tanıtım Sevdicegim Mine Discord Doyasıya Sav…" at bounding box center [250, 85] width 268 height 126
type textarea "<li><a href="https://yudan2.com/tanitimm" class="nav-link">Tanıtım</a></li>"
click at [298, 190] on div "< circle cx = "20" cy = "20" r = "3" fill = "url(#logoGradient)" > </ circle > …" at bounding box center [333, 201] width 401 height 87
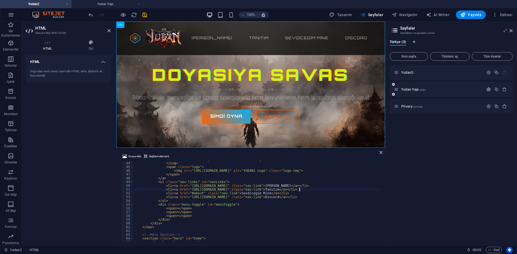
click at [486, 89] on icon "button" at bounding box center [488, 89] width 5 height 5
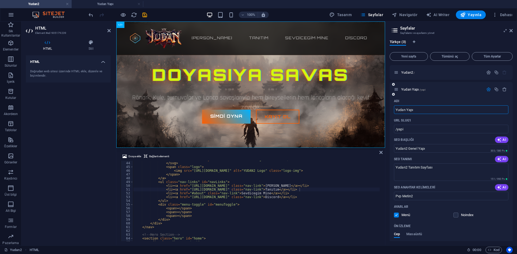
drag, startPoint x: 417, startPoint y: 112, endPoint x: 405, endPoint y: 111, distance: 12.2
click at [405, 111] on input "Yudan Yapı" at bounding box center [451, 109] width 114 height 9
type input "Yudan2 Tanitim"
click at [404, 130] on input "/yapi" at bounding box center [451, 129] width 114 height 9
type input "/tanitim"
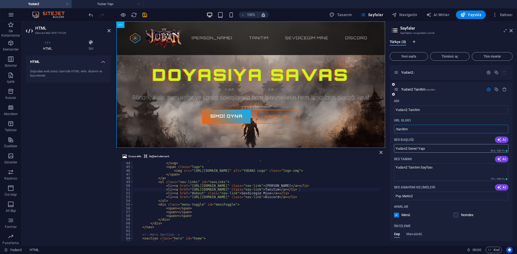
click at [431, 149] on input "Yudan2 Genel Yapı" at bounding box center [451, 148] width 114 height 9
drag, startPoint x: 429, startPoint y: 151, endPoint x: 408, endPoint y: 150, distance: 21.5
click at [408, 150] on input "Yudan2 Genel Yapı" at bounding box center [451, 148] width 114 height 9
type input "Yudan2 Tanıtım"
click at [435, 172] on textarea "Yudan2 Tanıtım Sayfası" at bounding box center [451, 172] width 114 height 17
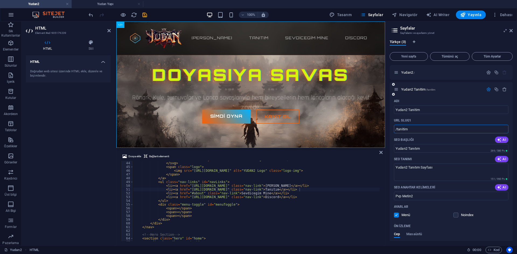
drag, startPoint x: 415, startPoint y: 128, endPoint x: 392, endPoint y: 129, distance: 23.4
click at [392, 128] on div "Adı Yudan2 Tanitim ​ URL SLUG'ı /tanitim ​ SEO Başlığı AI Yudan2 Tanıtım ​ 269 …" at bounding box center [450, 201] width 123 height 208
click at [246, 189] on div "< circle cx = "20" cy = "20" r = "3" fill = "url(#logoGradient)" > </ circle > …" at bounding box center [333, 201] width 401 height 87
click at [235, 190] on div "< circle cx = "20" cy = "20" r = "3" fill = "url(#logoGradient)" > </ circle > …" at bounding box center [333, 201] width 401 height 87
click at [260, 191] on div "< circle cx = "20" cy = "20" r = "3" fill = "url(#logoGradient)" > </ circle > …" at bounding box center [333, 201] width 401 height 87
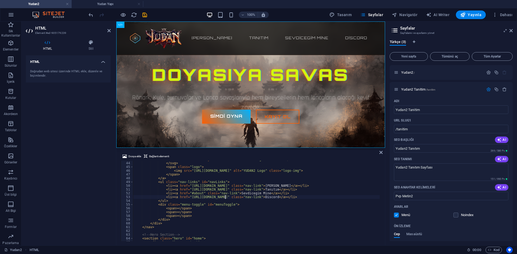
click at [225, 199] on div "< circle cx = "20" cy = "20" r = "3" fill = "url(#logoGradient)" > </ circle > …" at bounding box center [333, 201] width 401 height 87
drag, startPoint x: 225, startPoint y: 197, endPoint x: 187, endPoint y: 199, distance: 38.0
click at [187, 199] on div "< circle cx = "20" cy = "20" r = "3" fill = "url(#logoGradient)" > </ circle > …" at bounding box center [333, 201] width 401 height 87
paste textarea "discord.gg/uprcJraU"
click at [263, 199] on div "< circle cx = "20" cy = "20" r = "3" fill = "url(#logoGradient)" > </ circle > …" at bounding box center [333, 201] width 401 height 87
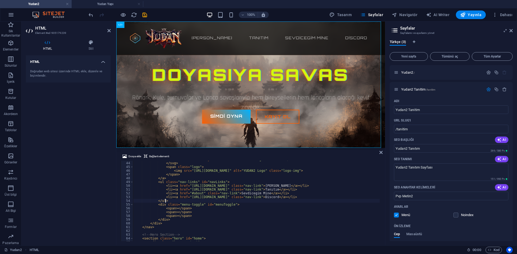
scroll to position [0, 2]
click at [267, 185] on div "< circle cx = "20" cy = "20" r = "3" fill = "url(#logoGradient)" > </ circle > …" at bounding box center [333, 201] width 401 height 87
click at [220, 186] on div "< circle cx = "20" cy = "20" r = "3" fill = "url(#logoGradient)" > </ circle > …" at bounding box center [333, 201] width 401 height 87
click at [234, 189] on div "< circle cx = "20" cy = "20" r = "3" fill = "url(#logoGradient)" > </ circle > …" at bounding box center [333, 201] width 401 height 87
click at [264, 193] on div "< circle cx = "20" cy = "20" r = "3" fill = "url(#logoGradient)" > </ circle > …" at bounding box center [333, 201] width 401 height 87
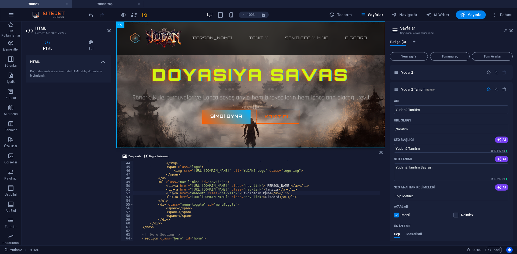
drag, startPoint x: 236, startPoint y: 193, endPoint x: 229, endPoint y: 194, distance: 7.3
click at [235, 194] on div "< circle cx = "20" cy = "20" r = "3" fill = "url(#logoGradient)" > </ circle > …" at bounding box center [333, 201] width 401 height 87
click at [210, 193] on div "< circle cx = "20" cy = "20" r = "3" fill = "url(#logoGradient)" > </ circle > …" at bounding box center [333, 201] width 401 height 87
drag, startPoint x: 197, startPoint y: 194, endPoint x: 187, endPoint y: 193, distance: 10.3
click at [187, 193] on div "< circle cx = "20" cy = "20" r = "3" fill = "url(#logoGradient)" > </ circle > …" at bounding box center [333, 201] width 401 height 87
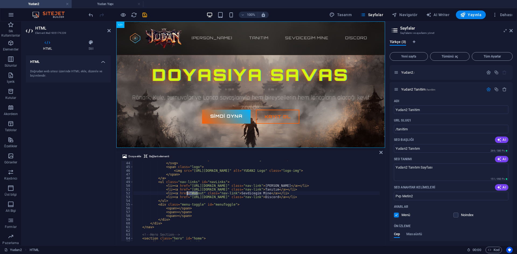
paste textarea "https://www.youtube.com/watch?v=H52hq0atDLQ"
click at [290, 185] on div "< circle cx = "20" cy = "20" r = "3" fill = "url(#logoGradient)" > </ circle > …" at bounding box center [333, 201] width 401 height 87
type textarea "<li><a href="[URL][DOMAIN_NAME]" class="nav-link">[PERSON_NAME]</a></li>"
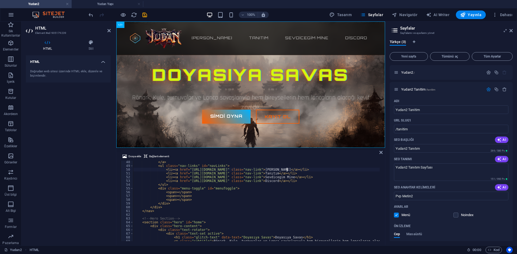
scroll to position [178, 0]
click at [145, 14] on icon "save" at bounding box center [145, 15] width 6 height 6
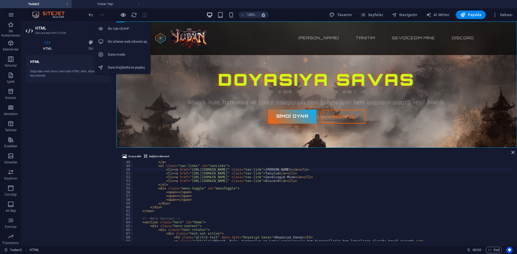
click at [126, 13] on icon "button" at bounding box center [123, 15] width 6 height 6
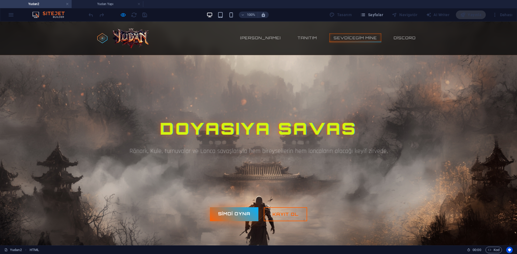
click at [360, 37] on link "Sevdicegim Mine" at bounding box center [355, 37] width 52 height 9
click at [299, 40] on link "Tanıtım" at bounding box center [307, 37] width 28 height 9
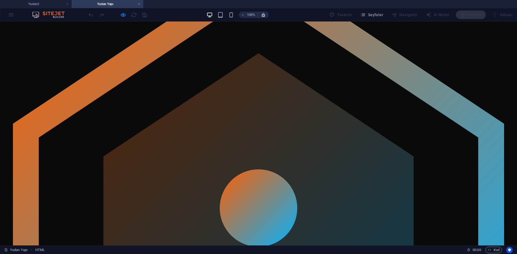
scroll to position [0, 0]
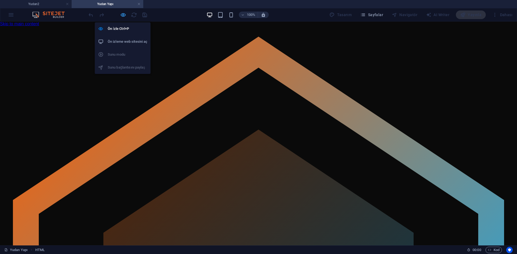
click at [120, 15] on icon "button" at bounding box center [123, 15] width 6 height 6
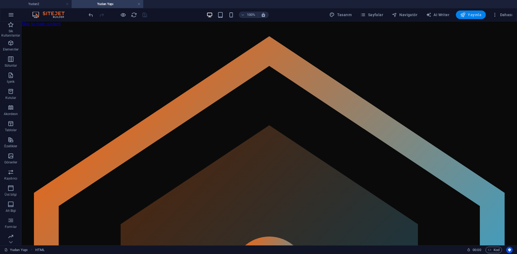
click at [479, 15] on span "Yayınla" at bounding box center [470, 14] width 21 height 5
